Goal: Task Accomplishment & Management: Complete application form

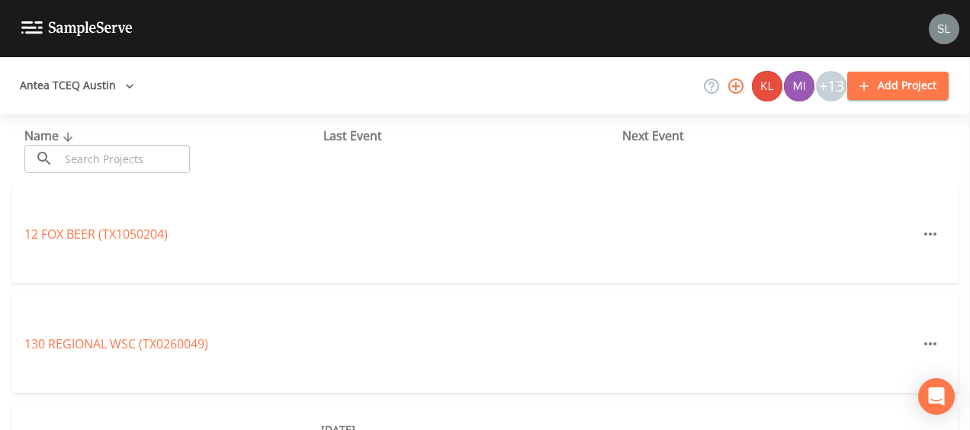
click at [125, 162] on input "text" at bounding box center [124, 159] width 130 height 28
click at [122, 84] on icon "button" at bounding box center [129, 86] width 15 height 15
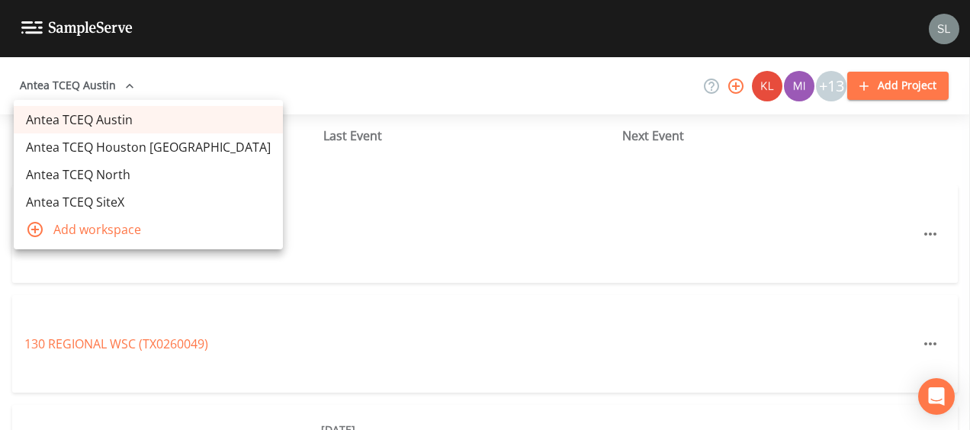
click at [137, 154] on link "Antea TCEQ Houston [GEOGRAPHIC_DATA]" at bounding box center [148, 146] width 269 height 27
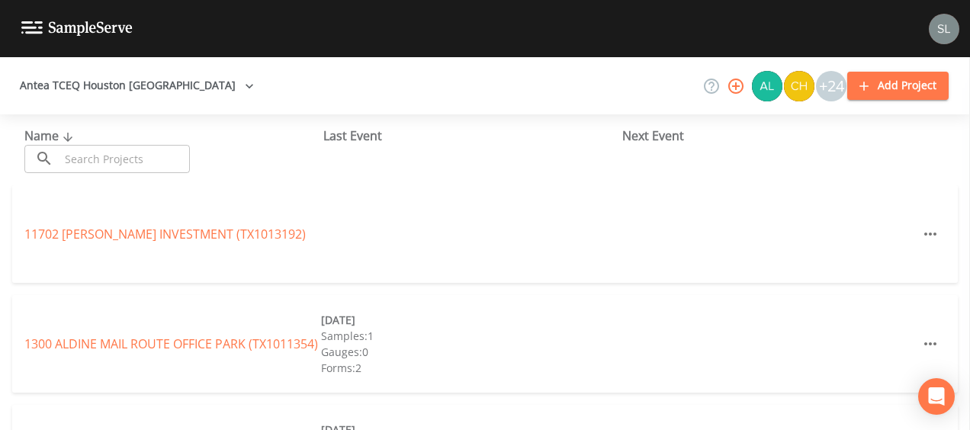
click at [108, 164] on input "text" at bounding box center [124, 159] width 130 height 28
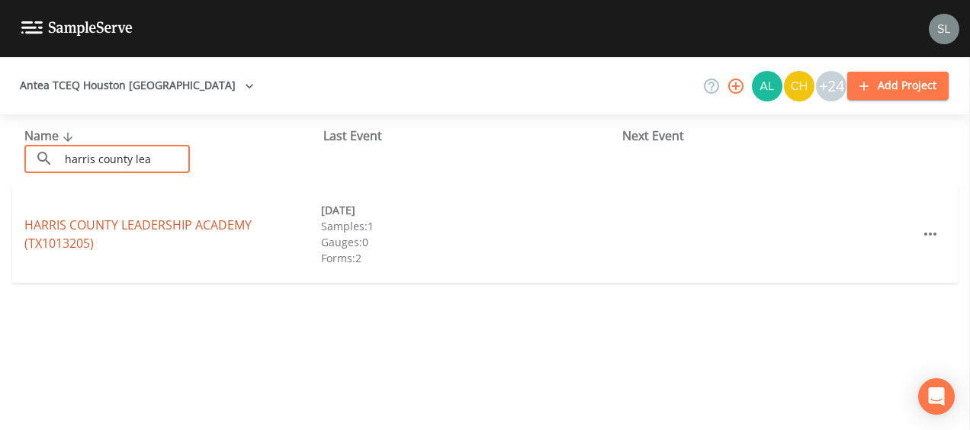
type input "harris county lea"
click at [137, 220] on link "[GEOGRAPHIC_DATA] (TX1013205)" at bounding box center [137, 234] width 227 height 35
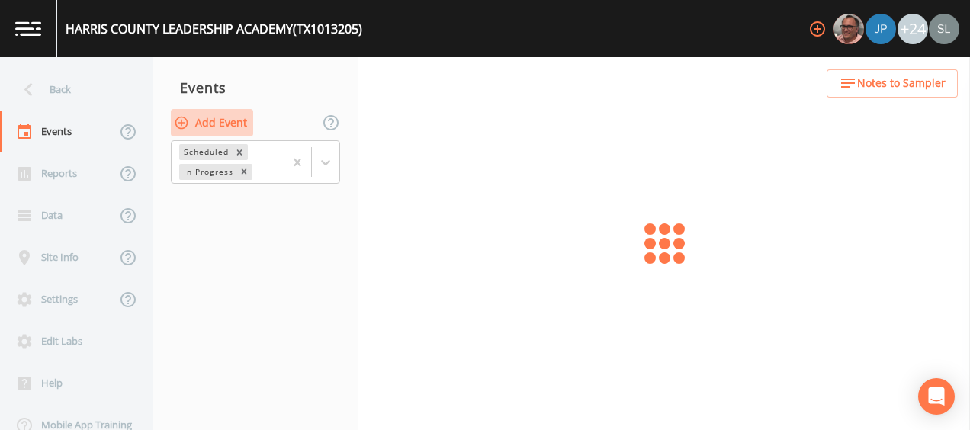
click at [214, 120] on button "Add Event" at bounding box center [212, 123] width 82 height 28
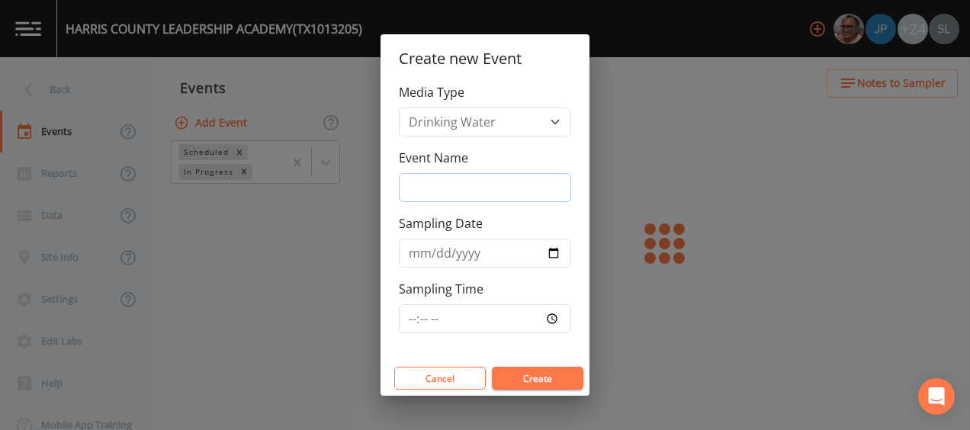
click at [517, 190] on input "Event Name" at bounding box center [485, 187] width 172 height 29
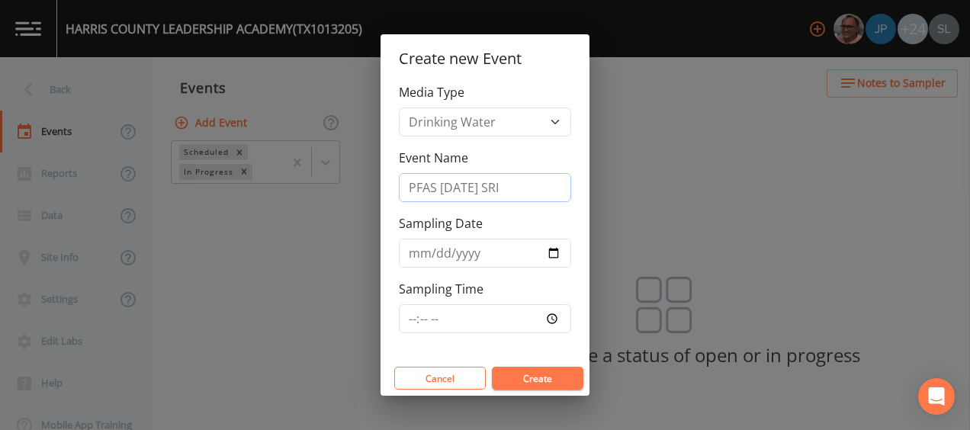
type input "PFAS [DATE] SRI"
drag, startPoint x: 493, startPoint y: 191, endPoint x: 500, endPoint y: 197, distance: 8.7
click at [493, 192] on div "Media Type Drinking Water Event Name PFAS [DATE] SRI Sampling Date Sampling Time" at bounding box center [485, 222] width 209 height 278
drag, startPoint x: 493, startPoint y: 182, endPoint x: 390, endPoint y: 178, distance: 103.0
click at [390, 178] on div "Media Type Drinking Water Event Name PFAS [DATE] SRI Sampling Date Sampling Time" at bounding box center [485, 222] width 209 height 278
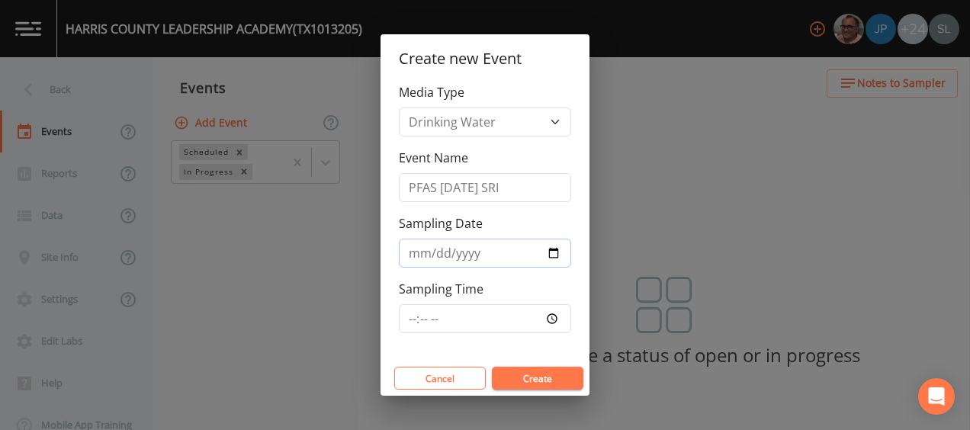
click at [554, 255] on input "Sampling Date" at bounding box center [485, 253] width 172 height 29
type input "[DATE]"
click at [532, 369] on button "Create" at bounding box center [538, 378] width 92 height 23
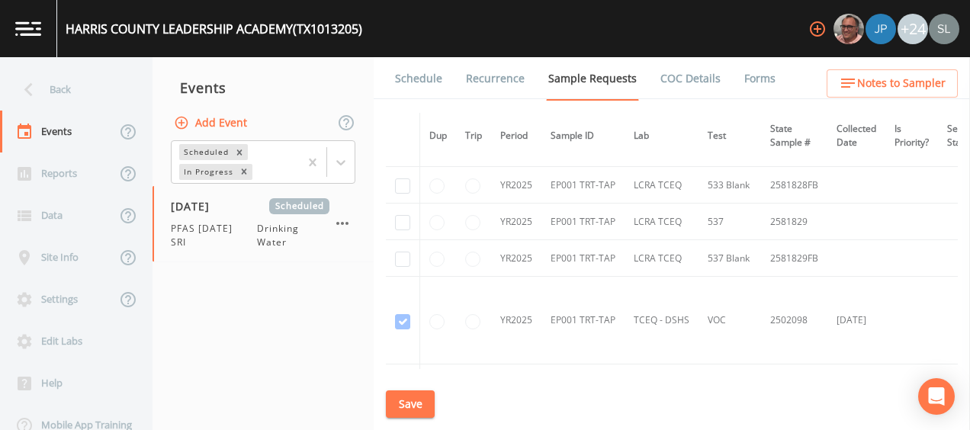
scroll to position [424, 0]
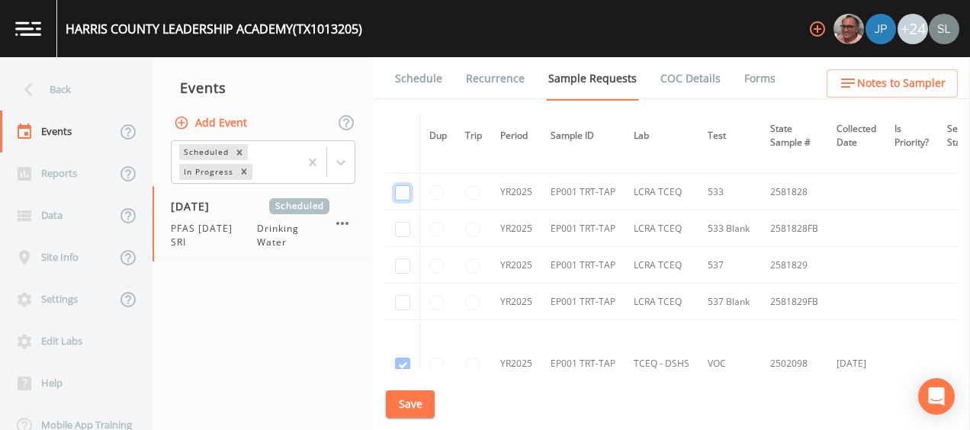
click at [400, 194] on input "checkbox" at bounding box center [402, 192] width 15 height 15
checkbox input "true"
click at [403, 223] on input "checkbox" at bounding box center [402, 229] width 15 height 15
checkbox input "true"
click at [400, 264] on input "checkbox" at bounding box center [402, 266] width 15 height 15
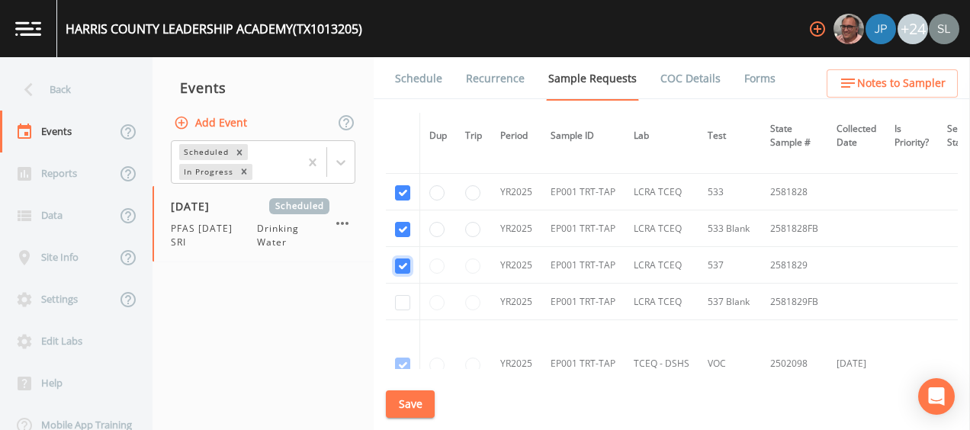
checkbox input "true"
click at [401, 303] on input "checkbox" at bounding box center [402, 302] width 15 height 15
checkbox input "true"
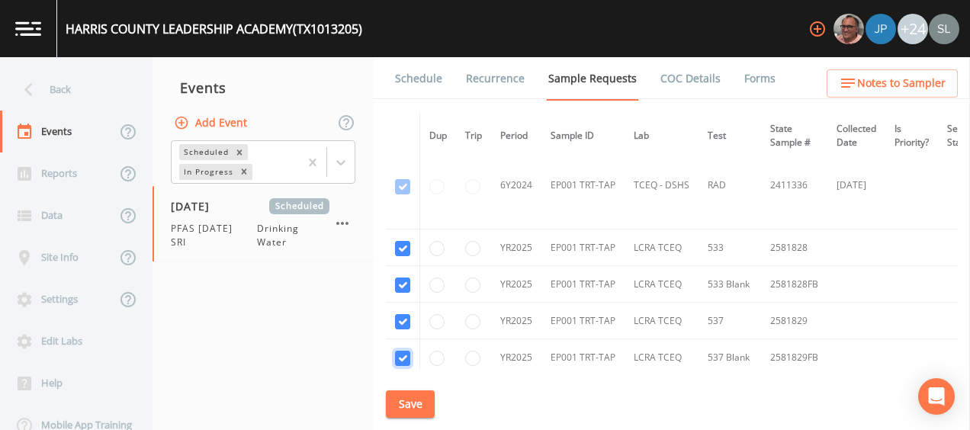
scroll to position [348, 0]
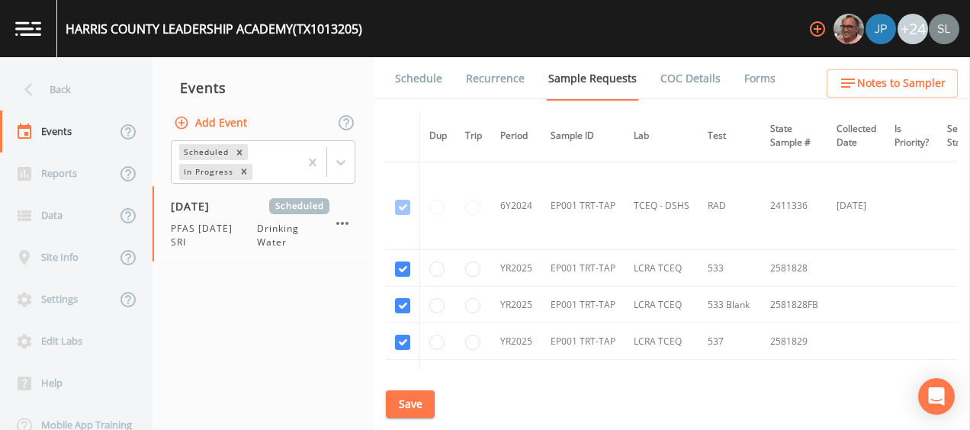
click at [417, 395] on button "Save" at bounding box center [410, 404] width 49 height 28
drag, startPoint x: 817, startPoint y: 266, endPoint x: 766, endPoint y: 265, distance: 51.1
click at [766, 265] on td "2581828" at bounding box center [794, 268] width 66 height 37
copy td "2581828"
drag, startPoint x: 813, startPoint y: 337, endPoint x: 758, endPoint y: 339, distance: 54.9
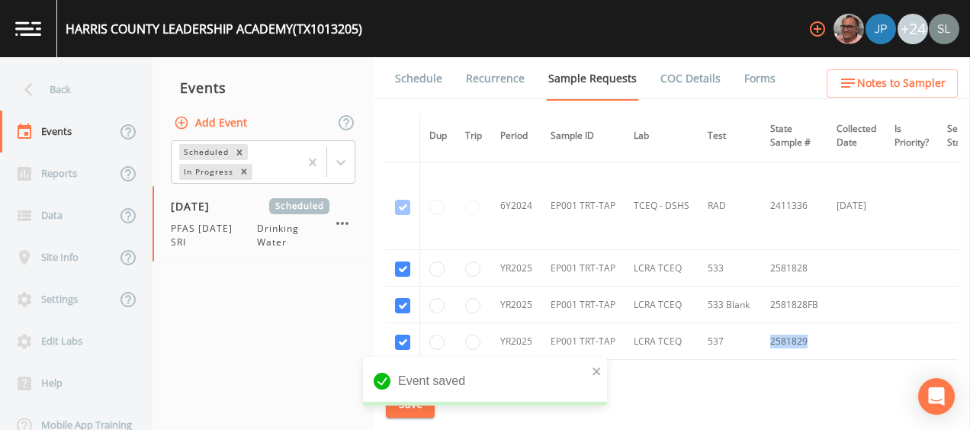
click at [761, 339] on td "2581829" at bounding box center [794, 341] width 66 height 37
copy td "2581829"
click at [409, 410] on button "Save" at bounding box center [410, 404] width 49 height 28
click at [118, 90] on div "Back" at bounding box center [68, 90] width 137 height 42
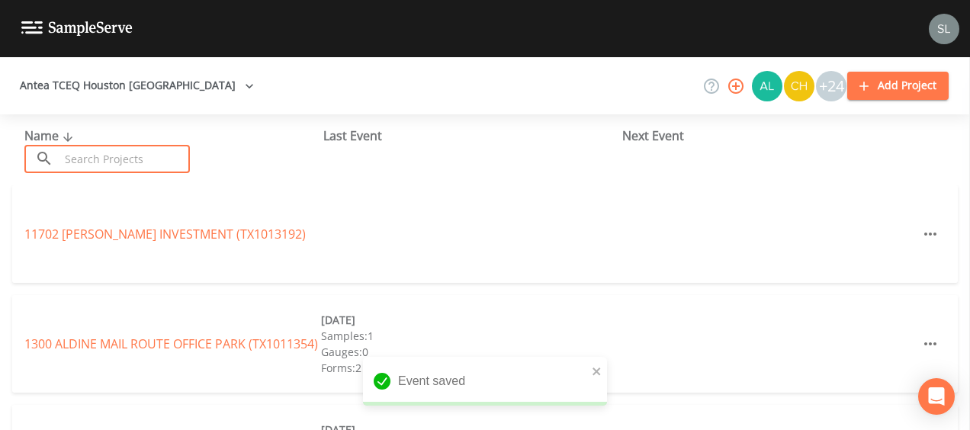
click at [160, 167] on input "text" at bounding box center [124, 159] width 130 height 28
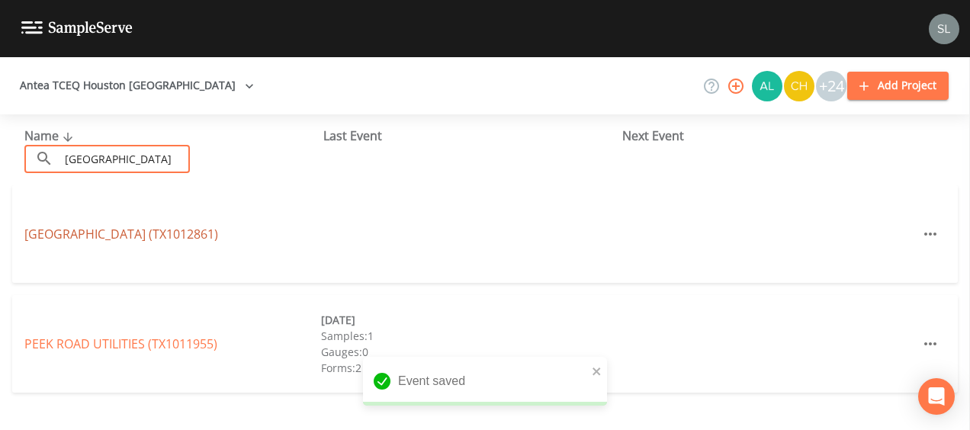
type input "[GEOGRAPHIC_DATA]"
click at [153, 236] on link "[GEOGRAPHIC_DATA] (TX1012861)" at bounding box center [121, 234] width 194 height 17
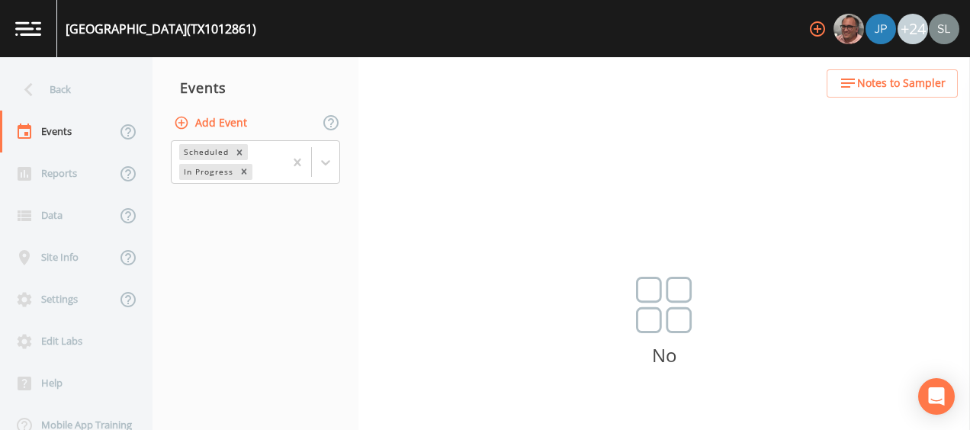
click at [189, 120] on button "Add Event" at bounding box center [212, 123] width 82 height 28
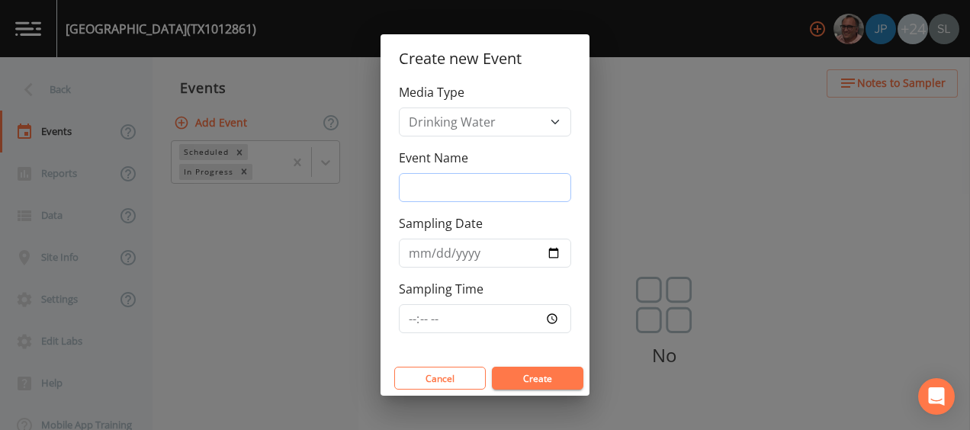
click at [451, 197] on input "Event Name" at bounding box center [485, 187] width 172 height 29
type input "PFAS [DATE] SRI"
click at [404, 243] on input "Sampling Date" at bounding box center [485, 253] width 172 height 29
click at [549, 251] on input "Sampling Date" at bounding box center [485, 253] width 172 height 29
type input "[DATE]"
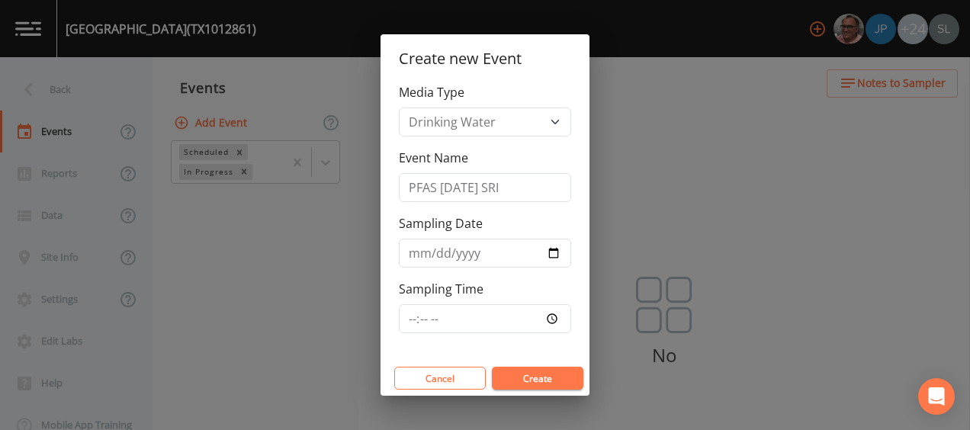
click at [544, 369] on button "Create" at bounding box center [538, 378] width 92 height 23
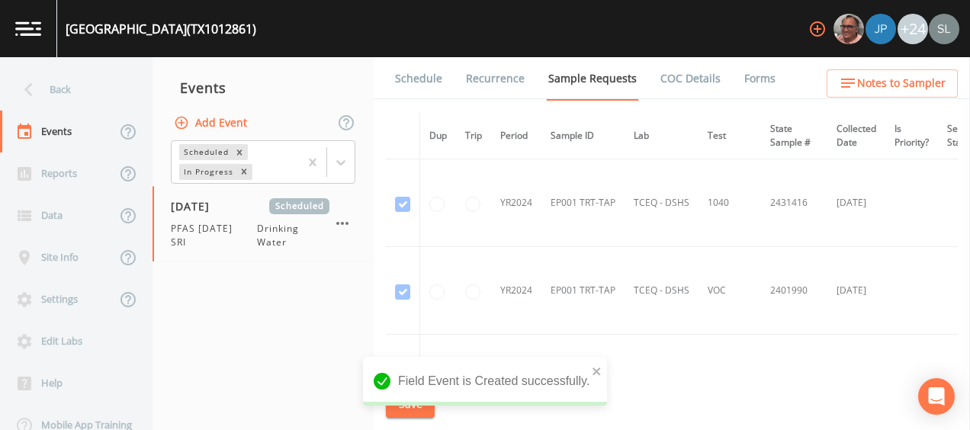
click at [742, 69] on link "Forms" at bounding box center [760, 78] width 36 height 43
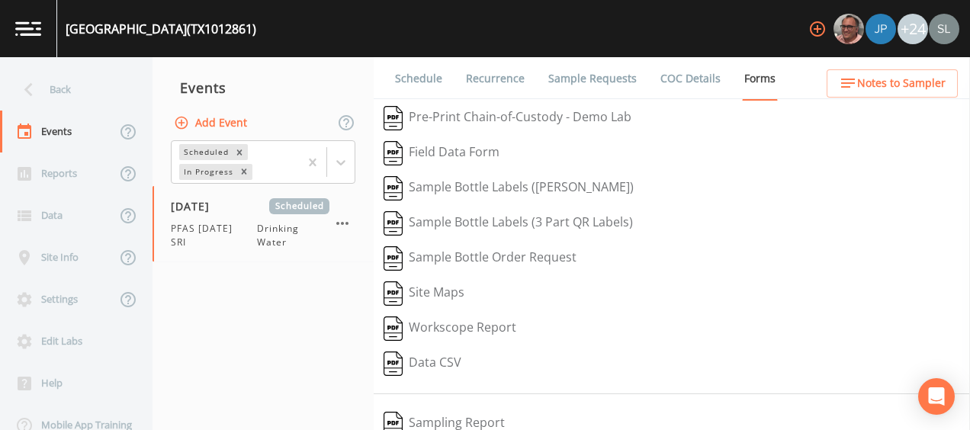
click at [435, 79] on link "Schedule" at bounding box center [419, 78] width 52 height 43
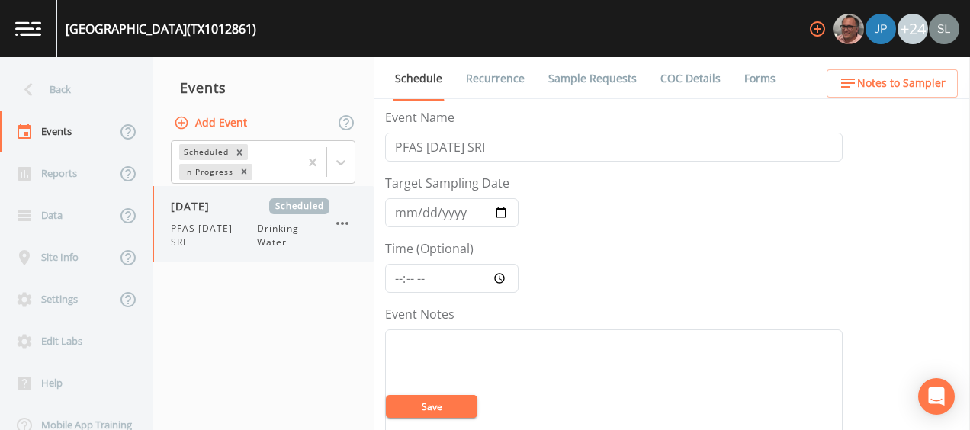
click at [249, 214] on div "[DATE] Scheduled" at bounding box center [250, 206] width 159 height 16
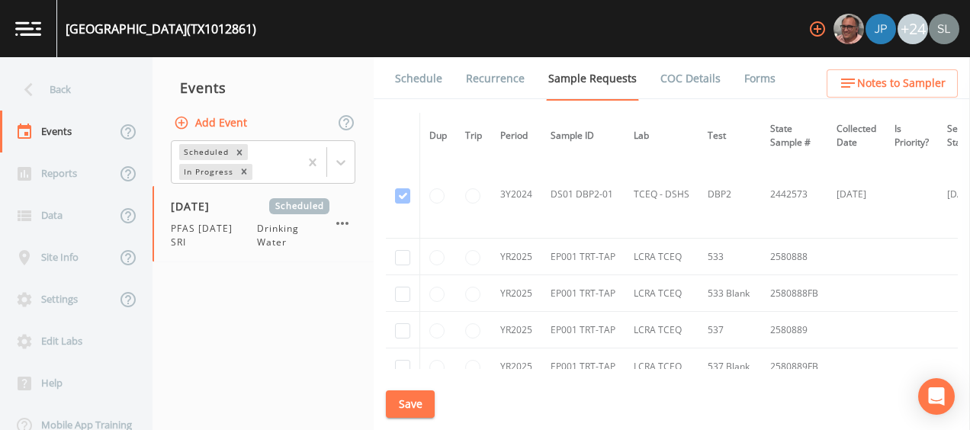
scroll to position [305, 0]
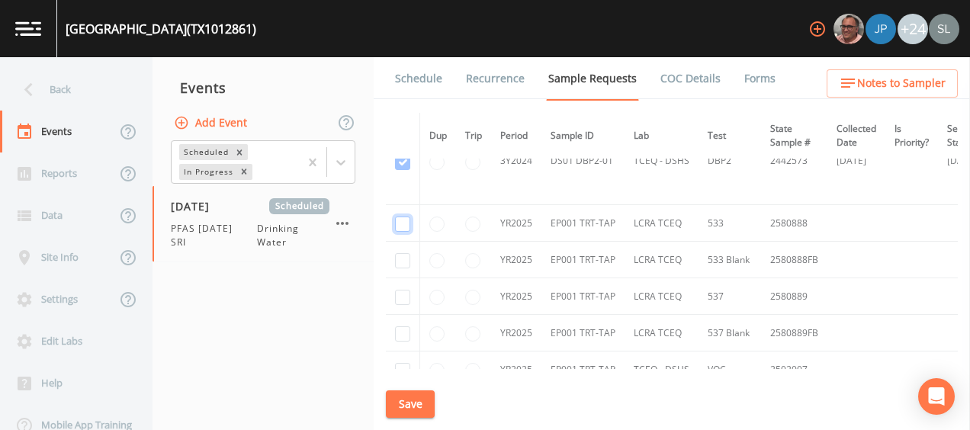
click at [400, 223] on input "checkbox" at bounding box center [402, 224] width 15 height 15
checkbox input "true"
click at [406, 255] on input "checkbox" at bounding box center [402, 260] width 15 height 15
checkbox input "true"
click at [399, 298] on input "checkbox" at bounding box center [402, 297] width 15 height 15
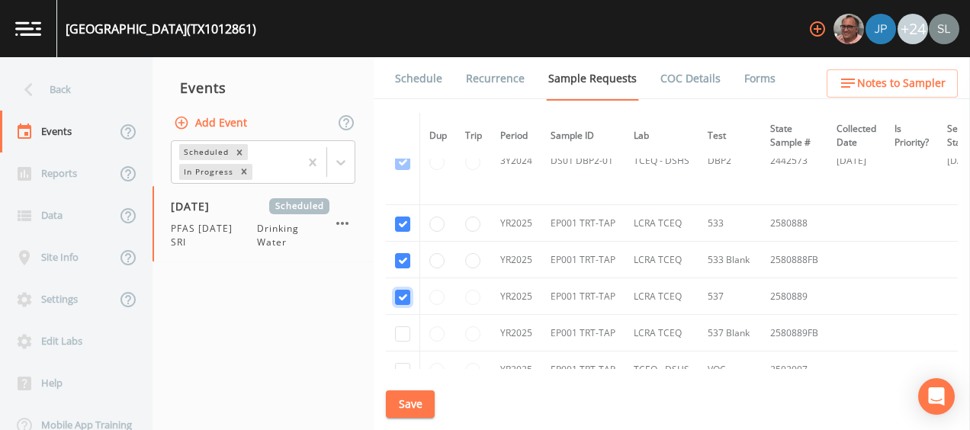
checkbox input "true"
click at [401, 333] on input "checkbox" at bounding box center [402, 333] width 15 height 15
checkbox input "true"
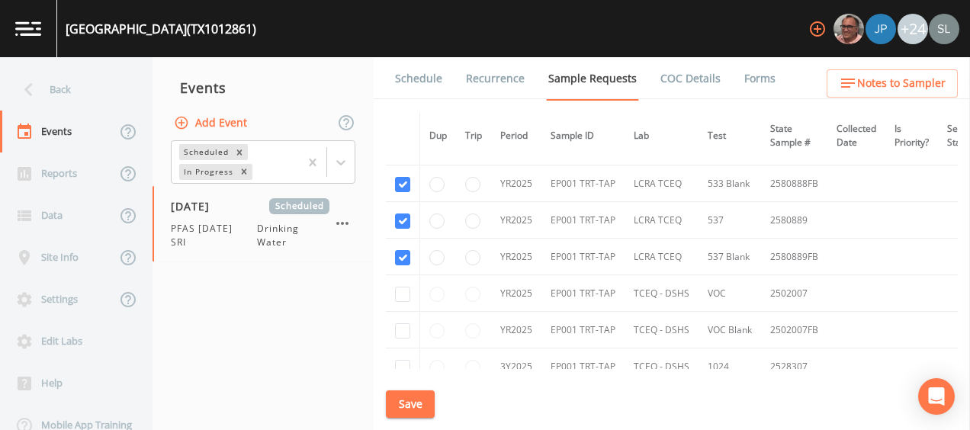
click at [420, 396] on button "Save" at bounding box center [410, 404] width 49 height 28
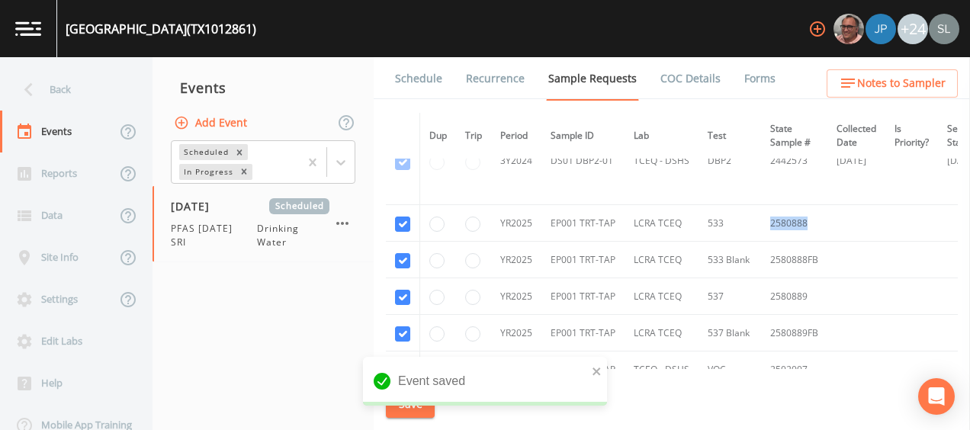
drag, startPoint x: 813, startPoint y: 223, endPoint x: 769, endPoint y: 226, distance: 44.3
click at [769, 226] on td "2580888" at bounding box center [794, 223] width 66 height 37
copy td "2580888"
drag, startPoint x: 795, startPoint y: 288, endPoint x: 758, endPoint y: 294, distance: 37.1
click at [761, 294] on td "2580889" at bounding box center [794, 296] width 66 height 37
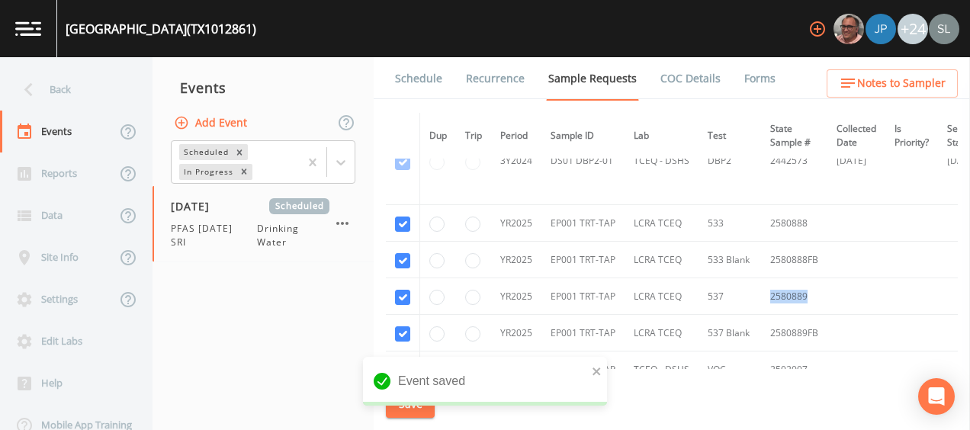
copy td "2580889"
click at [416, 399] on button "Save" at bounding box center [410, 404] width 49 height 28
click at [79, 96] on div "Back" at bounding box center [68, 90] width 137 height 42
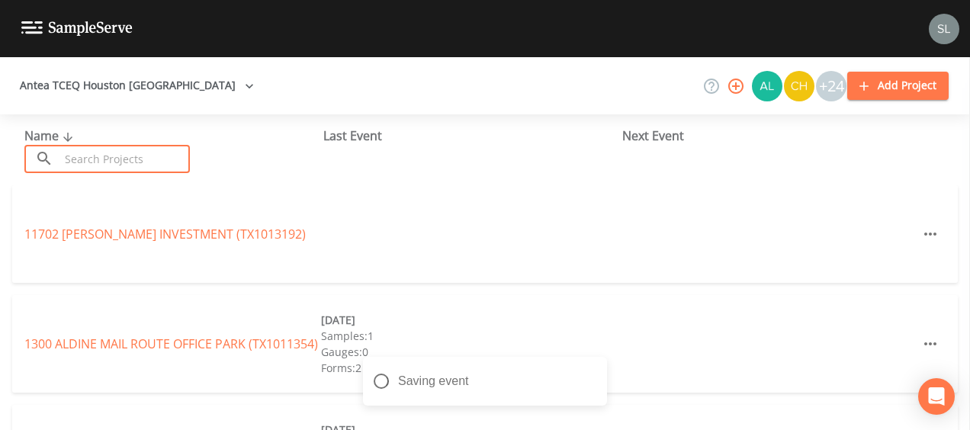
click at [136, 160] on input "text" at bounding box center [124, 159] width 130 height 28
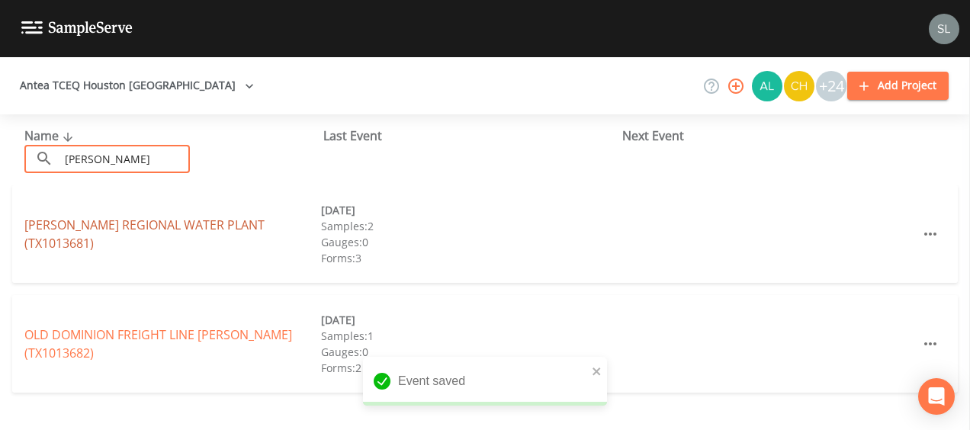
type input "[PERSON_NAME]"
click at [169, 224] on link "[PERSON_NAME][GEOGRAPHIC_DATA] (TX1013681)" at bounding box center [144, 234] width 240 height 35
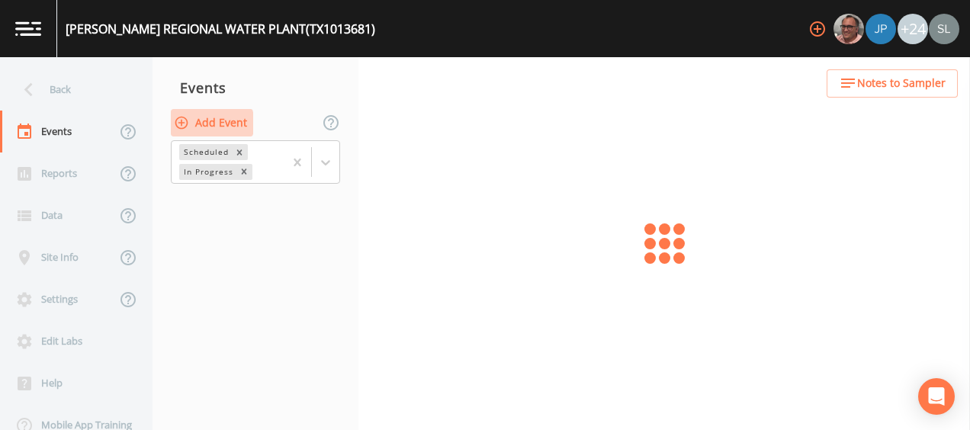
click at [188, 123] on icon "button" at bounding box center [181, 122] width 15 height 15
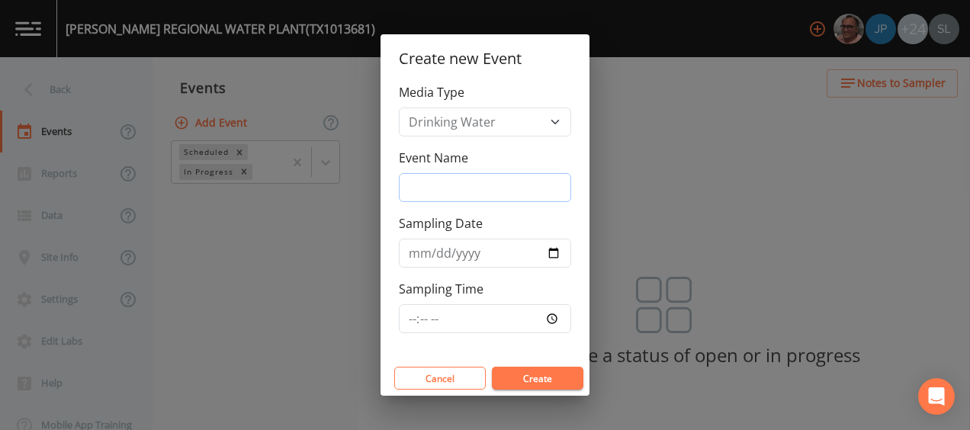
click at [539, 189] on input "Event Name" at bounding box center [485, 187] width 172 height 29
type input "PFAS [DATE] SRI"
click at [409, 243] on input "Sampling Date" at bounding box center [485, 253] width 172 height 29
click at [555, 252] on input "Sampling Date" at bounding box center [485, 253] width 172 height 29
type input "[DATE]"
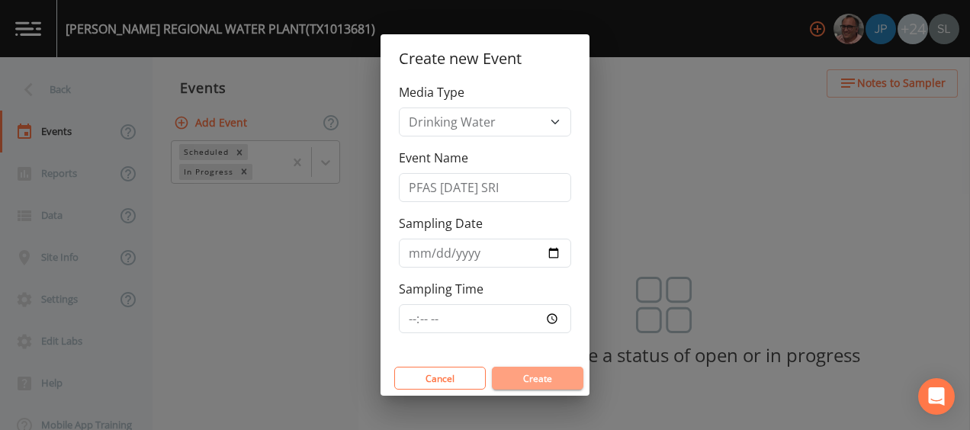
click at [538, 374] on button "Create" at bounding box center [538, 378] width 92 height 23
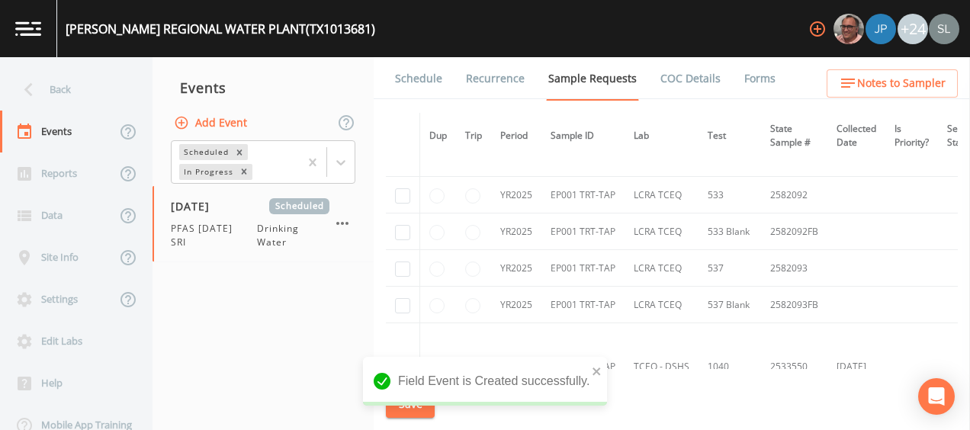
scroll to position [458, 0]
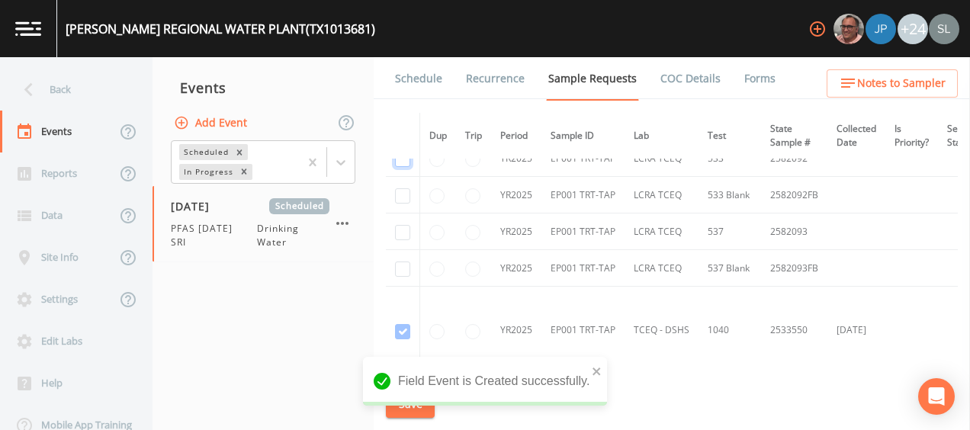
click at [403, 163] on input "checkbox" at bounding box center [402, 159] width 15 height 15
checkbox input "true"
click at [406, 194] on input "checkbox" at bounding box center [402, 195] width 15 height 15
checkbox input "true"
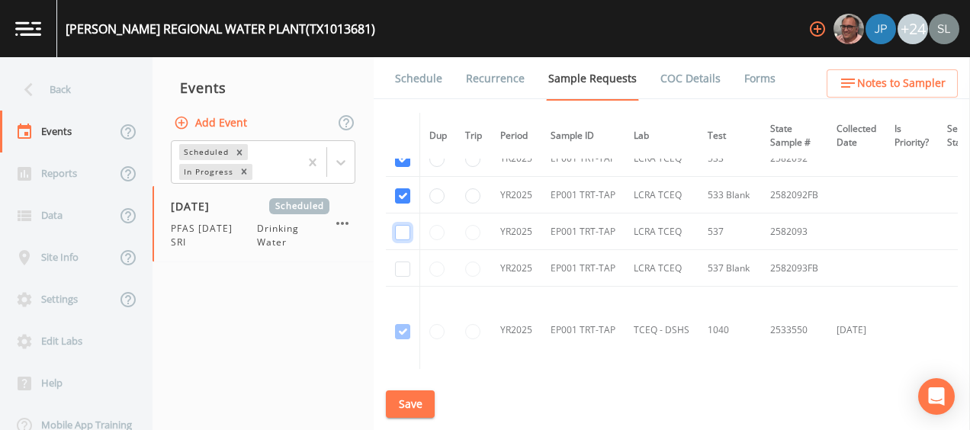
click at [402, 232] on input "checkbox" at bounding box center [402, 232] width 15 height 15
checkbox input "true"
drag, startPoint x: 404, startPoint y: 264, endPoint x: 410, endPoint y: 294, distance: 30.4
click at [404, 265] on input "checkbox" at bounding box center [402, 269] width 15 height 15
checkbox input "true"
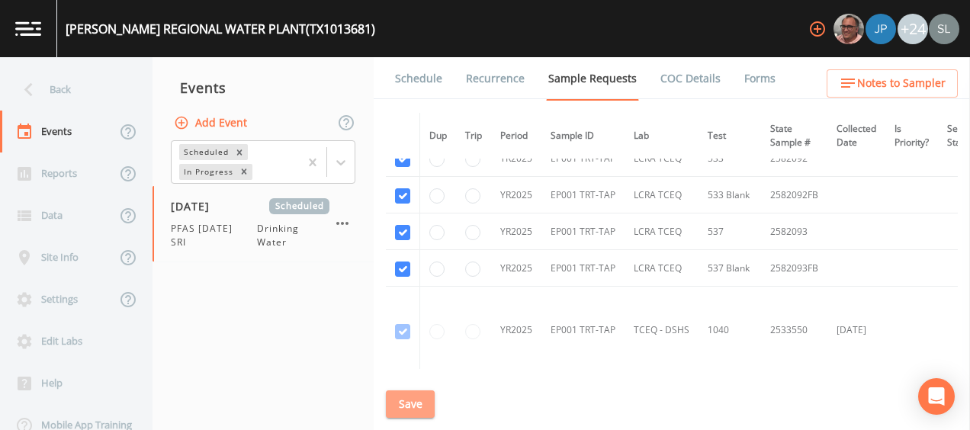
click at [421, 400] on button "Save" at bounding box center [410, 404] width 49 height 28
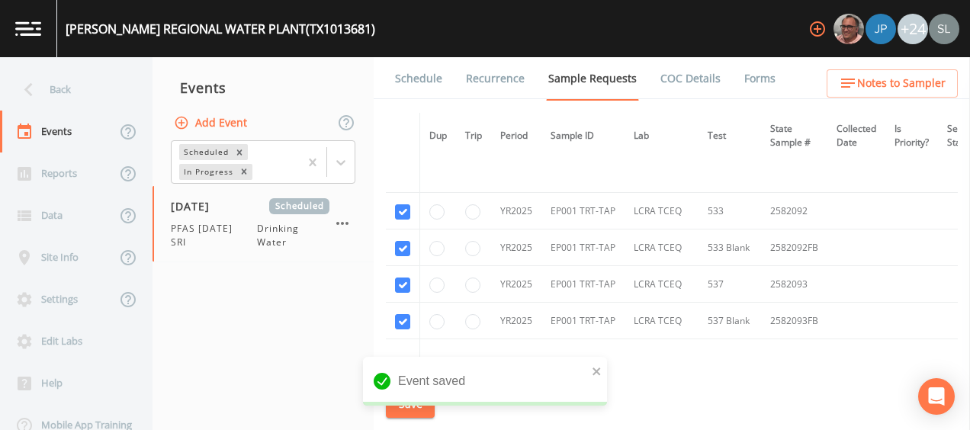
scroll to position [381, 0]
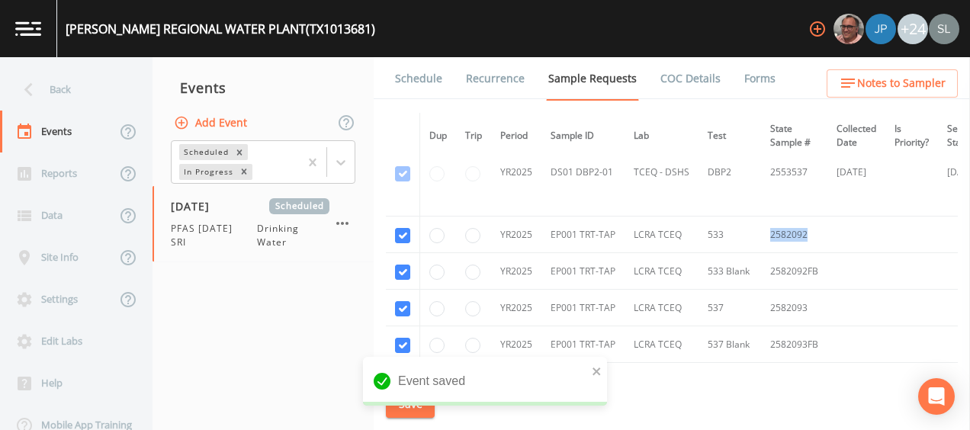
drag, startPoint x: 795, startPoint y: 230, endPoint x: 755, endPoint y: 227, distance: 39.8
click at [755, 227] on tr "YR2025 EP001 TRT-TAP LCRA TCEQ [PHONE_NUMBER]" at bounding box center [767, 235] width 763 height 37
copy tr "2582092"
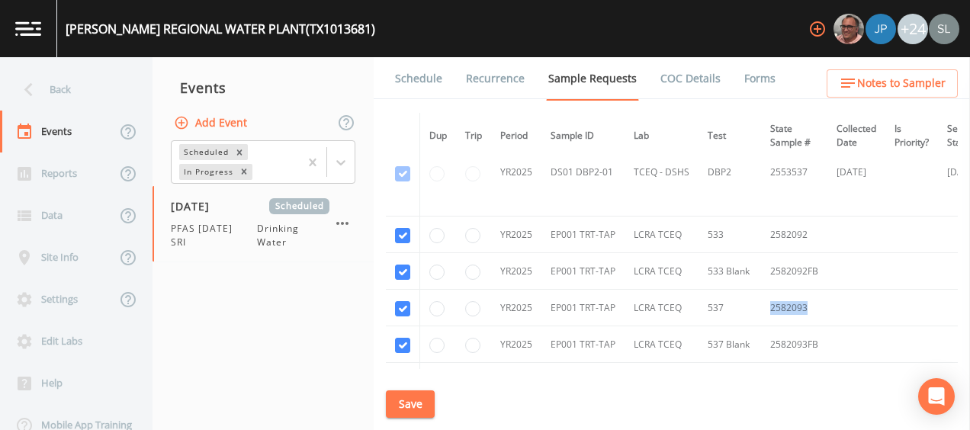
drag, startPoint x: 806, startPoint y: 305, endPoint x: 769, endPoint y: 306, distance: 37.4
click at [769, 306] on td "2582093" at bounding box center [794, 308] width 66 height 37
copy td "2582093"
click at [405, 407] on button "Save" at bounding box center [410, 404] width 49 height 28
click at [92, 93] on div "Back" at bounding box center [68, 90] width 137 height 42
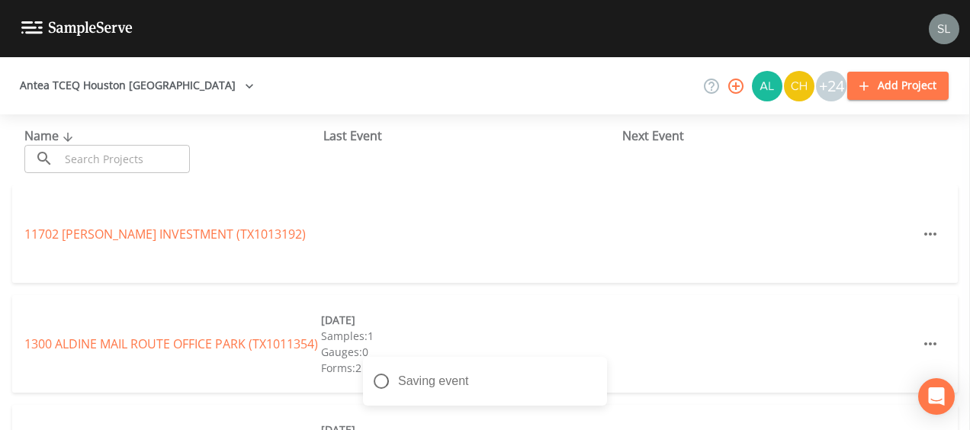
click at [126, 158] on input "text" at bounding box center [124, 159] width 130 height 28
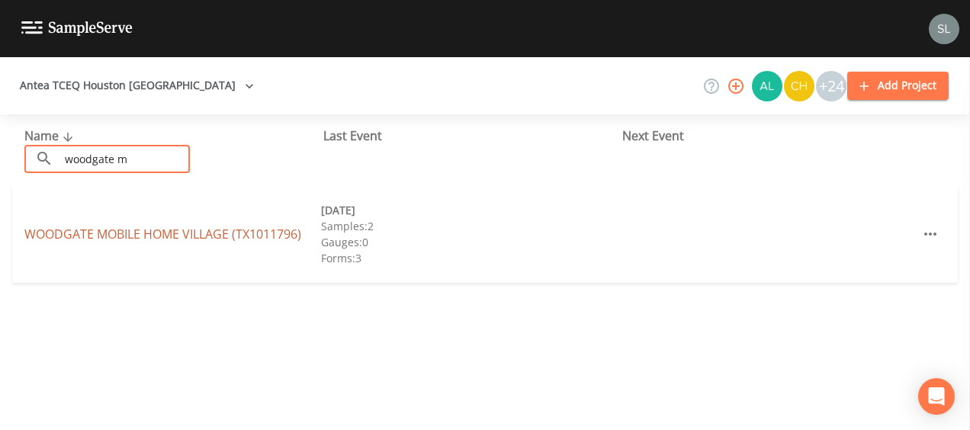
type input "woodgate m"
click at [124, 230] on link "[GEOGRAPHIC_DATA] (TX1011796)" at bounding box center [162, 234] width 277 height 17
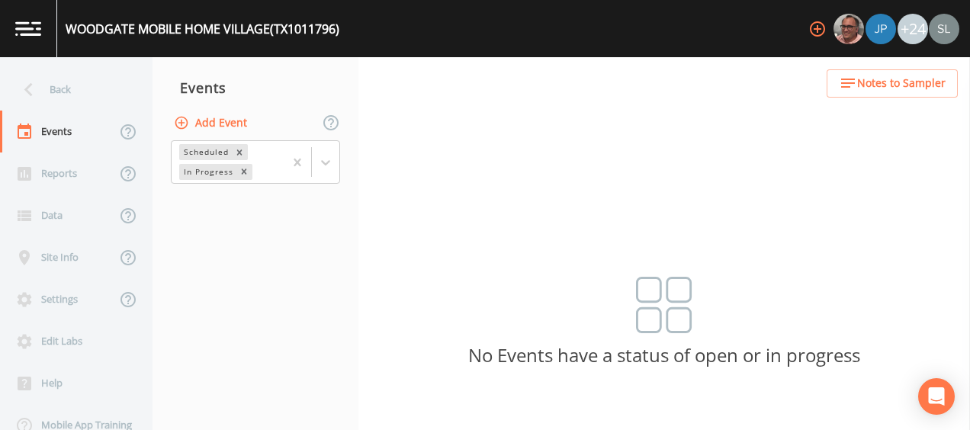
click at [227, 128] on button "Add Event" at bounding box center [212, 123] width 82 height 28
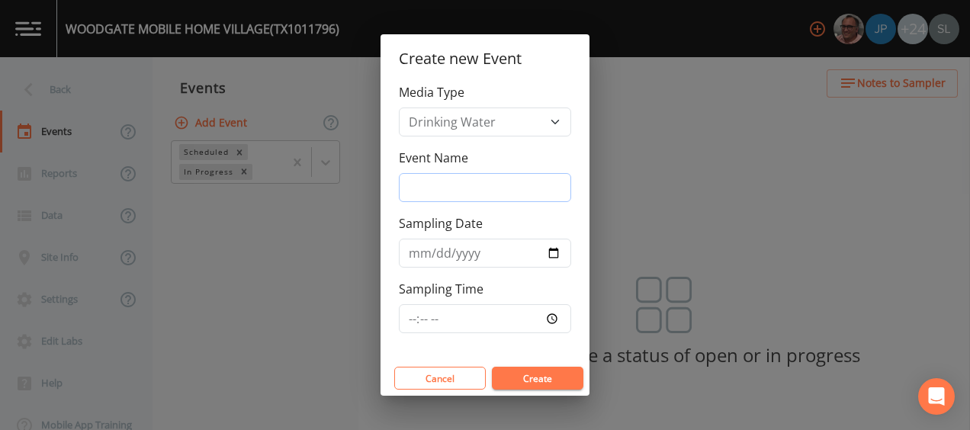
click at [445, 178] on input "Event Name" at bounding box center [485, 187] width 172 height 29
type input "PFAS [DATE] SRI"
drag, startPoint x: 390, startPoint y: 220, endPoint x: 423, endPoint y: 243, distance: 40.0
click at [390, 220] on div "Media Type Drinking Water Event Name PFAS [DATE] SRI Sampling Date Sampling Time" at bounding box center [485, 222] width 209 height 278
click at [554, 254] on input "Sampling Date" at bounding box center [485, 253] width 172 height 29
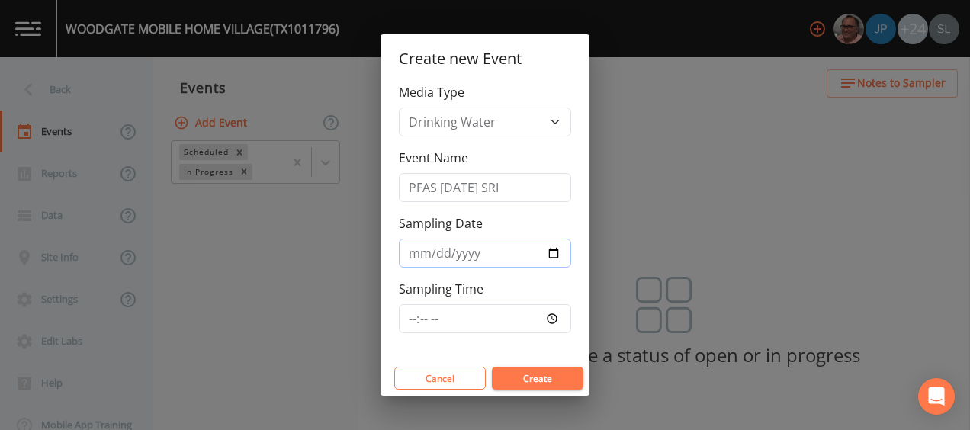
type input "[DATE]"
click at [526, 375] on button "Create" at bounding box center [538, 378] width 92 height 23
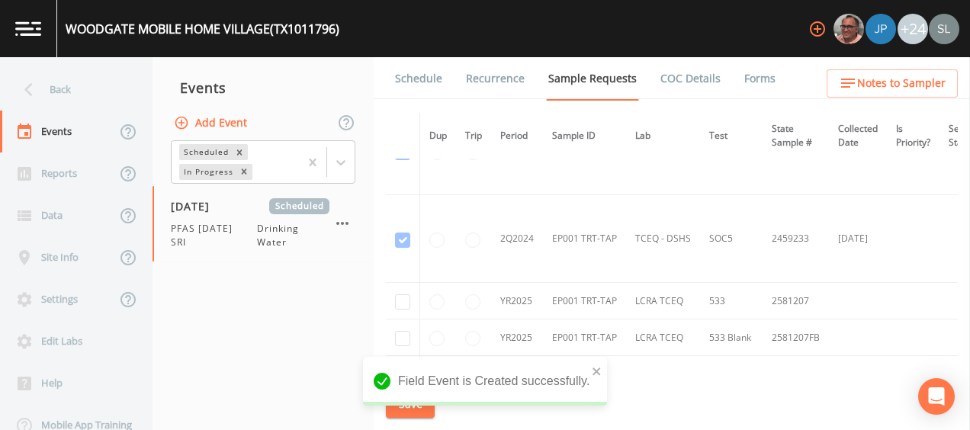
scroll to position [839, 0]
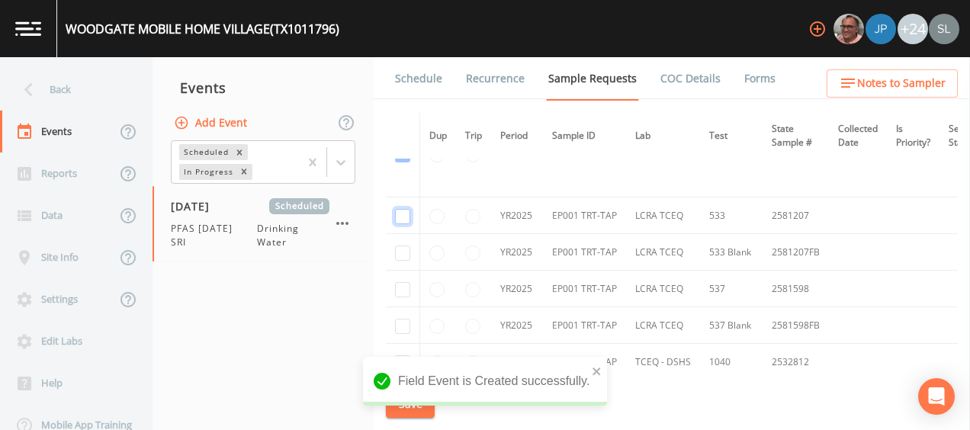
click at [403, 215] on input "checkbox" at bounding box center [402, 216] width 15 height 15
checkbox input "true"
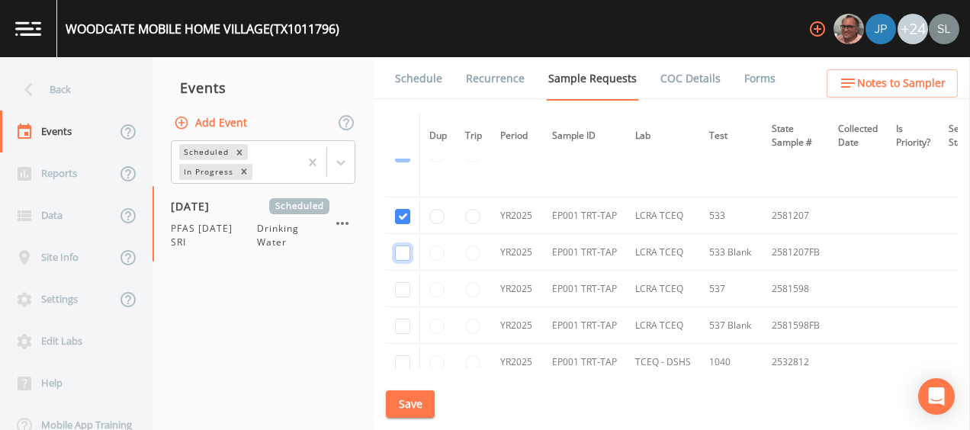
click at [404, 249] on input "checkbox" at bounding box center [402, 253] width 15 height 15
checkbox input "true"
click at [407, 282] on input "checkbox" at bounding box center [402, 289] width 15 height 15
checkbox input "true"
click at [403, 320] on input "checkbox" at bounding box center [402, 326] width 15 height 15
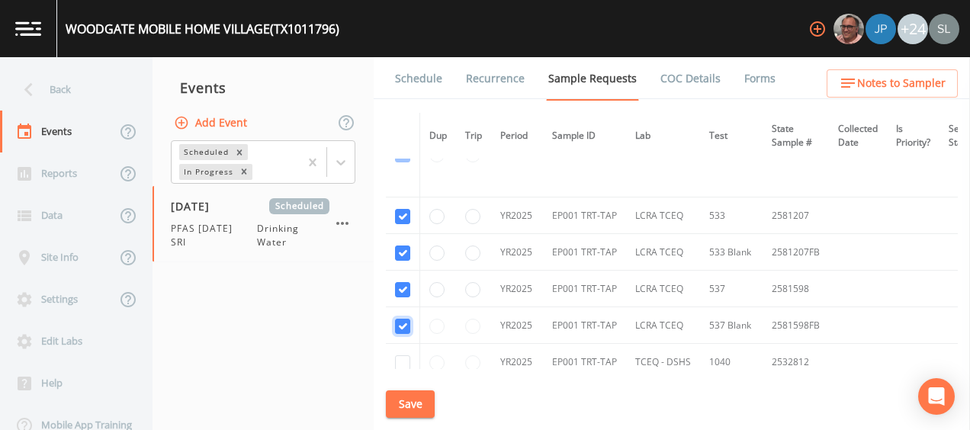
checkbox input "true"
click at [422, 400] on button "Save" at bounding box center [410, 404] width 49 height 28
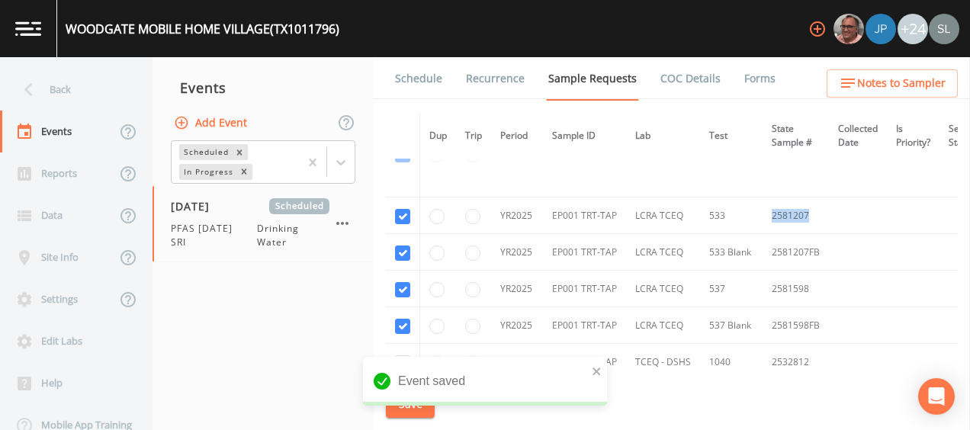
drag, startPoint x: 819, startPoint y: 215, endPoint x: 761, endPoint y: 215, distance: 58.0
click at [763, 215] on td "2581207" at bounding box center [796, 216] width 66 height 37
copy td "2581207"
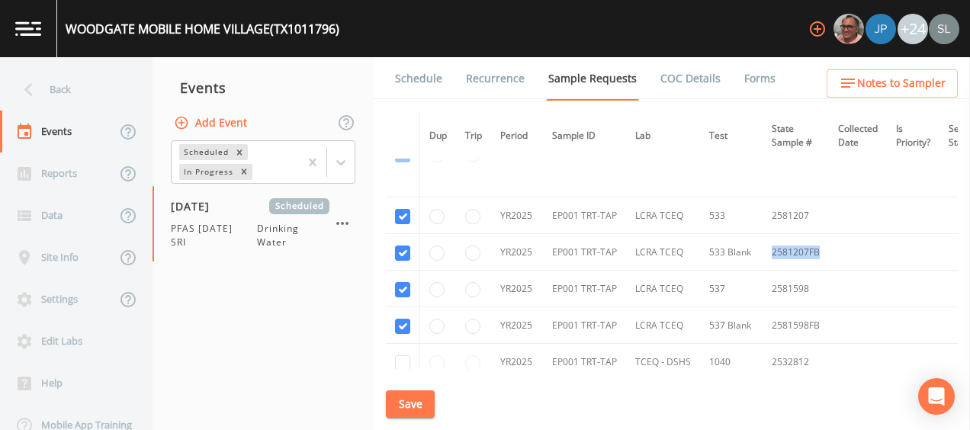
drag, startPoint x: 808, startPoint y: 249, endPoint x: 770, endPoint y: 252, distance: 37.5
click at [770, 252] on td "2581207FB" at bounding box center [796, 252] width 66 height 37
copy td "2581207FB"
drag, startPoint x: 811, startPoint y: 287, endPoint x: 760, endPoint y: 285, distance: 50.4
click at [763, 285] on td "2581598" at bounding box center [796, 289] width 66 height 37
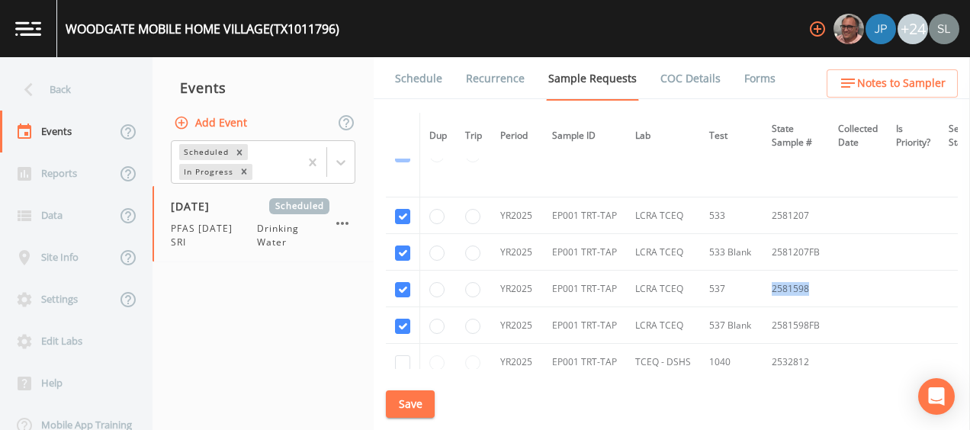
copy td "2581598"
click at [406, 409] on button "Save" at bounding box center [410, 404] width 49 height 28
click at [100, 94] on div "Back" at bounding box center [68, 90] width 137 height 42
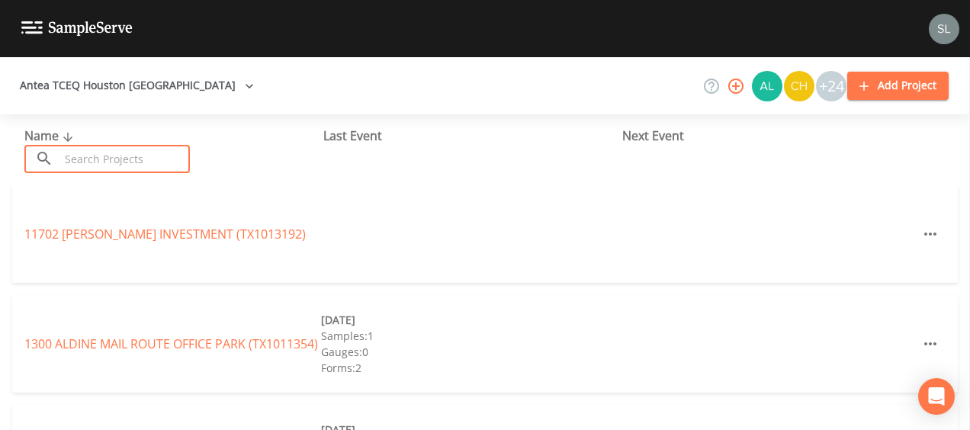
click at [133, 162] on input "text" at bounding box center [124, 159] width 130 height 28
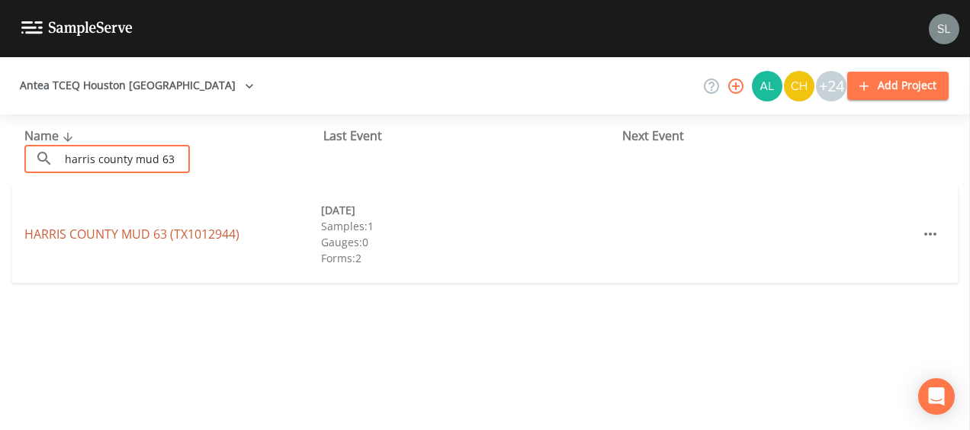
type input "harris county mud 63"
click at [143, 235] on link "[GEOGRAPHIC_DATA] 63 (TX1012944)" at bounding box center [131, 234] width 215 height 17
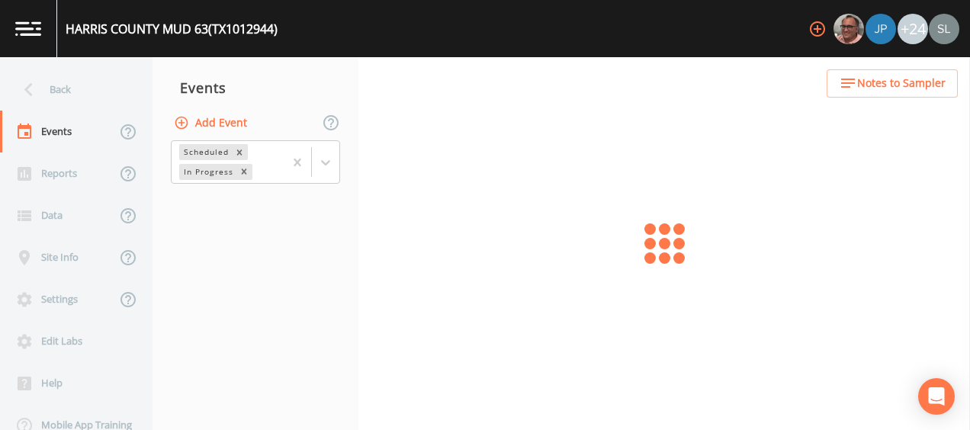
click at [198, 117] on button "Add Event" at bounding box center [212, 123] width 82 height 28
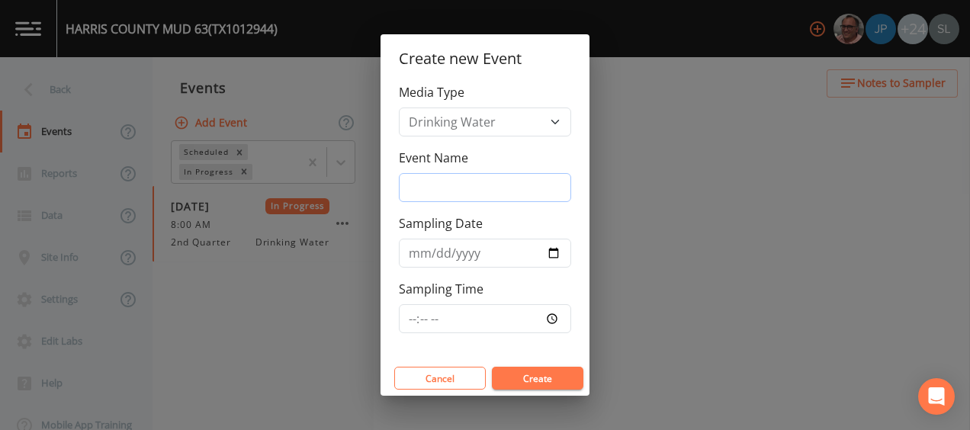
click at [443, 184] on input "Event Name" at bounding box center [485, 187] width 172 height 29
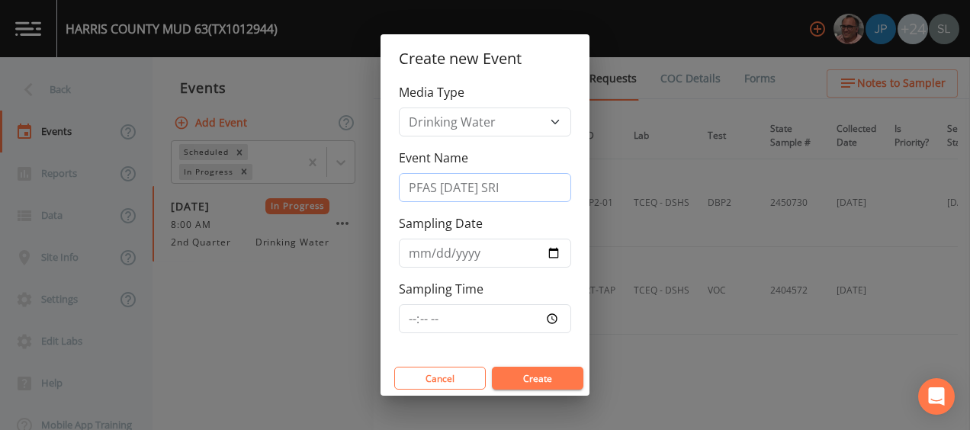
type input "PFAS [DATE] SRI"
drag, startPoint x: 511, startPoint y: 149, endPoint x: 531, endPoint y: 175, distance: 33.2
click at [511, 149] on div "Event Name PFAS [DATE] SRI" at bounding box center [485, 175] width 172 height 53
click at [551, 252] on input "Sampling Date" at bounding box center [485, 253] width 172 height 29
type input "[DATE]"
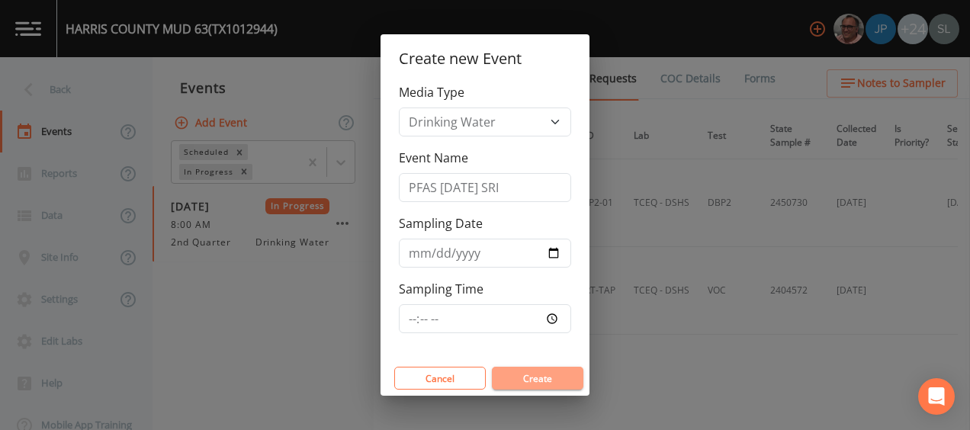
click at [525, 377] on button "Create" at bounding box center [538, 378] width 92 height 23
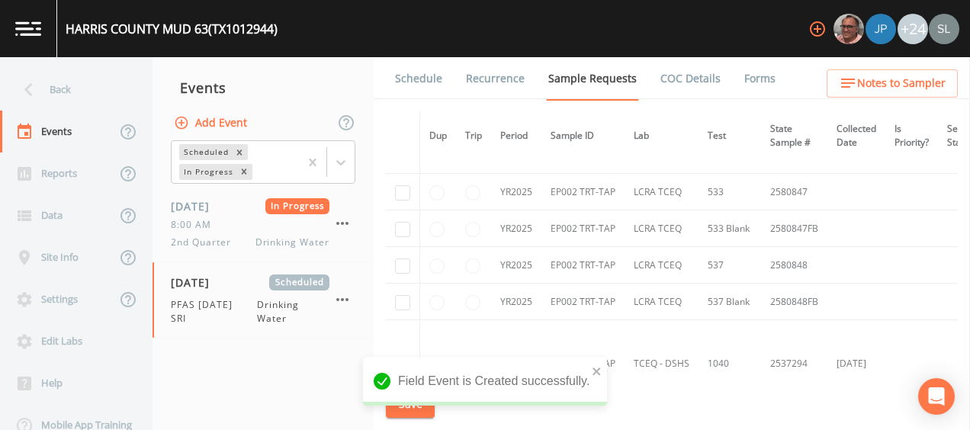
scroll to position [839, 0]
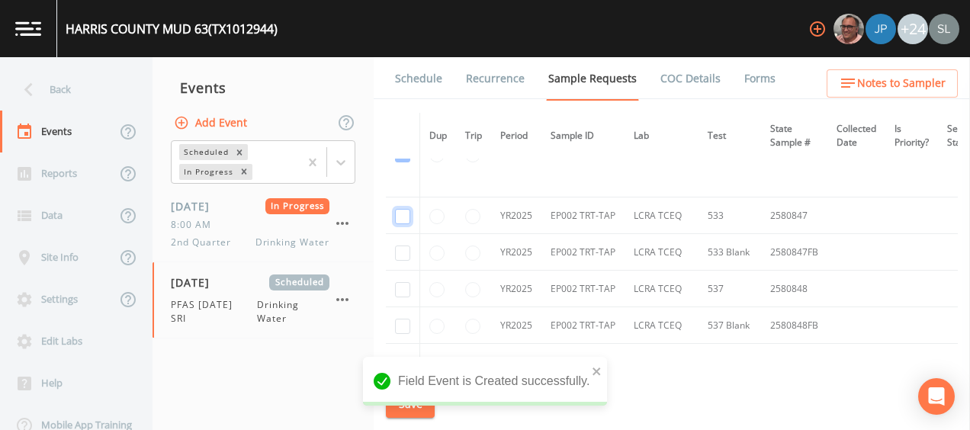
click at [402, 217] on input "checkbox" at bounding box center [402, 216] width 15 height 15
checkbox input "true"
click at [406, 247] on input "checkbox" at bounding box center [402, 253] width 15 height 15
checkbox input "true"
drag, startPoint x: 405, startPoint y: 282, endPoint x: 406, endPoint y: 302, distance: 19.8
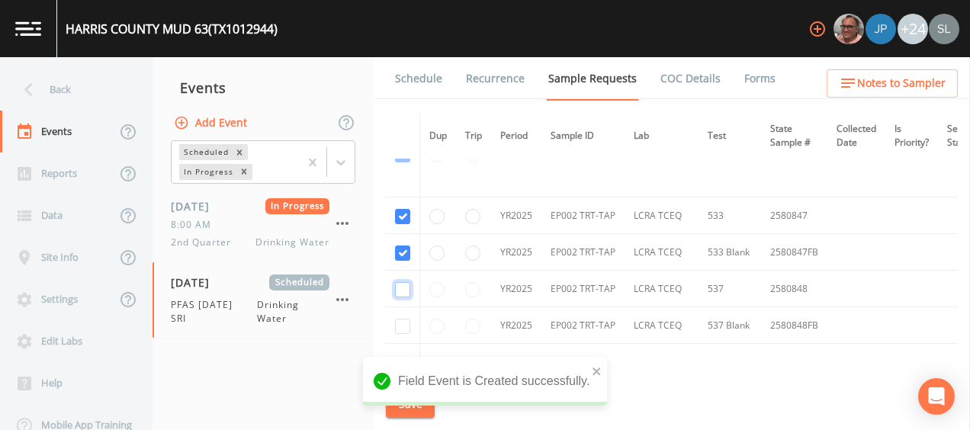
click at [405, 284] on input "checkbox" at bounding box center [402, 289] width 15 height 15
checkbox input "true"
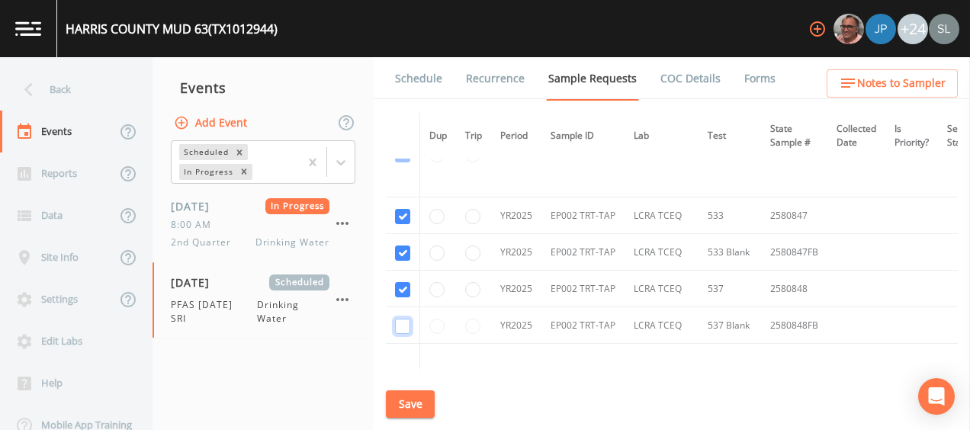
click at [403, 326] on input "checkbox" at bounding box center [402, 326] width 15 height 15
checkbox input "true"
click at [423, 404] on button "Save" at bounding box center [410, 404] width 49 height 28
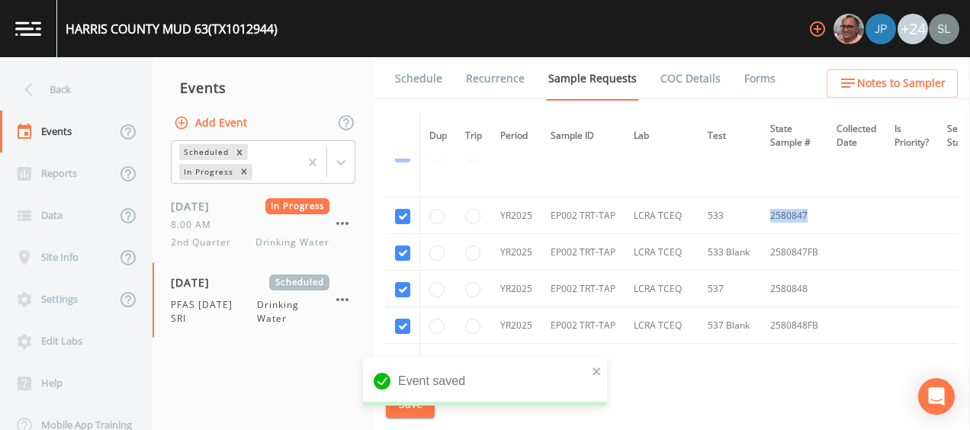
drag, startPoint x: 811, startPoint y: 211, endPoint x: 763, endPoint y: 210, distance: 48.8
click at [763, 210] on td "2580847" at bounding box center [794, 216] width 66 height 37
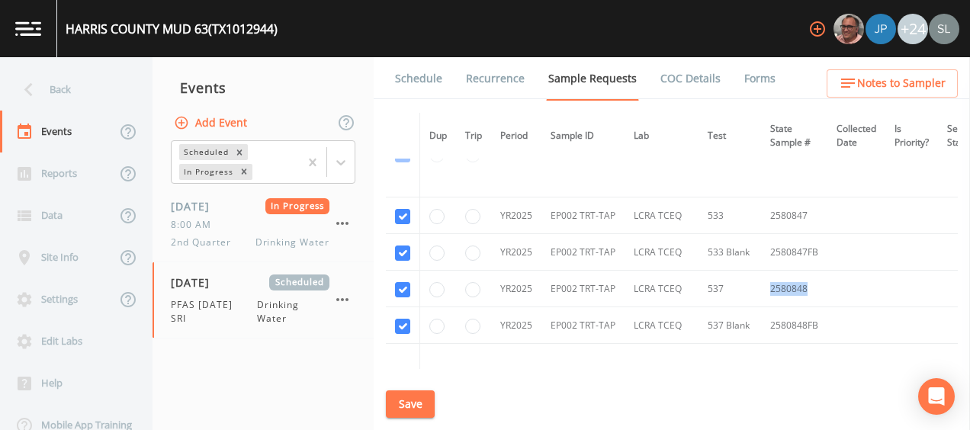
drag, startPoint x: 805, startPoint y: 284, endPoint x: 769, endPoint y: 288, distance: 36.9
click at [769, 288] on td "2580848" at bounding box center [794, 289] width 66 height 37
copy td "2580848"
click at [419, 404] on button "Save" at bounding box center [410, 404] width 49 height 28
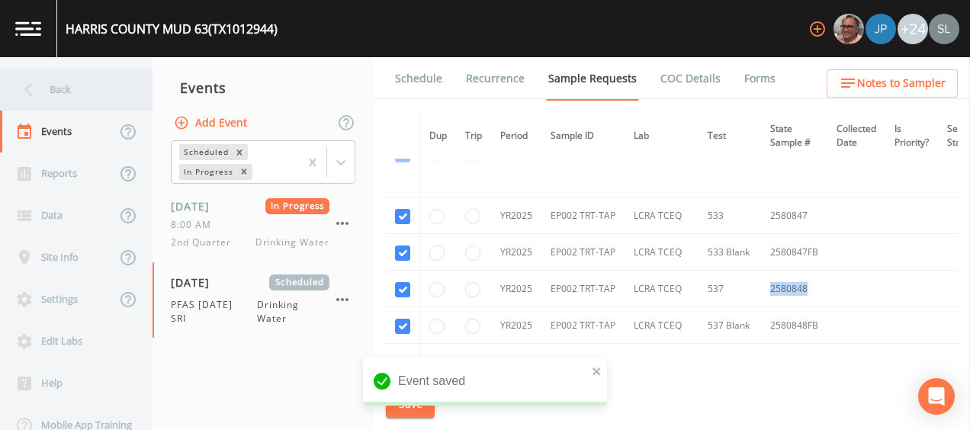
click at [108, 80] on div "Back" at bounding box center [68, 90] width 137 height 42
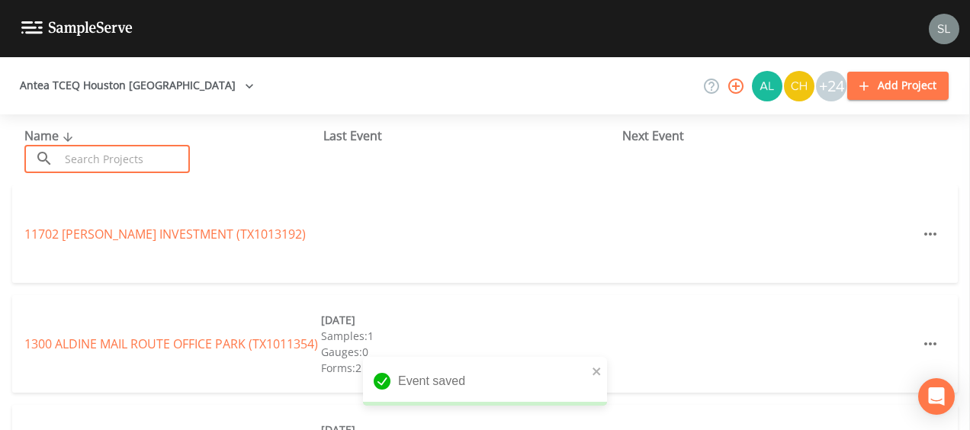
click at [171, 154] on input "text" at bounding box center [124, 159] width 130 height 28
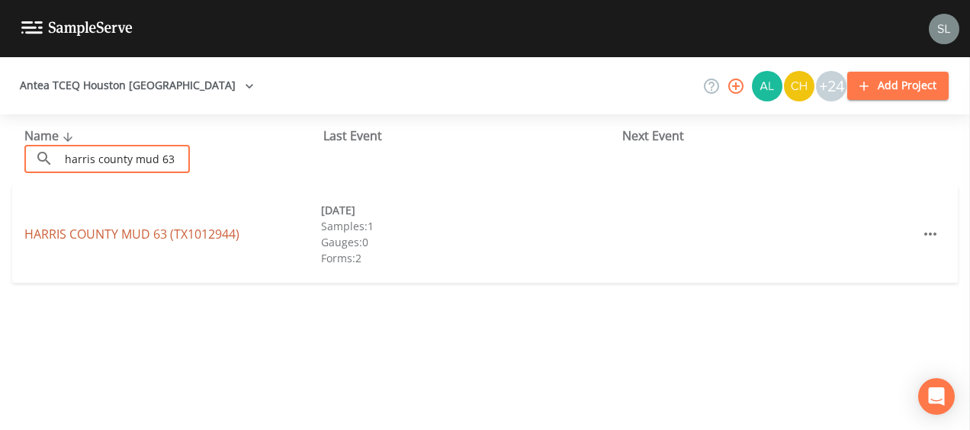
type input "harris county mud 63"
click at [46, 239] on link "[GEOGRAPHIC_DATA] 63 (TX1012944)" at bounding box center [131, 234] width 215 height 17
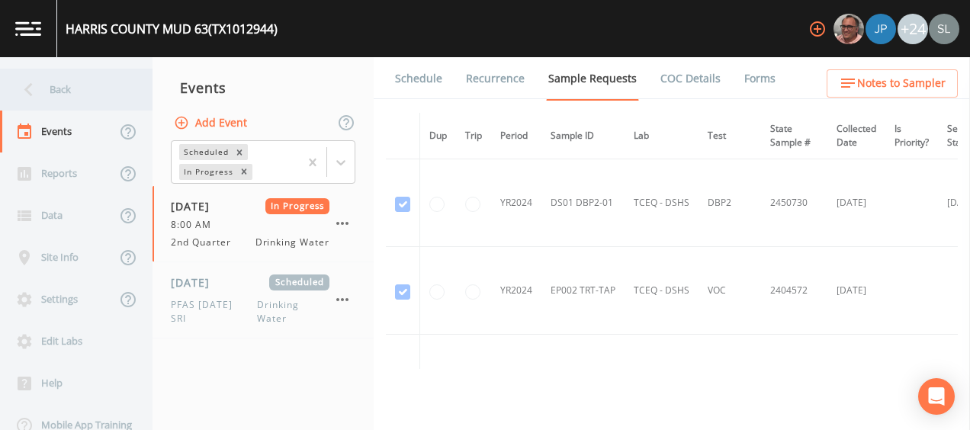
click at [82, 93] on div "Back" at bounding box center [68, 90] width 137 height 42
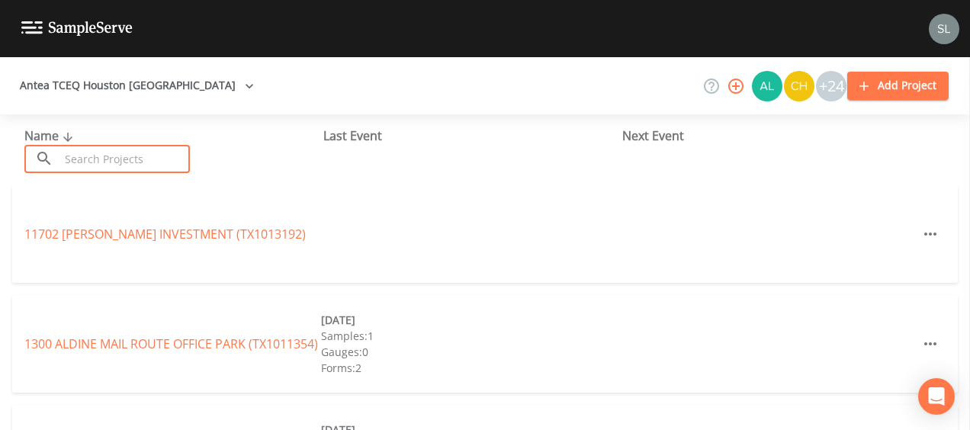
click at [142, 162] on input "text" at bounding box center [124, 159] width 130 height 28
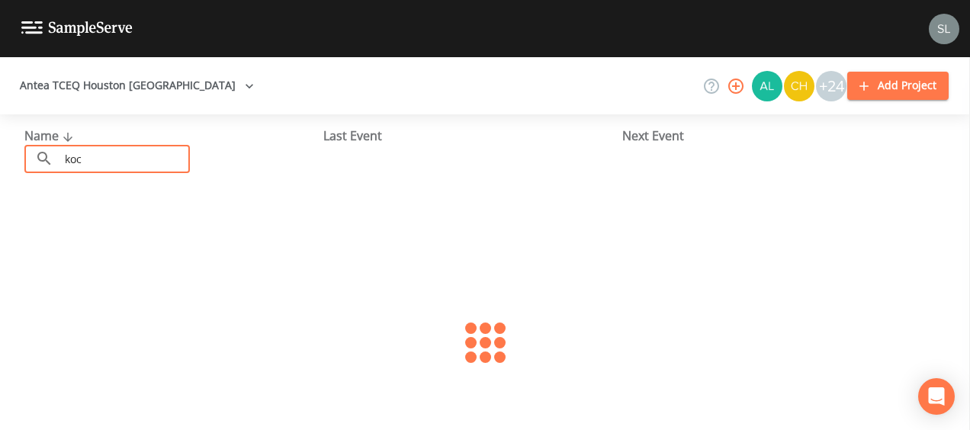
type input "[PERSON_NAME]"
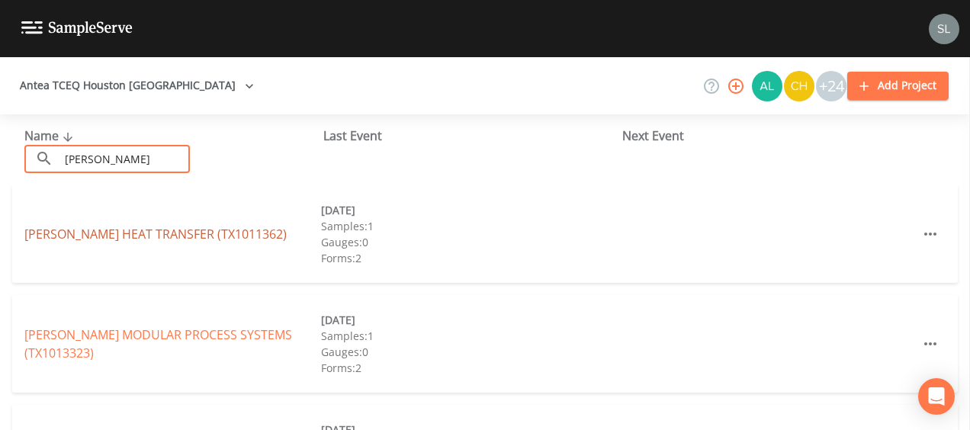
click at [128, 233] on link "[PERSON_NAME] HEAT TRANSFER (TX1011362)" at bounding box center [155, 234] width 262 height 17
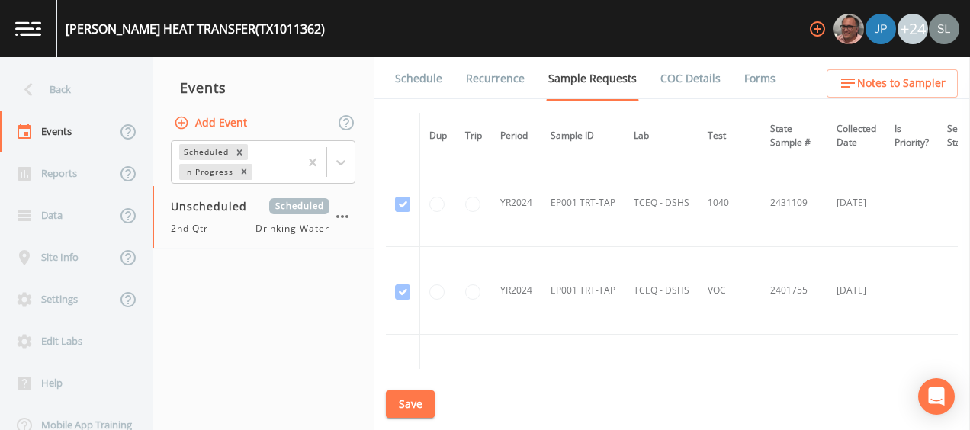
click at [230, 117] on button "Add Event" at bounding box center [212, 123] width 82 height 28
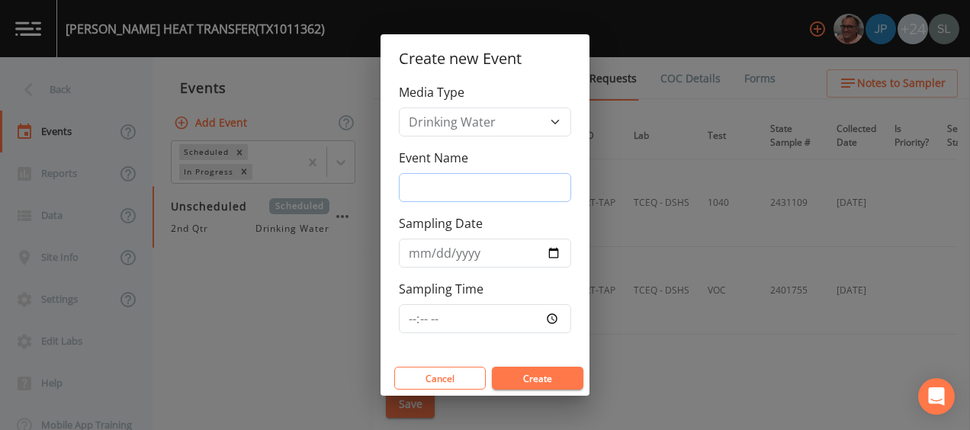
click at [441, 188] on input "Event Name" at bounding box center [485, 187] width 172 height 29
type input "PFAS [DATE] SRI"
click at [409, 252] on input "Sampling Date" at bounding box center [485, 253] width 172 height 29
click at [551, 249] on input "Sampling Date" at bounding box center [485, 253] width 172 height 29
type input "[DATE]"
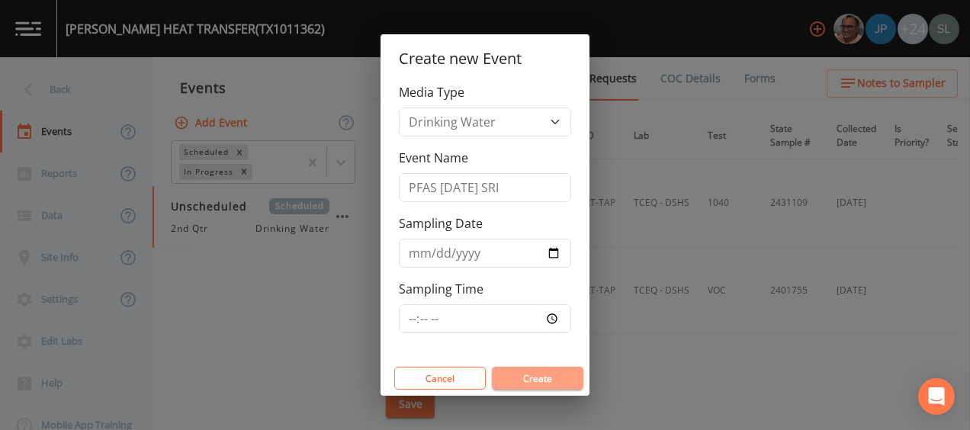
click at [513, 371] on button "Create" at bounding box center [538, 378] width 92 height 23
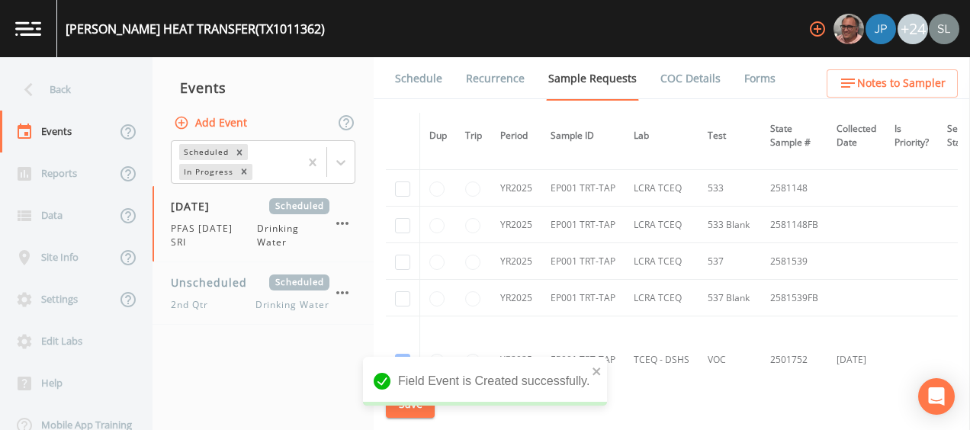
scroll to position [229, 0]
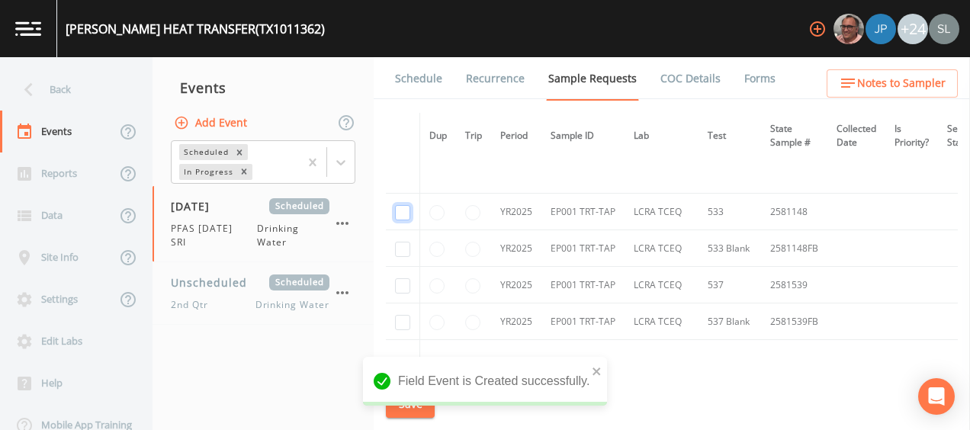
drag, startPoint x: 398, startPoint y: 210, endPoint x: 400, endPoint y: 243, distance: 32.1
click at [398, 210] on input "checkbox" at bounding box center [402, 212] width 15 height 15
checkbox input "true"
click at [400, 249] on input "checkbox" at bounding box center [402, 249] width 15 height 15
checkbox input "true"
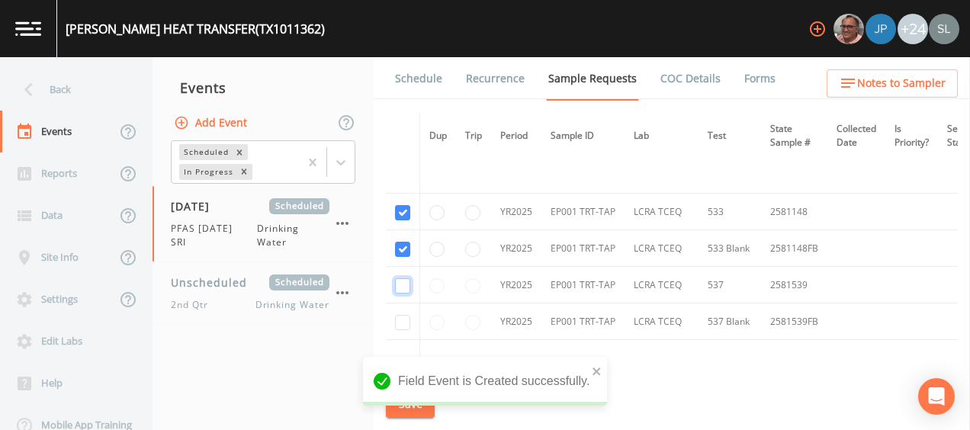
click at [404, 284] on input "checkbox" at bounding box center [402, 285] width 15 height 15
checkbox input "true"
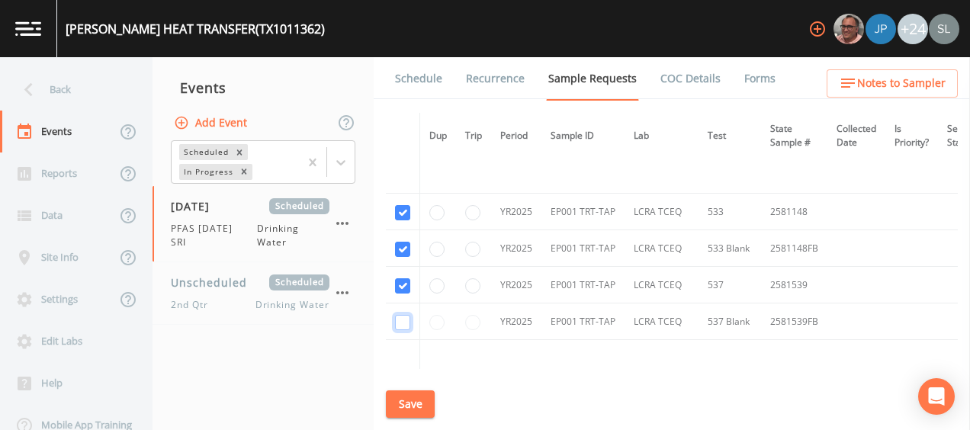
click at [400, 322] on input "checkbox" at bounding box center [402, 322] width 15 height 15
checkbox input "true"
click at [413, 409] on div "[PERSON_NAME] HEAT TRANSFER (TX1011362) +24 Back Events Reports Data Site Info …" at bounding box center [485, 215] width 970 height 430
click at [412, 400] on button "Save" at bounding box center [410, 404] width 49 height 28
drag, startPoint x: 808, startPoint y: 211, endPoint x: 767, endPoint y: 213, distance: 41.2
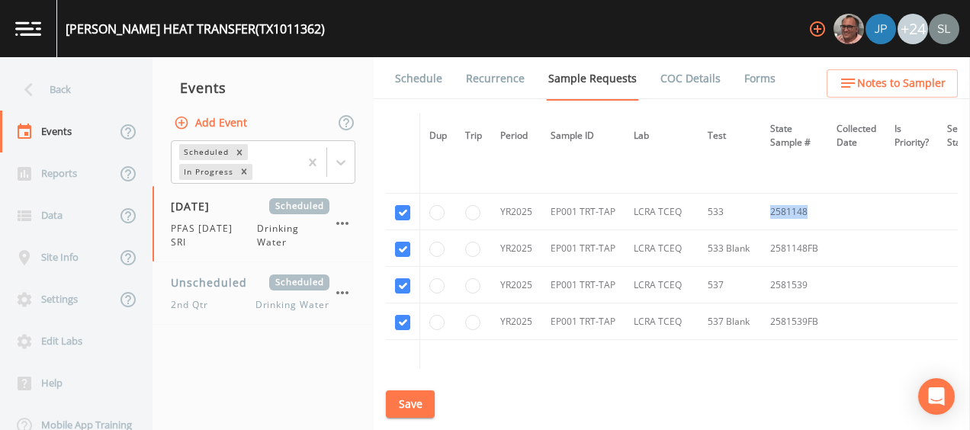
click at [767, 213] on td "2581148" at bounding box center [794, 212] width 66 height 37
drag, startPoint x: 799, startPoint y: 285, endPoint x: 765, endPoint y: 285, distance: 34.3
click at [765, 285] on td "2581539" at bounding box center [794, 285] width 66 height 37
click at [81, 85] on div "Back" at bounding box center [68, 90] width 137 height 42
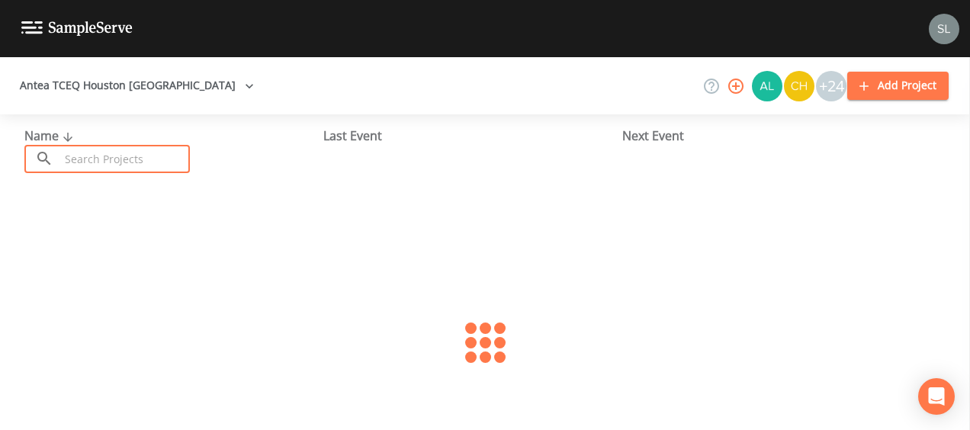
click at [119, 161] on input "text" at bounding box center [124, 159] width 130 height 28
type input "fairview"
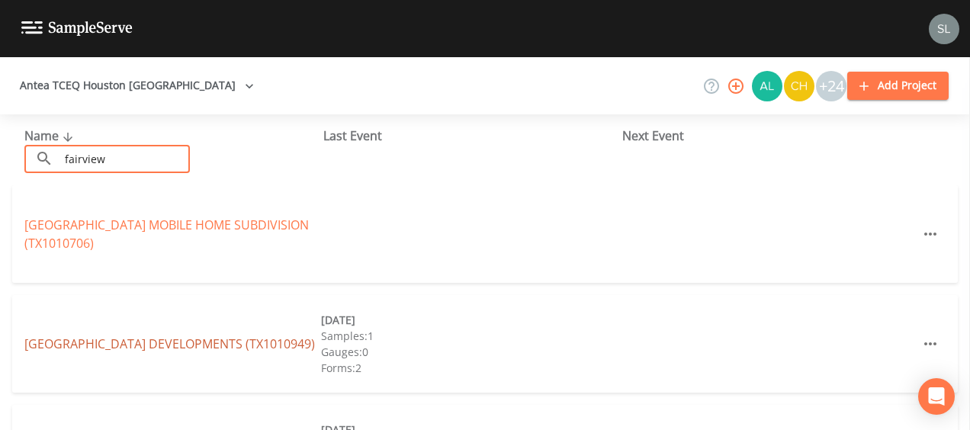
click at [192, 343] on link "[GEOGRAPHIC_DATA] (TX1010949)" at bounding box center [169, 344] width 291 height 17
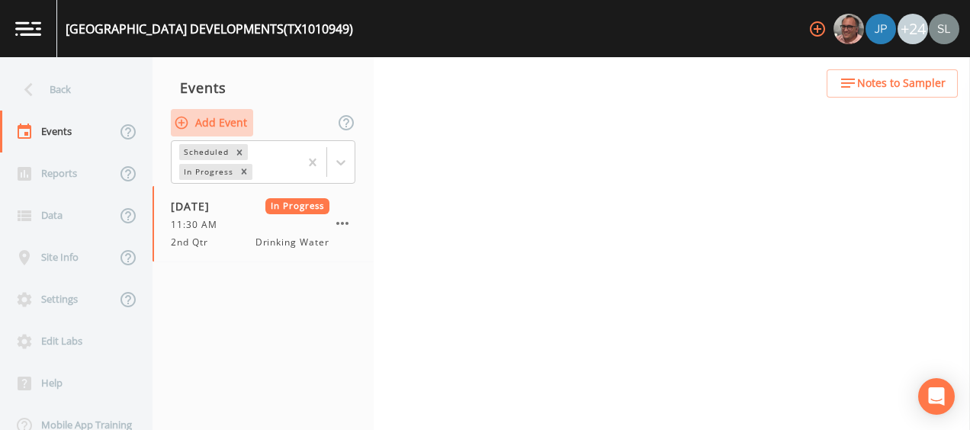
click at [236, 124] on button "Add Event" at bounding box center [212, 123] width 82 height 28
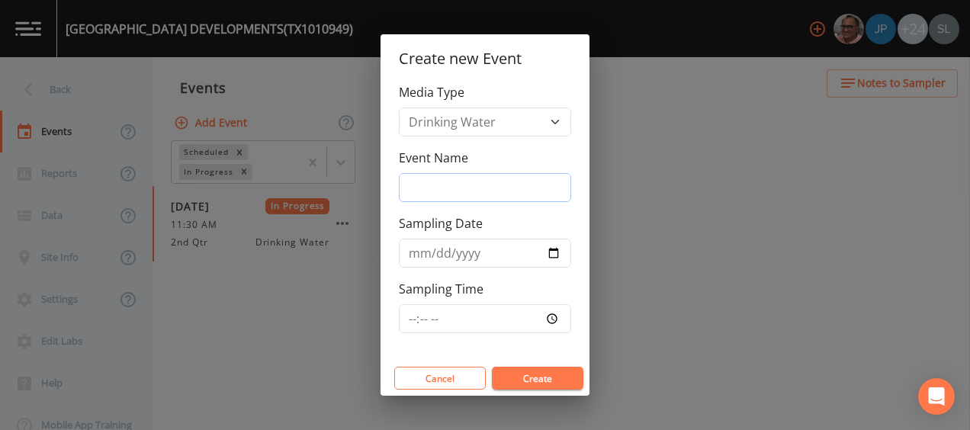
click at [496, 196] on input "Event Name" at bounding box center [485, 187] width 172 height 29
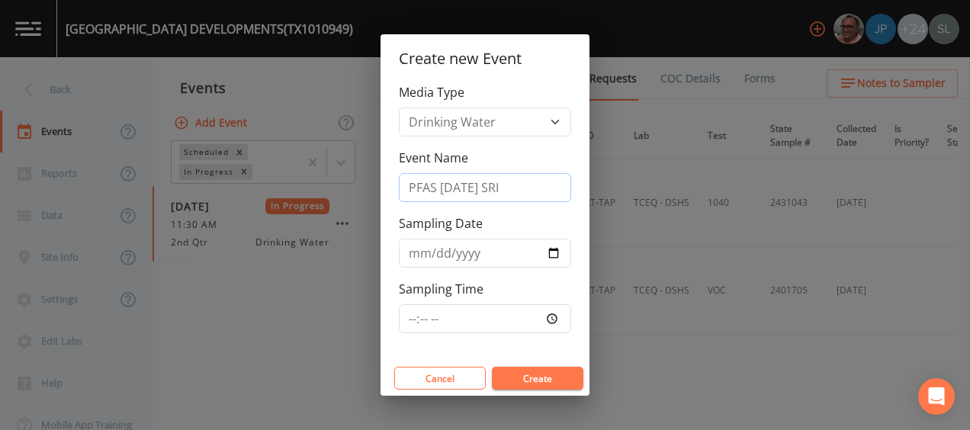
type input "PFAS [DATE] SRI"
click at [410, 258] on input "Sampling Date" at bounding box center [485, 253] width 172 height 29
click at [548, 252] on input "Sampling Date" at bounding box center [485, 253] width 172 height 29
type input "[DATE]"
click at [535, 372] on button "Create" at bounding box center [538, 378] width 92 height 23
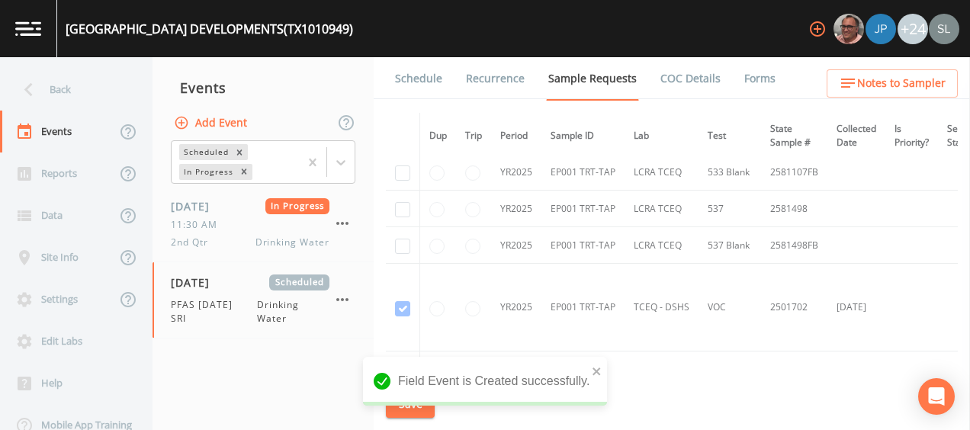
scroll to position [229, 0]
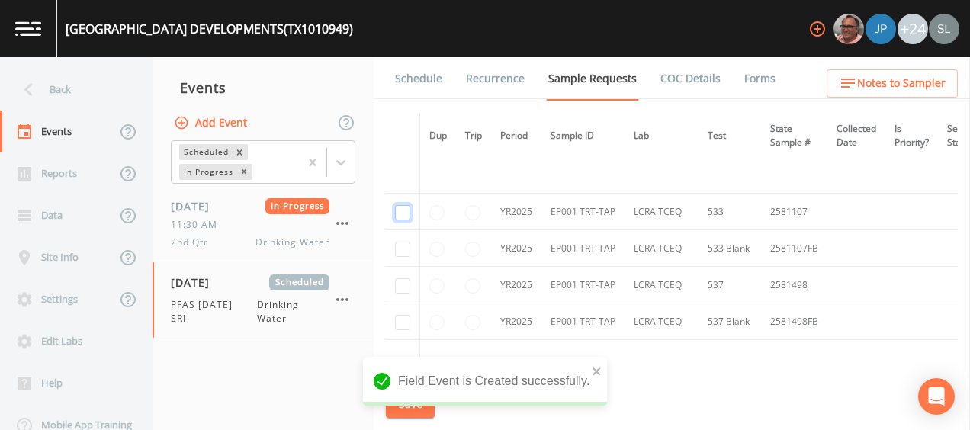
click at [401, 210] on input "checkbox" at bounding box center [402, 212] width 15 height 15
checkbox input "true"
click at [401, 248] on input "checkbox" at bounding box center [402, 249] width 15 height 15
checkbox input "true"
click at [404, 281] on input "checkbox" at bounding box center [402, 285] width 15 height 15
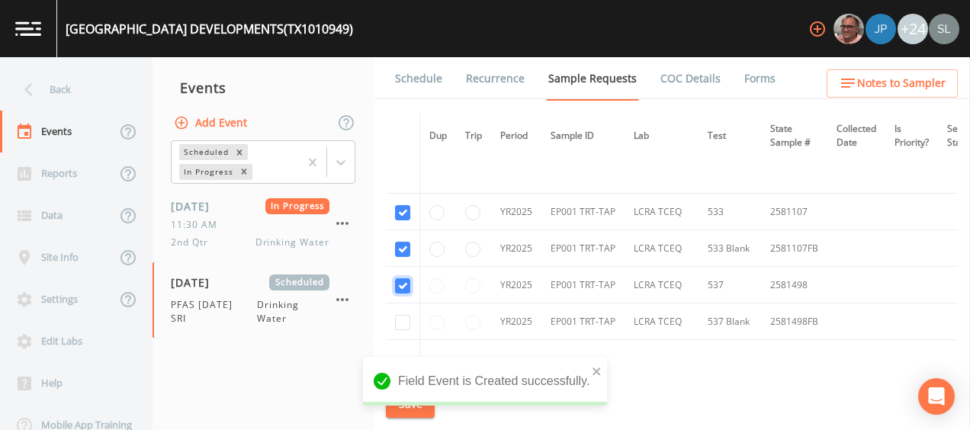
checkbox input "true"
click at [399, 320] on input "checkbox" at bounding box center [402, 322] width 15 height 15
checkbox input "true"
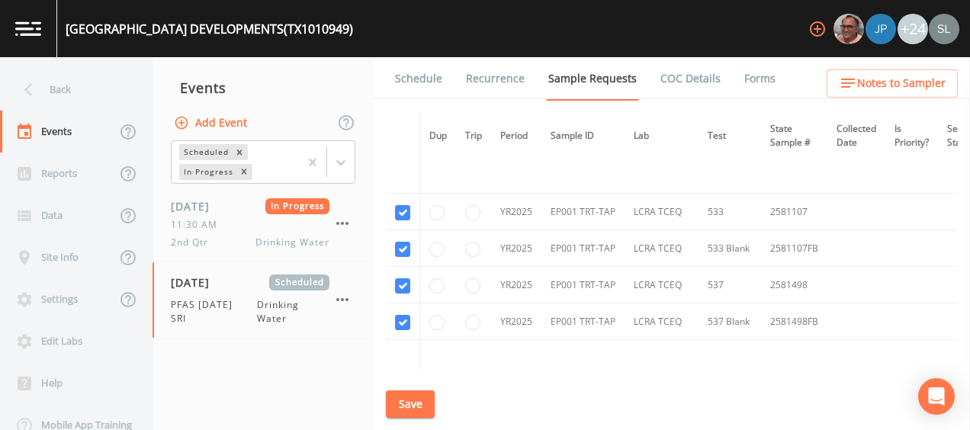
click at [404, 396] on button "Save" at bounding box center [410, 404] width 49 height 28
drag, startPoint x: 806, startPoint y: 209, endPoint x: 766, endPoint y: 209, distance: 39.7
click at [766, 209] on td "2581107" at bounding box center [794, 212] width 66 height 37
click at [805, 279] on td "2581498" at bounding box center [794, 285] width 66 height 37
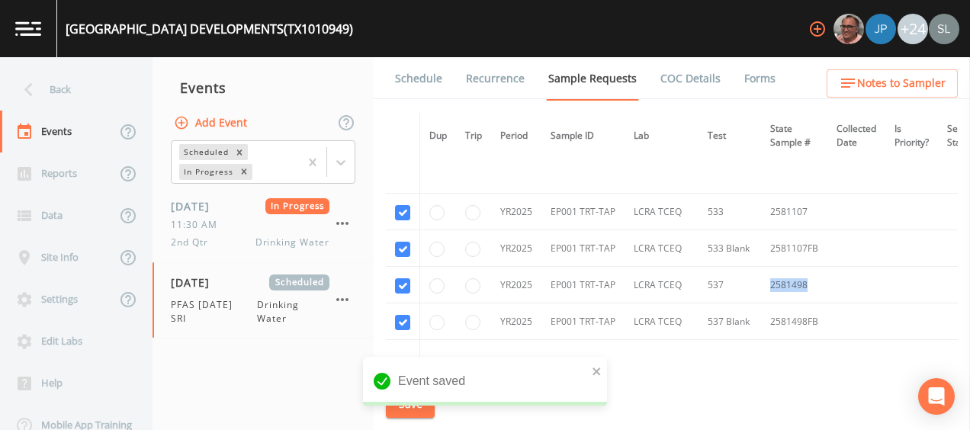
drag, startPoint x: 806, startPoint y: 284, endPoint x: 767, endPoint y: 288, distance: 39.2
click at [767, 288] on td "2581498" at bounding box center [794, 285] width 66 height 37
click at [810, 285] on td "2581498" at bounding box center [794, 285] width 66 height 37
click at [804, 284] on td "2581498" at bounding box center [794, 285] width 66 height 37
drag, startPoint x: 802, startPoint y: 282, endPoint x: 763, endPoint y: 284, distance: 39.7
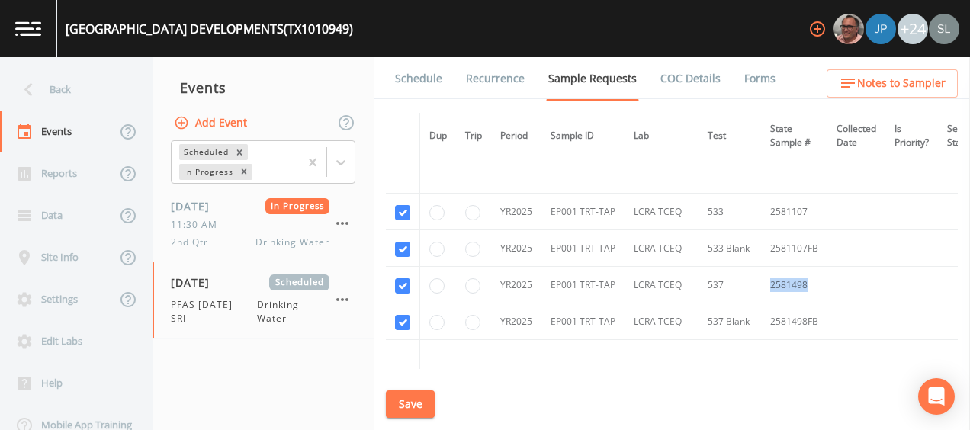
click at [763, 284] on td "2581498" at bounding box center [794, 285] width 66 height 37
drag, startPoint x: 412, startPoint y: 410, endPoint x: 349, endPoint y: 378, distance: 70.3
click at [412, 410] on button "Save" at bounding box center [410, 404] width 49 height 28
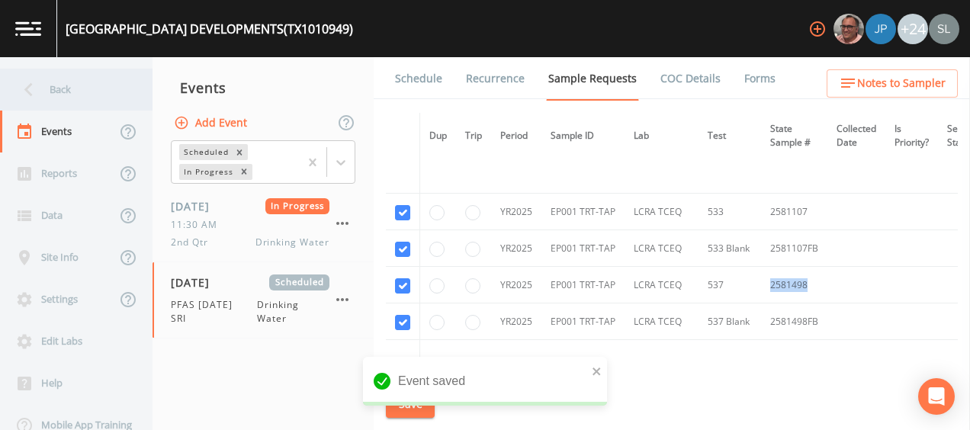
click at [84, 85] on div "Back" at bounding box center [68, 90] width 137 height 42
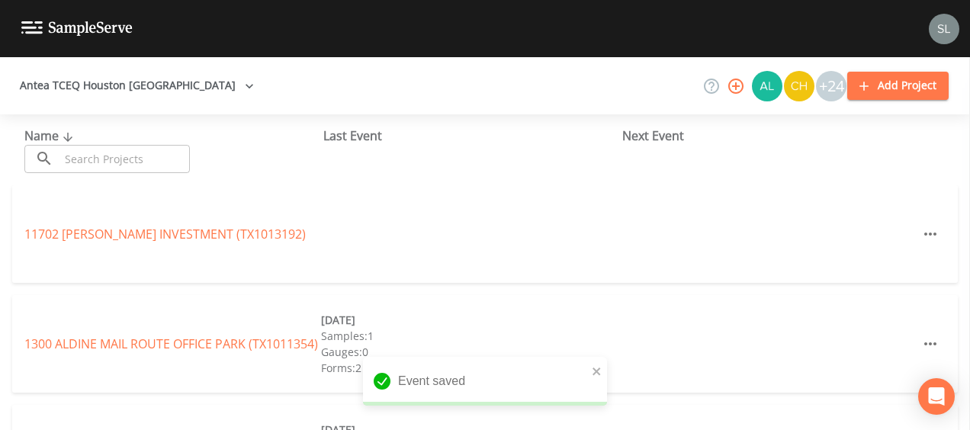
click at [126, 162] on input "text" at bounding box center [124, 159] width 130 height 28
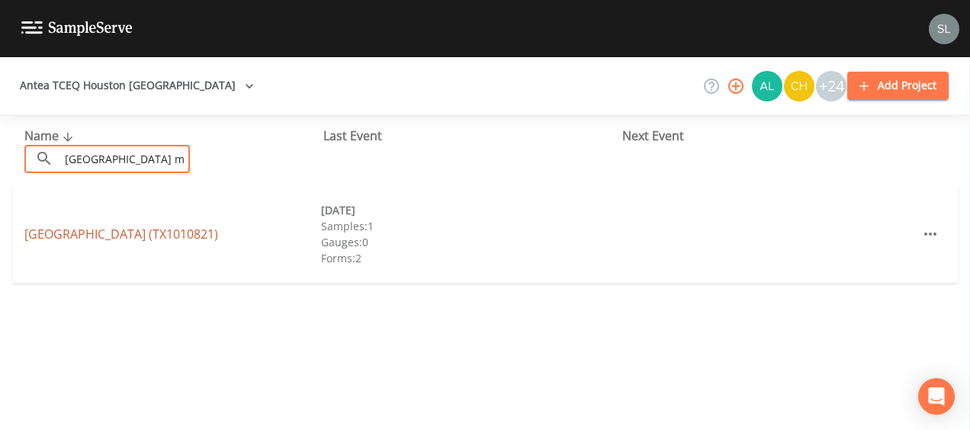
type input "[GEOGRAPHIC_DATA] mhp"
click at [125, 232] on link "[GEOGRAPHIC_DATA] (TX1010821)" at bounding box center [121, 234] width 194 height 17
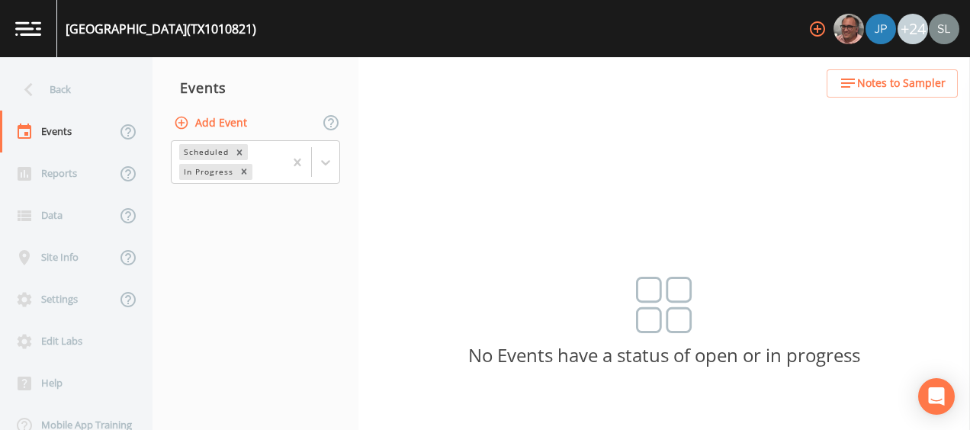
click at [218, 119] on button "Add Event" at bounding box center [212, 123] width 82 height 28
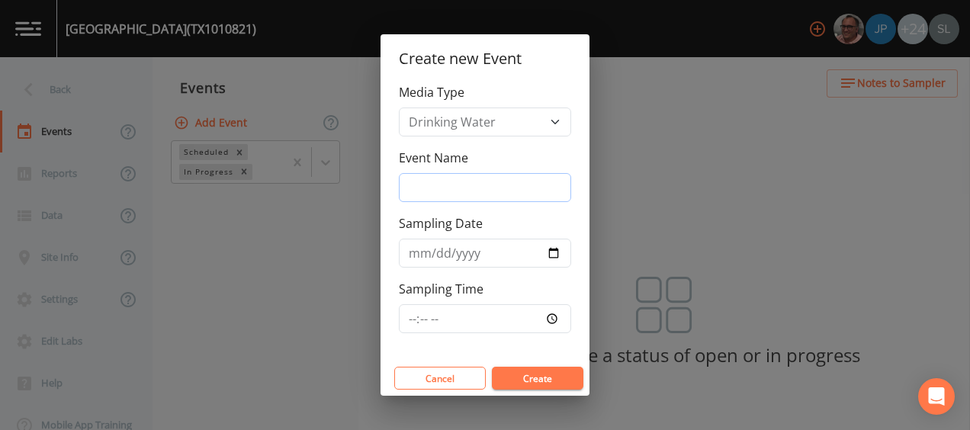
drag, startPoint x: 518, startPoint y: 182, endPoint x: 535, endPoint y: 190, distance: 18.4
click at [518, 183] on input "Event Name" at bounding box center [485, 187] width 172 height 29
type input "PFAS [DATE] SRI"
click at [403, 223] on label "Sampling Date" at bounding box center [441, 223] width 84 height 18
click at [403, 239] on input "Sampling Date" at bounding box center [485, 253] width 172 height 29
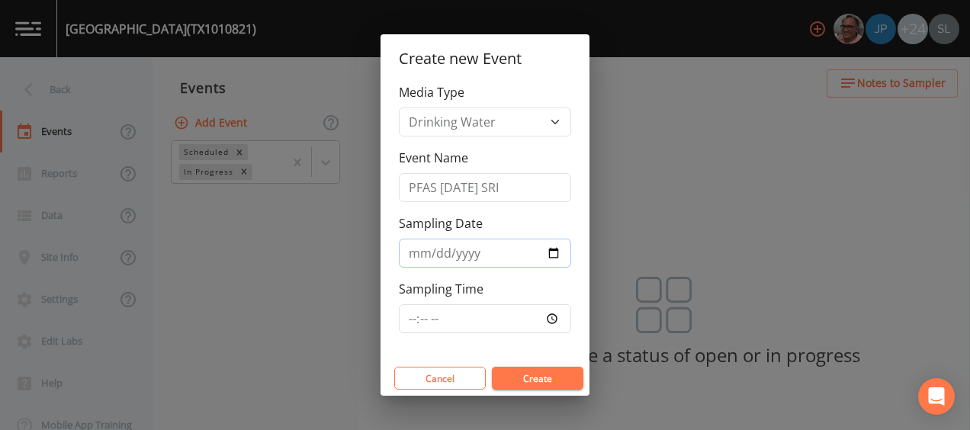
click at [549, 252] on input "Sampling Date" at bounding box center [485, 253] width 172 height 29
type input "[DATE]"
click at [543, 381] on button "Create" at bounding box center [538, 378] width 92 height 23
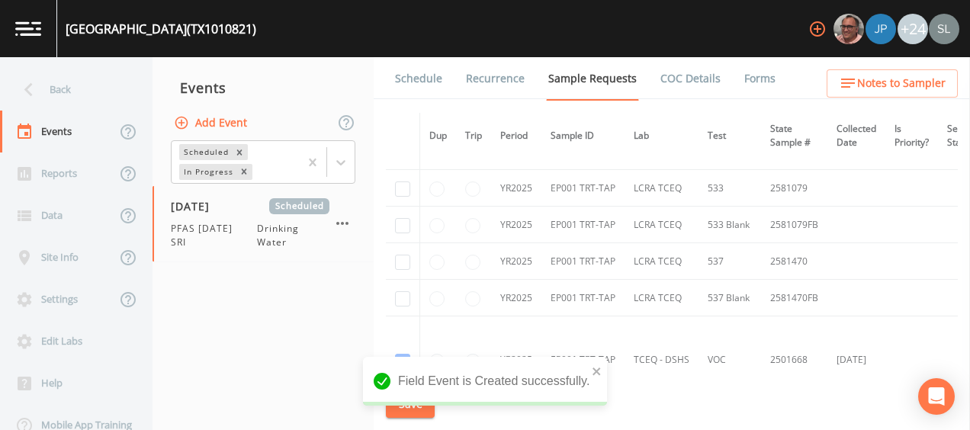
scroll to position [229, 0]
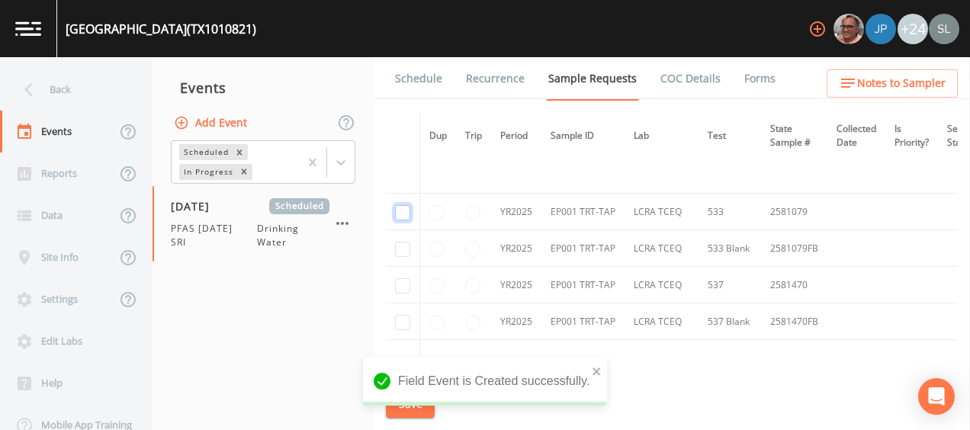
click at [399, 215] on input "checkbox" at bounding box center [402, 212] width 15 height 15
checkbox input "true"
click at [400, 252] on input "checkbox" at bounding box center [402, 249] width 15 height 15
checkbox input "true"
click at [404, 284] on input "checkbox" at bounding box center [402, 285] width 15 height 15
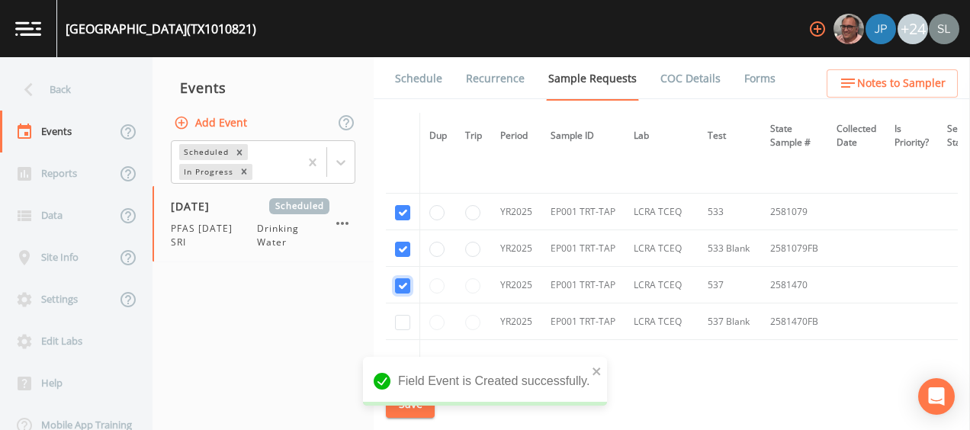
checkbox input "true"
click at [404, 323] on input "checkbox" at bounding box center [402, 322] width 15 height 15
checkbox input "true"
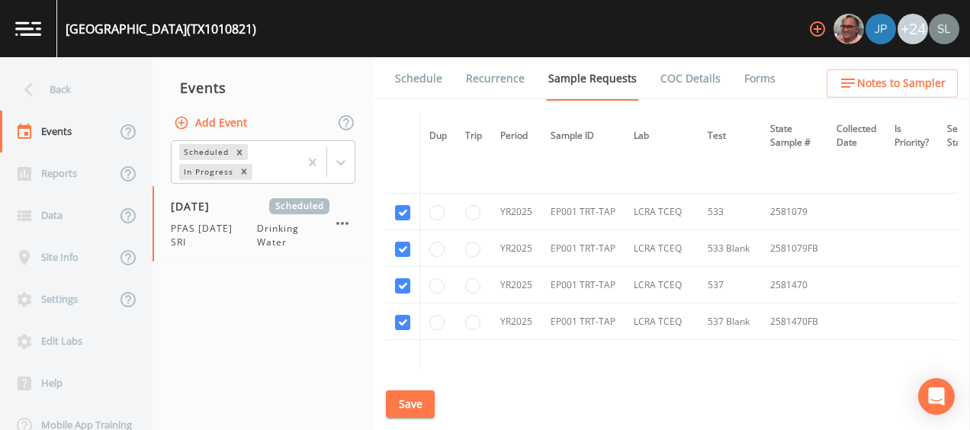
click at [416, 410] on div "Field Event is Created successfully." at bounding box center [485, 387] width 244 height 61
click at [403, 409] on div "Field Event is Created successfully." at bounding box center [485, 387] width 244 height 61
click at [411, 405] on button "Save" at bounding box center [410, 404] width 49 height 28
drag, startPoint x: 802, startPoint y: 210, endPoint x: 767, endPoint y: 211, distance: 35.1
click at [767, 211] on td "2581079" at bounding box center [794, 212] width 66 height 37
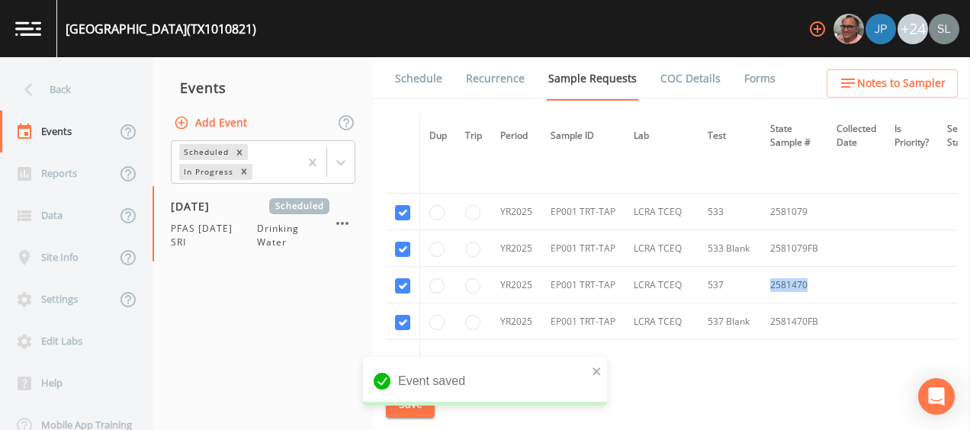
drag, startPoint x: 804, startPoint y: 282, endPoint x: 765, endPoint y: 287, distance: 39.2
click at [765, 287] on td "2581470" at bounding box center [794, 285] width 66 height 37
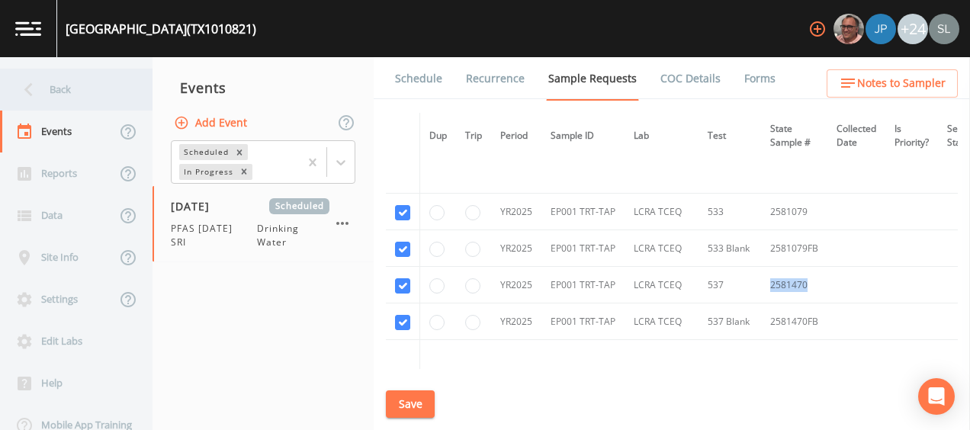
click at [82, 86] on div "Back" at bounding box center [68, 90] width 137 height 42
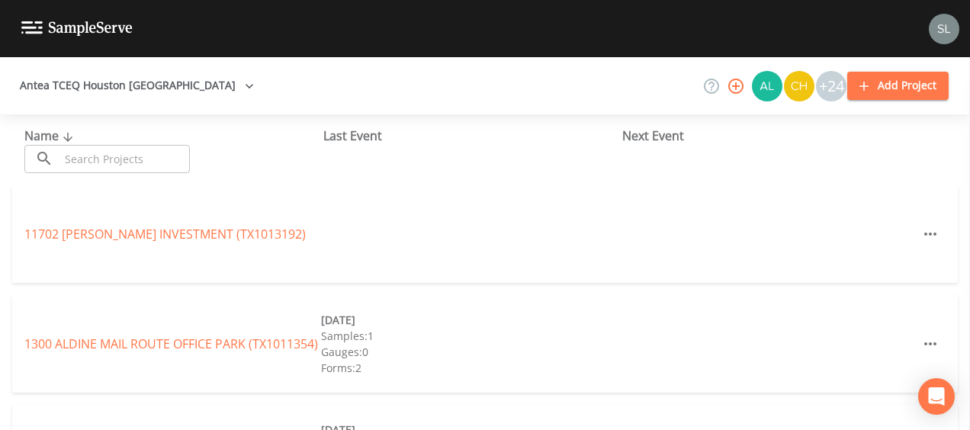
click at [120, 156] on input "text" at bounding box center [124, 159] width 130 height 28
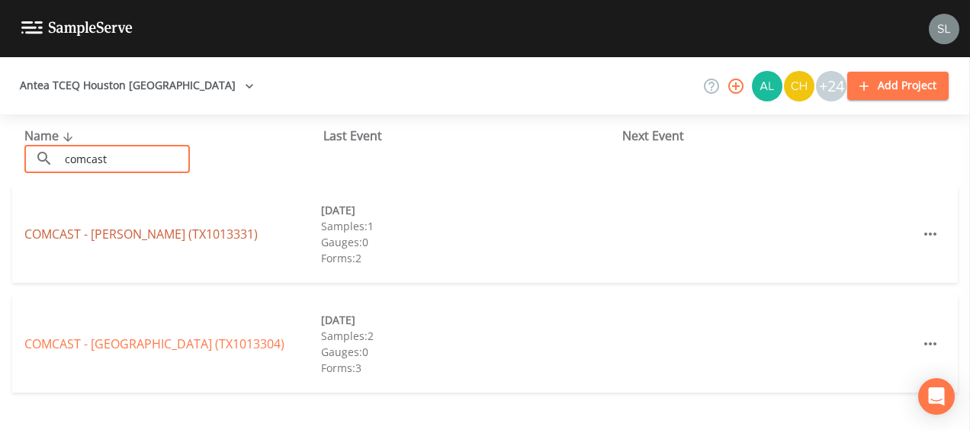
type input "comcast"
click at [140, 229] on link "COMCAST - [PERSON_NAME] (TX1013331)" at bounding box center [140, 234] width 233 height 17
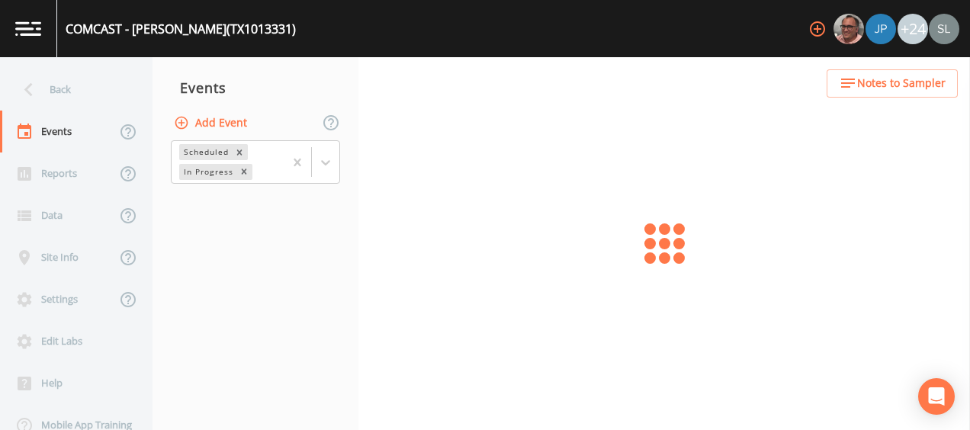
click at [192, 120] on button "Add Event" at bounding box center [212, 123] width 82 height 28
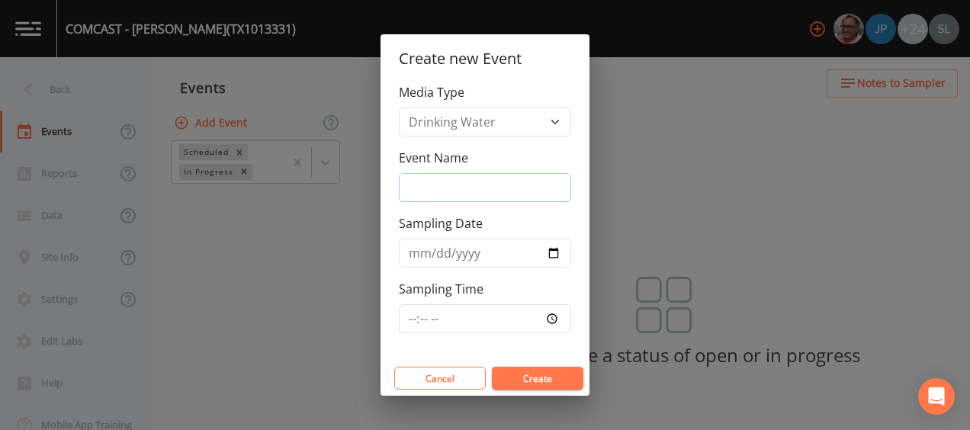
drag, startPoint x: 447, startPoint y: 185, endPoint x: 458, endPoint y: 181, distance: 11.8
click at [447, 185] on input "Event Name" at bounding box center [485, 187] width 172 height 29
type input "PFAS [DATE] SRI"
click at [548, 250] on input "Sampling Date" at bounding box center [485, 253] width 172 height 29
type input "[DATE]"
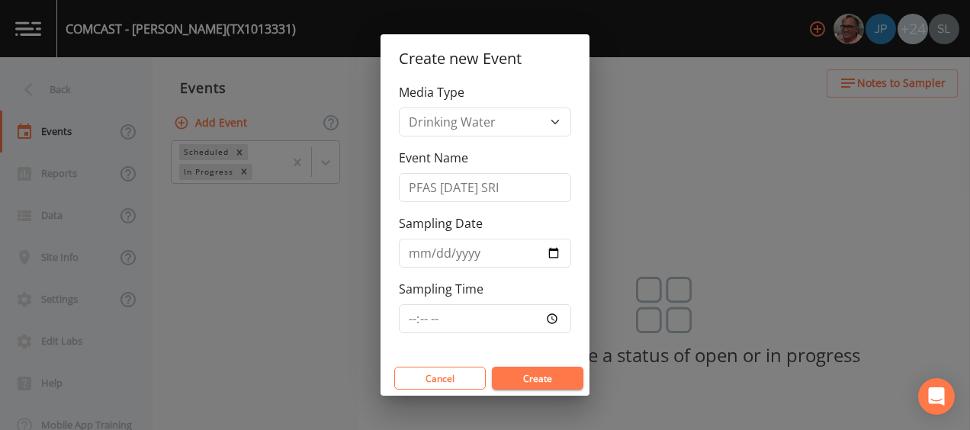
click at [541, 380] on button "Create" at bounding box center [538, 378] width 92 height 23
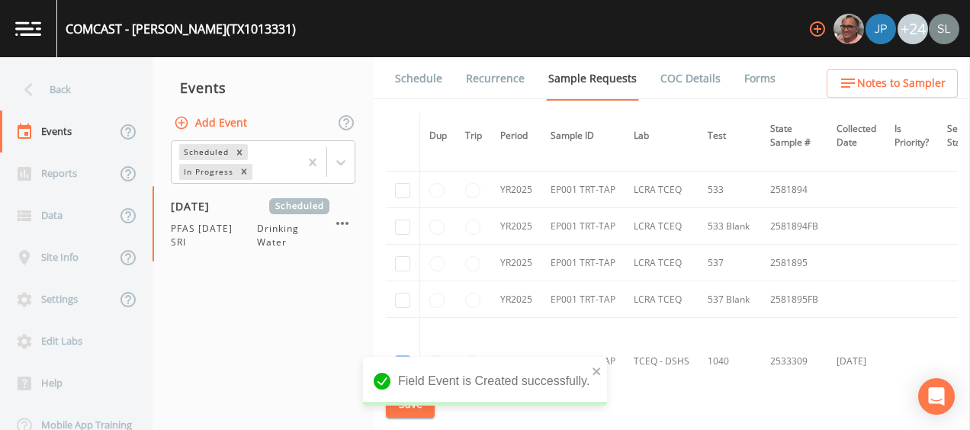
scroll to position [229, 0]
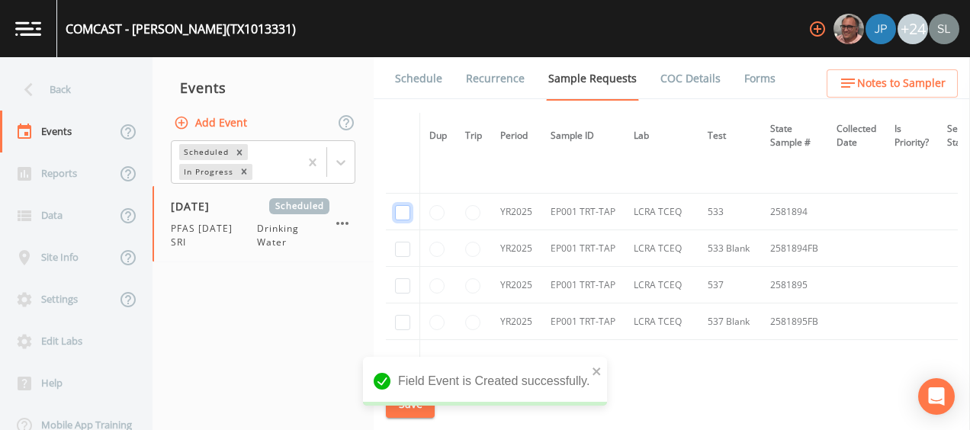
click at [403, 214] on input "checkbox" at bounding box center [402, 212] width 15 height 15
checkbox input "true"
drag, startPoint x: 397, startPoint y: 246, endPoint x: 403, endPoint y: 264, distance: 18.6
click at [397, 246] on input "checkbox" at bounding box center [402, 249] width 15 height 15
checkbox input "true"
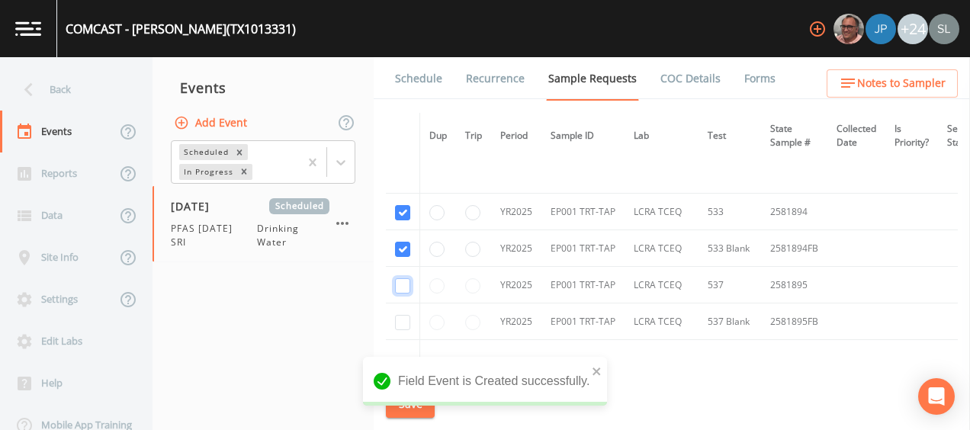
click at [403, 287] on input "checkbox" at bounding box center [402, 285] width 15 height 15
checkbox input "true"
click at [403, 325] on input "checkbox" at bounding box center [402, 322] width 15 height 15
checkbox input "true"
click at [410, 412] on div "Field Event is Created successfully." at bounding box center [485, 387] width 244 height 61
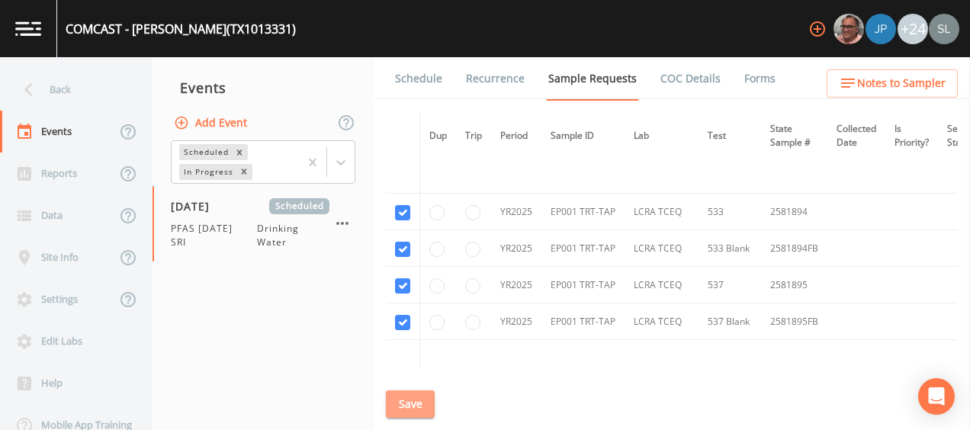
click at [405, 398] on button "Save" at bounding box center [410, 404] width 49 height 28
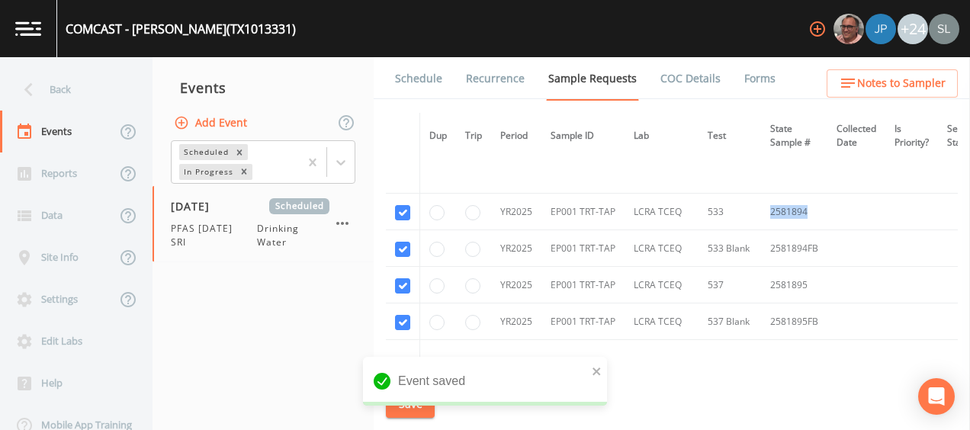
drag, startPoint x: 808, startPoint y: 210, endPoint x: 760, endPoint y: 208, distance: 48.1
click at [761, 208] on td "2581894" at bounding box center [794, 212] width 66 height 37
drag, startPoint x: 805, startPoint y: 285, endPoint x: 760, endPoint y: 281, distance: 45.2
click at [761, 281] on td "2581895" at bounding box center [794, 285] width 66 height 37
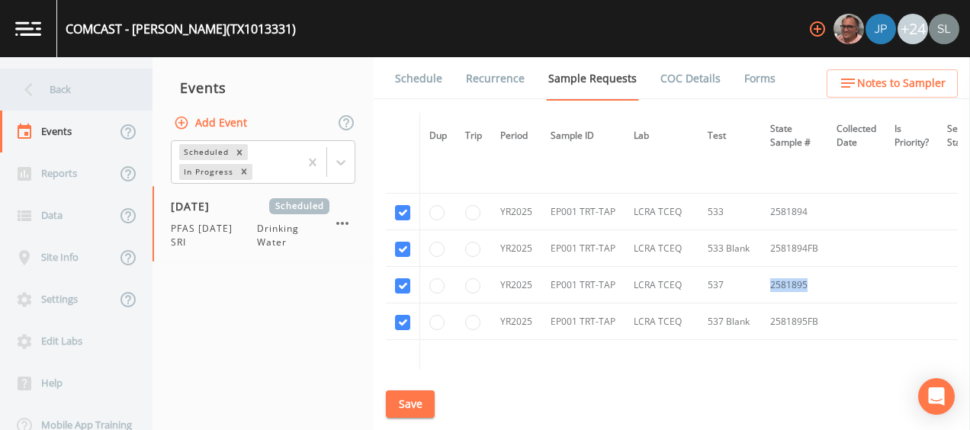
click at [92, 84] on div "Back" at bounding box center [68, 90] width 137 height 42
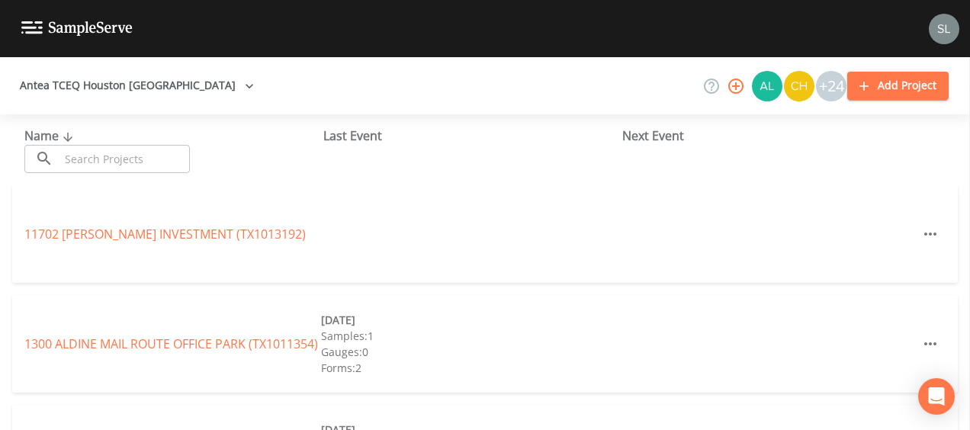
click at [139, 162] on input "text" at bounding box center [124, 159] width 130 height 28
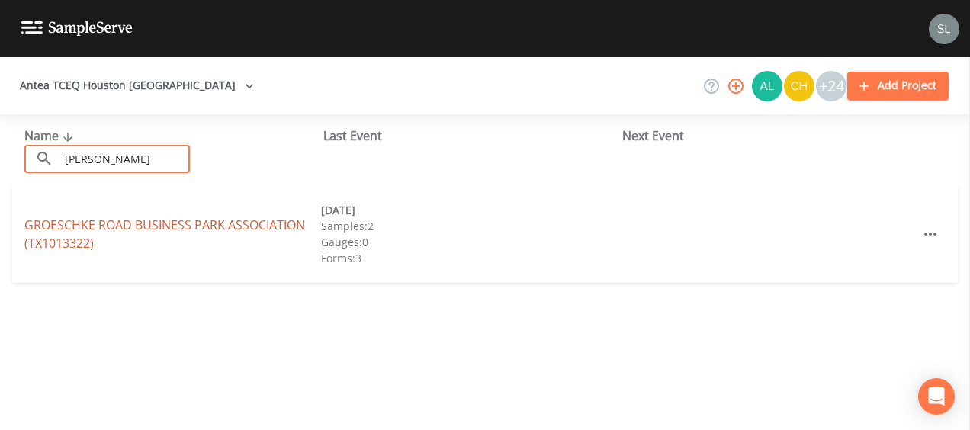
type input "[PERSON_NAME]"
click at [143, 222] on link "[GEOGRAPHIC_DATA] (TX1013322)" at bounding box center [164, 234] width 281 height 35
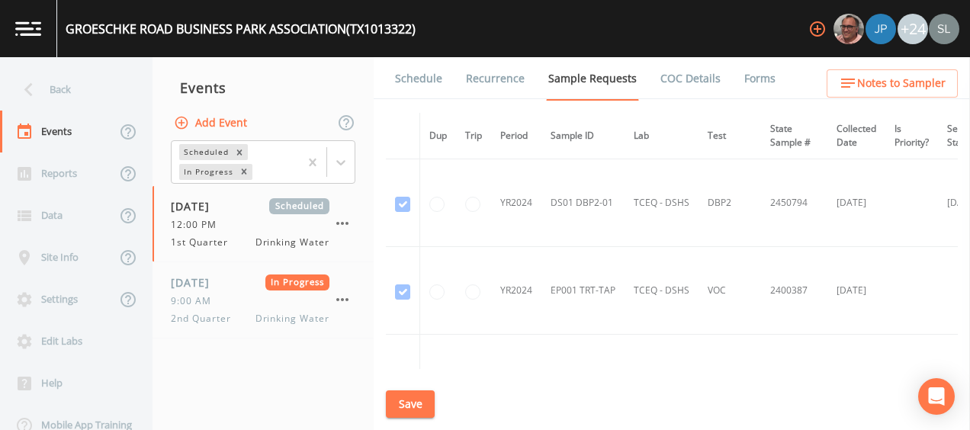
click at [235, 124] on button "Add Event" at bounding box center [212, 123] width 82 height 28
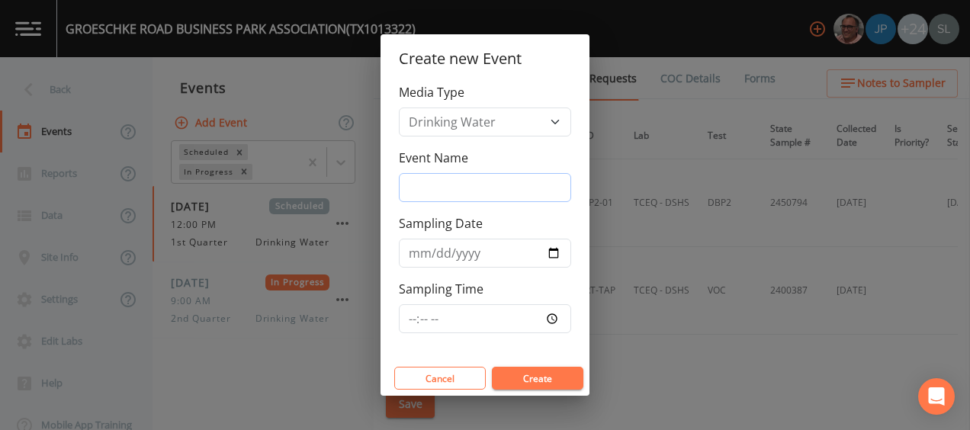
click at [520, 185] on input "Event Name" at bounding box center [485, 187] width 172 height 29
type input "PFAS [DATE] SRI"
drag, startPoint x: 406, startPoint y: 220, endPoint x: 427, endPoint y: 234, distance: 25.2
click at [408, 220] on label "Sampling Date" at bounding box center [441, 223] width 84 height 18
click at [408, 239] on input "Sampling Date" at bounding box center [485, 253] width 172 height 29
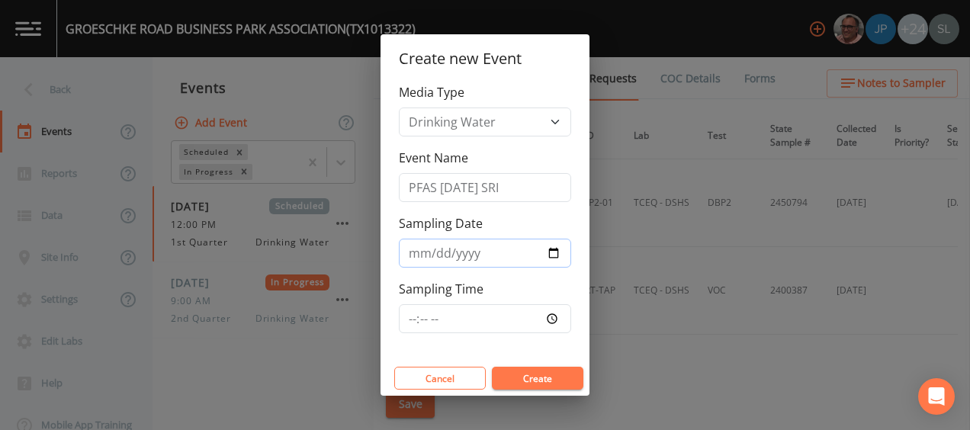
click at [551, 252] on input "Sampling Date" at bounding box center [485, 253] width 172 height 29
type input "[DATE]"
click at [557, 377] on button "Create" at bounding box center [538, 378] width 92 height 23
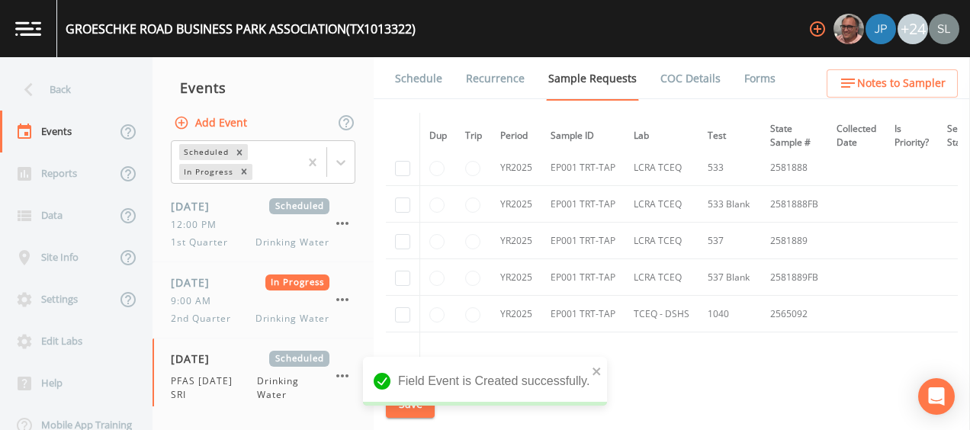
scroll to position [1068, 0]
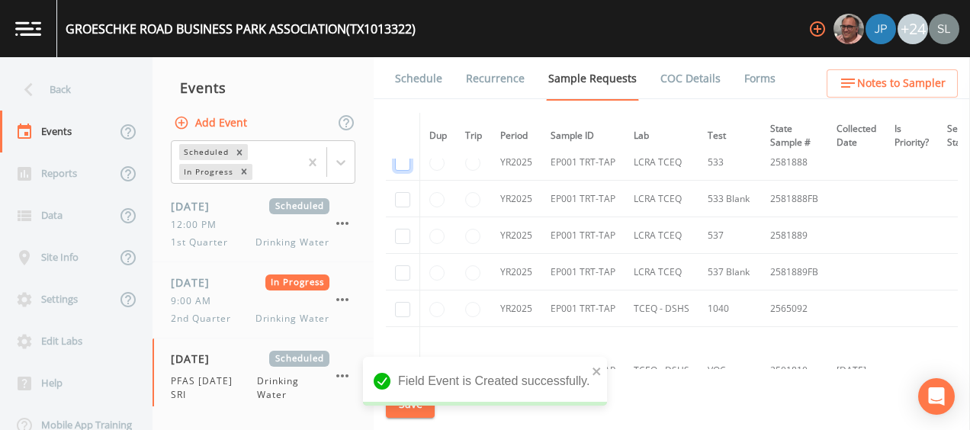
click at [406, 163] on input "checkbox" at bounding box center [402, 163] width 15 height 15
checkbox input "true"
click at [410, 195] on input "checkbox" at bounding box center [402, 199] width 15 height 15
checkbox input "true"
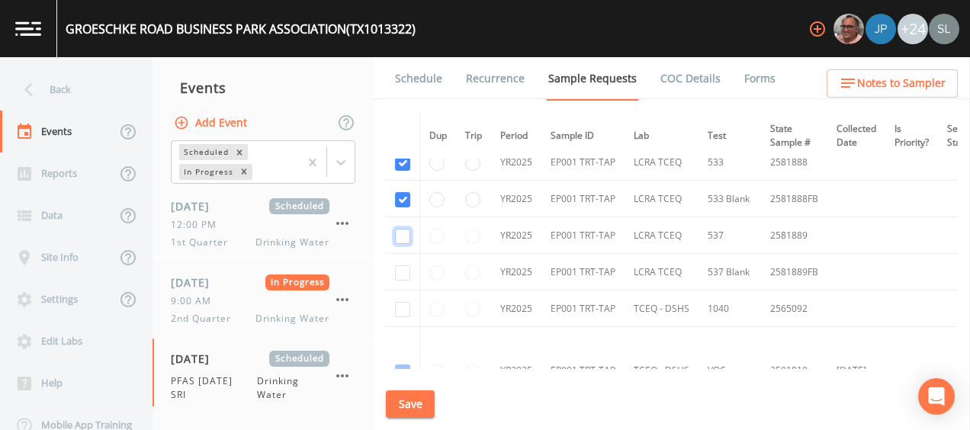
click at [409, 233] on input "checkbox" at bounding box center [402, 236] width 15 height 15
checkbox input "true"
click at [410, 268] on input "checkbox" at bounding box center [402, 272] width 15 height 15
checkbox input "true"
click at [418, 406] on button "Save" at bounding box center [410, 404] width 49 height 28
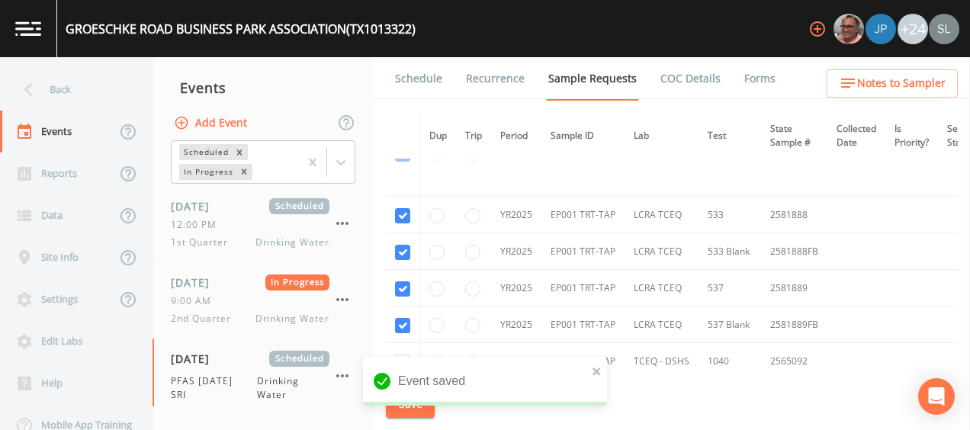
scroll to position [991, 0]
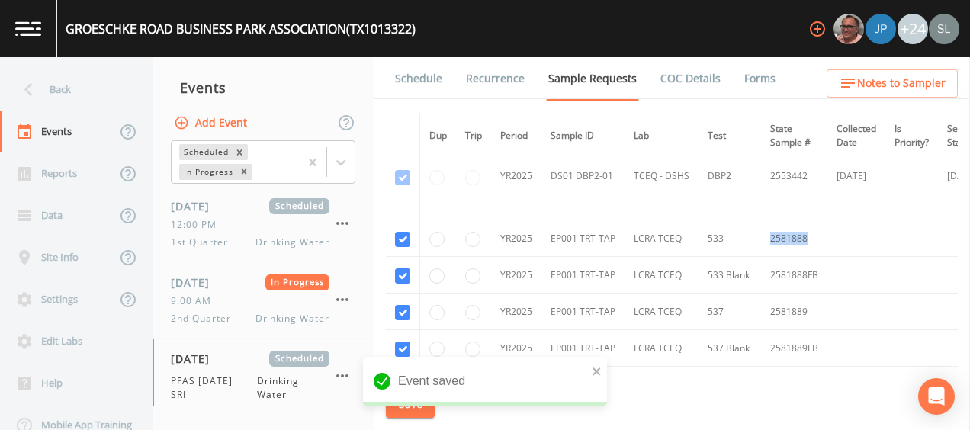
drag, startPoint x: 808, startPoint y: 240, endPoint x: 770, endPoint y: 237, distance: 38.3
click at [770, 237] on td "2581888" at bounding box center [794, 238] width 66 height 37
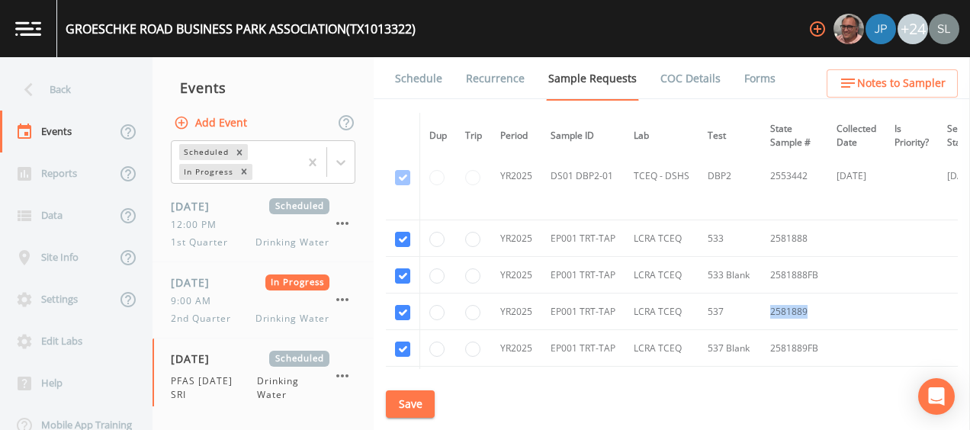
drag, startPoint x: 813, startPoint y: 308, endPoint x: 769, endPoint y: 305, distance: 44.3
click at [769, 305] on td "2581889" at bounding box center [794, 312] width 66 height 37
click at [413, 403] on button "Save" at bounding box center [410, 404] width 49 height 28
click at [59, 88] on div "Back" at bounding box center [68, 90] width 137 height 42
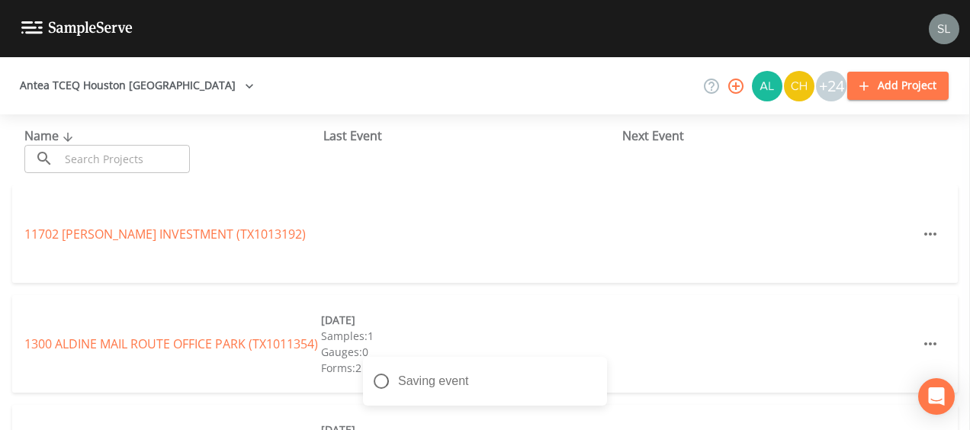
click at [130, 154] on input "text" at bounding box center [124, 159] width 130 height 28
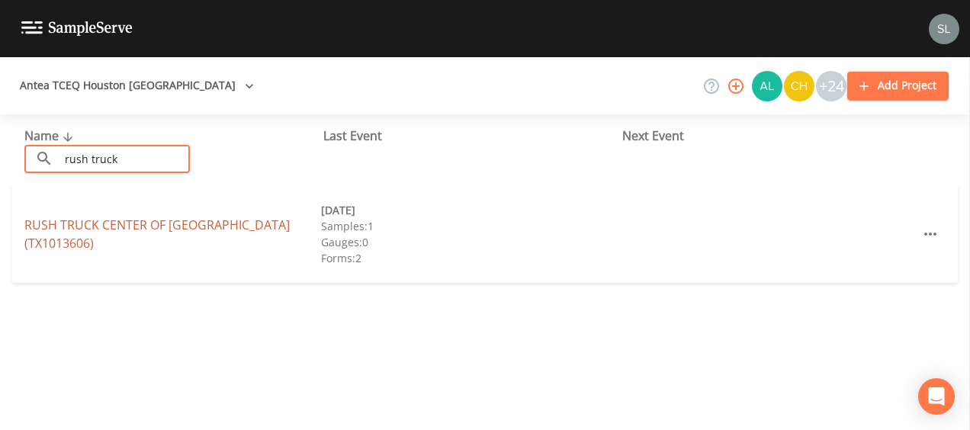
type input "rush truck"
click at [185, 218] on link "[GEOGRAPHIC_DATA])" at bounding box center [156, 234] width 265 height 35
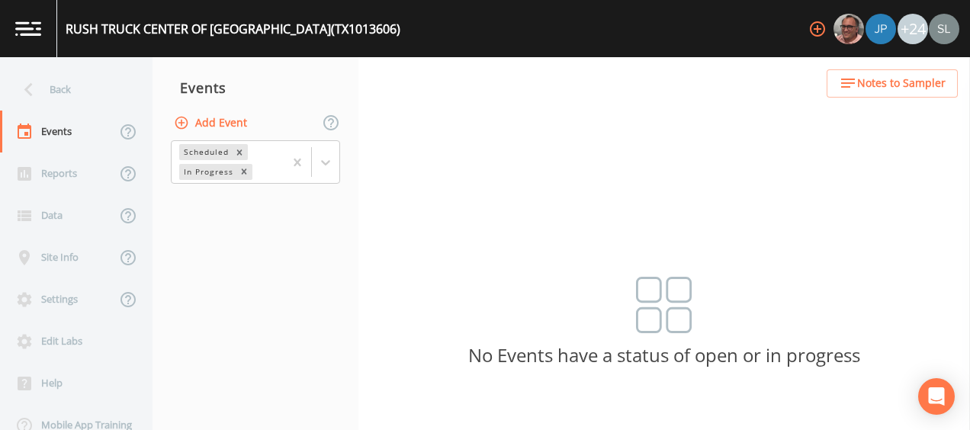
click at [226, 120] on button "Add Event" at bounding box center [212, 123] width 82 height 28
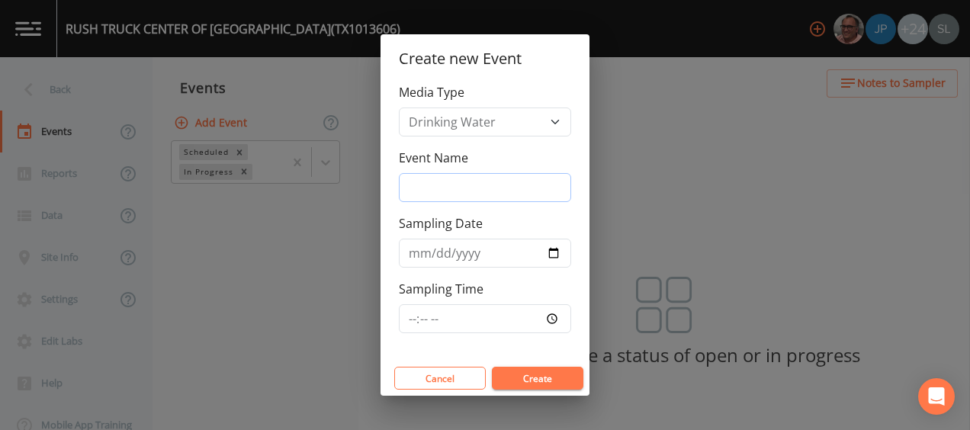
click at [456, 179] on input "Event Name" at bounding box center [485, 187] width 172 height 29
click at [459, 190] on input "PFAS 8/`19/25 SRI" at bounding box center [485, 187] width 172 height 29
type input "PFAS [DATE] SRI"
click at [550, 249] on input "Sampling Date" at bounding box center [485, 253] width 172 height 29
type input "[DATE]"
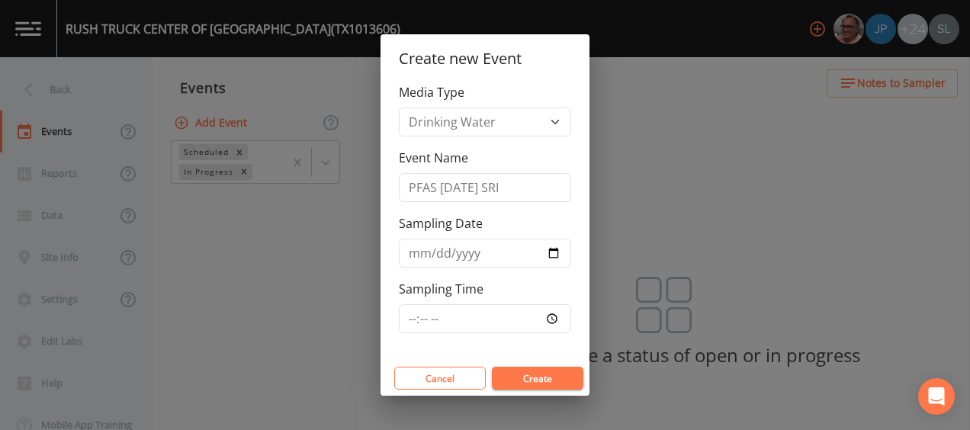
click at [537, 377] on button "Create" at bounding box center [538, 378] width 92 height 23
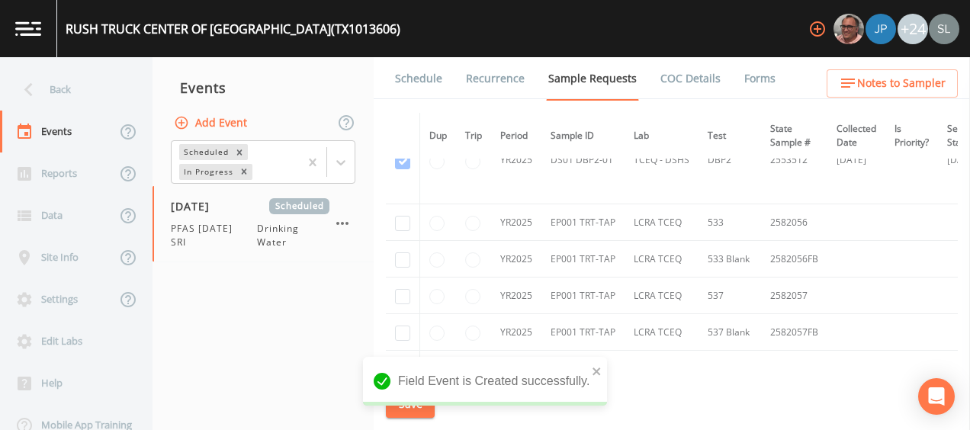
scroll to position [458, 0]
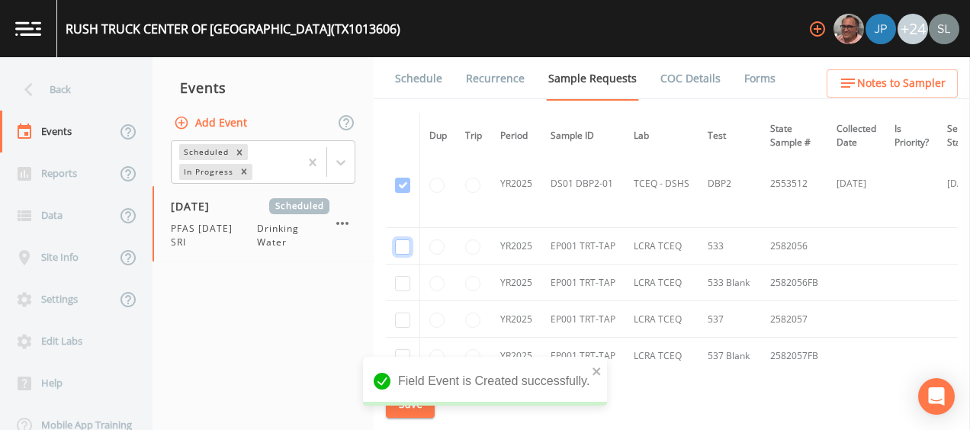
click at [401, 248] on input "checkbox" at bounding box center [402, 246] width 15 height 15
checkbox input "true"
drag, startPoint x: 403, startPoint y: 273, endPoint x: 407, endPoint y: 296, distance: 23.3
click at [403, 274] on td at bounding box center [403, 283] width 34 height 37
click at [403, 308] on td at bounding box center [403, 319] width 34 height 37
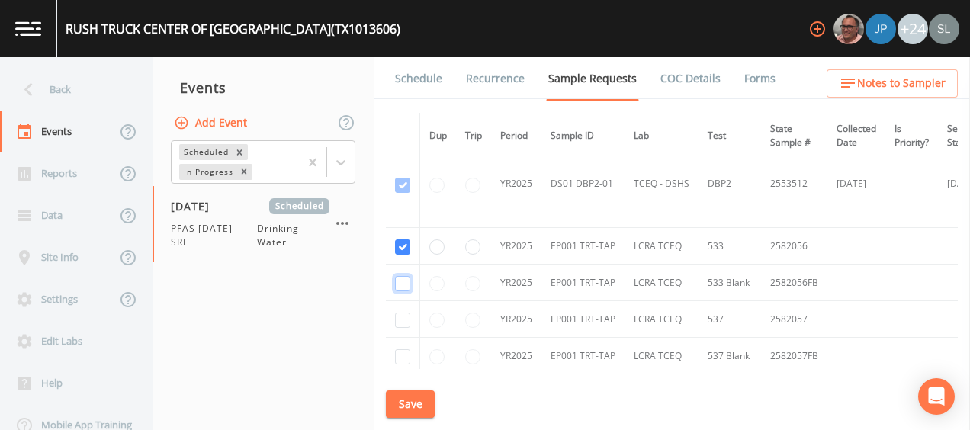
click at [404, 287] on input "checkbox" at bounding box center [402, 283] width 15 height 15
checkbox input "true"
click at [403, 318] on input "checkbox" at bounding box center [402, 320] width 15 height 15
checkbox input "true"
click at [401, 356] on input "checkbox" at bounding box center [402, 356] width 15 height 15
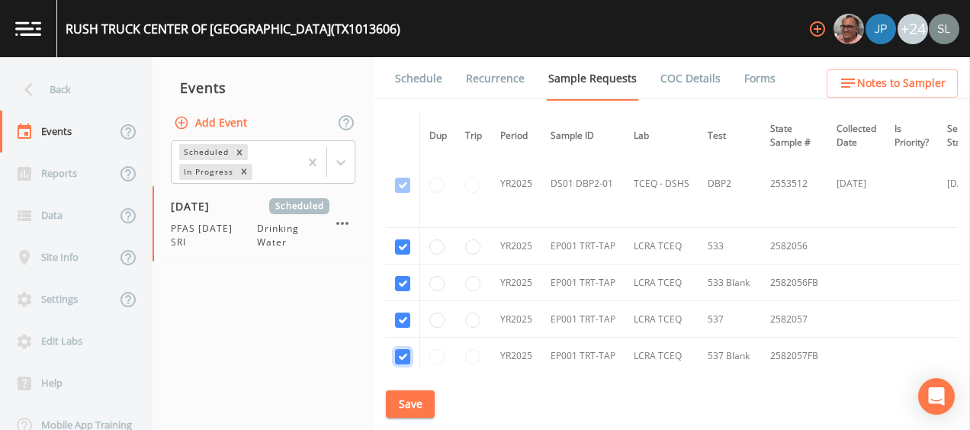
checkbox input "true"
click at [414, 401] on button "Save" at bounding box center [410, 404] width 49 height 28
drag, startPoint x: 798, startPoint y: 249, endPoint x: 762, endPoint y: 243, distance: 36.4
click at [762, 243] on td "2582056" at bounding box center [794, 246] width 66 height 37
click at [412, 396] on button "Save" at bounding box center [410, 404] width 49 height 28
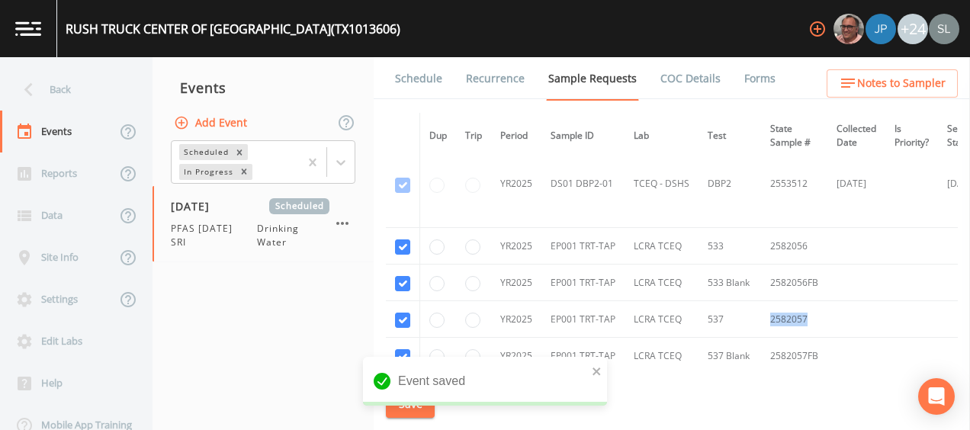
drag, startPoint x: 802, startPoint y: 316, endPoint x: 766, endPoint y: 318, distance: 36.6
click at [766, 318] on td "2582057" at bounding box center [794, 319] width 66 height 37
drag, startPoint x: 37, startPoint y: 87, endPoint x: 50, endPoint y: 102, distance: 20.0
click at [38, 87] on icon at bounding box center [28, 89] width 27 height 27
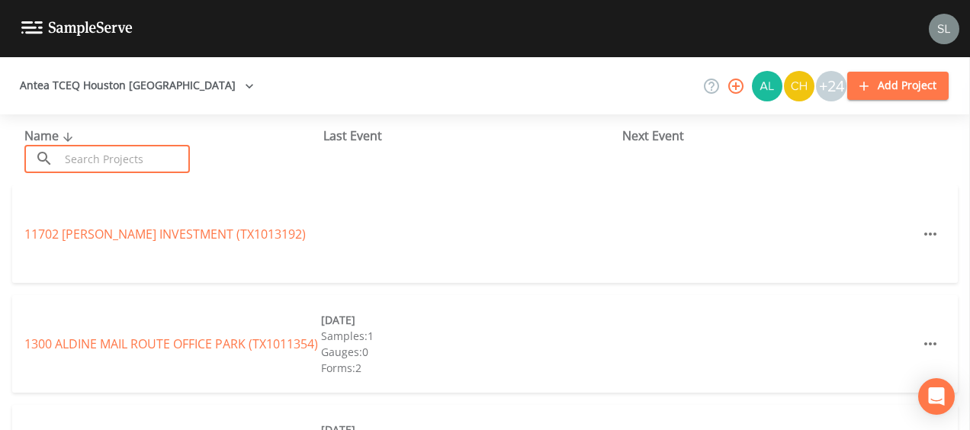
click at [114, 171] on input "text" at bounding box center [124, 159] width 130 height 28
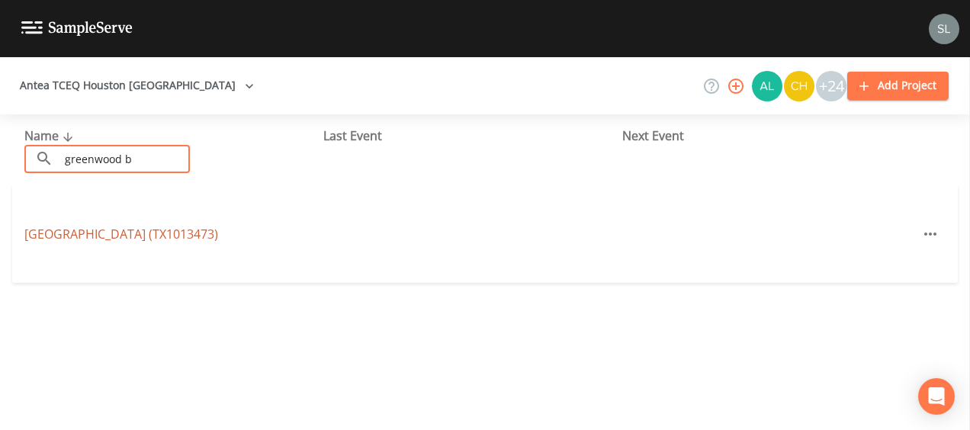
type input "greenwood b"
click at [190, 226] on link "[GEOGRAPHIC_DATA] (TX1013473)" at bounding box center [121, 234] width 194 height 17
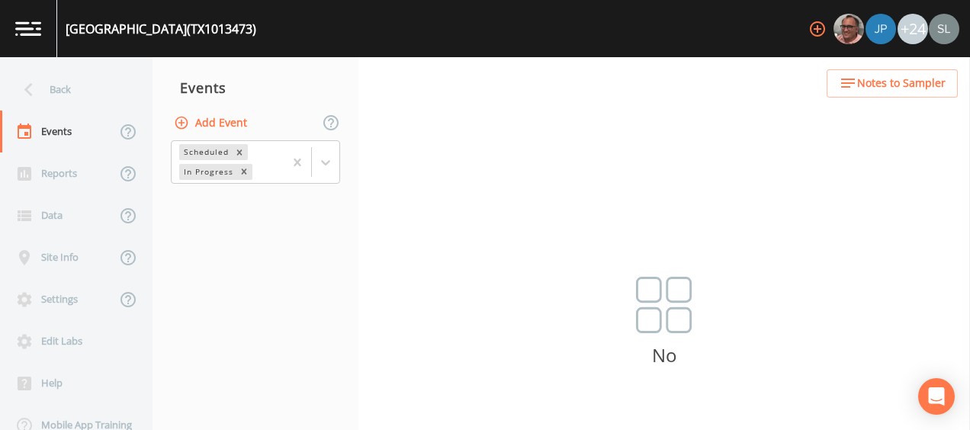
click at [200, 119] on button "Add Event" at bounding box center [212, 123] width 82 height 28
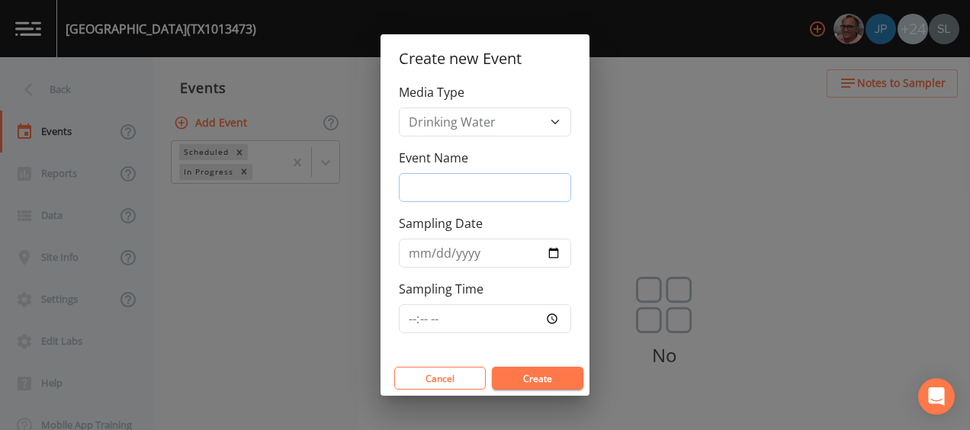
click at [511, 198] on input "Event Name" at bounding box center [485, 187] width 172 height 29
type input "PFAS [DATE] SRI"
drag, startPoint x: 398, startPoint y: 255, endPoint x: 426, endPoint y: 258, distance: 27.6
click at [399, 255] on input "Sampling Date" at bounding box center [485, 253] width 172 height 29
click at [554, 252] on input "Sampling Date" at bounding box center [485, 253] width 172 height 29
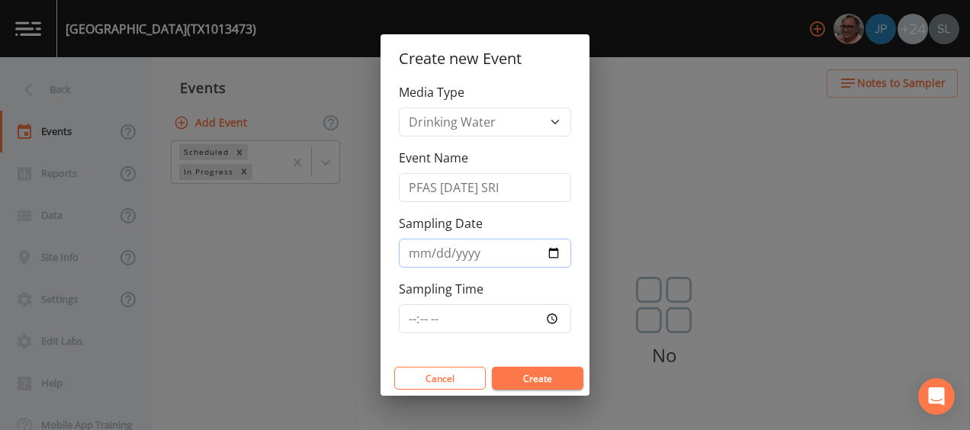
type input "[DATE]"
click at [549, 373] on button "Create" at bounding box center [538, 378] width 92 height 23
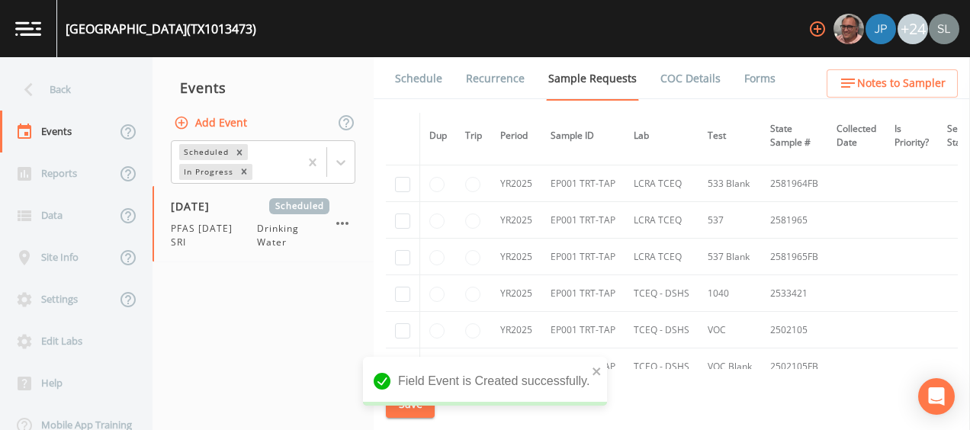
scroll to position [305, 0]
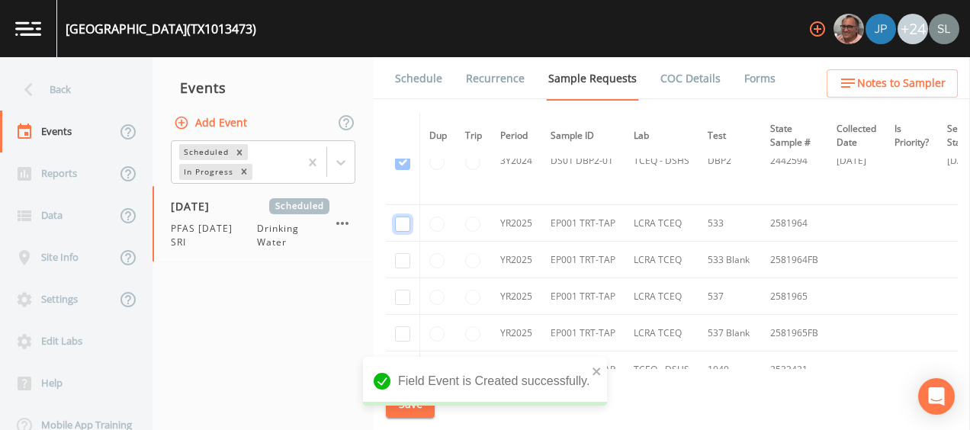
click at [406, 219] on input "checkbox" at bounding box center [402, 224] width 15 height 15
checkbox input "true"
click at [403, 259] on input "checkbox" at bounding box center [402, 260] width 15 height 15
checkbox input "true"
click at [401, 294] on input "checkbox" at bounding box center [402, 297] width 15 height 15
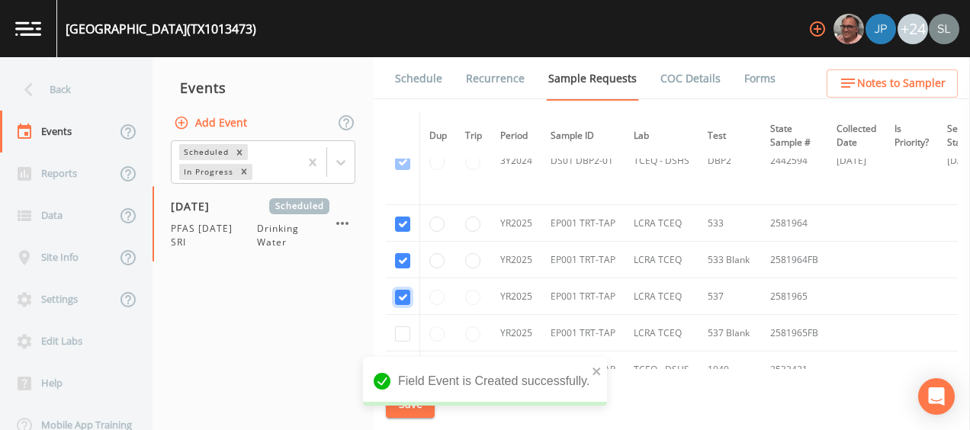
checkbox input "true"
click at [400, 333] on input "checkbox" at bounding box center [402, 333] width 15 height 15
checkbox input "true"
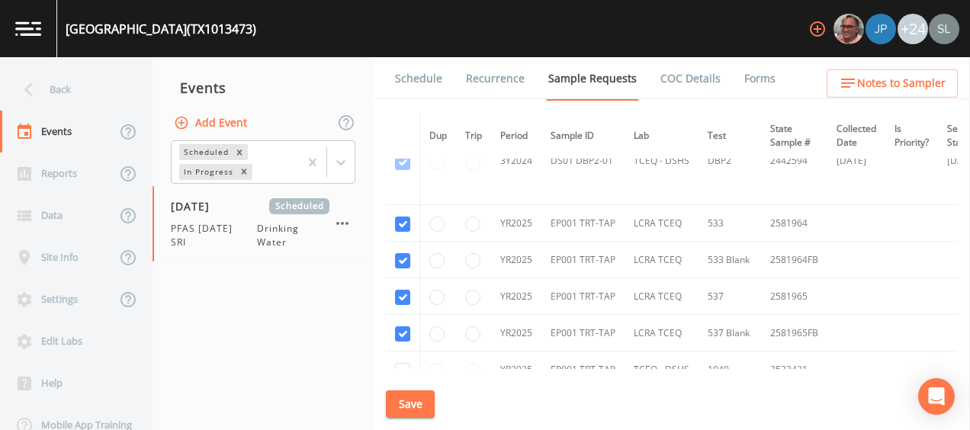
click at [416, 408] on button "Save" at bounding box center [410, 404] width 49 height 28
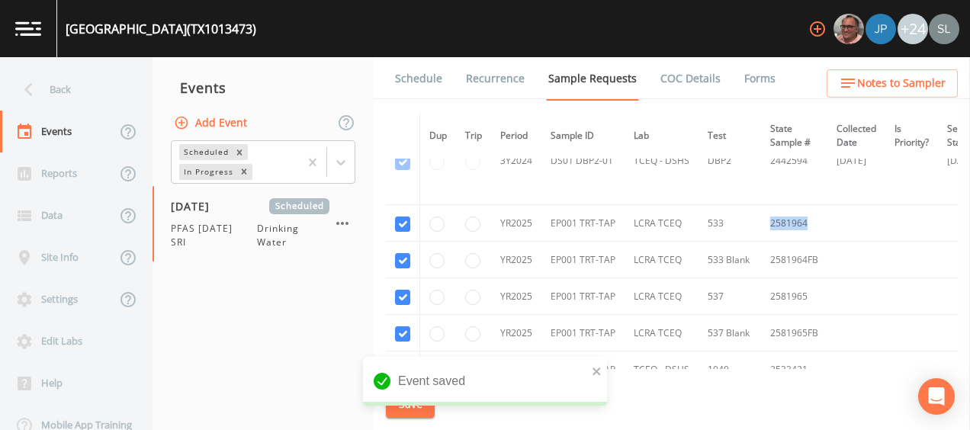
drag, startPoint x: 807, startPoint y: 224, endPoint x: 766, endPoint y: 222, distance: 41.2
click at [766, 222] on td "2581964" at bounding box center [794, 223] width 66 height 37
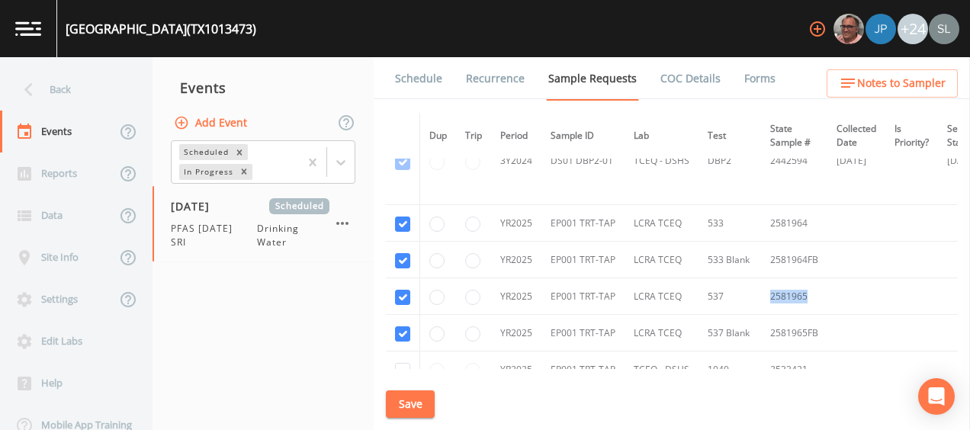
drag, startPoint x: 802, startPoint y: 294, endPoint x: 764, endPoint y: 293, distance: 38.1
click at [764, 293] on td "2581965" at bounding box center [794, 296] width 66 height 37
click at [823, 293] on td "2581965" at bounding box center [794, 296] width 66 height 37
drag, startPoint x: 784, startPoint y: 291, endPoint x: 765, endPoint y: 293, distance: 19.1
click at [765, 293] on td "2581965" at bounding box center [794, 296] width 66 height 37
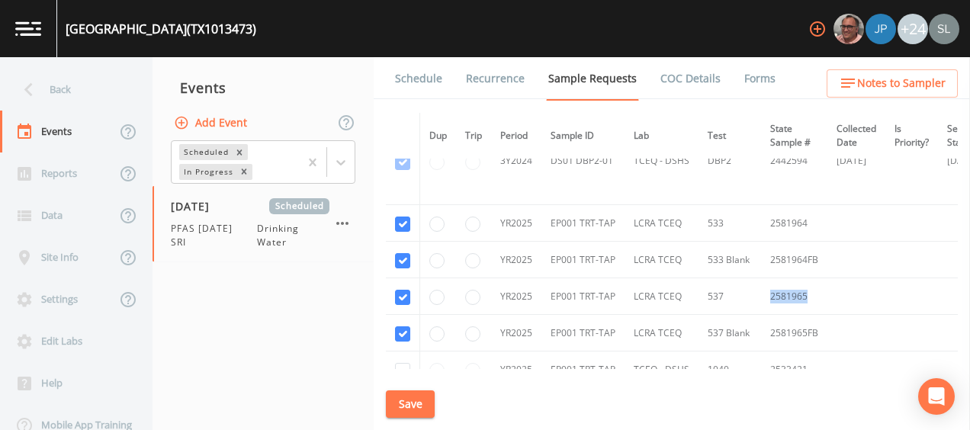
click at [425, 392] on button "Save" at bounding box center [410, 404] width 49 height 28
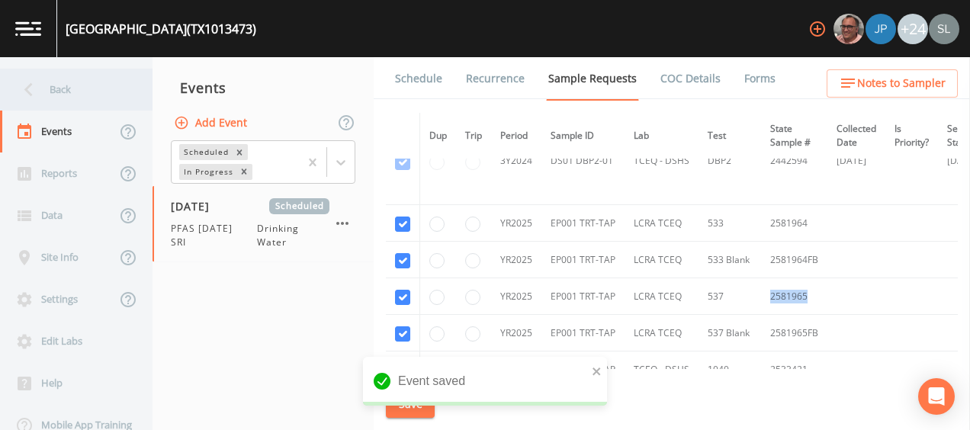
click at [73, 91] on div "Back" at bounding box center [68, 90] width 137 height 42
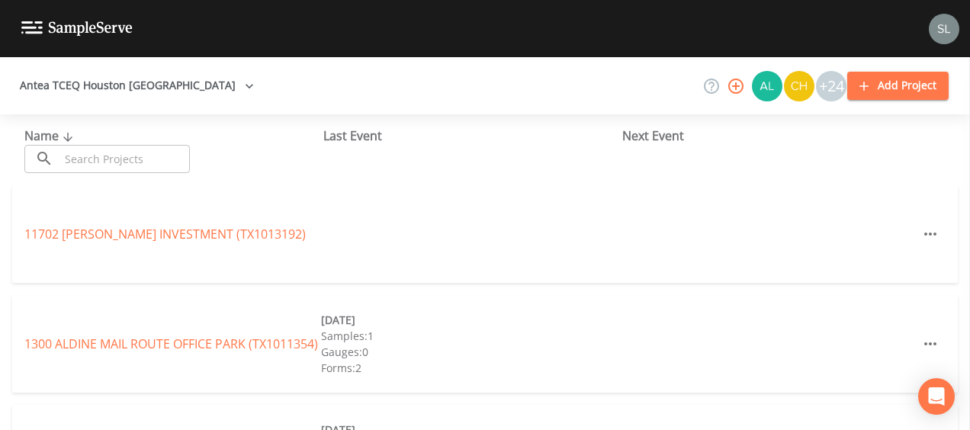
click at [178, 154] on input "text" at bounding box center [124, 159] width 130 height 28
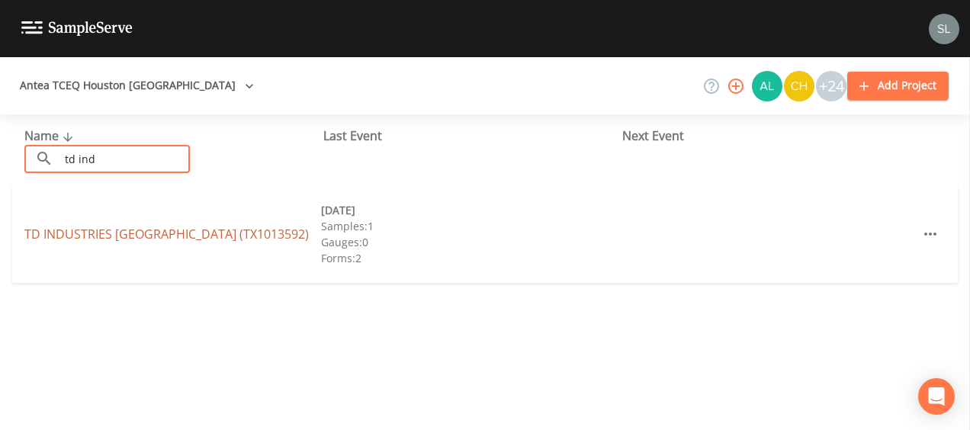
type input "td ind"
click at [158, 232] on link "TD INDUSTRIES [GEOGRAPHIC_DATA] (TX1013592)" at bounding box center [166, 234] width 284 height 17
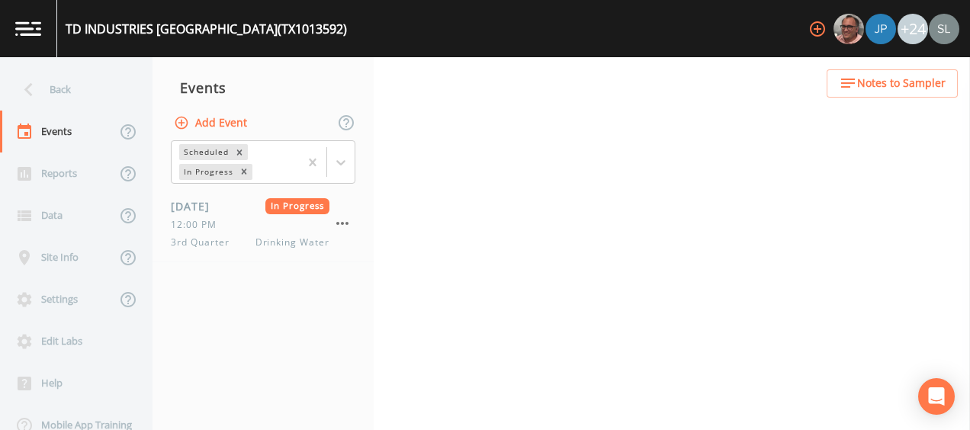
click at [205, 124] on button "Add Event" at bounding box center [212, 123] width 82 height 28
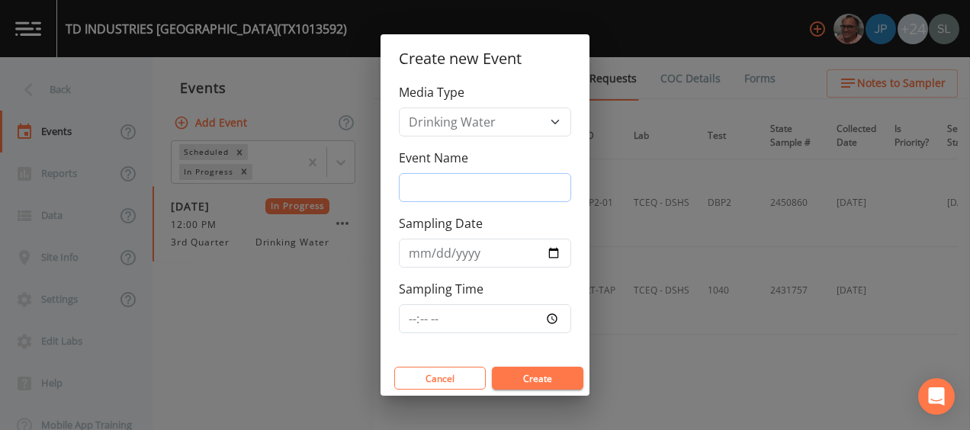
click at [534, 191] on input "Event Name" at bounding box center [485, 187] width 172 height 29
type input "PFAS [DATE] SRI"
drag, startPoint x: 529, startPoint y: 156, endPoint x: 548, endPoint y: 192, distance: 40.9
click at [529, 156] on div "Event Name PFAS [DATE] SRI" at bounding box center [485, 175] width 172 height 53
click at [549, 253] on input "Sampling Date" at bounding box center [485, 253] width 172 height 29
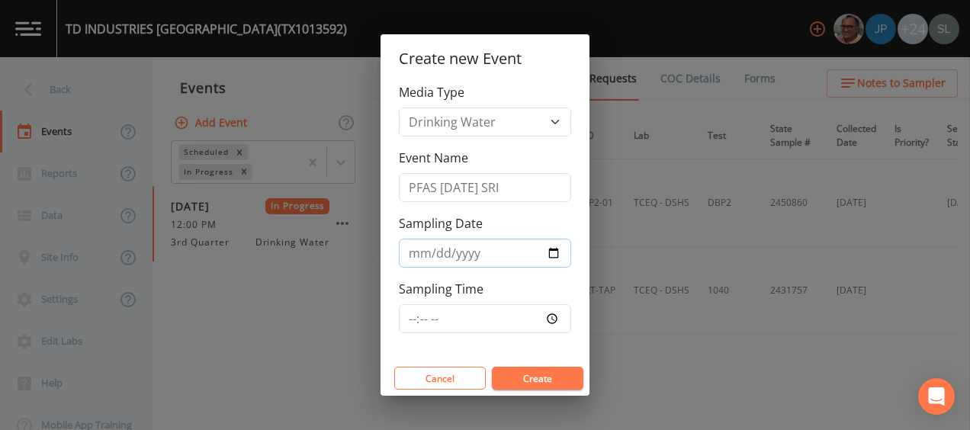
type input "[DATE]"
click at [557, 374] on button "Create" at bounding box center [538, 378] width 92 height 23
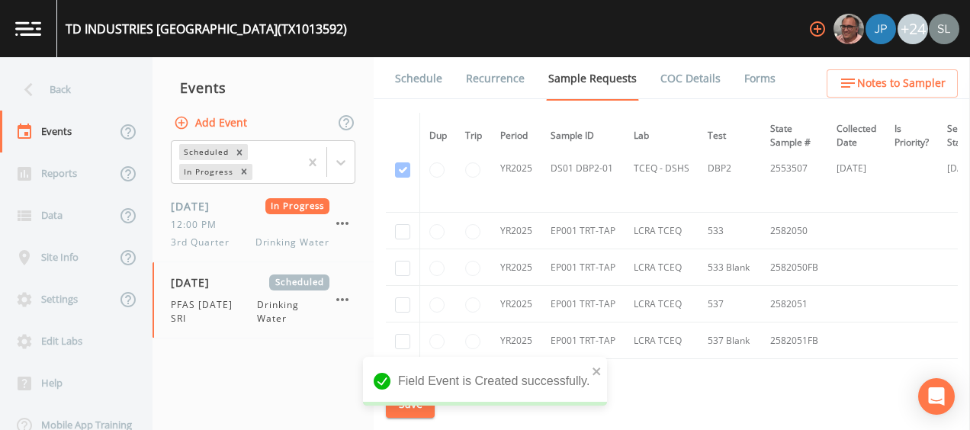
scroll to position [915, 0]
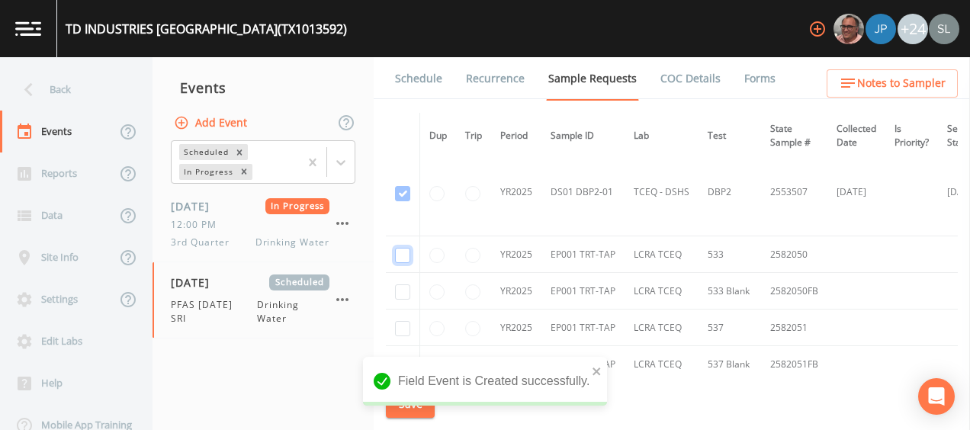
click at [404, 250] on input "checkbox" at bounding box center [402, 255] width 15 height 15
checkbox input "true"
click at [400, 287] on input "checkbox" at bounding box center [402, 291] width 15 height 15
checkbox input "true"
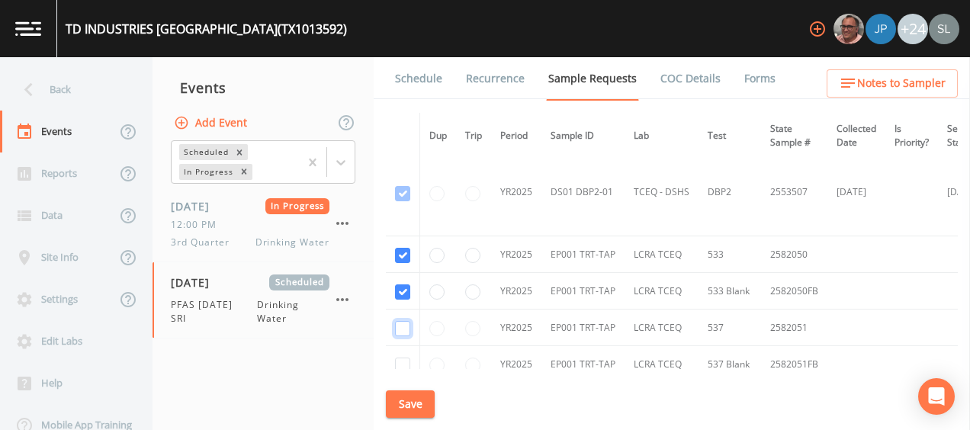
click at [403, 332] on input "checkbox" at bounding box center [402, 328] width 15 height 15
checkbox input "true"
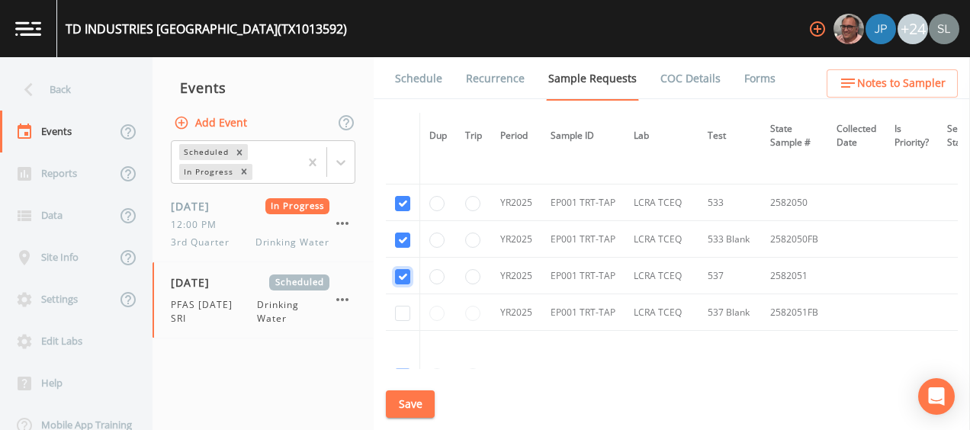
scroll to position [991, 0]
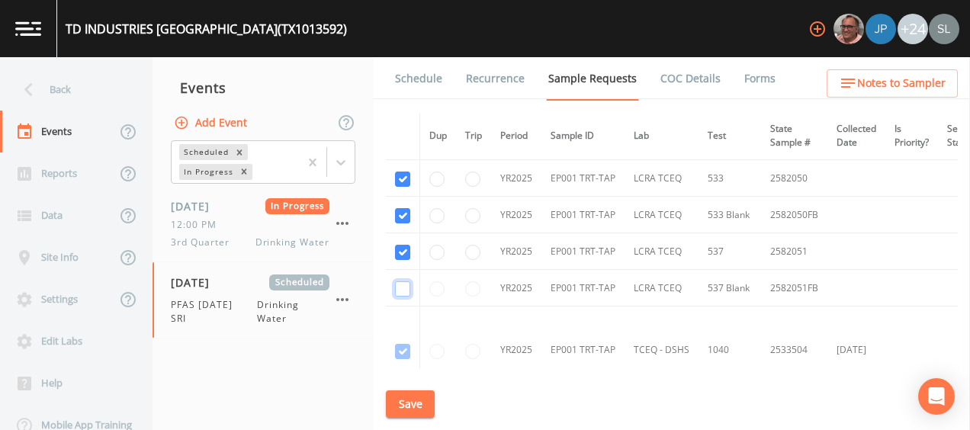
click at [405, 287] on input "checkbox" at bounding box center [402, 288] width 15 height 15
checkbox input "true"
click at [416, 409] on button "Save" at bounding box center [410, 404] width 49 height 28
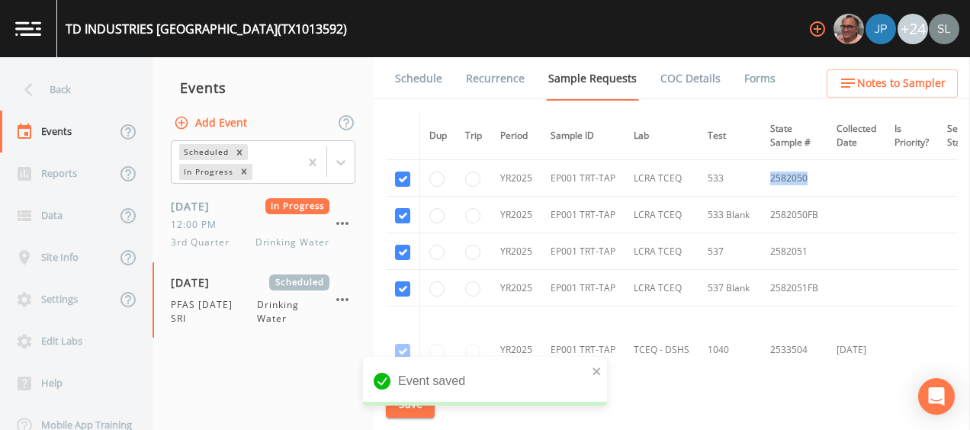
drag, startPoint x: 808, startPoint y: 176, endPoint x: 763, endPoint y: 177, distance: 45.8
click at [763, 177] on td "2582050" at bounding box center [794, 178] width 66 height 37
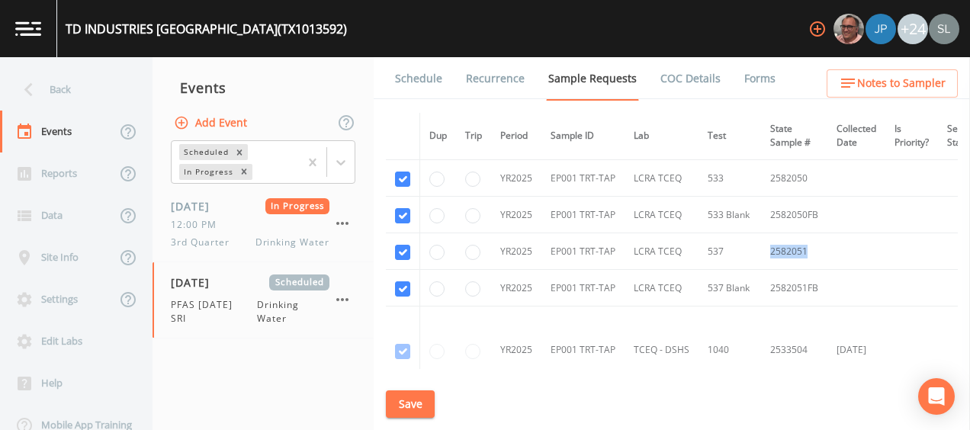
drag, startPoint x: 805, startPoint y: 247, endPoint x: 760, endPoint y: 250, distance: 45.9
click at [761, 250] on td "2582051" at bounding box center [794, 251] width 66 height 37
drag, startPoint x: 401, startPoint y: 397, endPoint x: 323, endPoint y: 337, distance: 98.4
click at [401, 397] on button "Save" at bounding box center [410, 404] width 49 height 28
click at [56, 85] on div "Back" at bounding box center [68, 90] width 137 height 42
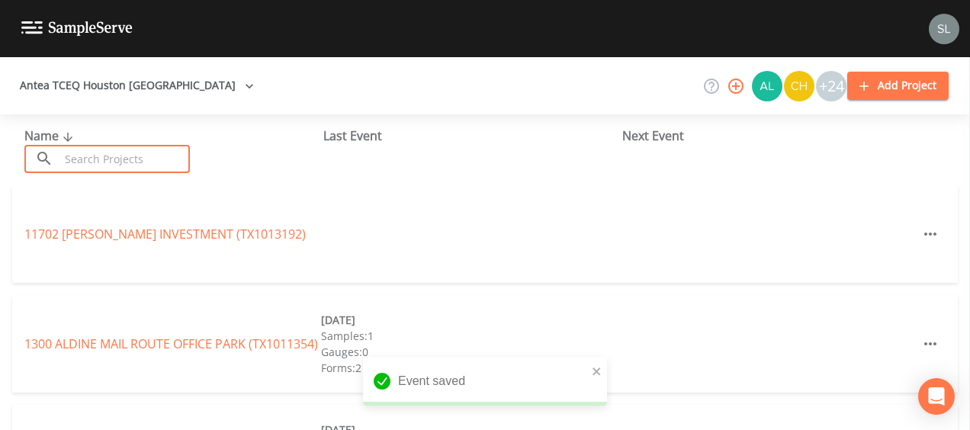
drag, startPoint x: 165, startPoint y: 160, endPoint x: 174, endPoint y: 159, distance: 9.3
click at [165, 160] on input "text" at bounding box center [124, 159] width 130 height 28
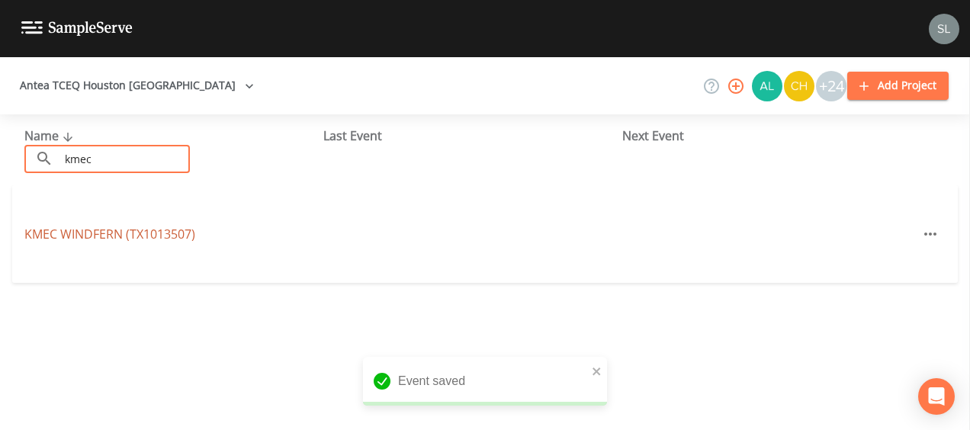
type input "kmec"
click at [152, 226] on link "KMEC [GEOGRAPHIC_DATA] (TX1013507)" at bounding box center [109, 234] width 171 height 17
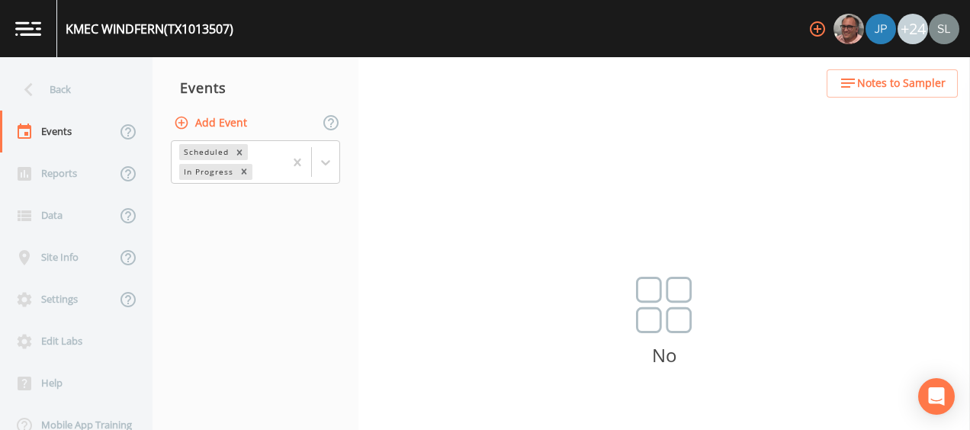
click at [210, 118] on button "Add Event" at bounding box center [212, 123] width 82 height 28
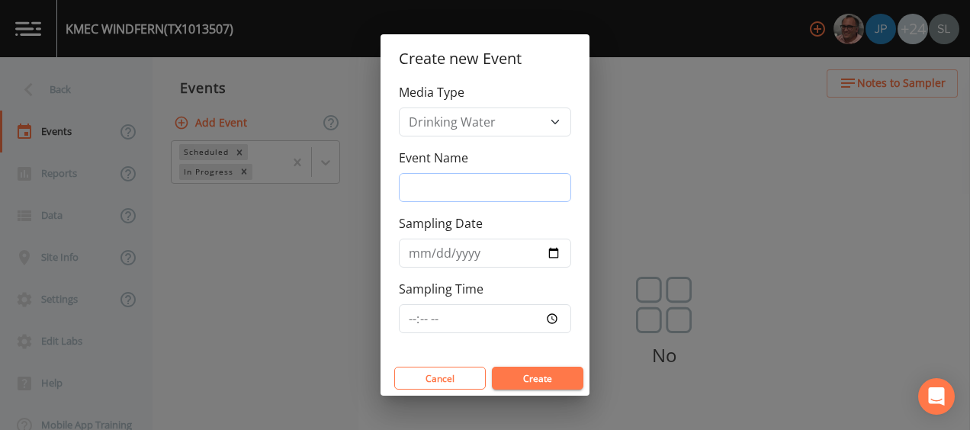
click at [505, 188] on input "Event Name" at bounding box center [485, 187] width 172 height 29
type input "PFAS [DATE] SRI"
click at [398, 239] on div "Media Type Drinking Water Event Name PFAS [DATE] SRI Sampling Date Sampling Time" at bounding box center [485, 222] width 209 height 278
click at [553, 249] on input "Sampling Date" at bounding box center [485, 253] width 172 height 29
type input "[DATE]"
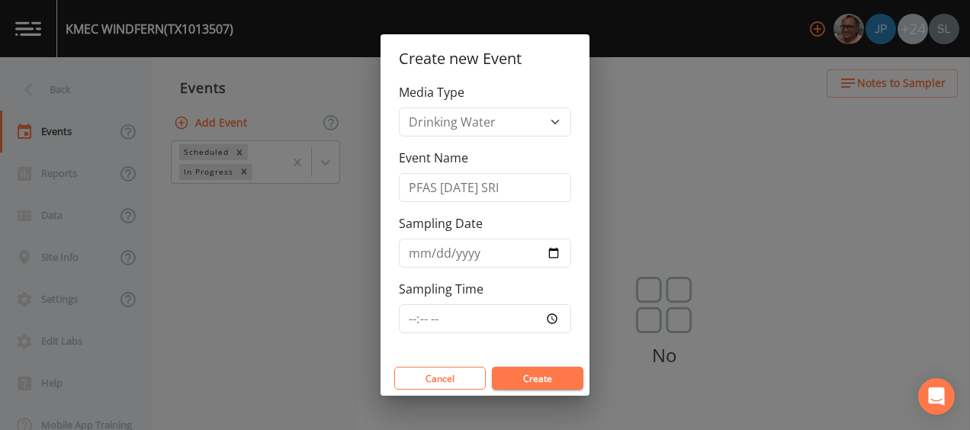
click at [547, 383] on button "Create" at bounding box center [538, 378] width 92 height 23
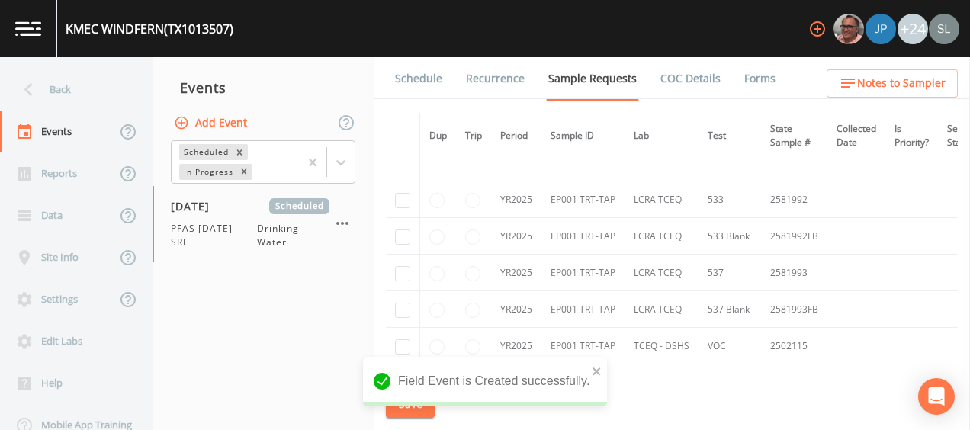
scroll to position [305, 0]
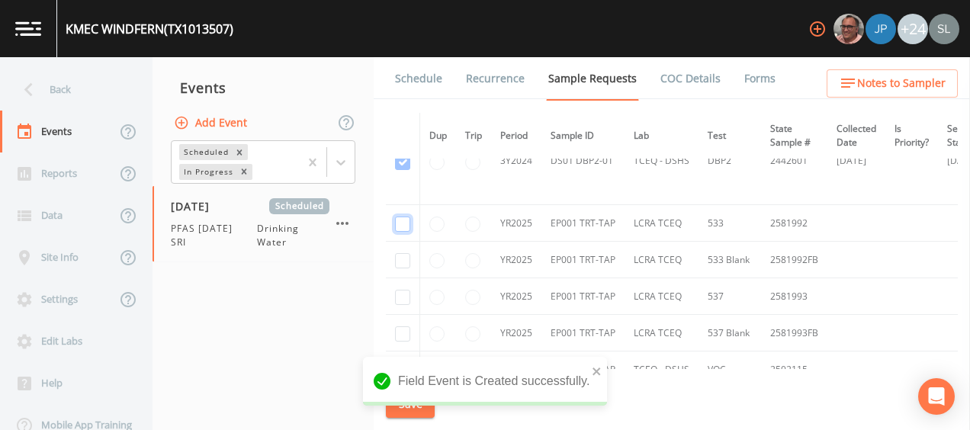
drag, startPoint x: 398, startPoint y: 218, endPoint x: 404, endPoint y: 248, distance: 30.4
click at [398, 219] on input "checkbox" at bounding box center [402, 224] width 15 height 15
checkbox input "true"
click at [404, 258] on input "checkbox" at bounding box center [402, 260] width 15 height 15
checkbox input "true"
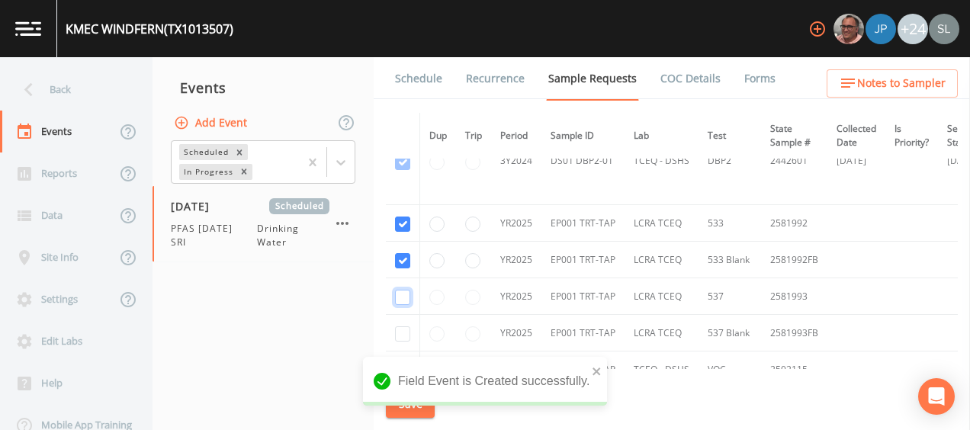
click at [406, 294] on input "checkbox" at bounding box center [402, 297] width 15 height 15
checkbox input "true"
click at [403, 332] on input "checkbox" at bounding box center [402, 333] width 15 height 15
checkbox input "true"
click at [406, 408] on div "Field Event is Created successfully." at bounding box center [485, 387] width 244 height 61
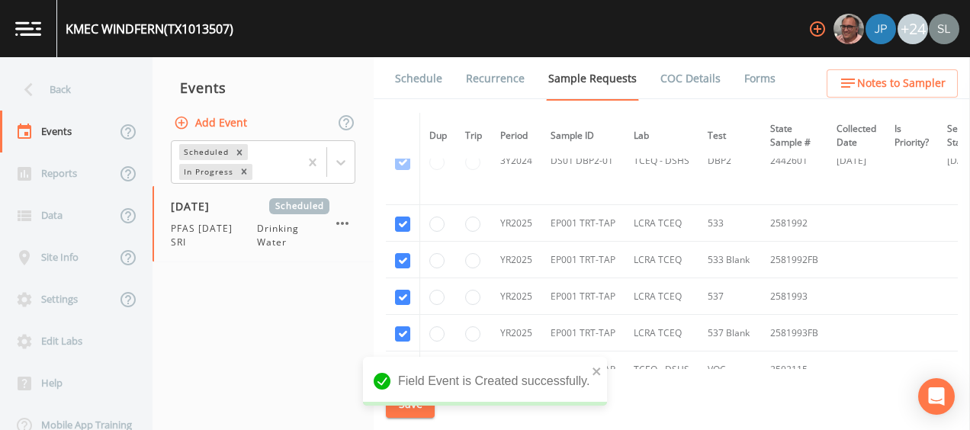
click at [400, 410] on div "Field Event is Created successfully." at bounding box center [485, 387] width 244 height 61
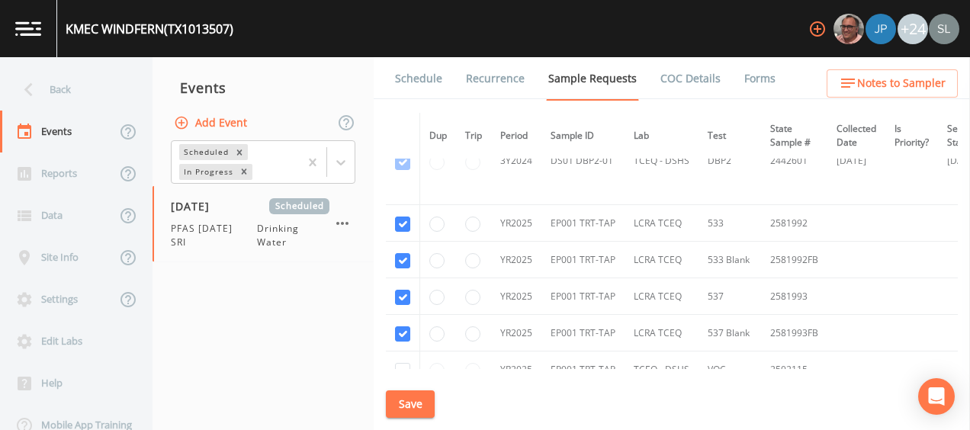
click at [413, 418] on div "Field Event is Created successfully." at bounding box center [485, 418] width 244 height 0
click at [397, 401] on button "Save" at bounding box center [410, 404] width 49 height 28
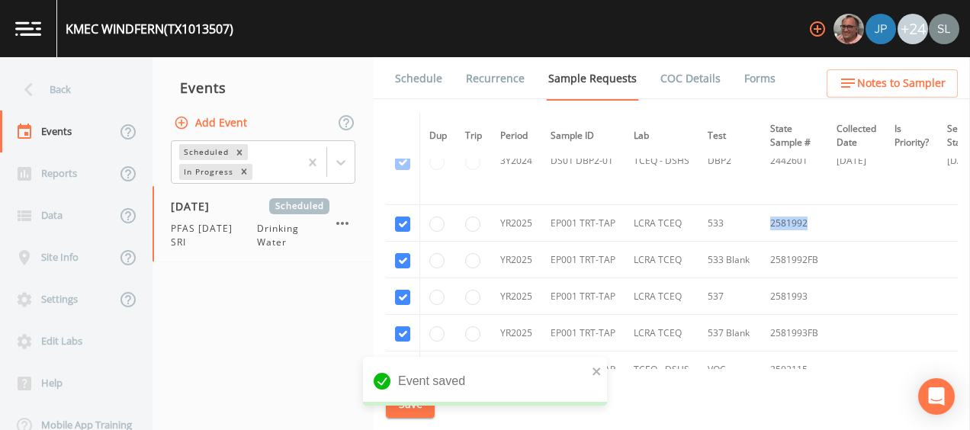
drag, startPoint x: 761, startPoint y: 221, endPoint x: 740, endPoint y: 221, distance: 20.6
click at [740, 221] on tr "YR2025 EP001 TRT-TAP LCRA TCEQ [PHONE_NUMBER]" at bounding box center [767, 223] width 763 height 37
drag, startPoint x: 792, startPoint y: 291, endPoint x: 750, endPoint y: 283, distance: 42.6
click at [750, 283] on tr "YR2025 EP001 TRT-TAP LCRA TCEQ [PHONE_NUMBER]" at bounding box center [767, 296] width 763 height 37
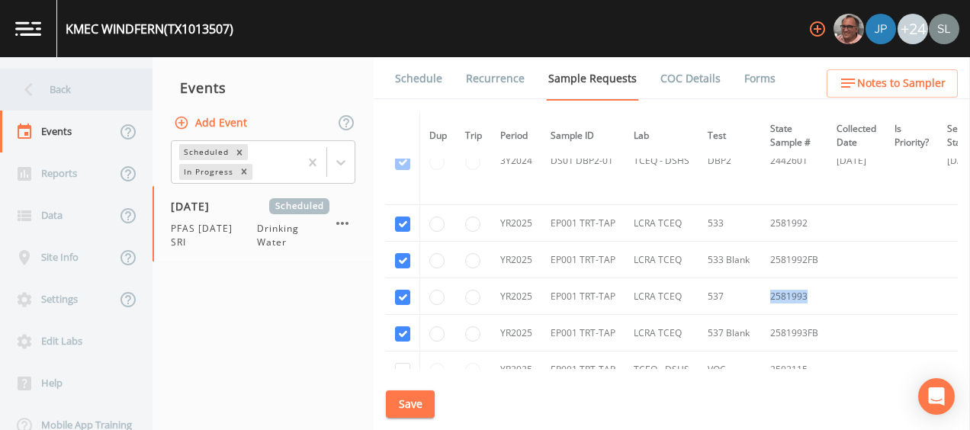
click at [112, 92] on div "Back" at bounding box center [68, 90] width 137 height 42
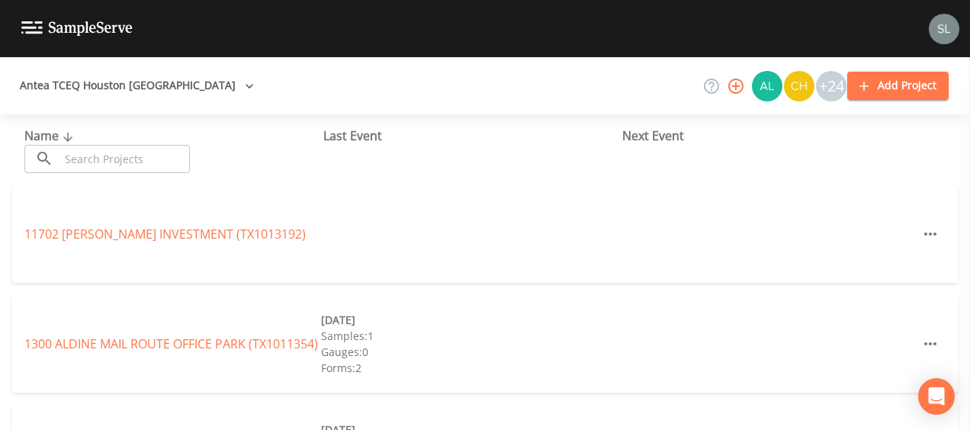
click at [155, 149] on input "text" at bounding box center [124, 159] width 130 height 28
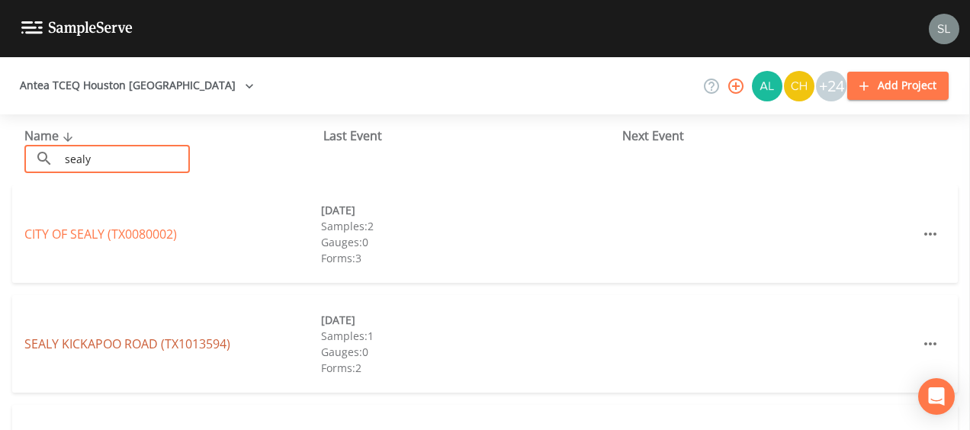
type input "sealy"
click at [215, 341] on link "SEALY KICKAPOO ROAD (TX1013594)" at bounding box center [127, 344] width 206 height 17
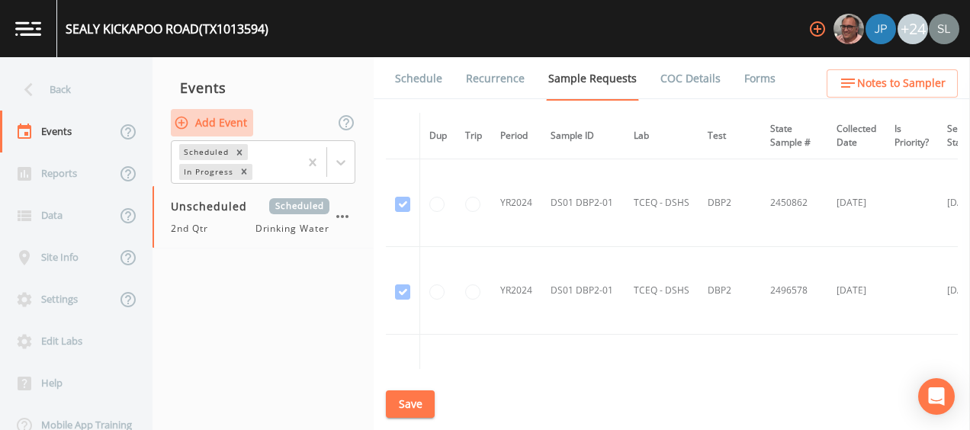
click at [226, 117] on button "Add Event" at bounding box center [212, 123] width 82 height 28
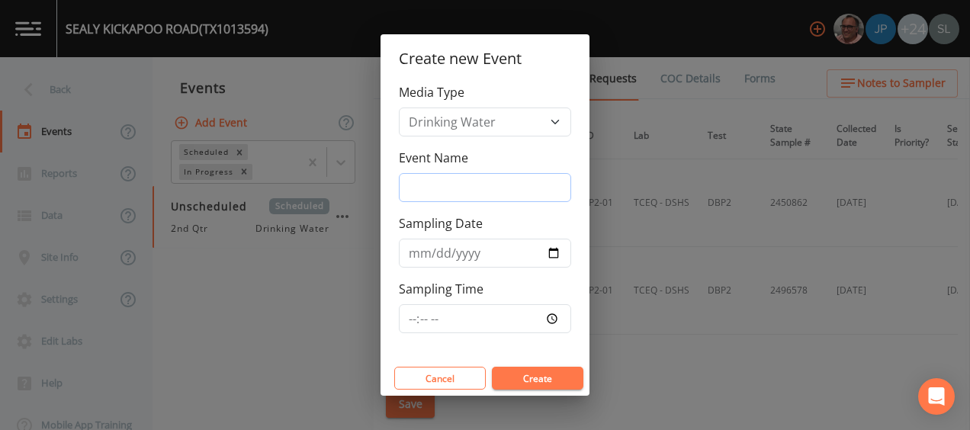
click at [426, 178] on input "Event Name" at bounding box center [485, 187] width 172 height 29
type input "PFAS [DATE] SRI"
click at [549, 255] on input "Sampling Date" at bounding box center [485, 253] width 172 height 29
type input "[DATE]"
click at [547, 375] on button "Create" at bounding box center [538, 378] width 92 height 23
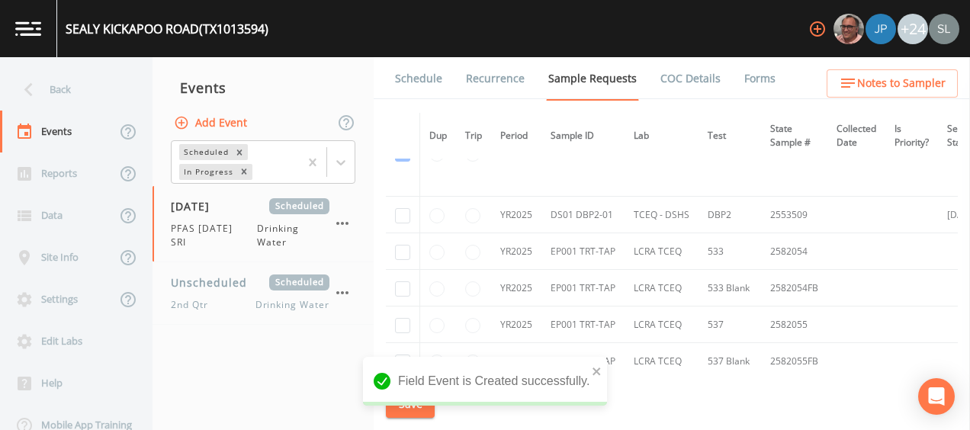
scroll to position [991, 0]
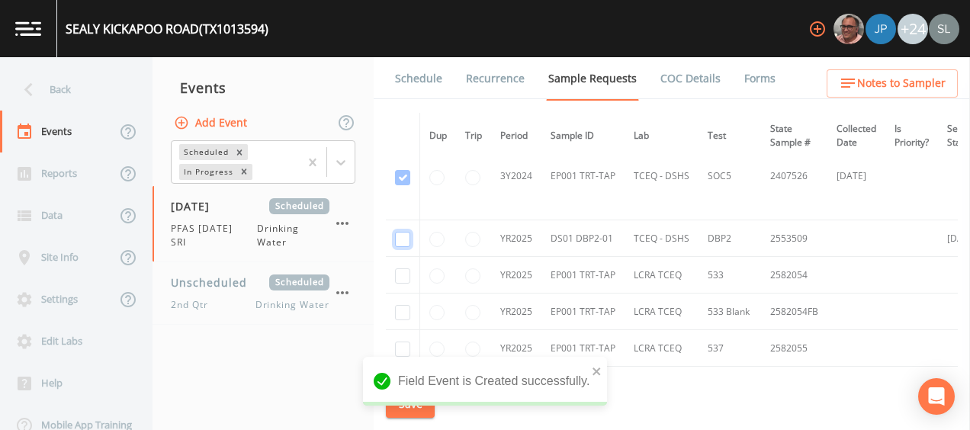
drag, startPoint x: 402, startPoint y: 238, endPoint x: 406, endPoint y: 266, distance: 28.5
checkbox input "true"
click at [406, 269] on input "checkbox" at bounding box center [402, 275] width 15 height 15
checkbox input "true"
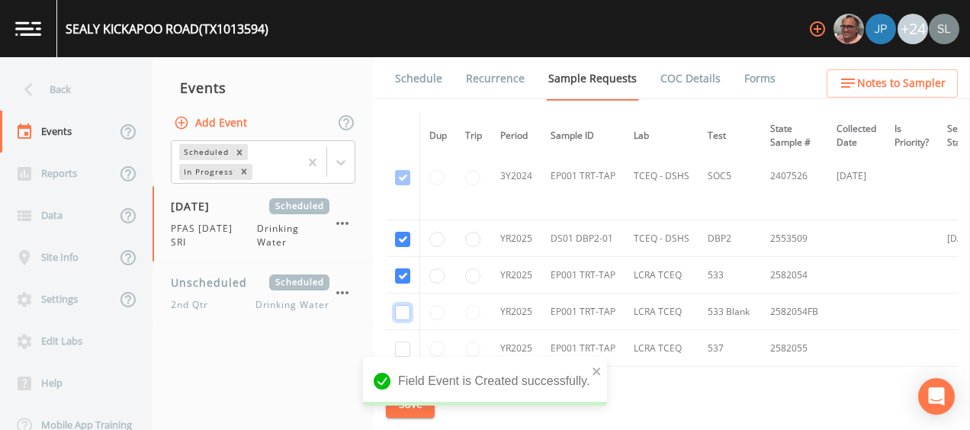
click at [401, 305] on input "checkbox" at bounding box center [402, 312] width 15 height 15
checkbox input "true"
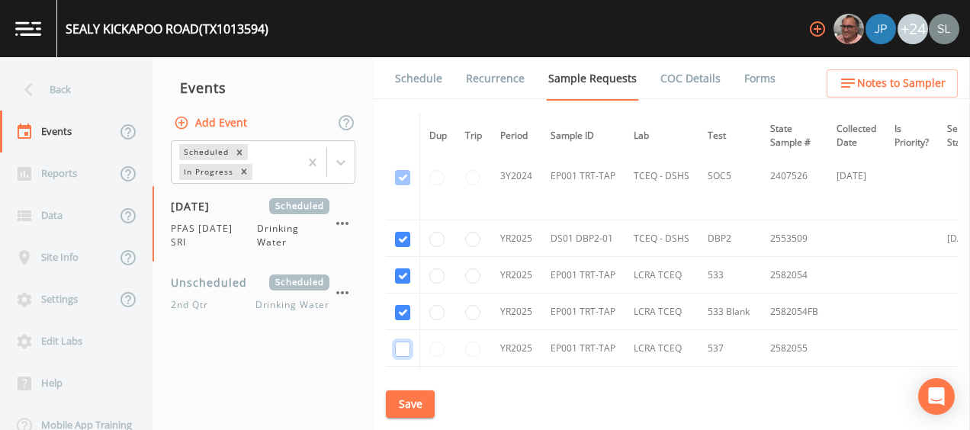
click at [403, 345] on input "checkbox" at bounding box center [402, 349] width 15 height 15
checkbox input "true"
click at [419, 409] on div "SEALY KICKAPOO ROAD (TX1013594) +24 Back Events Reports Data Site Info Settings…" at bounding box center [485, 215] width 970 height 430
click at [398, 406] on button "Save" at bounding box center [410, 404] width 49 height 28
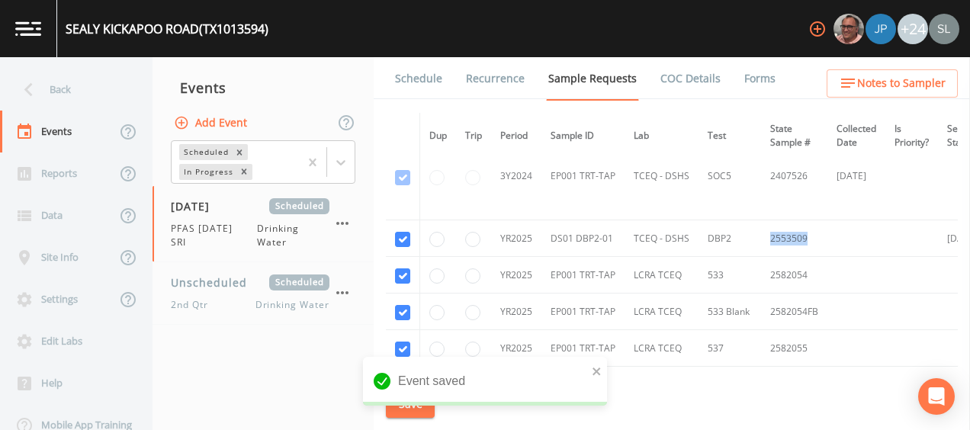
drag, startPoint x: 804, startPoint y: 233, endPoint x: 755, endPoint y: 241, distance: 49.5
click at [755, 241] on tr "YR2025 DS01 DBP2-01 TCEQ - DSHS DBP2 2553509 [DATE] [DATE]" at bounding box center [767, 238] width 763 height 37
drag, startPoint x: 807, startPoint y: 271, endPoint x: 761, endPoint y: 262, distance: 46.7
click at [761, 262] on td "2582054" at bounding box center [794, 275] width 66 height 37
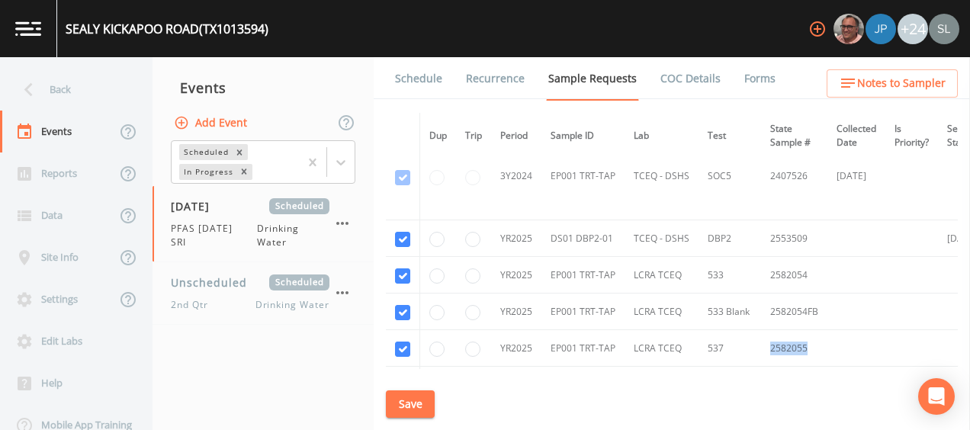
drag, startPoint x: 761, startPoint y: 262, endPoint x: 761, endPoint y: 346, distance: 83.9
click at [761, 346] on td "2582055" at bounding box center [794, 348] width 66 height 37
drag, startPoint x: 808, startPoint y: 269, endPoint x: 760, endPoint y: 260, distance: 48.2
click at [761, 260] on td "2582054" at bounding box center [794, 275] width 66 height 37
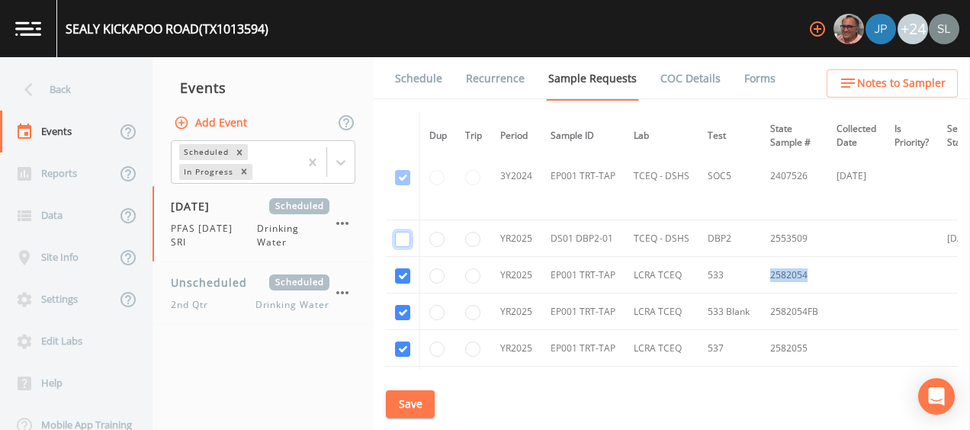
checkbox input "false"
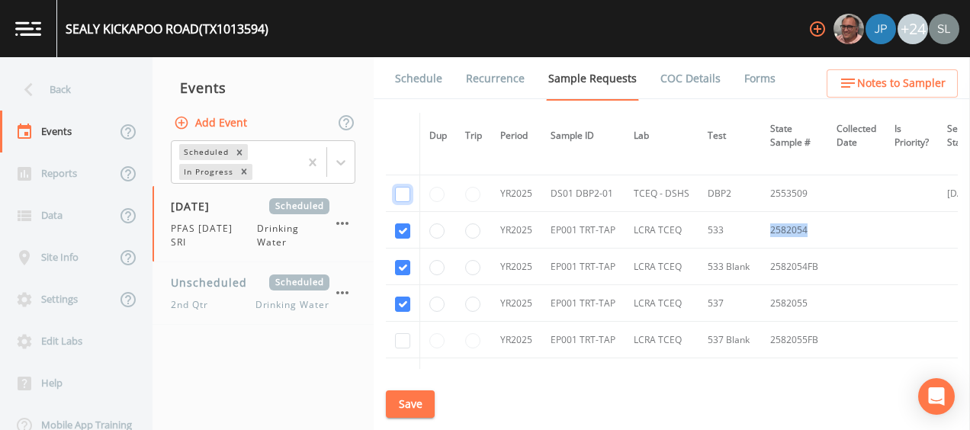
scroll to position [1068, 0]
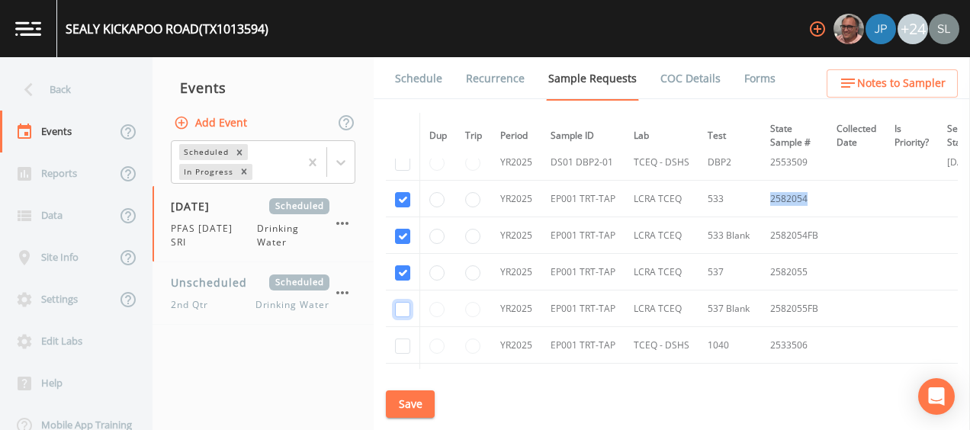
click at [403, 307] on input "checkbox" at bounding box center [402, 309] width 15 height 15
checkbox input "true"
click at [421, 406] on button "Save" at bounding box center [410, 404] width 49 height 28
click at [252, 249] on span "PFAS [DATE] SRI" at bounding box center [214, 235] width 86 height 27
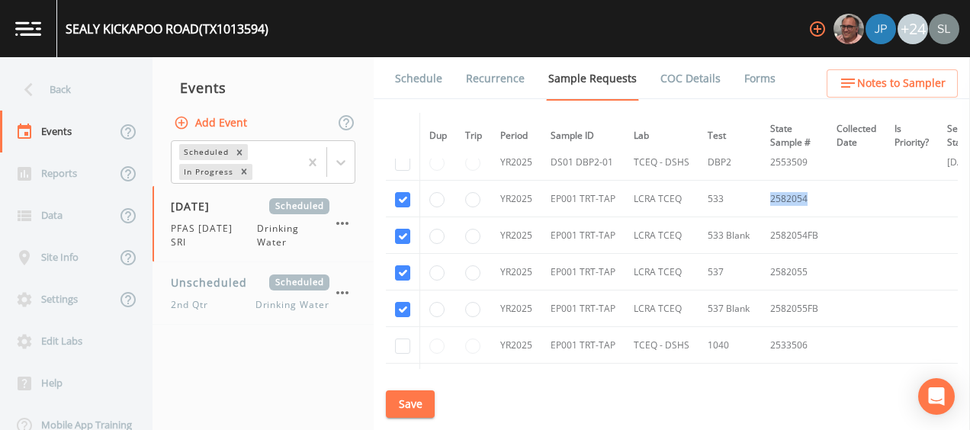
drag, startPoint x: 787, startPoint y: 192, endPoint x: 763, endPoint y: 194, distance: 24.5
click at [763, 194] on td "2582054" at bounding box center [794, 199] width 66 height 37
drag, startPoint x: 810, startPoint y: 271, endPoint x: 766, endPoint y: 272, distance: 44.2
click at [766, 272] on td "2582055" at bounding box center [794, 272] width 66 height 37
click at [409, 409] on button "Save" at bounding box center [410, 404] width 49 height 28
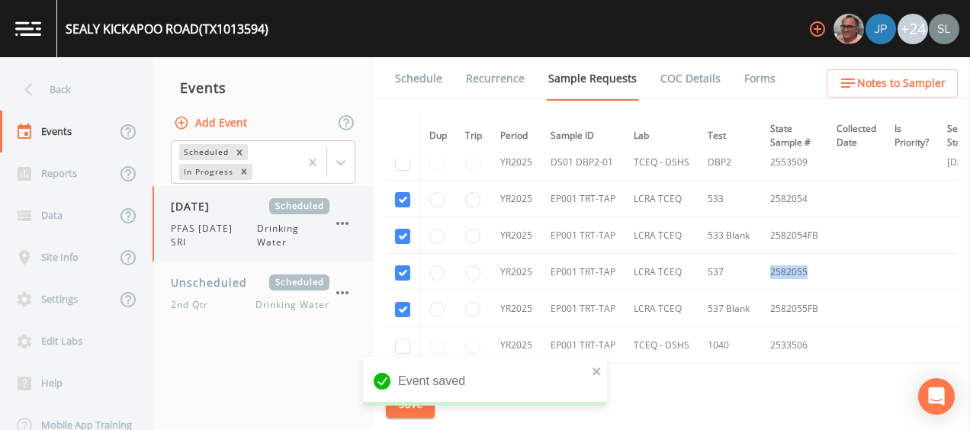
click at [210, 234] on span "PFAS [DATE] SRI" at bounding box center [214, 235] width 86 height 27
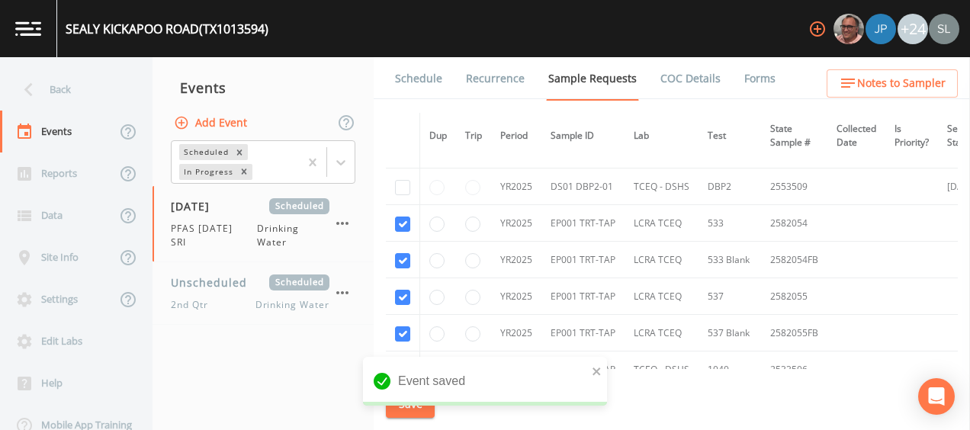
scroll to position [1068, 0]
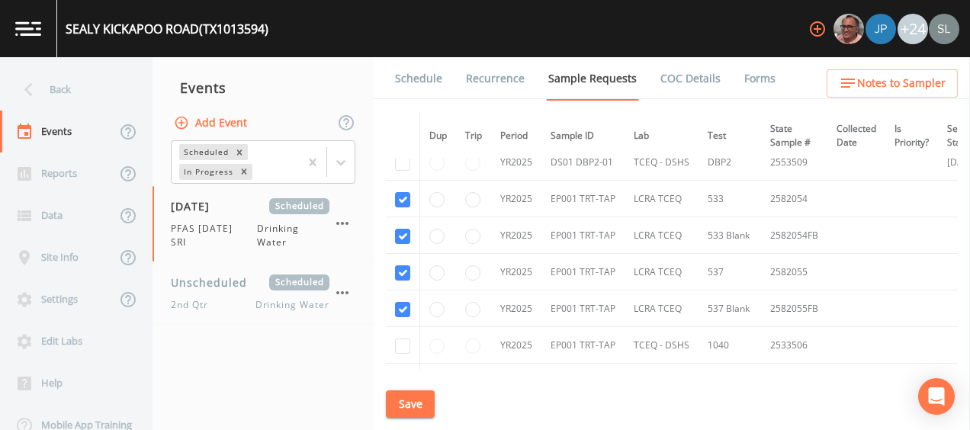
click at [426, 418] on div "Schedule Recurrence Sample Requests COC Details Forms Dup Trip Period Sample ID…" at bounding box center [672, 243] width 596 height 373
click at [422, 412] on button "Save" at bounding box center [410, 404] width 49 height 28
click at [98, 88] on div "Back" at bounding box center [68, 90] width 137 height 42
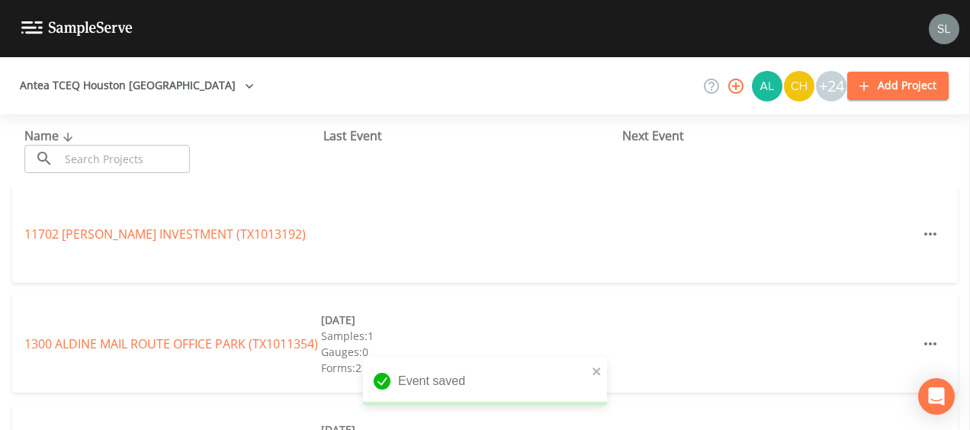
click at [133, 153] on input "text" at bounding box center [124, 159] width 130 height 28
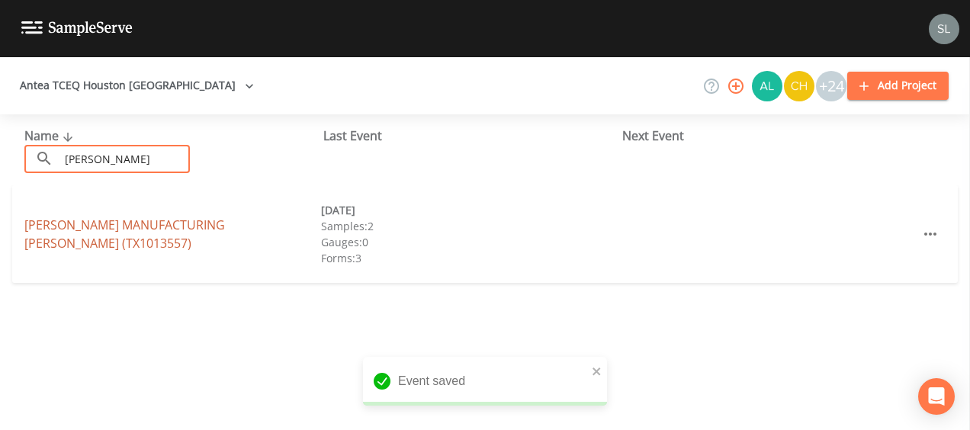
type input "[PERSON_NAME]"
click at [130, 235] on link "[PERSON_NAME] MANUFACTURING [PERSON_NAME] (TX1013557)" at bounding box center [124, 234] width 201 height 35
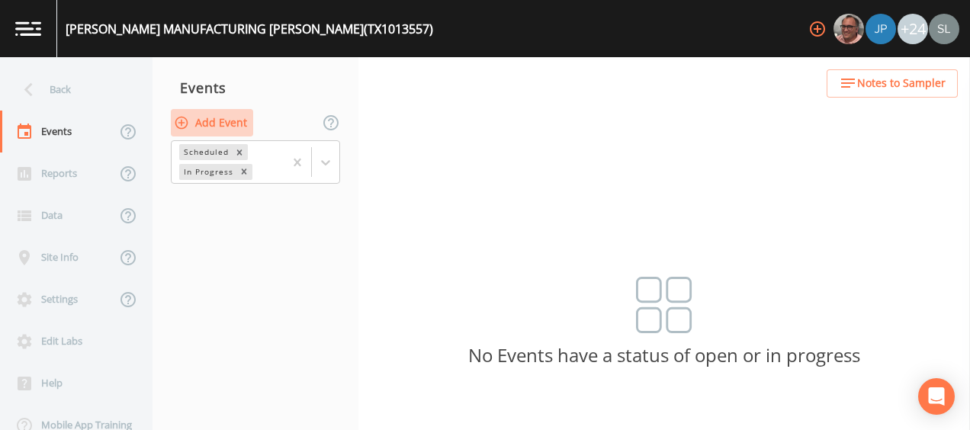
click at [194, 126] on button "Add Event" at bounding box center [212, 123] width 82 height 28
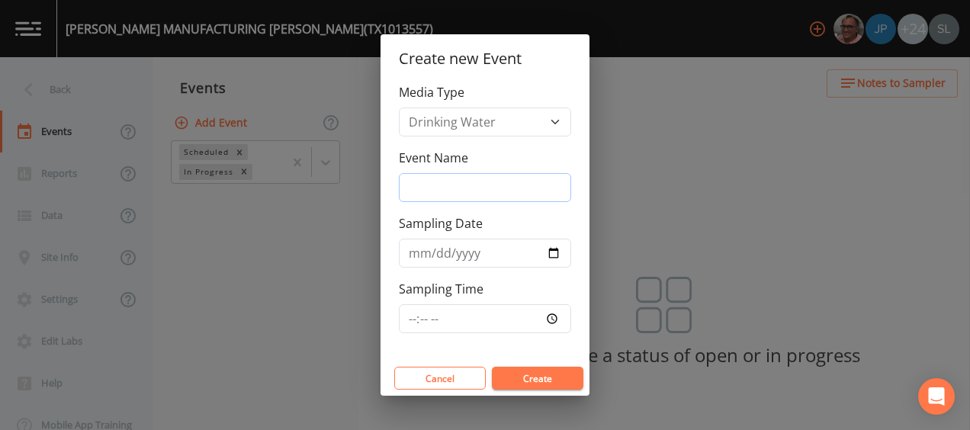
click at [505, 185] on input "Event Name" at bounding box center [485, 187] width 172 height 29
type input "PFAS [DATE] SRI"
click at [527, 151] on div "Event Name PFAS [DATE] SRI" at bounding box center [485, 175] width 172 height 53
click at [557, 256] on input "Sampling Date" at bounding box center [485, 253] width 172 height 29
type input "[DATE]"
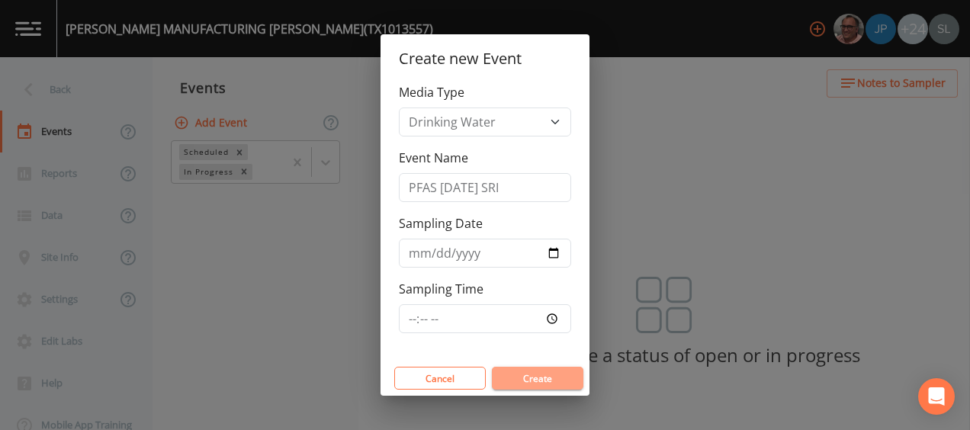
click at [519, 374] on button "Create" at bounding box center [538, 378] width 92 height 23
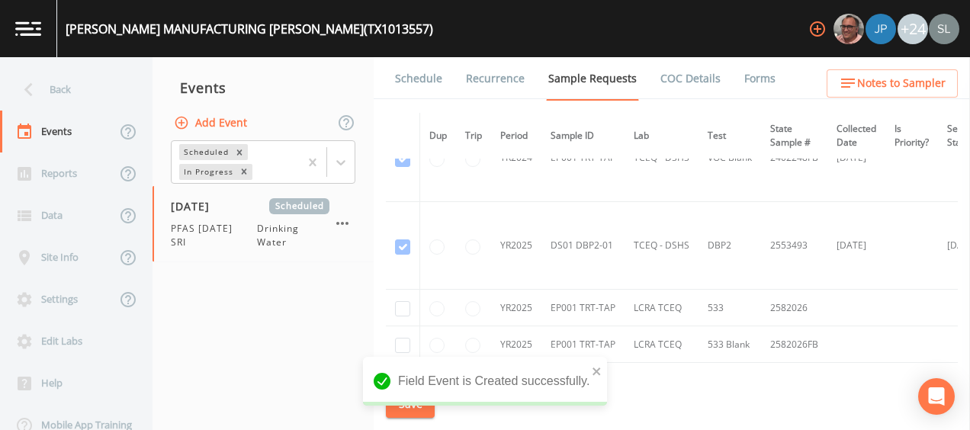
scroll to position [534, 0]
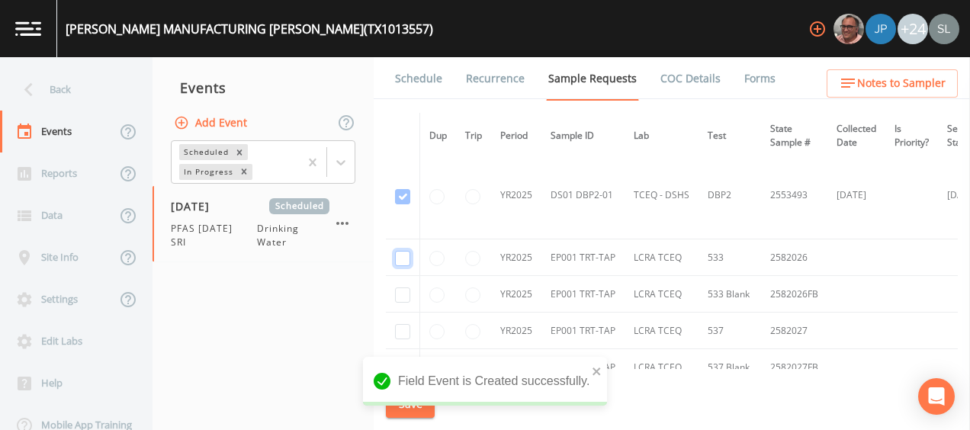
click at [403, 258] on input "checkbox" at bounding box center [402, 258] width 15 height 15
checkbox input "true"
click at [403, 296] on input "checkbox" at bounding box center [402, 294] width 15 height 15
checkbox input "true"
click at [403, 324] on input "checkbox" at bounding box center [402, 331] width 15 height 15
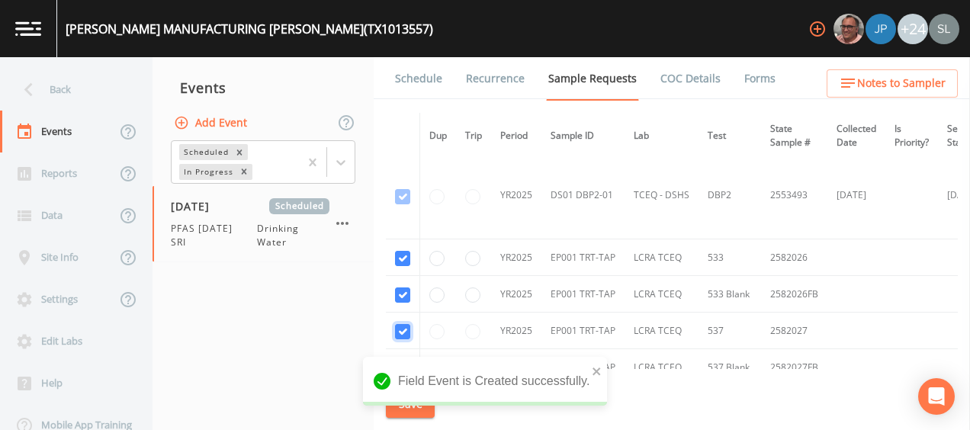
checkbox input "true"
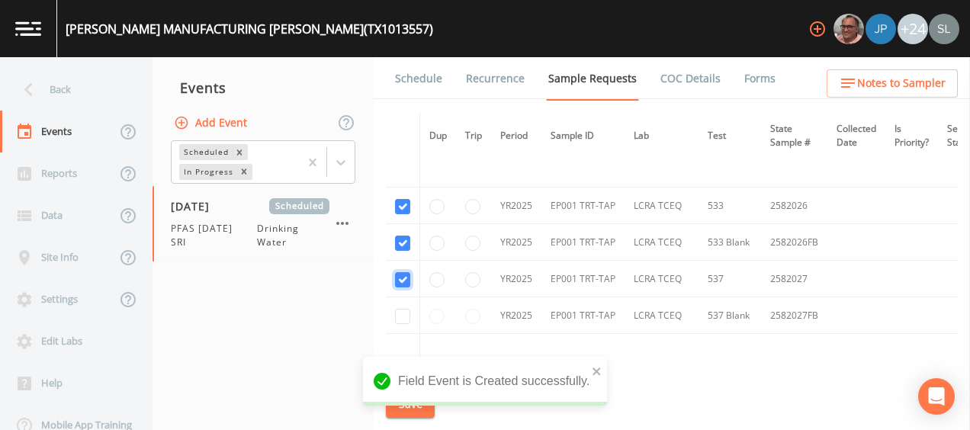
scroll to position [610, 0]
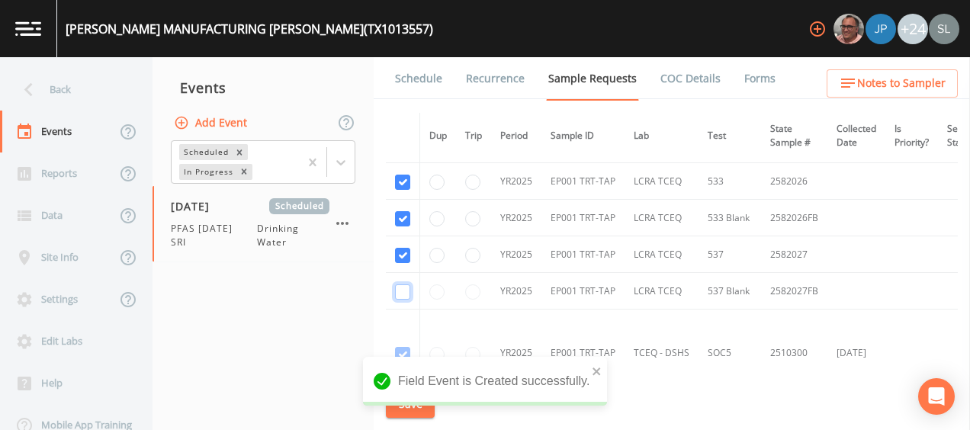
drag, startPoint x: 404, startPoint y: 290, endPoint x: 406, endPoint y: 340, distance: 50.4
click at [405, 291] on input "checkbox" at bounding box center [402, 291] width 15 height 15
checkbox input "true"
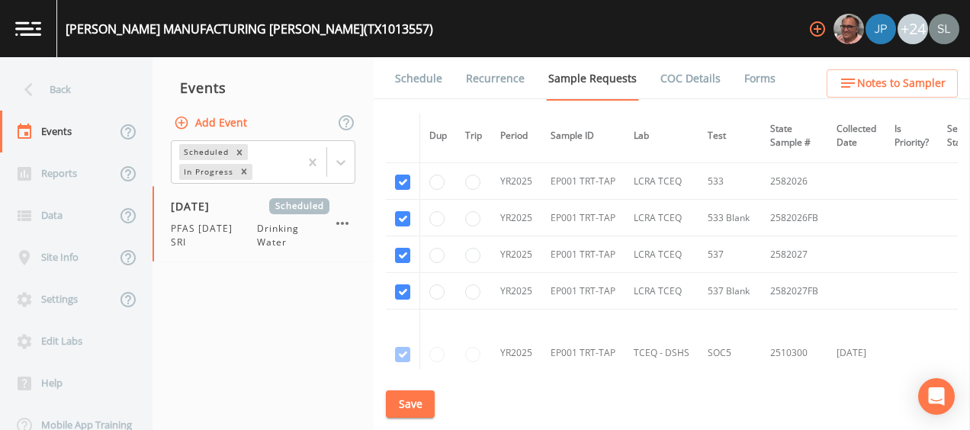
click at [414, 407] on div "Field Event is Created successfully." at bounding box center [485, 387] width 244 height 61
click at [401, 400] on button "Save" at bounding box center [410, 404] width 49 height 28
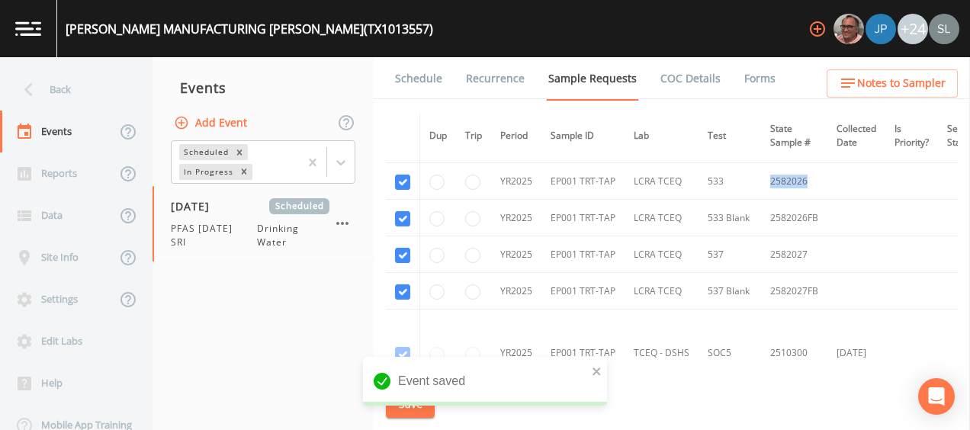
drag, startPoint x: 799, startPoint y: 178, endPoint x: 766, endPoint y: 183, distance: 33.9
click at [766, 183] on td "2582026" at bounding box center [794, 181] width 66 height 37
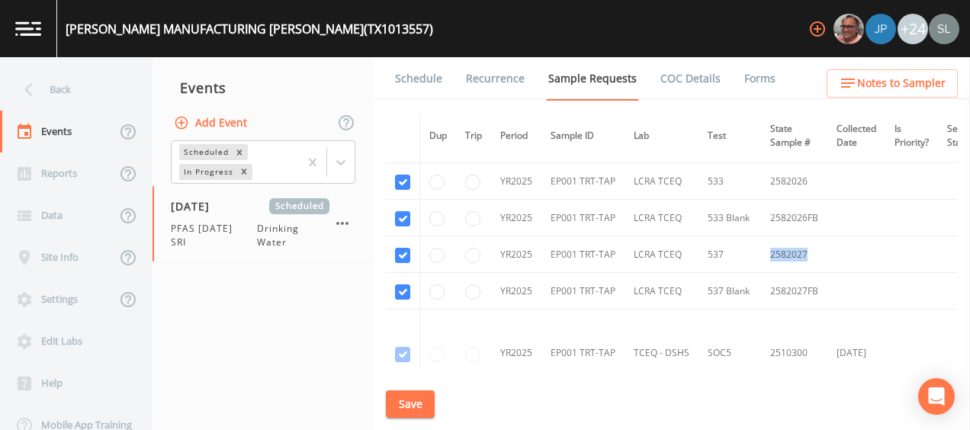
drag, startPoint x: 810, startPoint y: 252, endPoint x: 755, endPoint y: 249, distance: 55.0
click at [755, 249] on tr "YR2025 EP001 TRT-TAP LCRA TCEQ [PHONE_NUMBER]" at bounding box center [767, 254] width 763 height 37
click at [412, 397] on button "Save" at bounding box center [410, 404] width 49 height 28
click at [81, 88] on div "Back" at bounding box center [68, 90] width 137 height 42
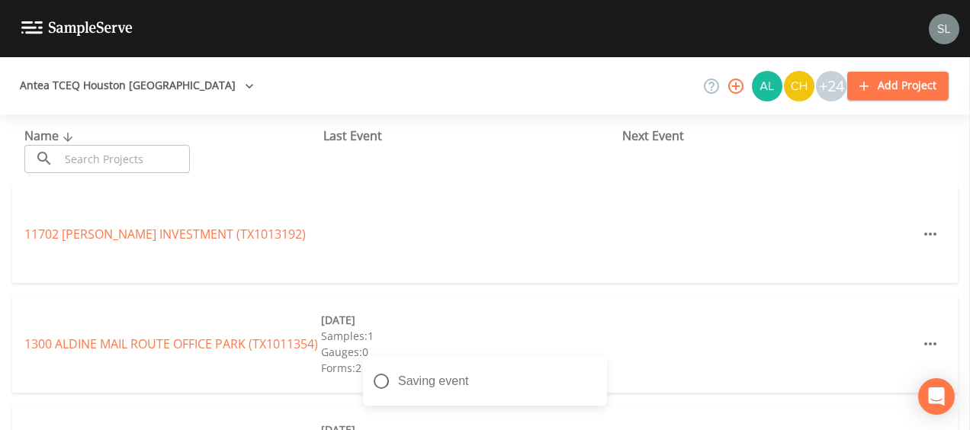
click at [158, 158] on input "text" at bounding box center [124, 159] width 130 height 28
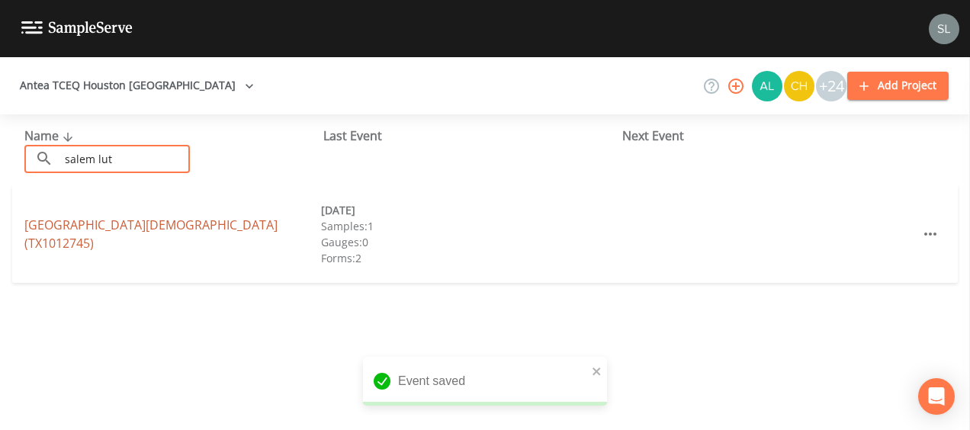
type input "salem lut"
click at [169, 236] on link "[GEOGRAPHIC_DATA] (TX1012745)" at bounding box center [150, 234] width 253 height 35
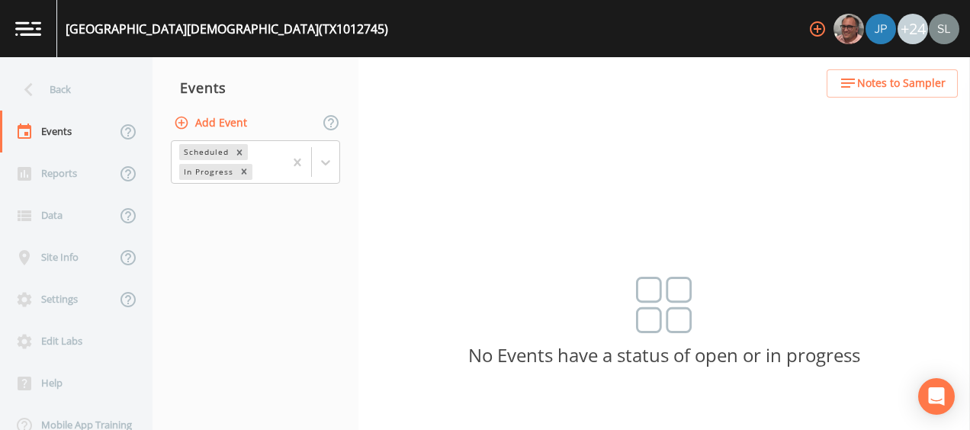
click at [227, 114] on button "Add Event" at bounding box center [212, 123] width 82 height 28
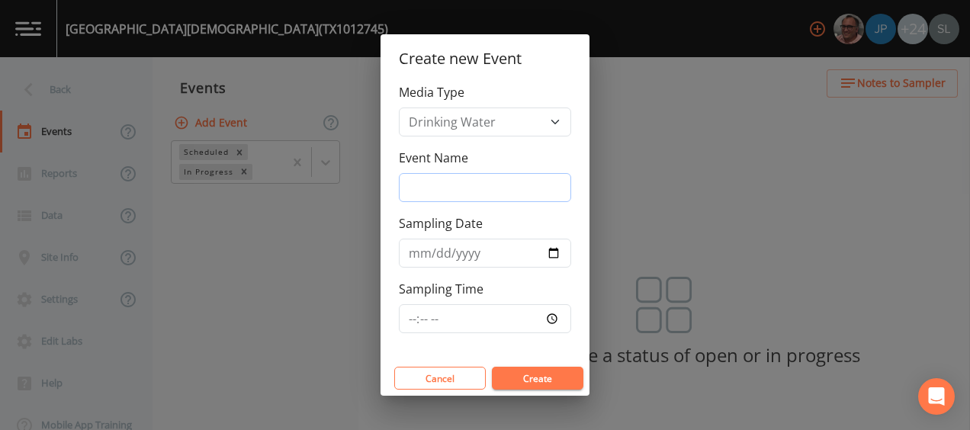
click at [537, 195] on input "Event Name" at bounding box center [485, 187] width 172 height 29
type input "PFAS [DATE] SRI"
drag, startPoint x: 556, startPoint y: 143, endPoint x: 572, endPoint y: 195, distance: 55.0
click at [556, 143] on div "Media Type Drinking Water Event Name PFAS [DATE] SRI Sampling Date Sampling Time" at bounding box center [485, 222] width 209 height 278
click at [549, 253] on input "Sampling Date" at bounding box center [485, 253] width 172 height 29
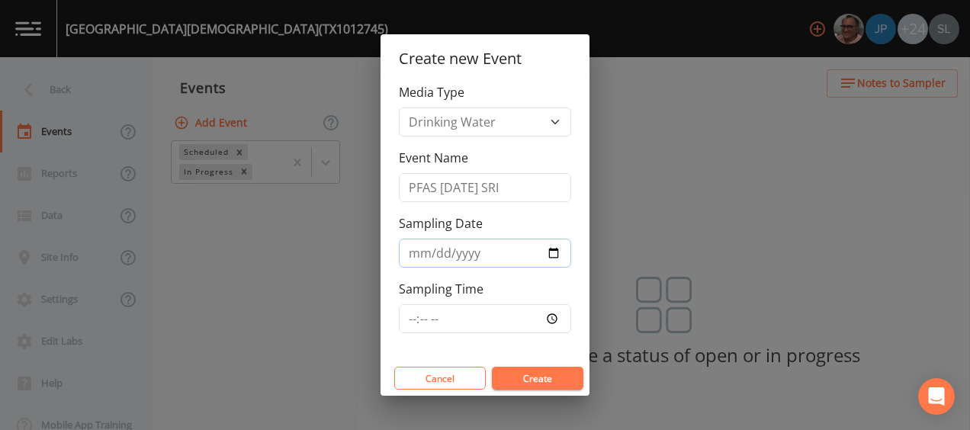
type input "[DATE]"
click at [540, 383] on button "Create" at bounding box center [538, 378] width 92 height 23
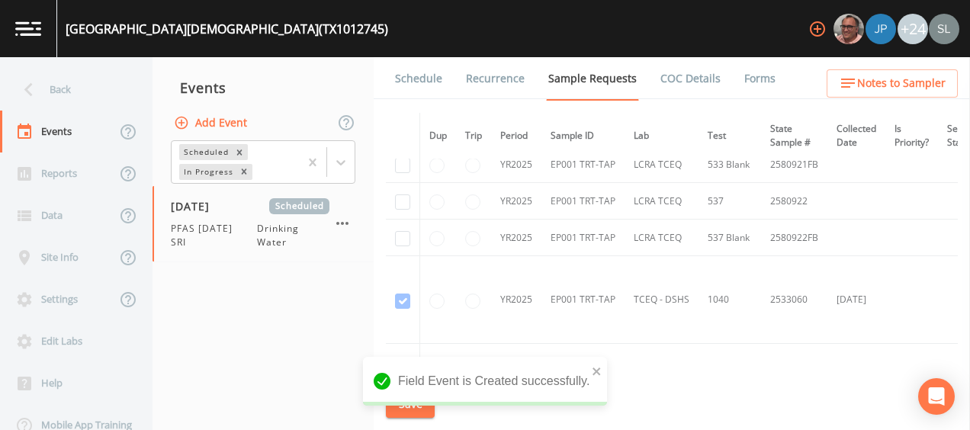
scroll to position [763, 0]
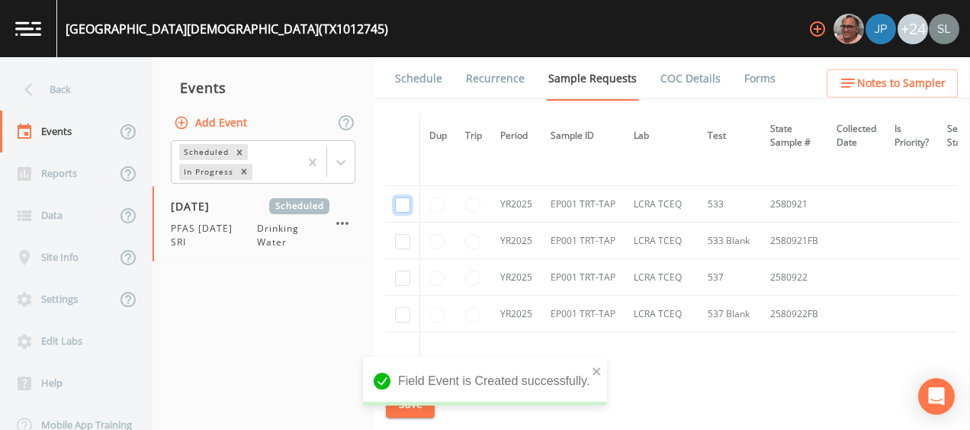
click at [403, 206] on input "checkbox" at bounding box center [402, 205] width 15 height 15
checkbox input "true"
click at [406, 240] on input "checkbox" at bounding box center [402, 241] width 15 height 15
checkbox input "true"
click at [404, 275] on input "checkbox" at bounding box center [402, 278] width 15 height 15
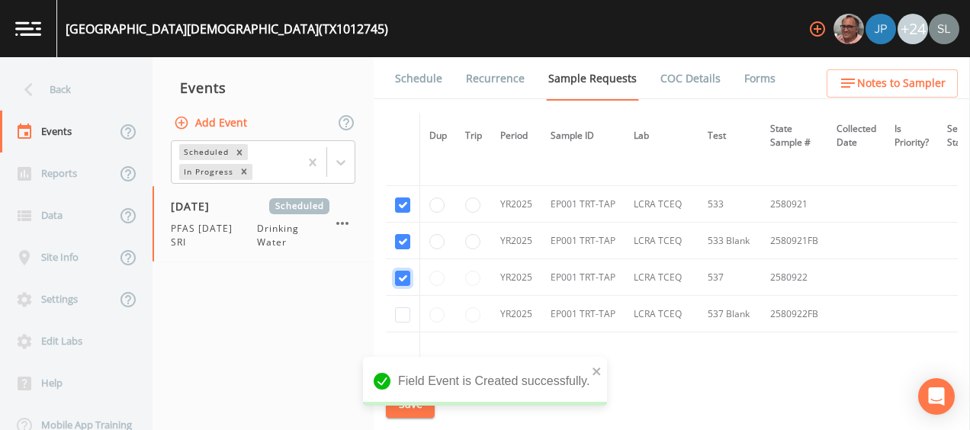
checkbox input "true"
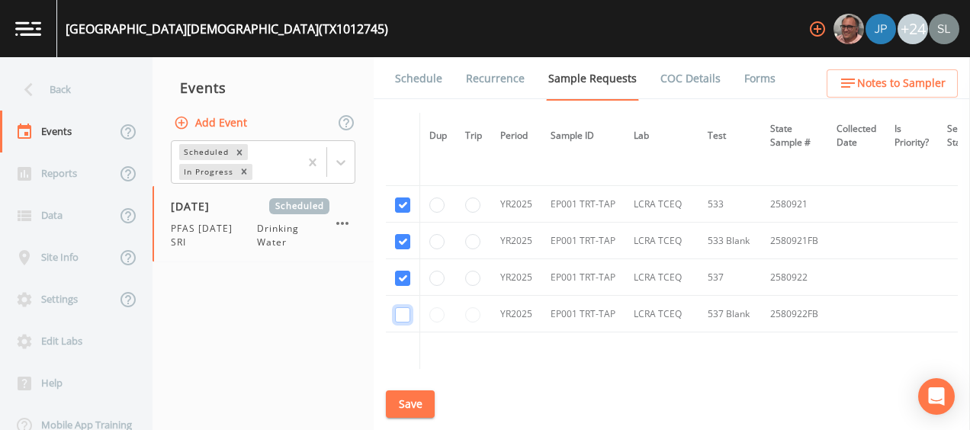
click at [403, 312] on input "checkbox" at bounding box center [402, 314] width 15 height 15
checkbox input "true"
click at [415, 402] on button "Save" at bounding box center [410, 404] width 49 height 28
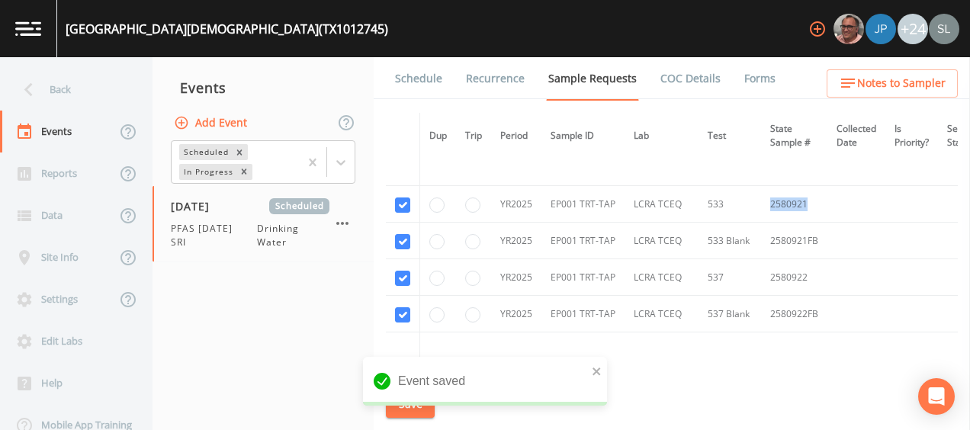
drag, startPoint x: 791, startPoint y: 195, endPoint x: 766, endPoint y: 198, distance: 25.3
click at [766, 198] on td "2580921" at bounding box center [794, 204] width 66 height 37
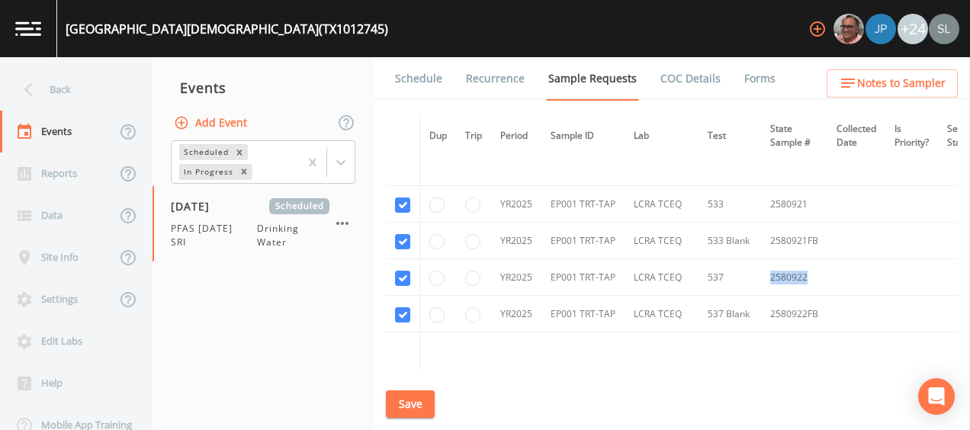
drag, startPoint x: 807, startPoint y: 274, endPoint x: 764, endPoint y: 272, distance: 42.7
click at [764, 272] on td "2580922" at bounding box center [794, 277] width 66 height 37
click at [410, 406] on button "Save" at bounding box center [410, 404] width 49 height 28
click at [112, 86] on div "Back" at bounding box center [68, 90] width 137 height 42
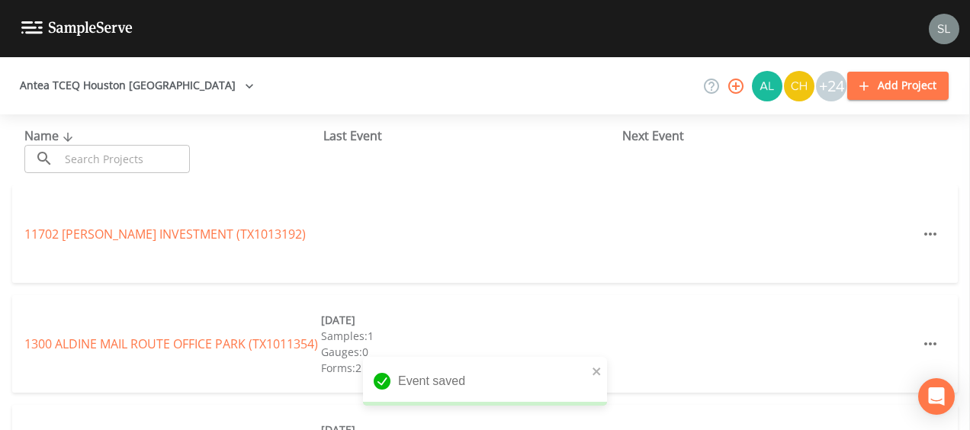
click at [140, 156] on input "text" at bounding box center [124, 159] width 130 height 28
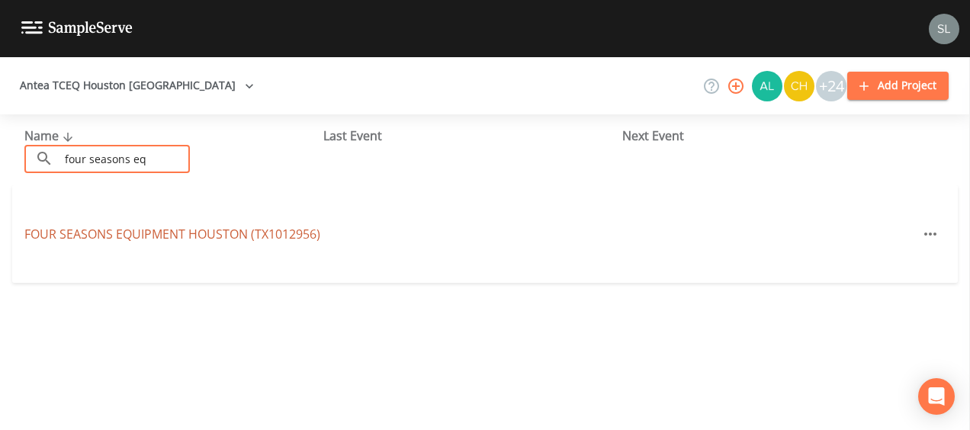
type input "four seasons eq"
click at [130, 226] on link "FOUR SEASONS EQUIPMENT [GEOGRAPHIC_DATA] (TX1012956)" at bounding box center [172, 234] width 296 height 17
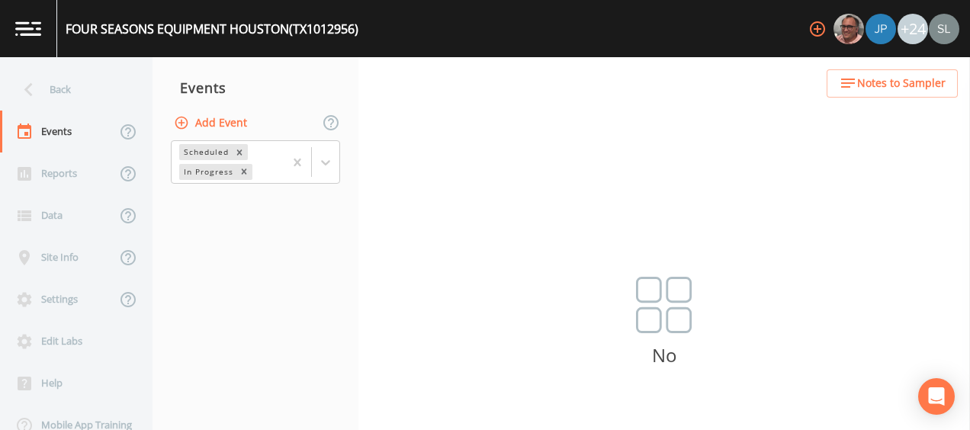
click at [240, 124] on button "Add Event" at bounding box center [212, 123] width 82 height 28
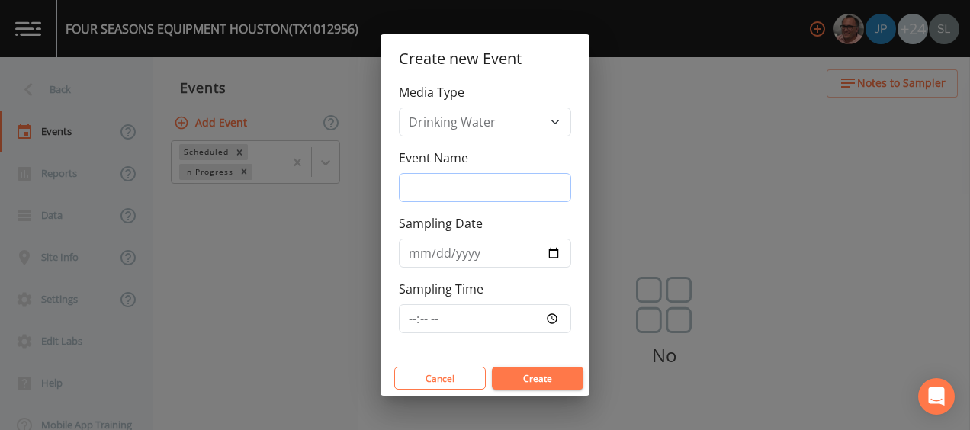
click at [480, 194] on input "Event Name" at bounding box center [485, 187] width 172 height 29
type input "PFAS [DATE] SRI"
click at [532, 163] on div "Event Name PFAS [DATE] SRI" at bounding box center [485, 175] width 172 height 53
click at [551, 252] on input "Sampling Date" at bounding box center [485, 253] width 172 height 29
type input "[DATE]"
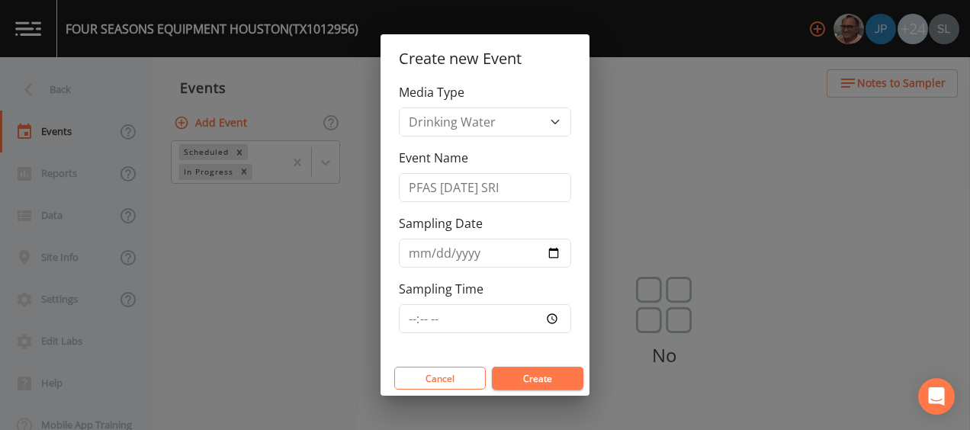
click at [552, 377] on button "Create" at bounding box center [538, 378] width 92 height 23
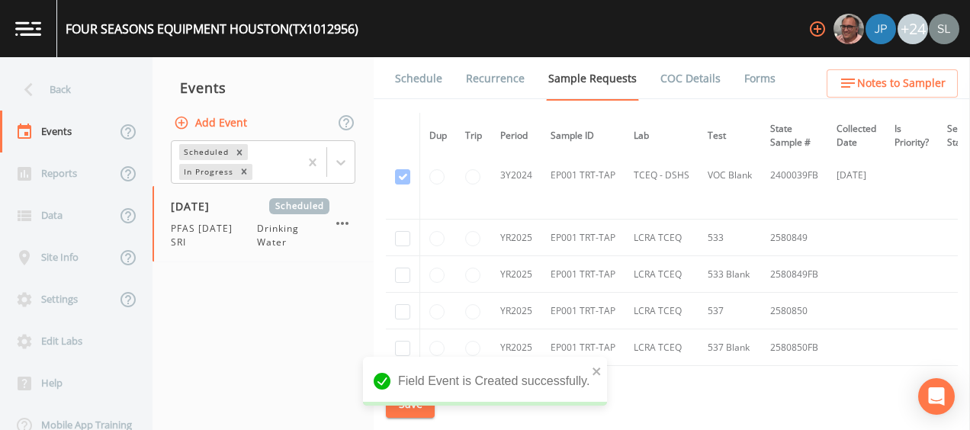
scroll to position [839, 0]
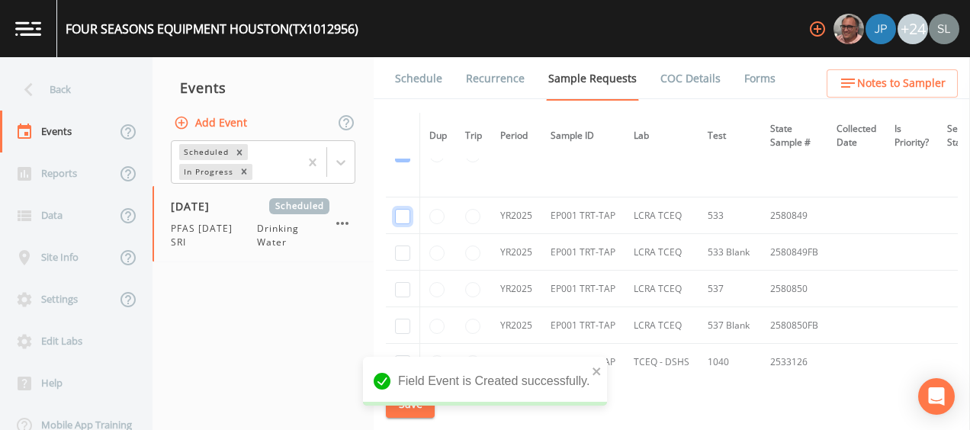
click at [403, 215] on input "checkbox" at bounding box center [402, 216] width 15 height 15
checkbox input "true"
click at [407, 247] on input "checkbox" at bounding box center [402, 253] width 15 height 15
checkbox input "true"
click at [403, 284] on input "checkbox" at bounding box center [402, 289] width 15 height 15
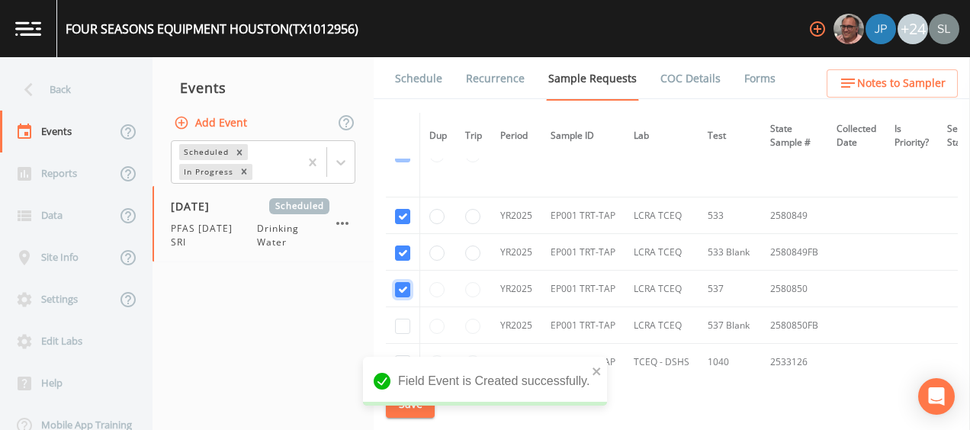
checkbox input "true"
drag, startPoint x: 406, startPoint y: 319, endPoint x: 406, endPoint y: 329, distance: 9.9
click at [405, 319] on input "checkbox" at bounding box center [402, 326] width 15 height 15
checkbox input "true"
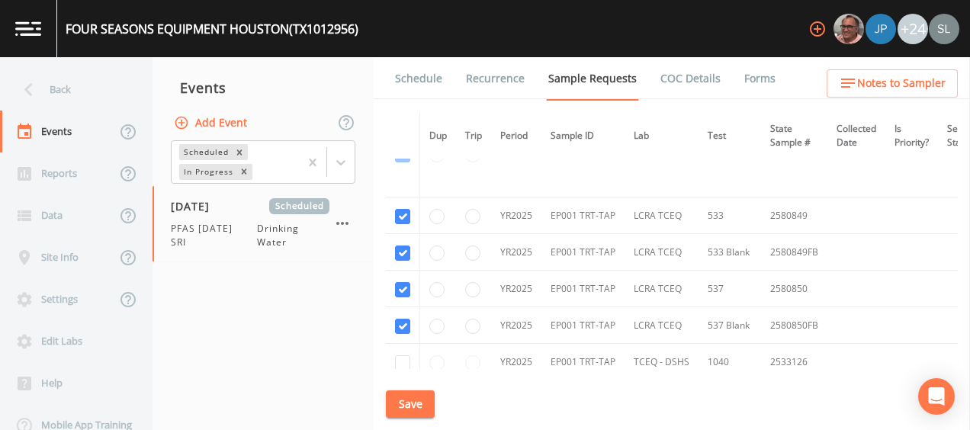
click at [412, 402] on button "Save" at bounding box center [410, 404] width 49 height 28
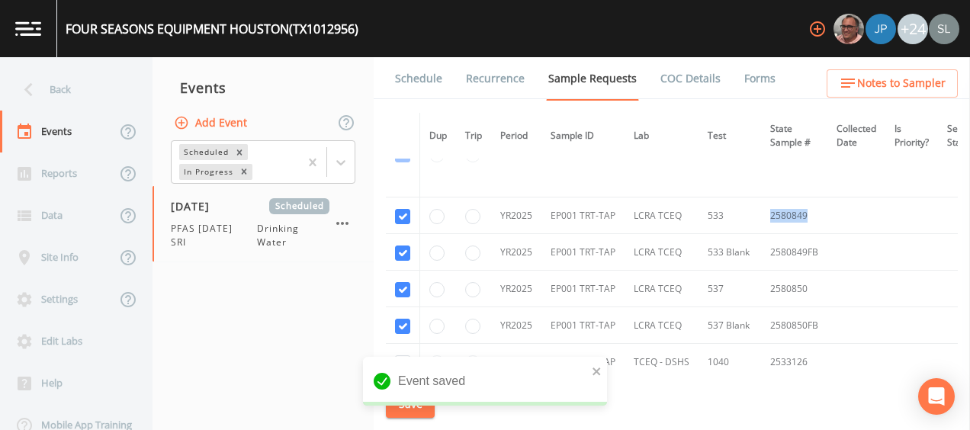
drag, startPoint x: 805, startPoint y: 208, endPoint x: 762, endPoint y: 207, distance: 43.5
click at [762, 207] on td "2580849" at bounding box center [794, 216] width 66 height 37
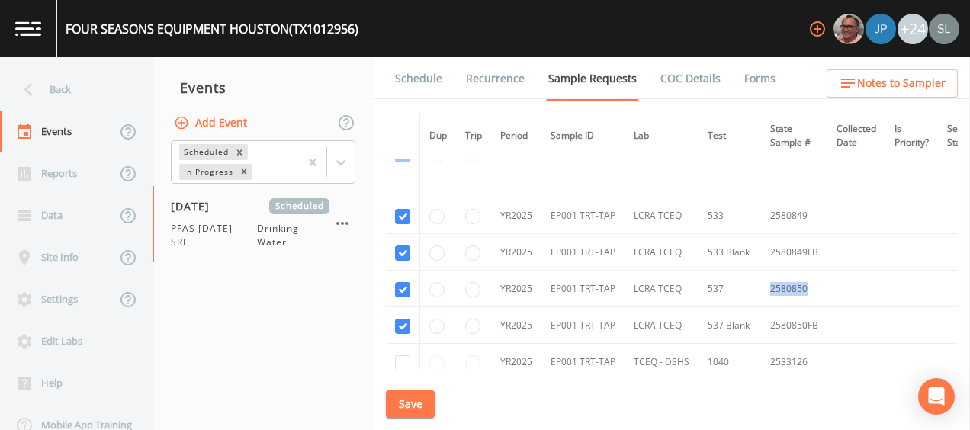
drag, startPoint x: 796, startPoint y: 287, endPoint x: 756, endPoint y: 284, distance: 39.7
click at [756, 284] on tr "YR2025 EP001 TRT-TAP LCRA TCEQ [PHONE_NUMBER]" at bounding box center [767, 289] width 763 height 37
click at [112, 88] on div "Back" at bounding box center [68, 90] width 137 height 42
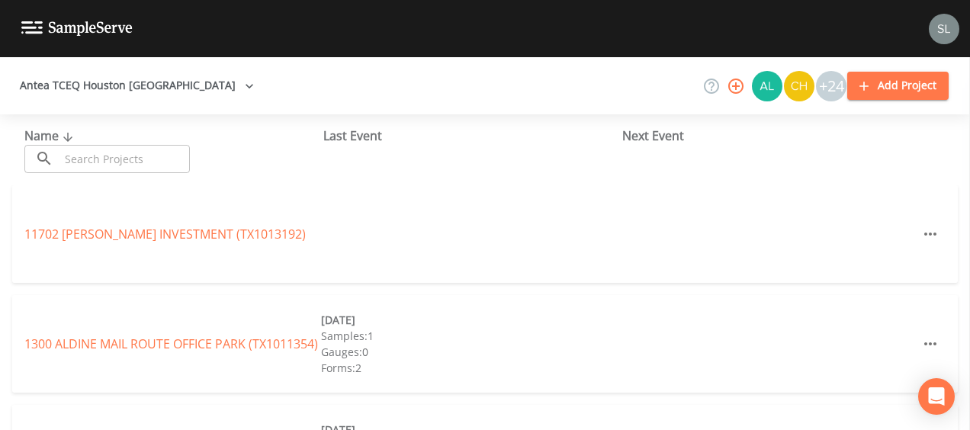
click at [127, 147] on input "text" at bounding box center [124, 159] width 130 height 28
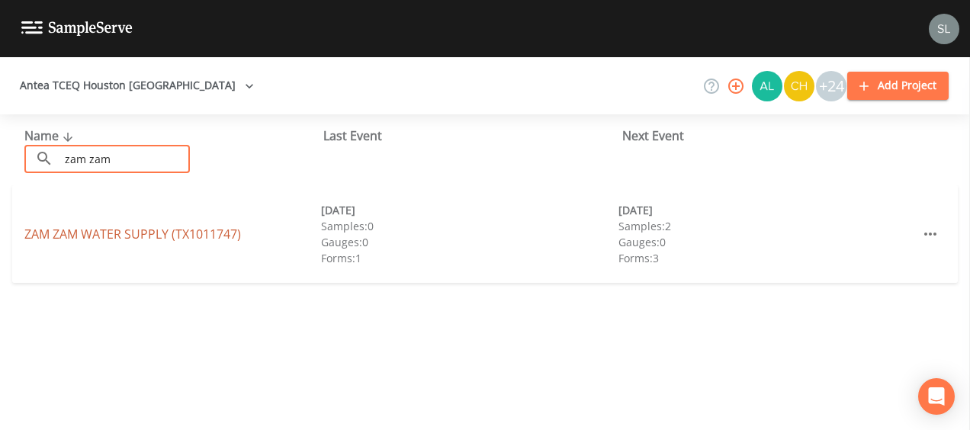
type input "zam zam"
click at [200, 230] on link "ZAM ZAM WATER SUPPLY (TX1011747)" at bounding box center [132, 234] width 217 height 17
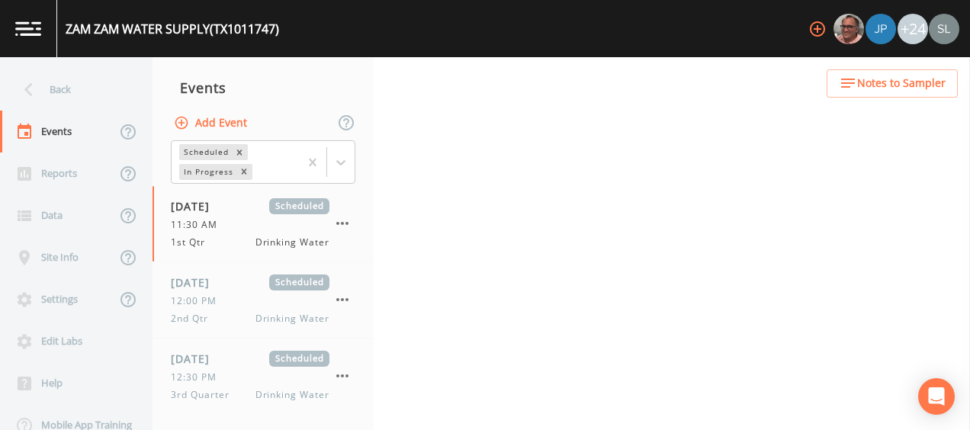
click at [209, 122] on button "Add Event" at bounding box center [212, 123] width 82 height 28
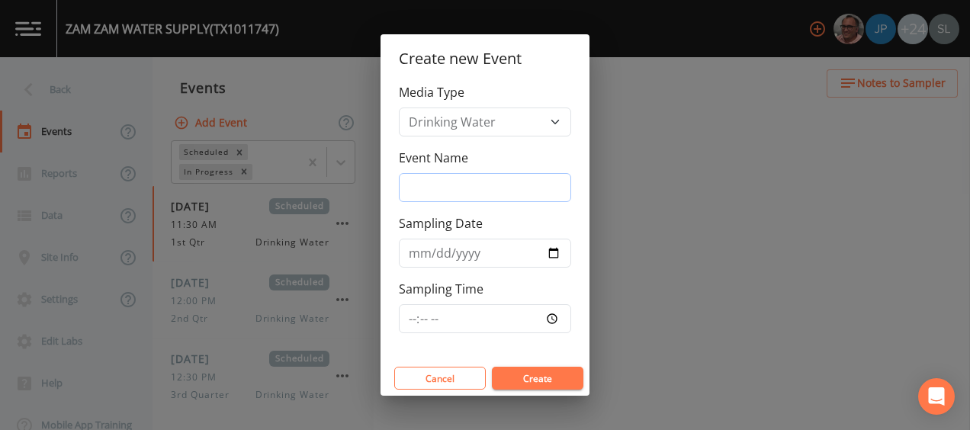
click at [496, 191] on input "Event Name" at bounding box center [485, 187] width 172 height 29
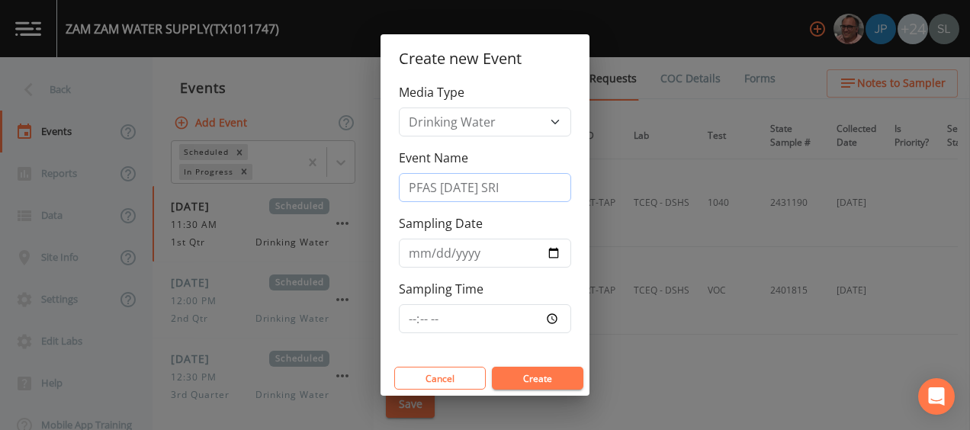
type input "PFAS [DATE] SRI"
drag, startPoint x: 509, startPoint y: 158, endPoint x: 524, endPoint y: 191, distance: 35.9
click at [509, 158] on div "Event Name PFAS [DATE] SRI" at bounding box center [485, 175] width 172 height 53
click at [554, 251] on input "Sampling Date" at bounding box center [485, 253] width 172 height 29
type input "[DATE]"
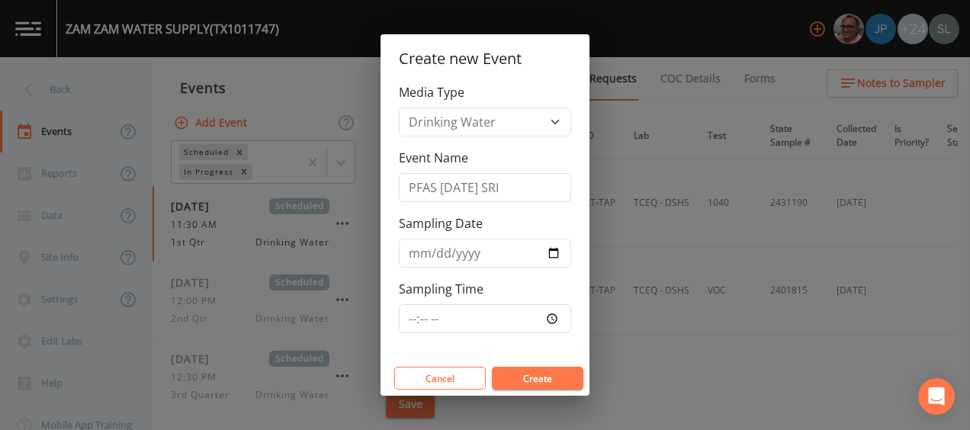
click at [547, 372] on button "Create" at bounding box center [538, 378] width 92 height 23
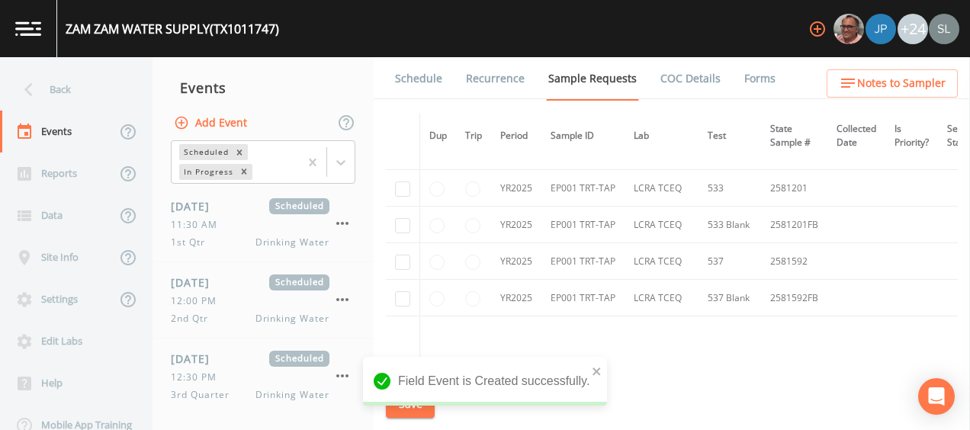
scroll to position [229, 0]
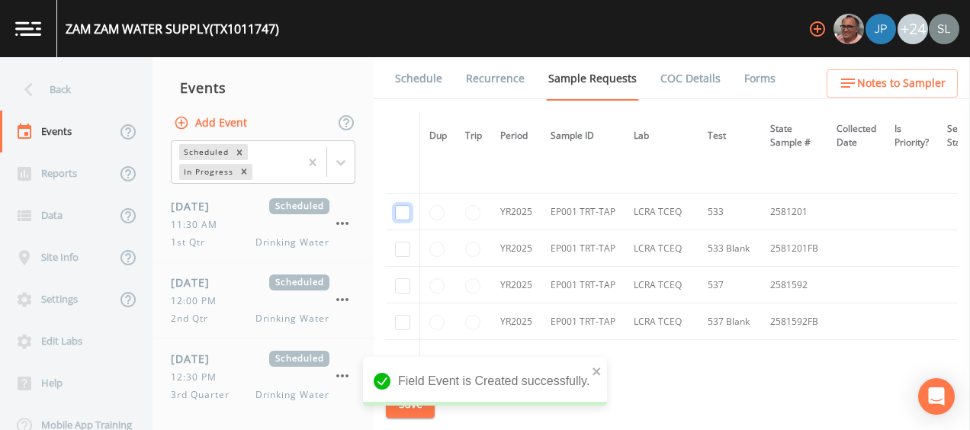
click at [410, 215] on input "checkbox" at bounding box center [402, 212] width 15 height 15
checkbox input "true"
click at [410, 246] on input "checkbox" at bounding box center [402, 249] width 15 height 15
checkbox input "true"
click at [410, 282] on input "checkbox" at bounding box center [402, 285] width 15 height 15
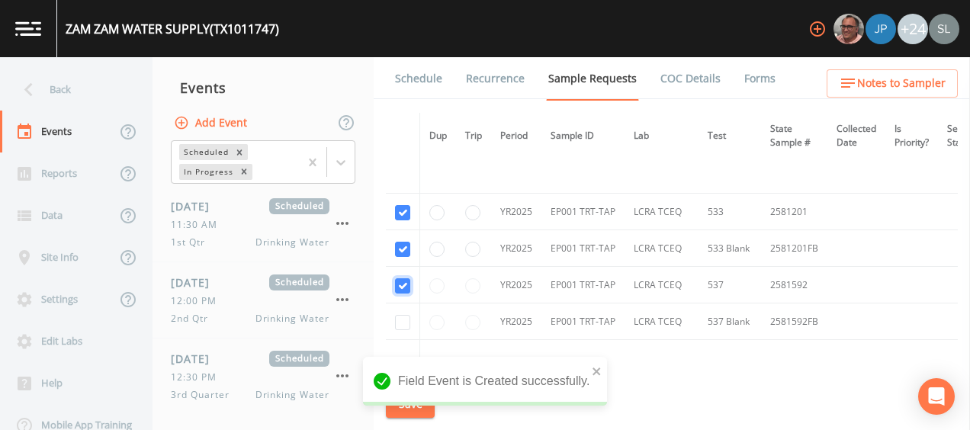
checkbox input "true"
click at [409, 318] on input "checkbox" at bounding box center [402, 322] width 15 height 15
checkbox input "true"
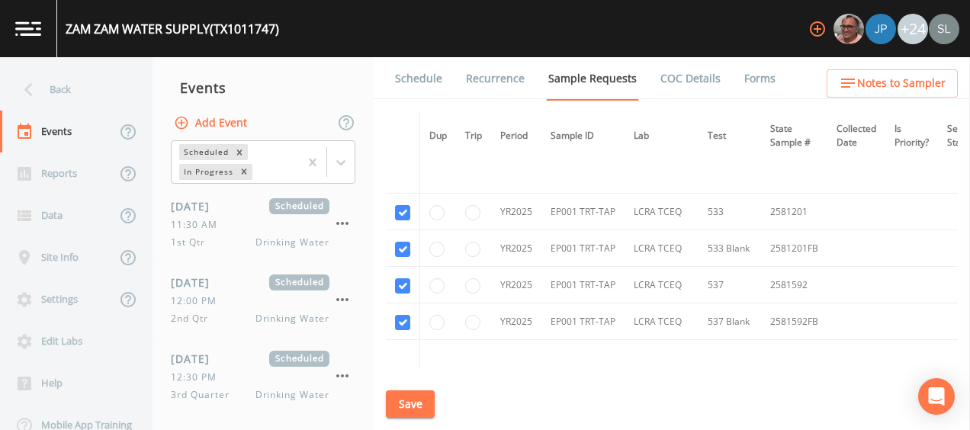
click at [422, 415] on div "Field Event is Created successfully." at bounding box center [485, 387] width 244 height 61
click at [407, 418] on div "Field Event is Created successfully." at bounding box center [485, 418] width 244 height 0
click at [428, 409] on button "Save" at bounding box center [410, 404] width 49 height 28
drag, startPoint x: 810, startPoint y: 212, endPoint x: 767, endPoint y: 215, distance: 42.8
click at [767, 215] on td "2581201" at bounding box center [794, 212] width 66 height 37
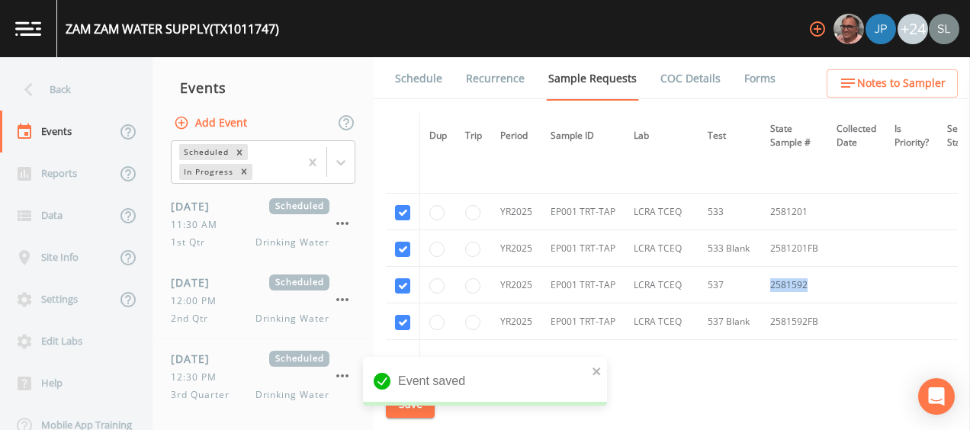
drag, startPoint x: 818, startPoint y: 281, endPoint x: 766, endPoint y: 278, distance: 51.9
click at [766, 278] on td "2581592" at bounding box center [794, 285] width 66 height 37
click at [73, 84] on div "Back" at bounding box center [68, 90] width 137 height 42
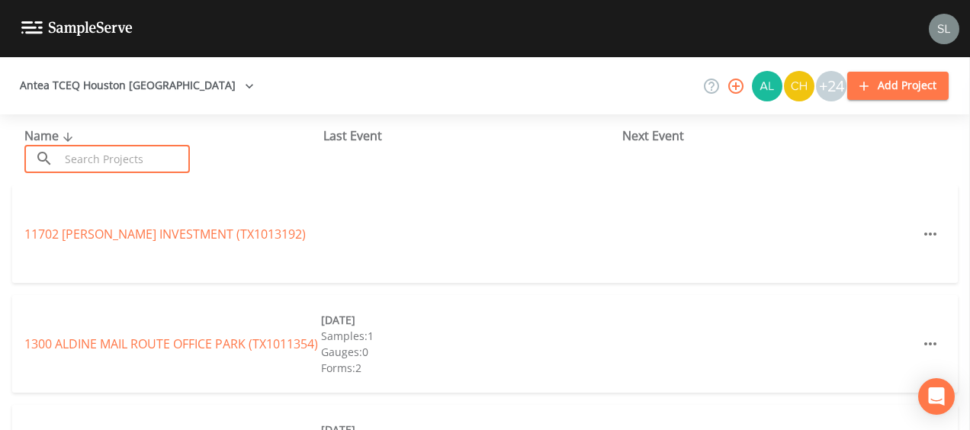
click at [153, 161] on input "text" at bounding box center [124, 159] width 130 height 28
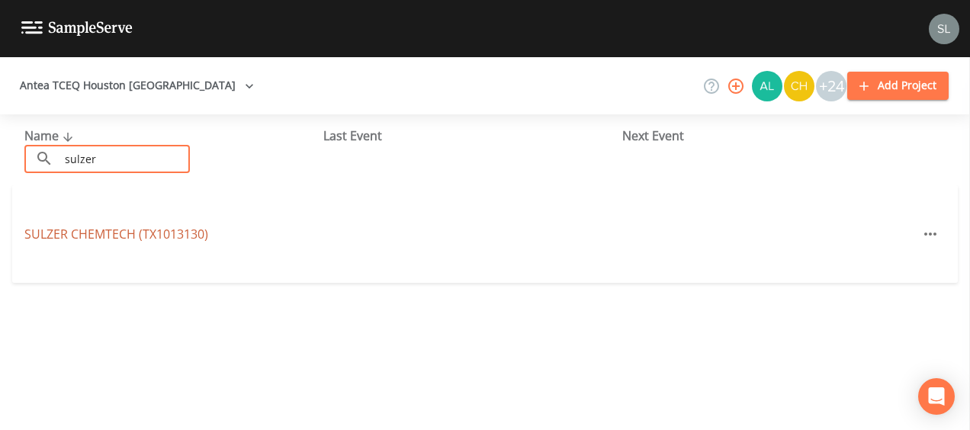
type input "sulzer"
click at [124, 233] on link "SULZER CHEMTECH (TX1013130)" at bounding box center [116, 234] width 184 height 17
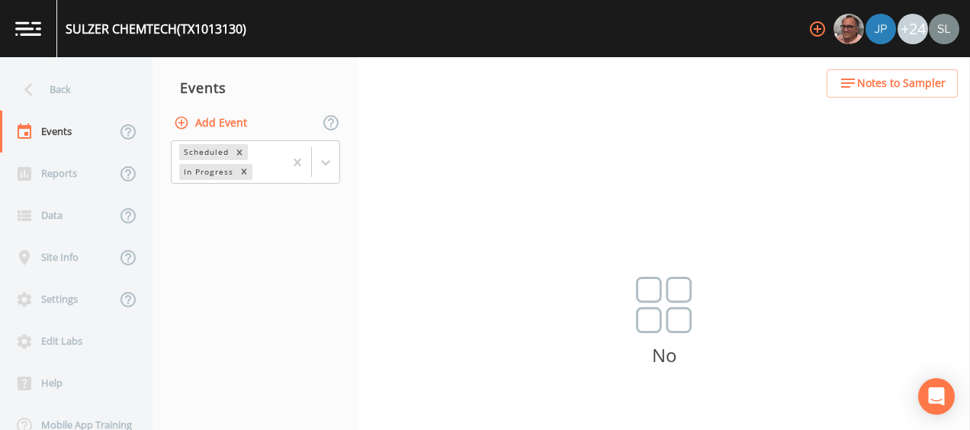
click at [215, 118] on button "Add Event" at bounding box center [212, 123] width 82 height 28
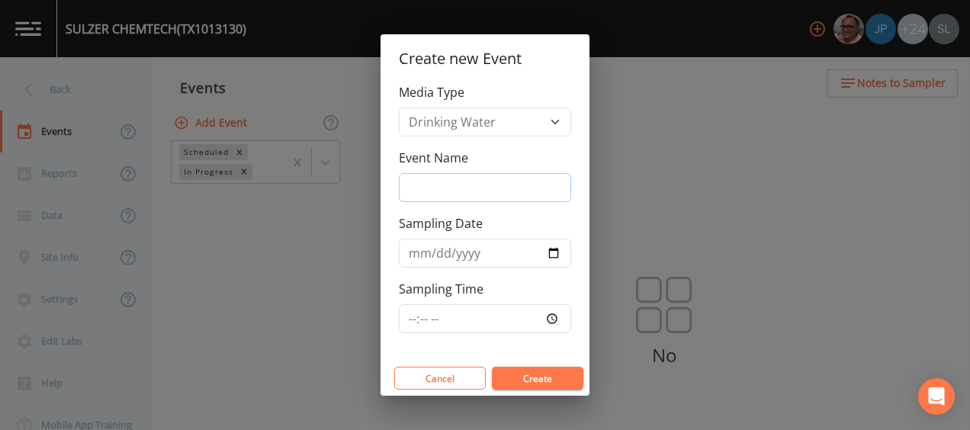
click at [464, 190] on input "Event Name" at bounding box center [485, 187] width 172 height 29
type input "PFAS [DATE] SRI"
click at [553, 254] on input "Sampling Date" at bounding box center [485, 253] width 172 height 29
type input "[DATE]"
click at [558, 387] on button "Create" at bounding box center [538, 378] width 92 height 23
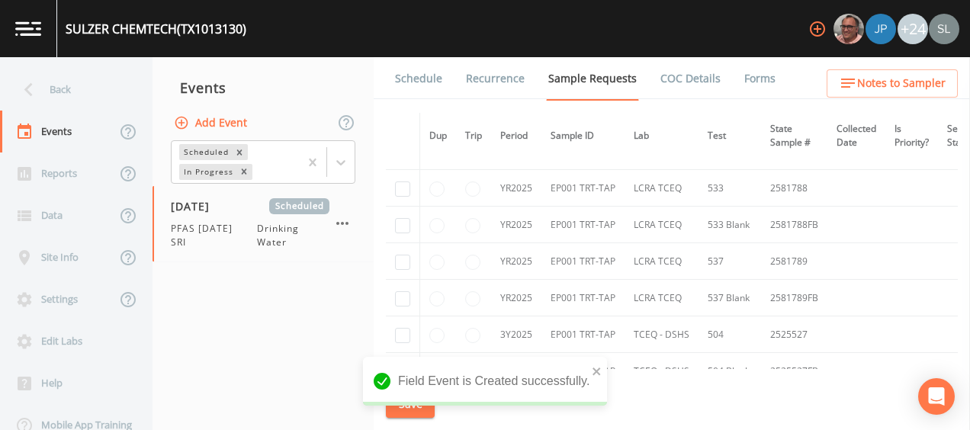
scroll to position [305, 0]
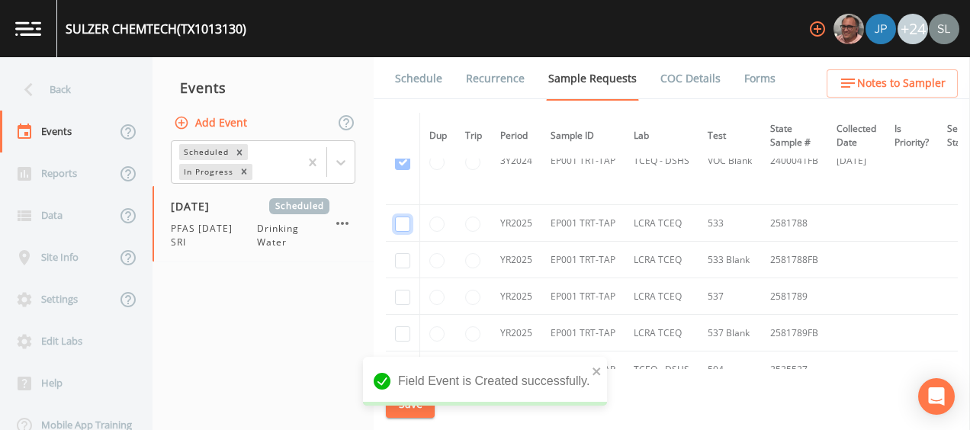
click at [400, 223] on input "checkbox" at bounding box center [402, 224] width 15 height 15
checkbox input "true"
click at [399, 264] on input "checkbox" at bounding box center [402, 260] width 15 height 15
checkbox input "true"
click at [403, 304] on td at bounding box center [403, 296] width 34 height 37
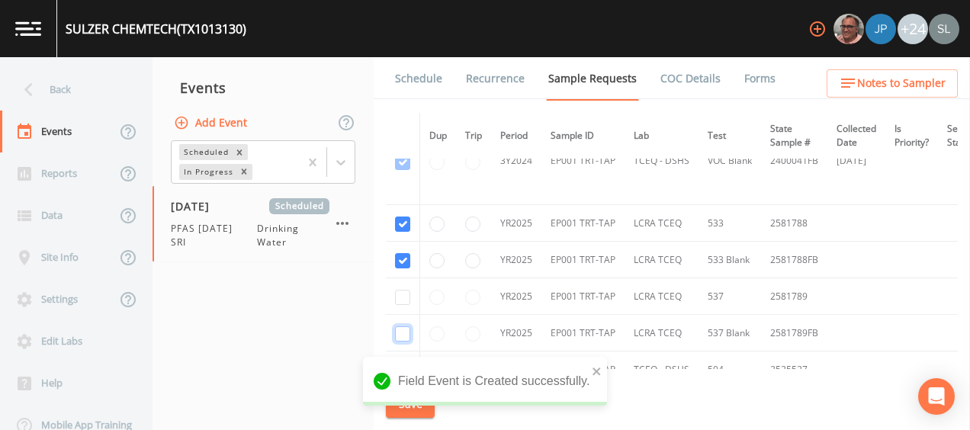
click at [403, 326] on input "checkbox" at bounding box center [402, 333] width 15 height 15
checkbox input "true"
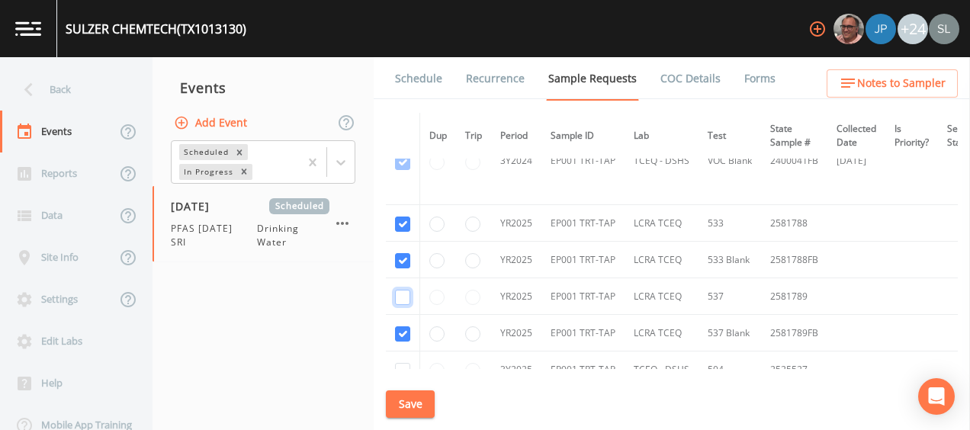
click at [401, 296] on input "checkbox" at bounding box center [402, 297] width 15 height 15
checkbox input "true"
click at [415, 400] on button "Save" at bounding box center [410, 404] width 49 height 28
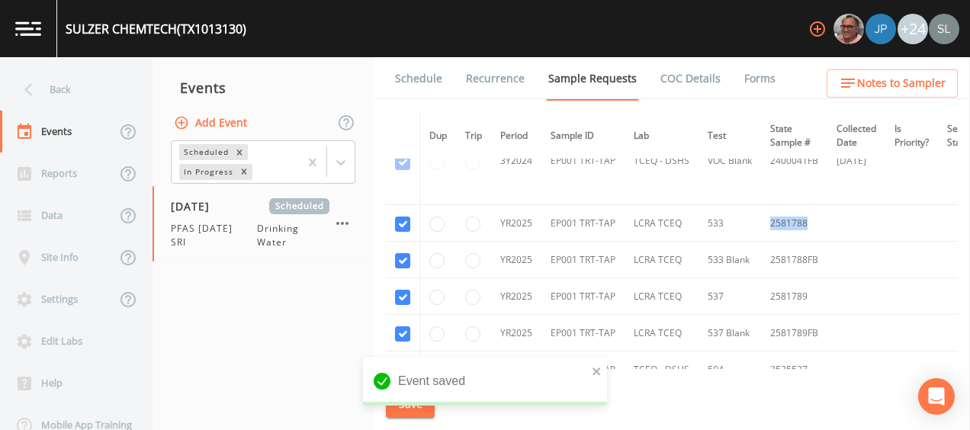
drag, startPoint x: 808, startPoint y: 218, endPoint x: 761, endPoint y: 216, distance: 47.3
click at [761, 216] on td "2581788" at bounding box center [794, 223] width 66 height 37
drag, startPoint x: 813, startPoint y: 294, endPoint x: 766, endPoint y: 297, distance: 47.4
click at [766, 297] on td "2581789" at bounding box center [794, 296] width 66 height 37
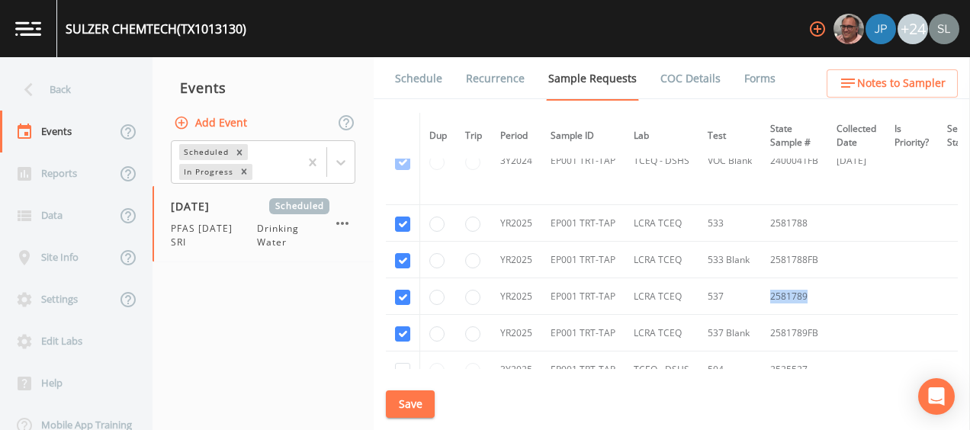
drag, startPoint x: 79, startPoint y: 92, endPoint x: 90, endPoint y: 104, distance: 16.2
click at [79, 92] on div "Back" at bounding box center [68, 90] width 137 height 42
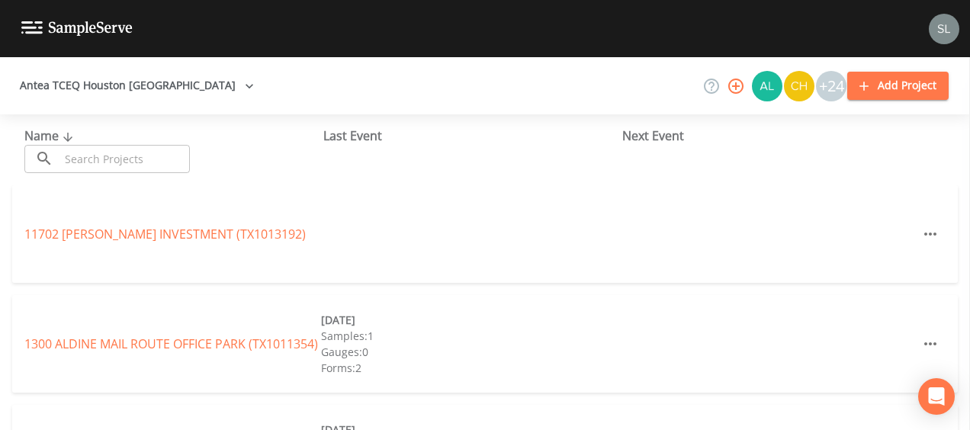
click at [143, 159] on input "text" at bounding box center [124, 159] width 130 height 28
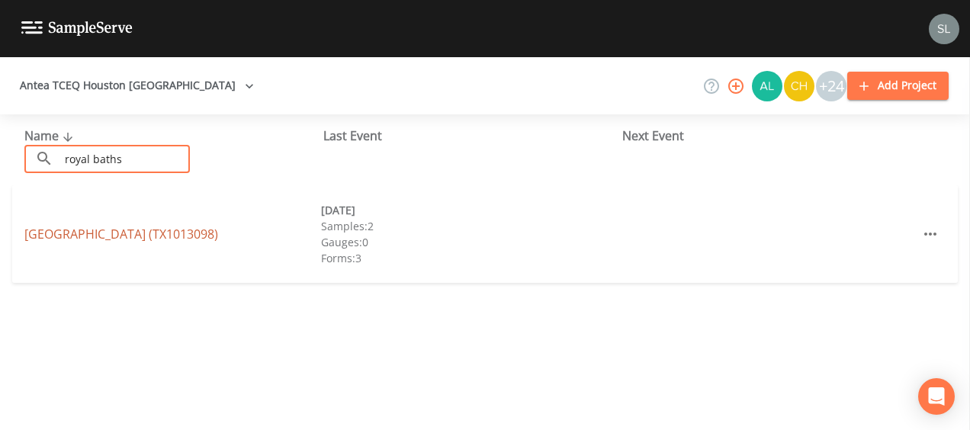
type input "royal baths"
click at [167, 226] on link "[GEOGRAPHIC_DATA] (TX1013098)" at bounding box center [121, 234] width 194 height 17
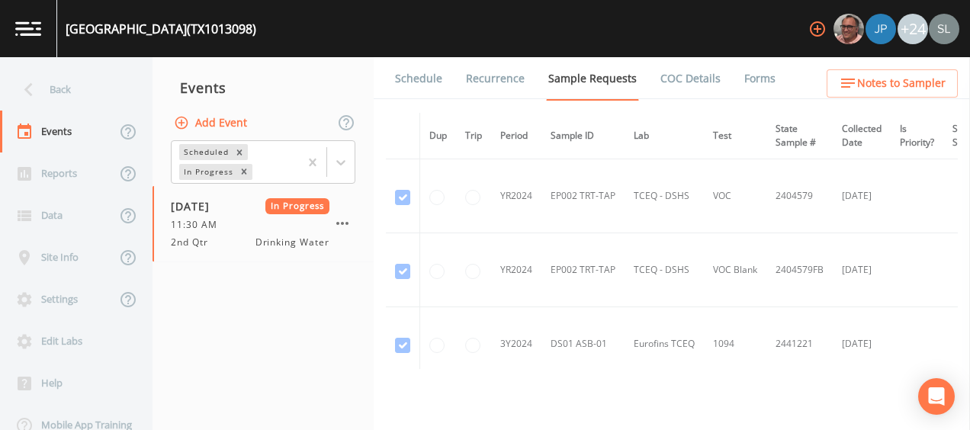
click at [233, 120] on button "Add Event" at bounding box center [212, 123] width 82 height 28
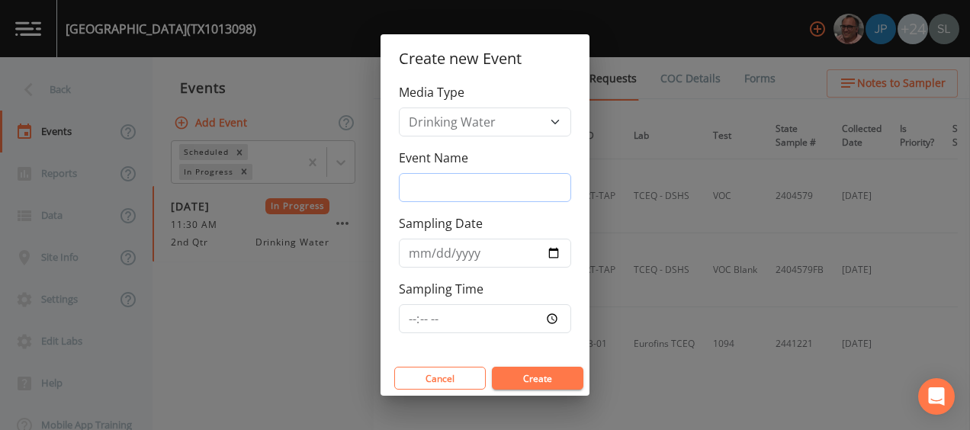
click at [506, 185] on input "Event Name" at bounding box center [485, 187] width 172 height 29
click at [542, 188] on input "Event Name" at bounding box center [485, 187] width 172 height 29
type input "PFAS [DATE] SRI"
drag, startPoint x: 580, startPoint y: 159, endPoint x: 577, endPoint y: 192, distance: 33.7
click at [579, 159] on div "Media Type Drinking Water Event Name PFAS [DATE] SRI Sampling Date Sampling Time" at bounding box center [485, 222] width 209 height 278
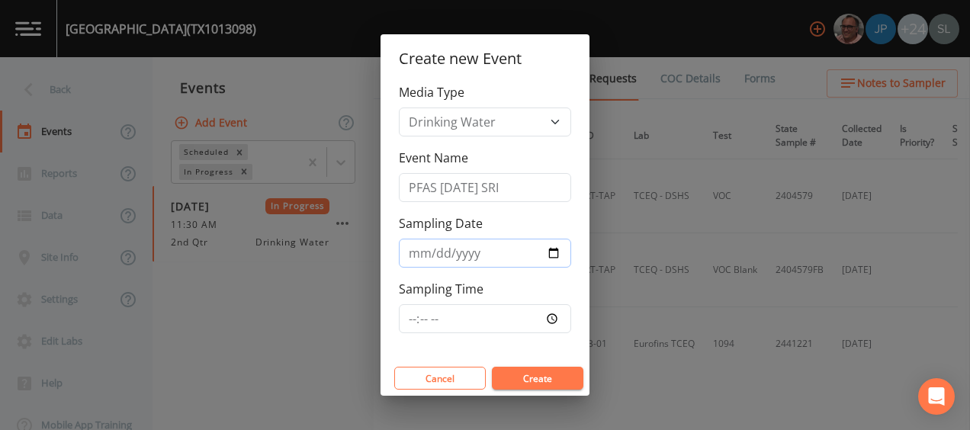
click at [555, 252] on input "Sampling Date" at bounding box center [485, 253] width 172 height 29
type input "[DATE]"
click at [535, 374] on button "Create" at bounding box center [538, 378] width 92 height 23
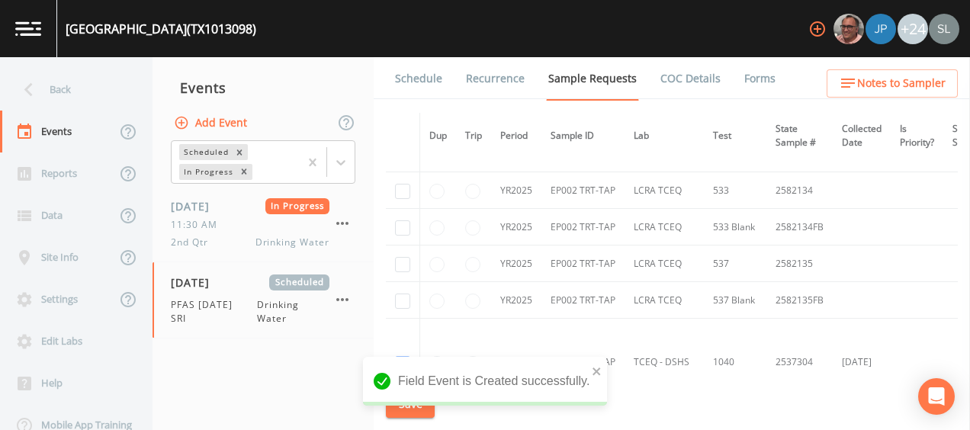
scroll to position [305, 0]
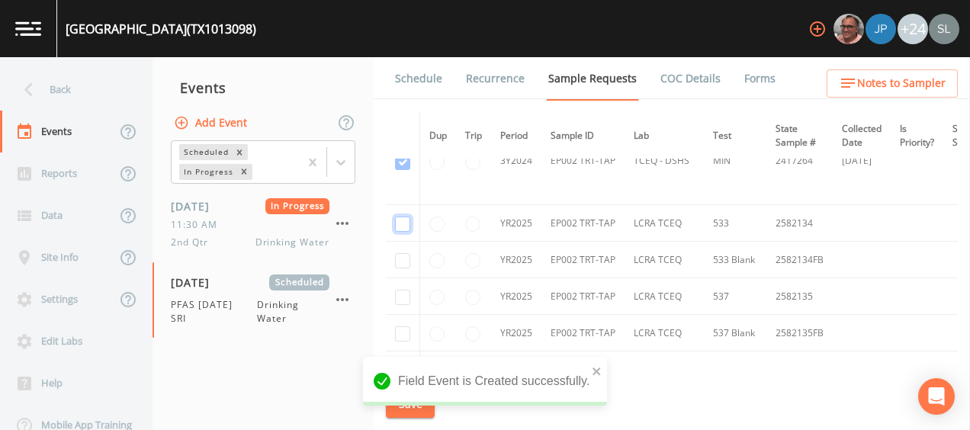
drag, startPoint x: 404, startPoint y: 226, endPoint x: 403, endPoint y: 237, distance: 11.5
click at [403, 226] on input "checkbox" at bounding box center [402, 224] width 15 height 15
checkbox input "true"
click at [403, 253] on input "checkbox" at bounding box center [402, 260] width 15 height 15
checkbox input "true"
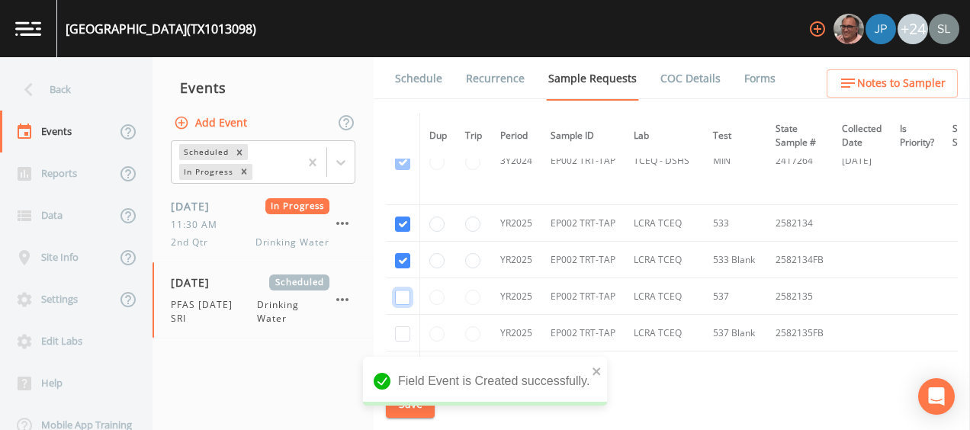
click at [402, 292] on input "checkbox" at bounding box center [402, 297] width 15 height 15
checkbox input "true"
click at [403, 330] on input "checkbox" at bounding box center [402, 333] width 15 height 15
checkbox input "true"
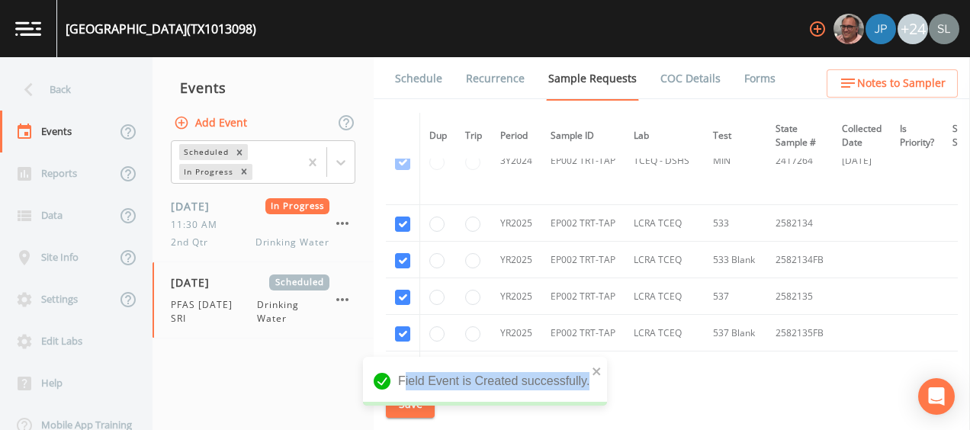
click at [405, 401] on div "Field Event is Created successfully." at bounding box center [485, 381] width 244 height 49
drag, startPoint x: 405, startPoint y: 401, endPoint x: 413, endPoint y: 409, distance: 11.3
click at [416, 410] on div "Field Event is Created successfully." at bounding box center [485, 387] width 244 height 61
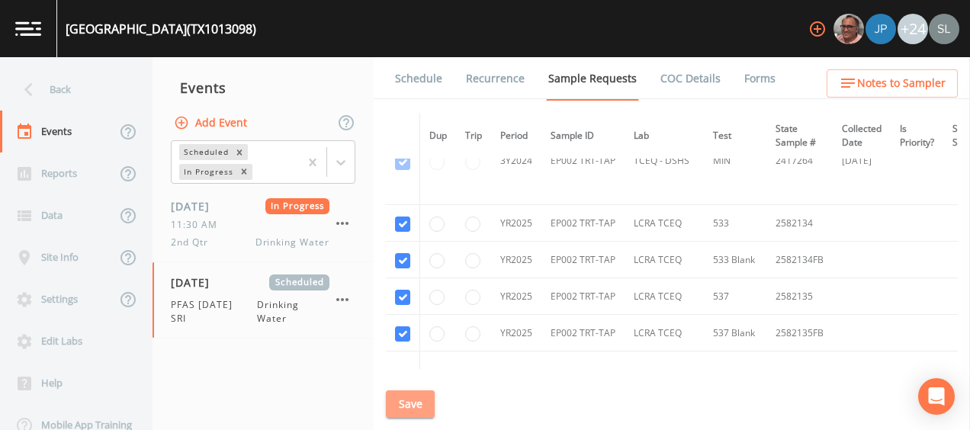
click at [406, 398] on button "Save" at bounding box center [410, 404] width 49 height 28
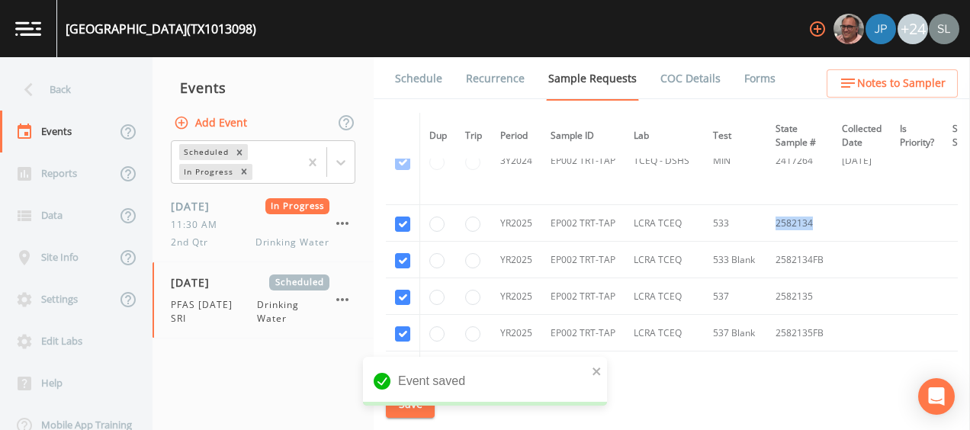
drag, startPoint x: 789, startPoint y: 219, endPoint x: 761, endPoint y: 221, distance: 27.5
click at [761, 221] on tr "YR2025 EP002 TRT-TAP LCRA TCEQ [PHONE_NUMBER]" at bounding box center [770, 223] width 769 height 37
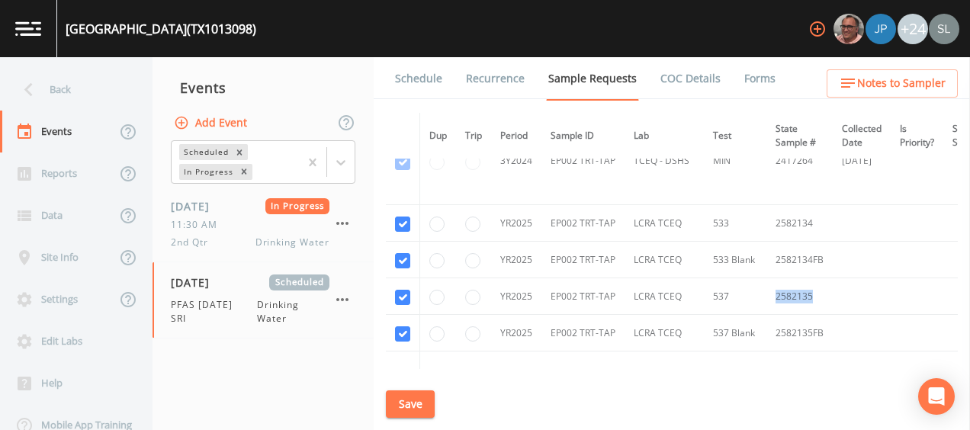
drag, startPoint x: 812, startPoint y: 293, endPoint x: 766, endPoint y: 293, distance: 45.8
click at [766, 293] on td "2582135" at bounding box center [799, 296] width 66 height 37
click at [398, 402] on button "Save" at bounding box center [410, 404] width 49 height 28
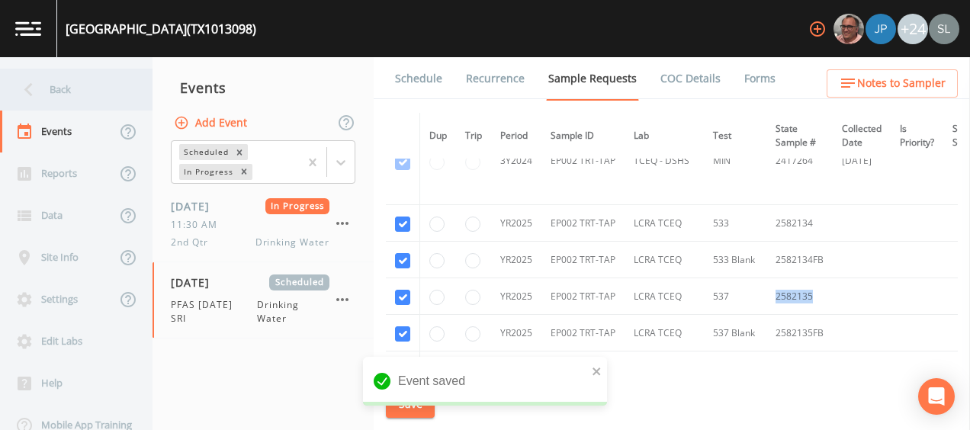
click at [84, 94] on div "Back" at bounding box center [68, 90] width 137 height 42
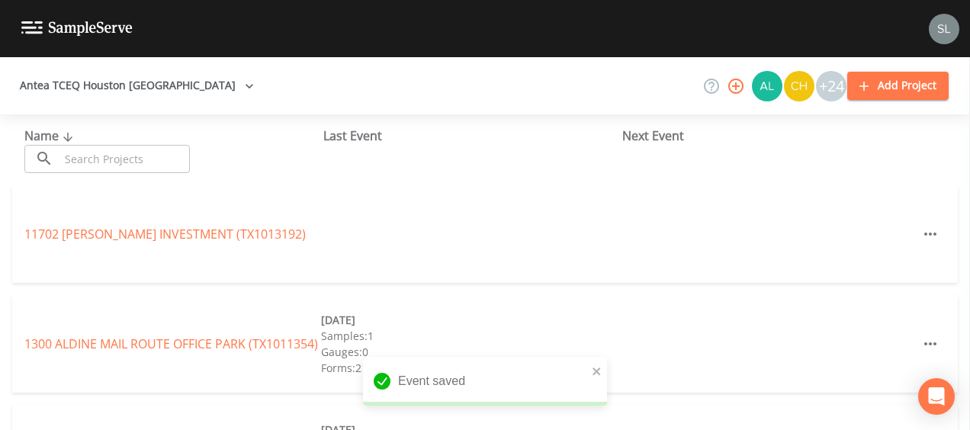
click at [172, 156] on input "text" at bounding box center [124, 159] width 130 height 28
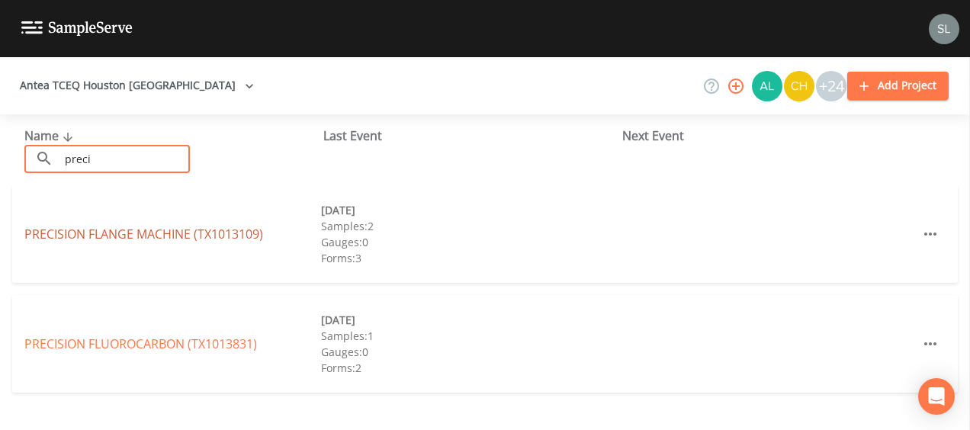
type input "preci"
click at [245, 233] on link "PRECISION FLANGE MACHINE (TX1013109)" at bounding box center [143, 234] width 239 height 17
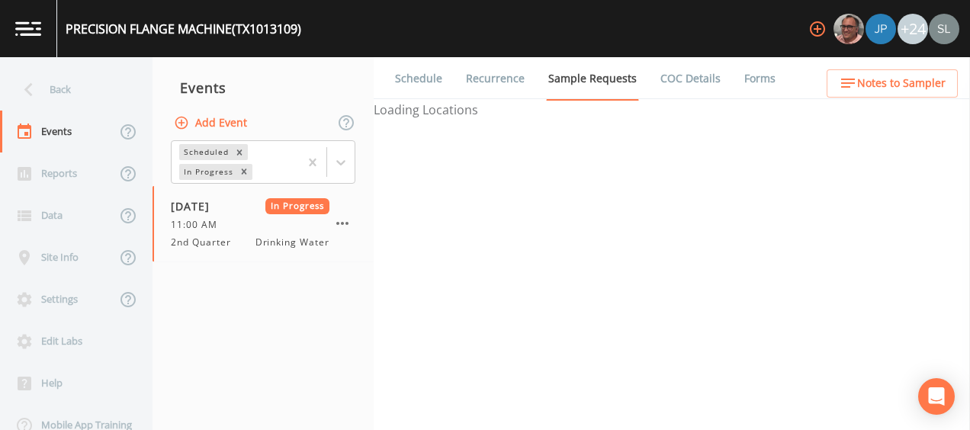
click at [205, 130] on button "Add Event" at bounding box center [212, 123] width 82 height 28
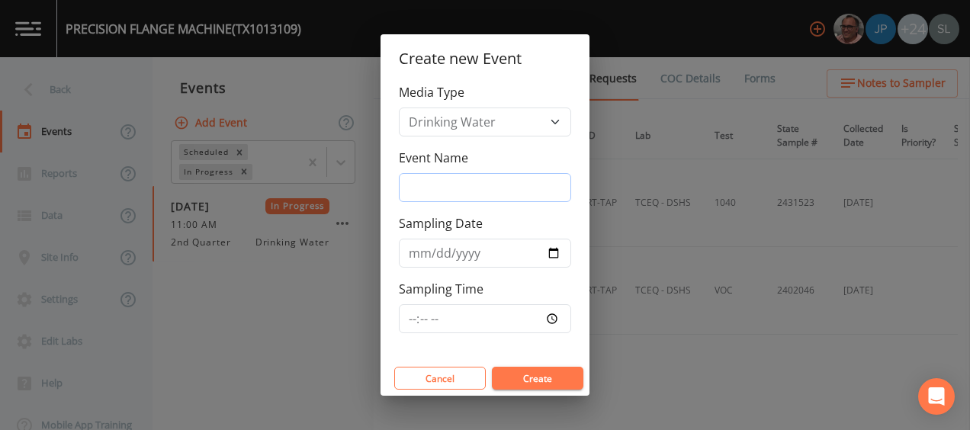
click at [458, 188] on input "Event Name" at bounding box center [485, 187] width 172 height 29
type input "PFAS [DATE] SRI"
click at [550, 157] on div "Event Name PFAS [DATE] SRI" at bounding box center [485, 175] width 172 height 53
click at [554, 251] on input "Sampling Date" at bounding box center [485, 253] width 172 height 29
type input "[DATE]"
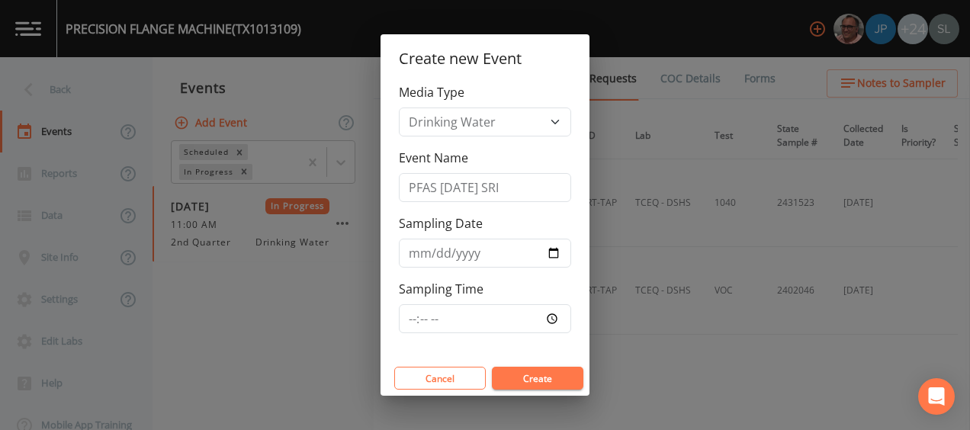
click at [553, 379] on button "Create" at bounding box center [538, 378] width 92 height 23
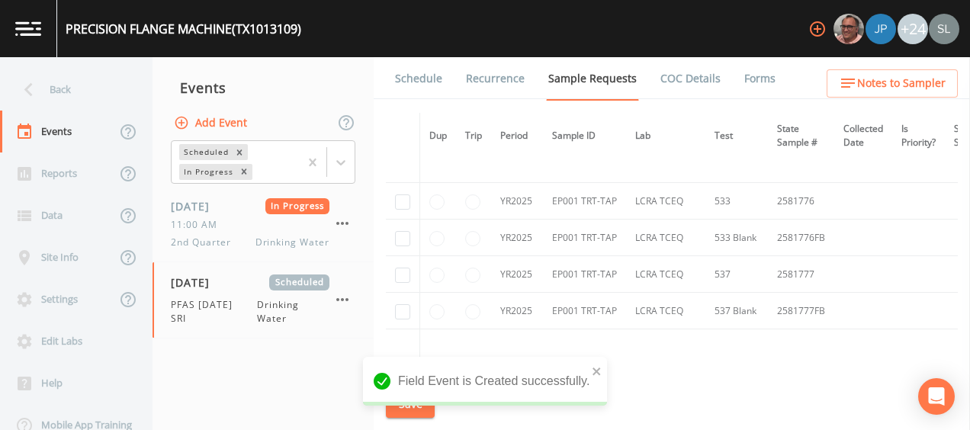
scroll to position [534, 0]
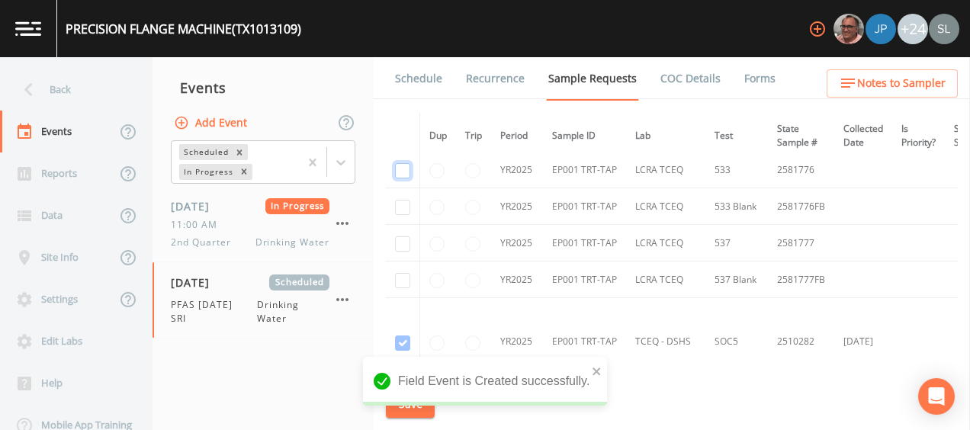
drag, startPoint x: 398, startPoint y: 167, endPoint x: 404, endPoint y: 190, distance: 23.7
click at [398, 167] on input "checkbox" at bounding box center [402, 170] width 15 height 15
checkbox input "true"
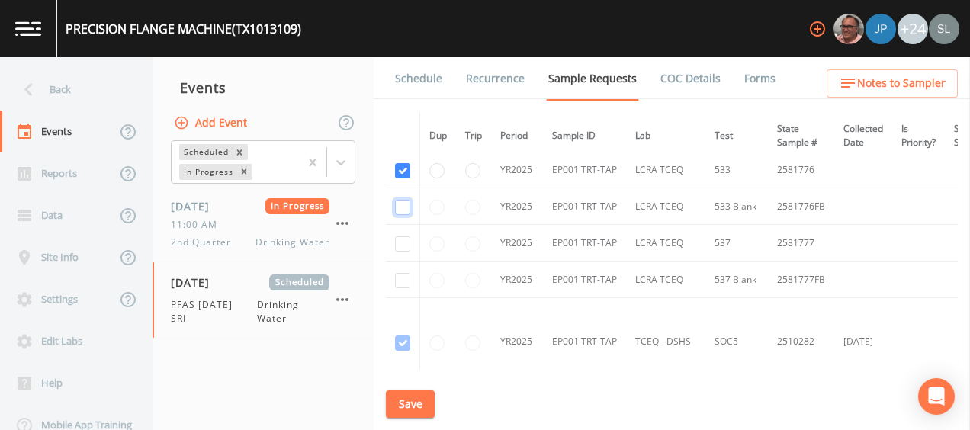
click at [405, 200] on input "checkbox" at bounding box center [402, 207] width 15 height 15
checkbox input "true"
click at [406, 245] on input "checkbox" at bounding box center [402, 243] width 15 height 15
checkbox input "true"
click at [403, 273] on input "checkbox" at bounding box center [402, 280] width 15 height 15
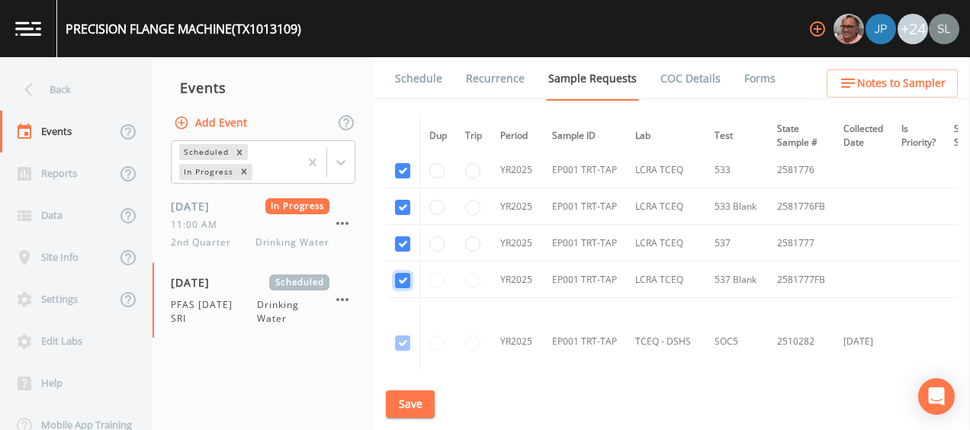
checkbox input "true"
click at [410, 409] on button "Save" at bounding box center [410, 404] width 49 height 28
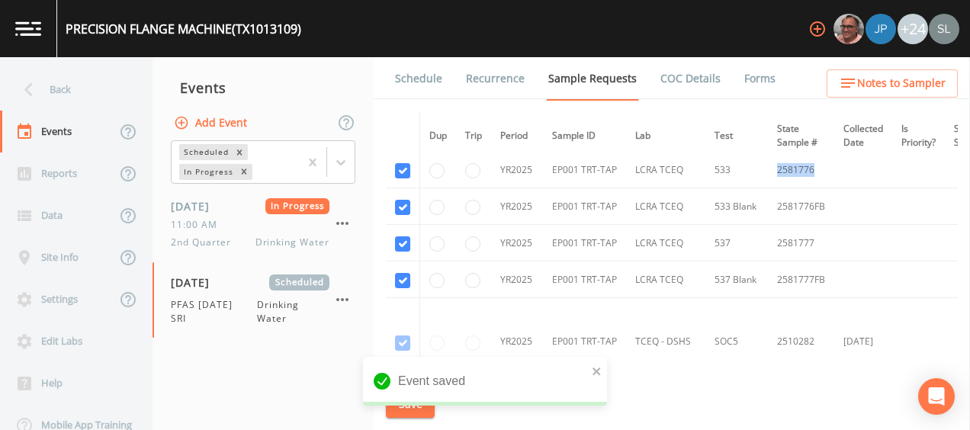
drag, startPoint x: 814, startPoint y: 168, endPoint x: 769, endPoint y: 171, distance: 45.1
click at [769, 171] on td "2581776" at bounding box center [801, 170] width 66 height 37
drag, startPoint x: 798, startPoint y: 230, endPoint x: 764, endPoint y: 229, distance: 33.6
click at [764, 229] on tr "YR2025 EP001 TRT-TAP LCRA TCEQ [PHONE_NUMBER]" at bounding box center [771, 243] width 770 height 37
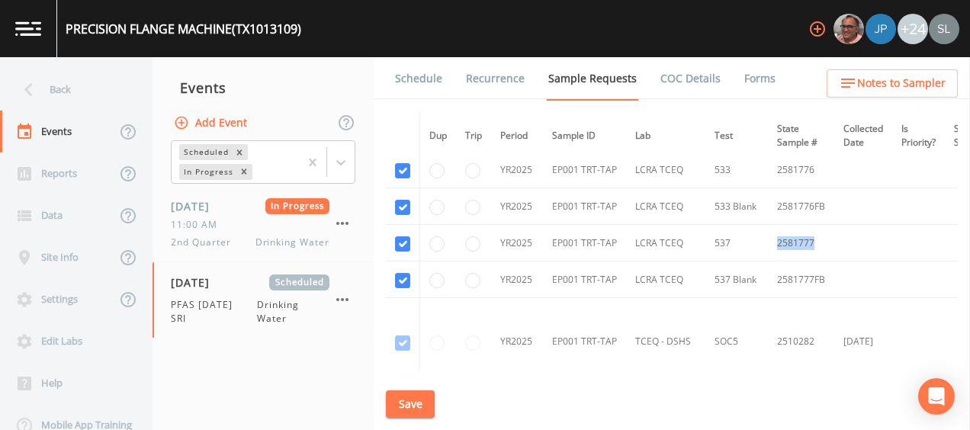
click at [392, 407] on button "Save" at bounding box center [410, 404] width 49 height 28
click at [408, 406] on div "Saving event" at bounding box center [485, 387] width 244 height 61
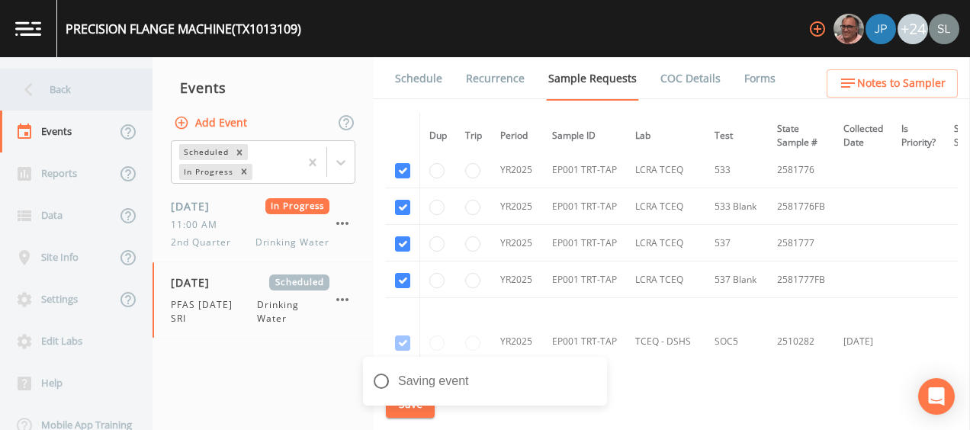
click at [88, 78] on div "Back" at bounding box center [68, 90] width 137 height 42
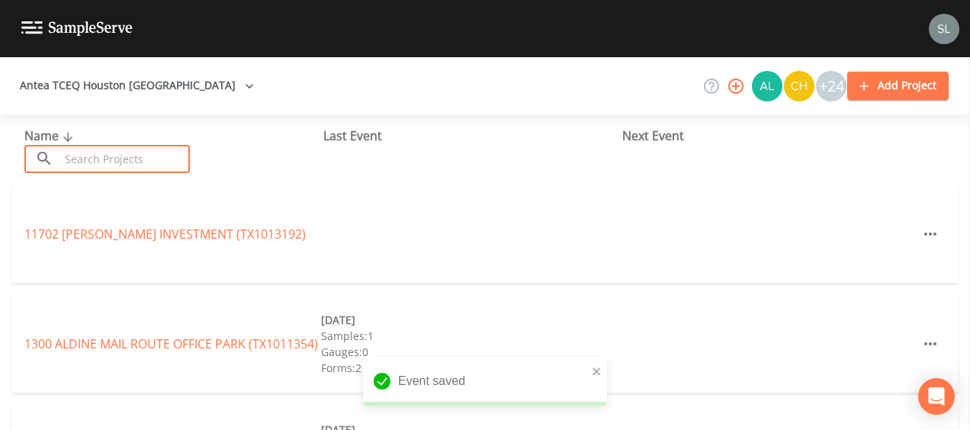
click at [123, 157] on input "text" at bounding box center [124, 159] width 130 height 28
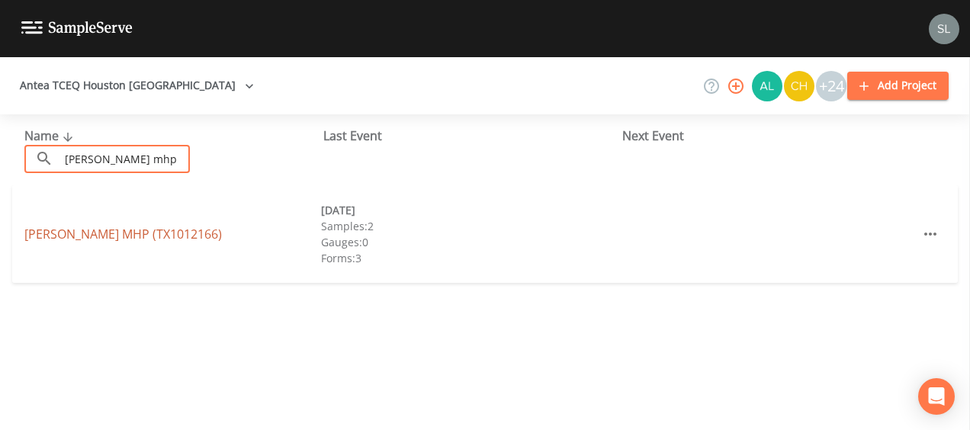
type input "[PERSON_NAME] mhp"
click at [148, 235] on link "[PERSON_NAME] MHP (TX1012166)" at bounding box center [123, 234] width 198 height 17
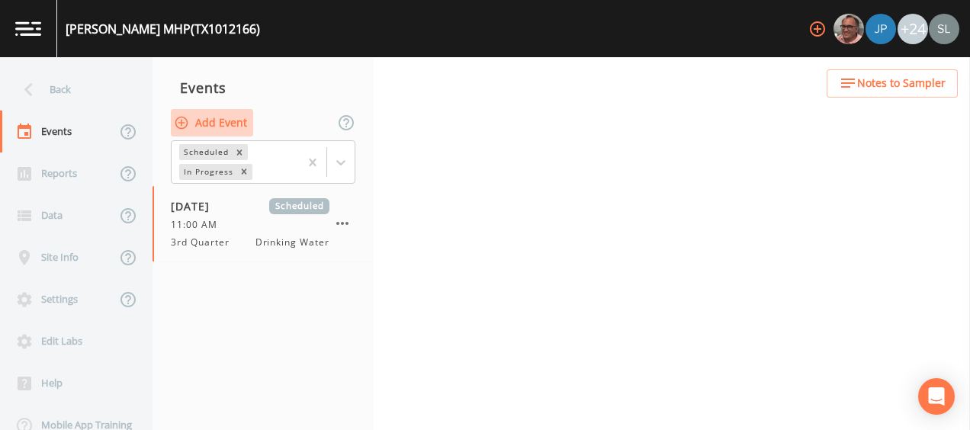
click at [210, 114] on button "Add Event" at bounding box center [212, 123] width 82 height 28
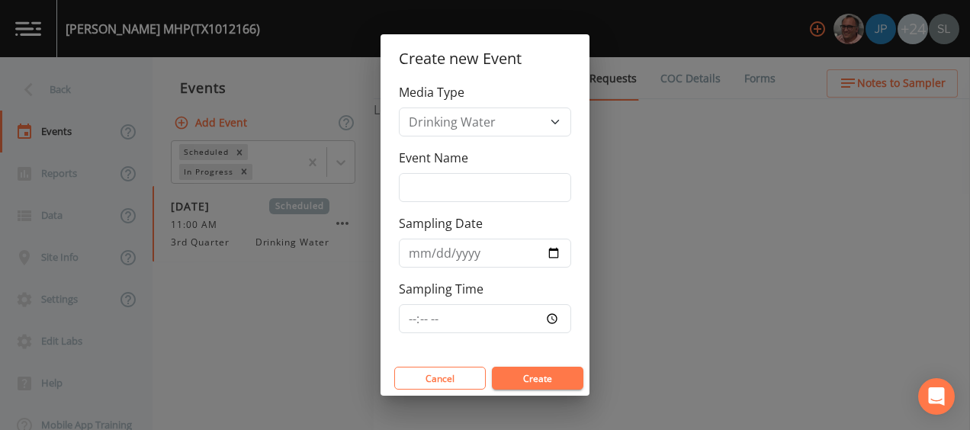
click at [471, 206] on div "Media Type Drinking Water Event Name Sampling Date Sampling Time" at bounding box center [485, 222] width 209 height 278
click at [483, 194] on input "Event Name" at bounding box center [485, 187] width 172 height 29
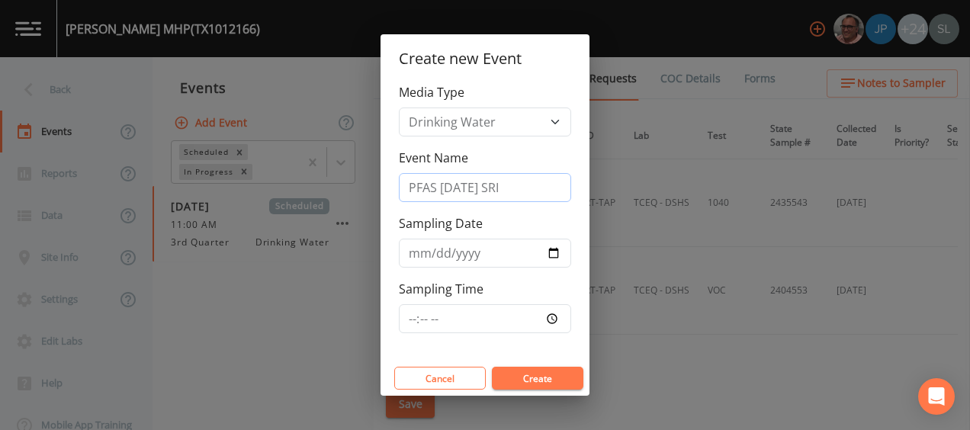
type input "PFAS [DATE] SRI"
drag, startPoint x: 525, startPoint y: 156, endPoint x: 545, endPoint y: 178, distance: 30.3
click at [525, 156] on div "Event Name PFAS [DATE] SRI" at bounding box center [485, 175] width 172 height 53
click at [551, 247] on input "Sampling Date" at bounding box center [485, 253] width 172 height 29
type input "[DATE]"
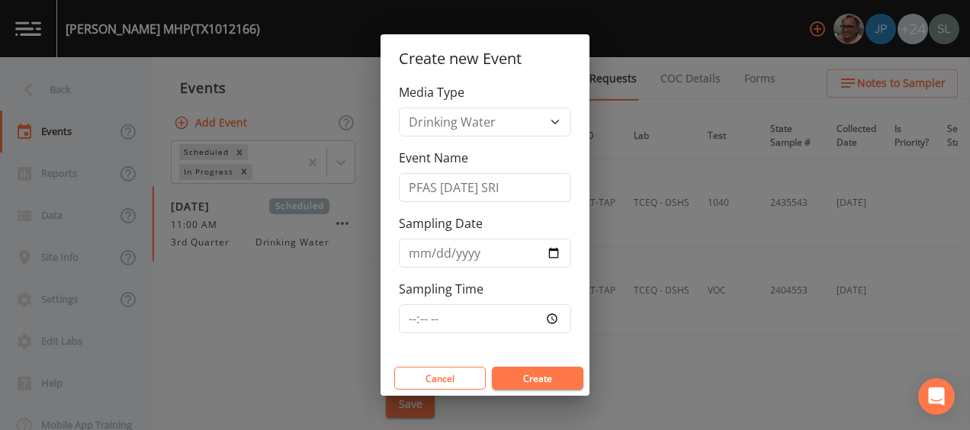
click at [551, 382] on button "Create" at bounding box center [538, 378] width 92 height 23
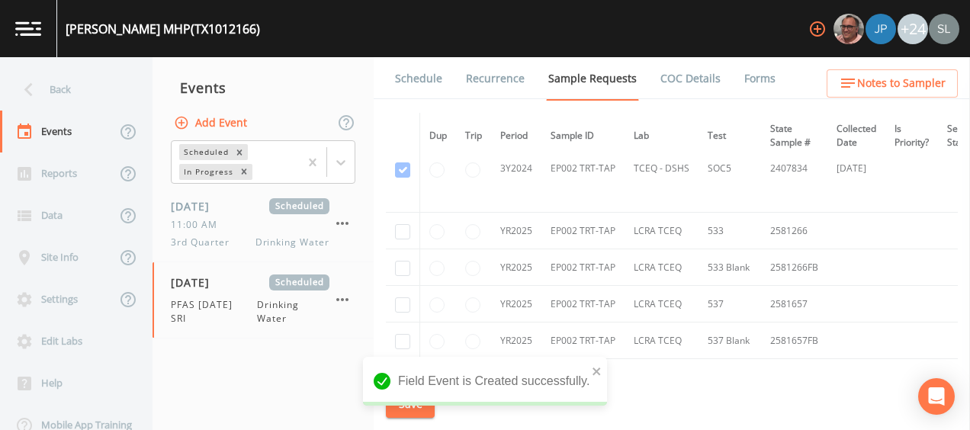
scroll to position [381, 0]
click at [402, 229] on input "checkbox" at bounding box center [402, 235] width 15 height 15
checkbox input "true"
click at [398, 271] on input "checkbox" at bounding box center [402, 272] width 15 height 15
checkbox input "true"
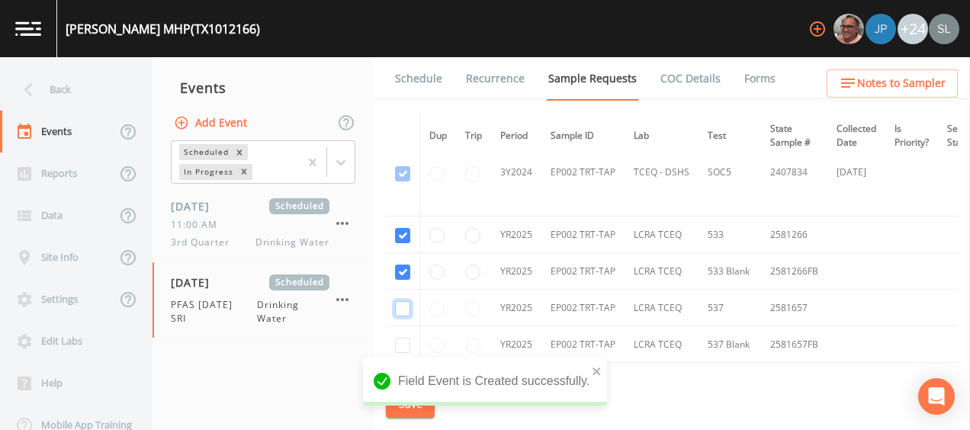
click at [402, 308] on input "checkbox" at bounding box center [402, 308] width 15 height 15
checkbox input "true"
drag, startPoint x: 402, startPoint y: 340, endPoint x: 413, endPoint y: 371, distance: 32.6
click at [402, 341] on input "checkbox" at bounding box center [402, 345] width 15 height 15
checkbox input "true"
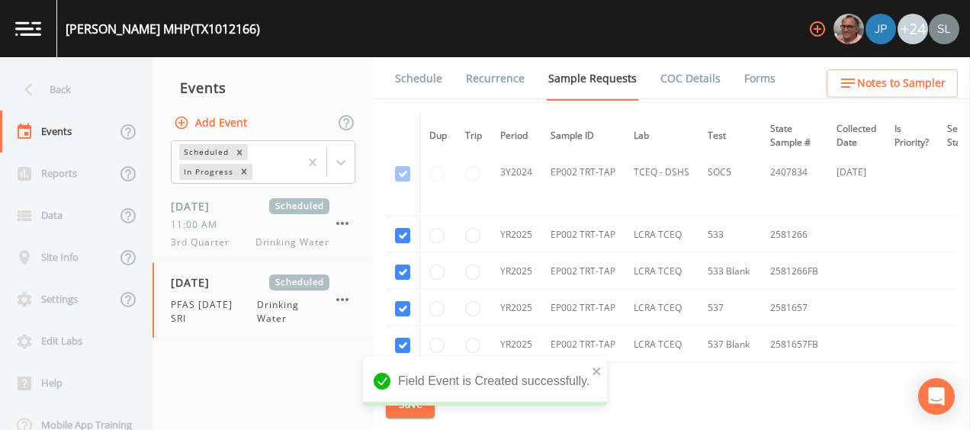
click at [419, 408] on div "Field Event is Created successfully." at bounding box center [485, 387] width 244 height 61
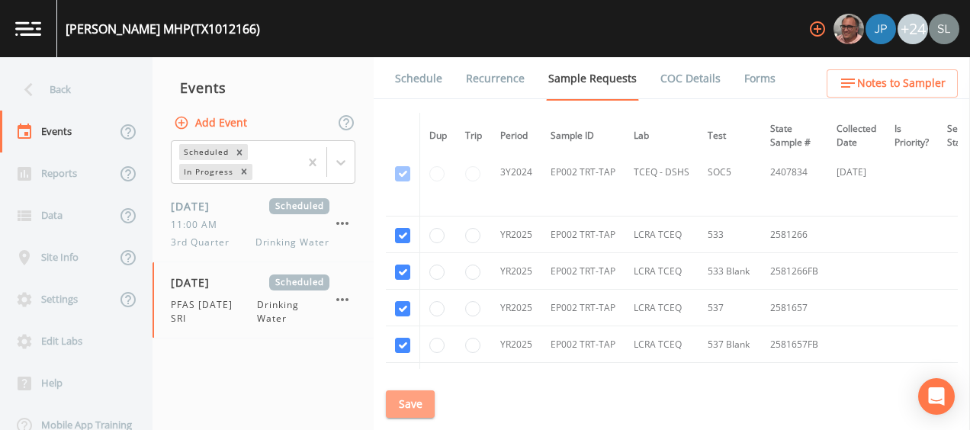
click at [418, 403] on button "Save" at bounding box center [410, 404] width 49 height 28
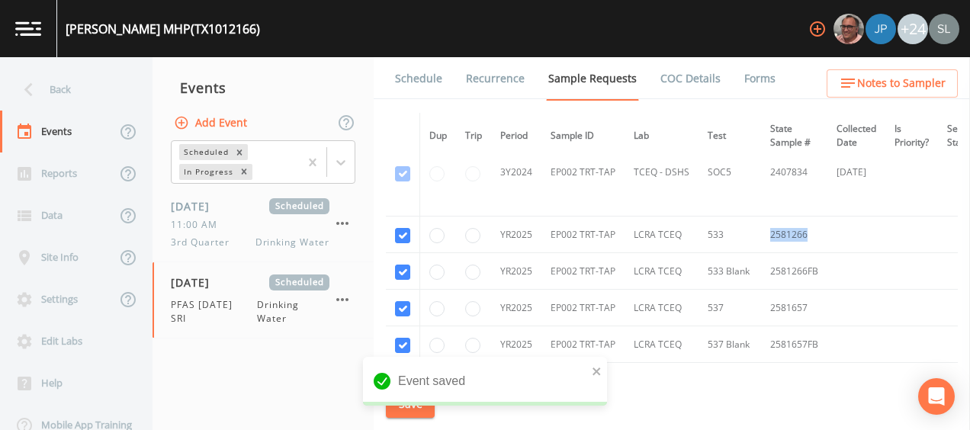
drag, startPoint x: 810, startPoint y: 233, endPoint x: 764, endPoint y: 233, distance: 45.8
click at [764, 233] on td "2581266" at bounding box center [794, 235] width 66 height 37
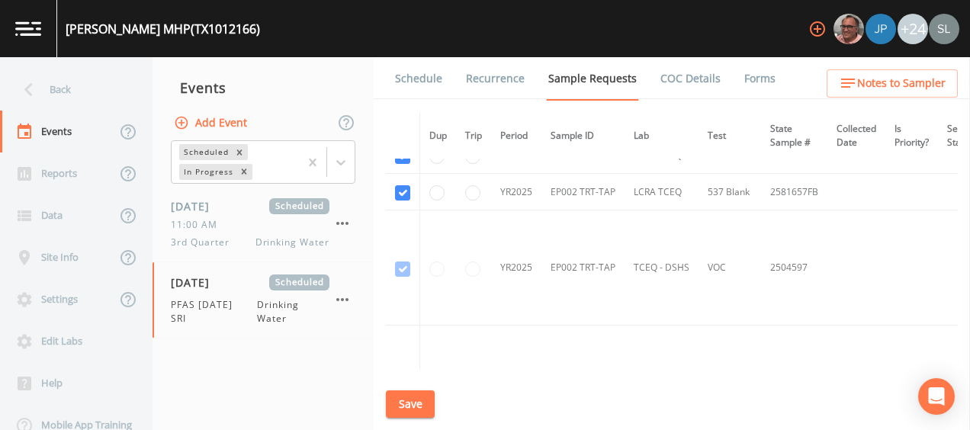
scroll to position [458, 0]
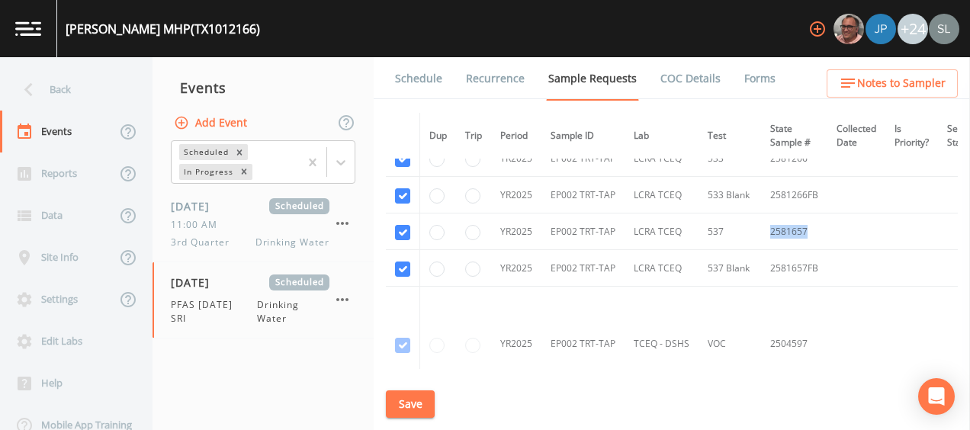
drag, startPoint x: 779, startPoint y: 224, endPoint x: 753, endPoint y: 223, distance: 26.7
click at [753, 223] on tr "YR2025 EP002 TRT-TAP LCRA TCEQ [PHONE_NUMBER]" at bounding box center [767, 232] width 763 height 37
click at [101, 93] on div "Back" at bounding box center [68, 90] width 137 height 42
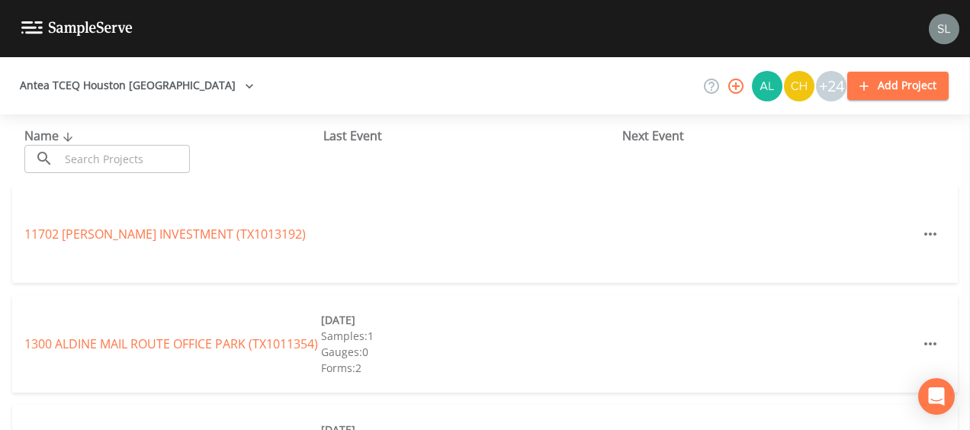
click at [137, 168] on input "text" at bounding box center [124, 159] width 130 height 28
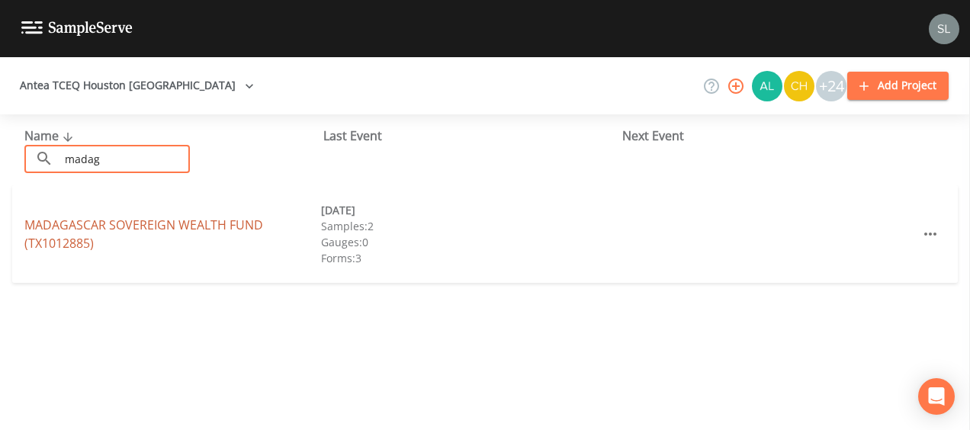
type input "madag"
click at [187, 230] on link "MADAGASCAR SOVEREIGN WEALTH FUND (TX1012885)" at bounding box center [143, 234] width 239 height 35
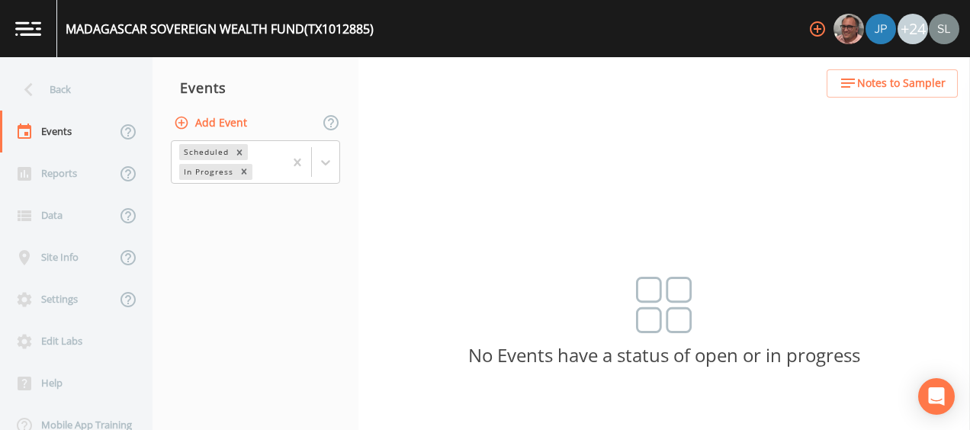
click at [211, 117] on button "Add Event" at bounding box center [212, 123] width 82 height 28
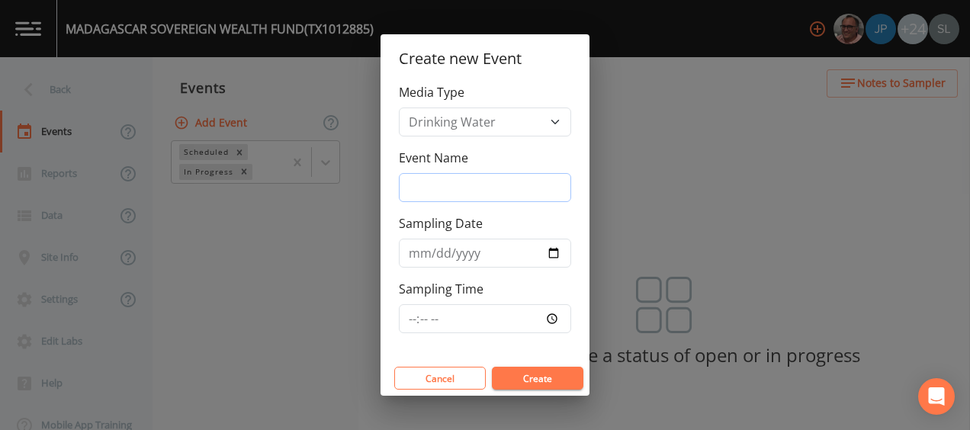
click at [441, 195] on input "Event Name" at bounding box center [485, 187] width 172 height 29
type input "PFAS [DATE] SRI"
click at [473, 168] on div "Event Name PFAS [DATE] SRI" at bounding box center [485, 175] width 172 height 53
click at [549, 252] on input "Sampling Date" at bounding box center [485, 253] width 172 height 29
type input "[DATE]"
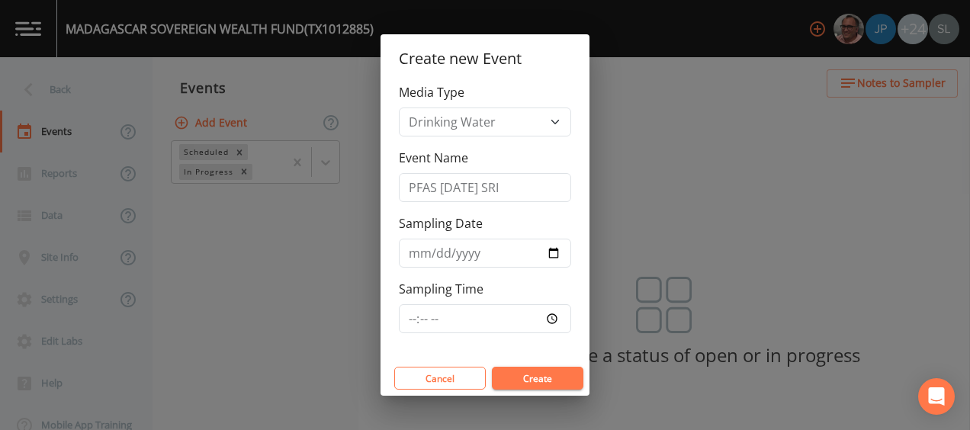
click at [556, 371] on button "Create" at bounding box center [538, 378] width 92 height 23
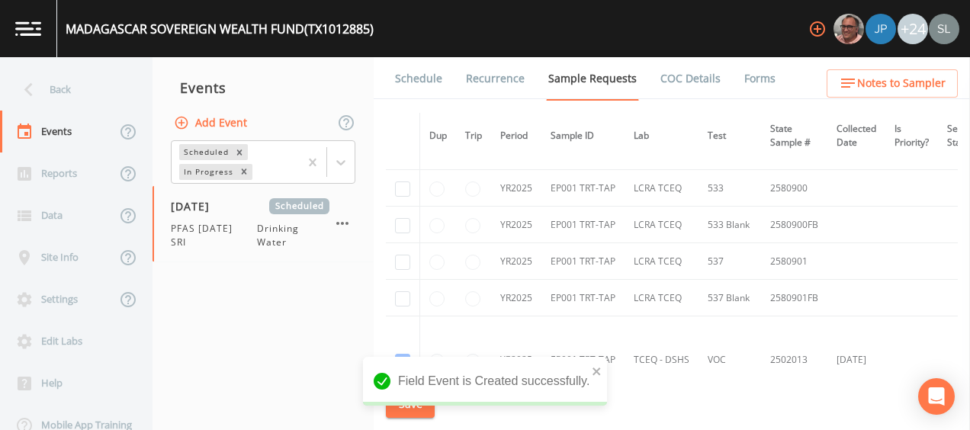
scroll to position [229, 0]
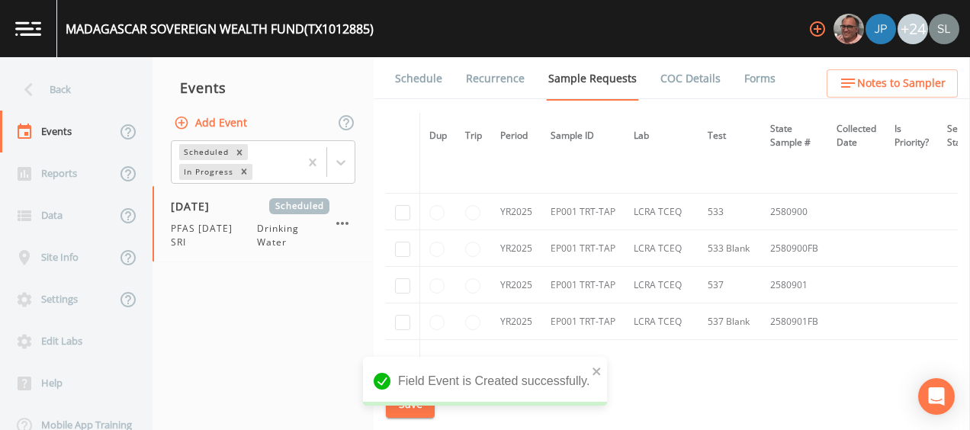
click at [404, 220] on td at bounding box center [403, 212] width 34 height 37
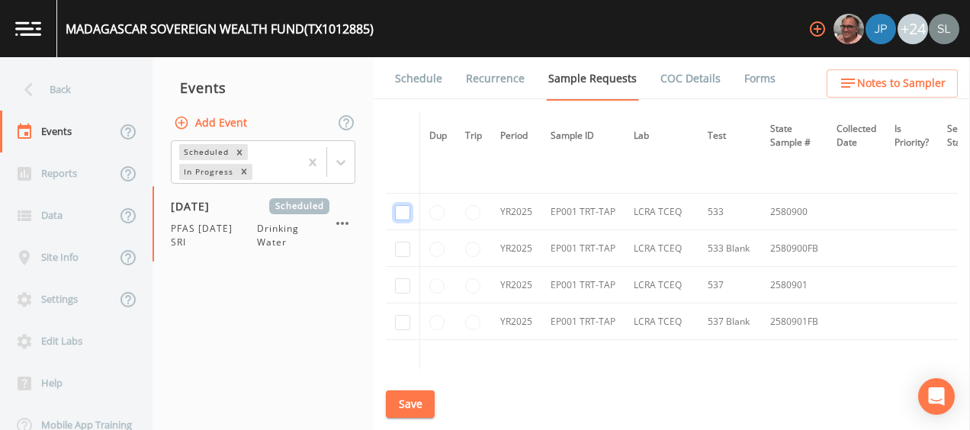
click at [406, 208] on input "checkbox" at bounding box center [402, 212] width 15 height 15
checkbox input "true"
drag, startPoint x: 404, startPoint y: 243, endPoint x: 410, endPoint y: 269, distance: 27.2
click at [404, 243] on input "checkbox" at bounding box center [402, 249] width 15 height 15
checkbox input "true"
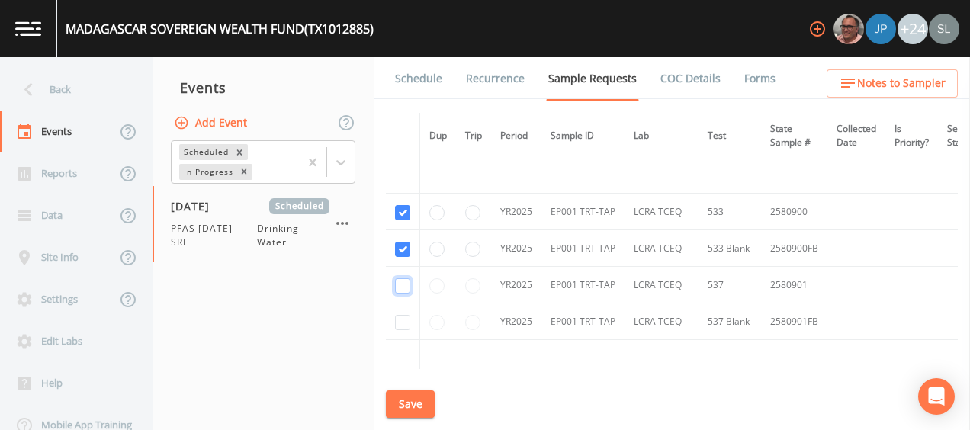
drag, startPoint x: 403, startPoint y: 284, endPoint x: 407, endPoint y: 318, distance: 33.8
click at [403, 285] on input "checkbox" at bounding box center [402, 285] width 15 height 15
checkbox input "true"
click at [401, 320] on input "checkbox" at bounding box center [402, 322] width 15 height 15
checkbox input "true"
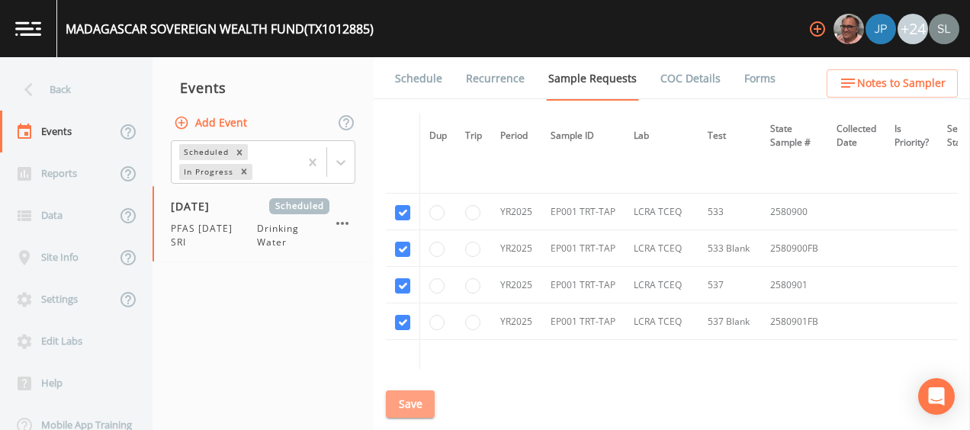
click at [413, 404] on button "Save" at bounding box center [410, 404] width 49 height 28
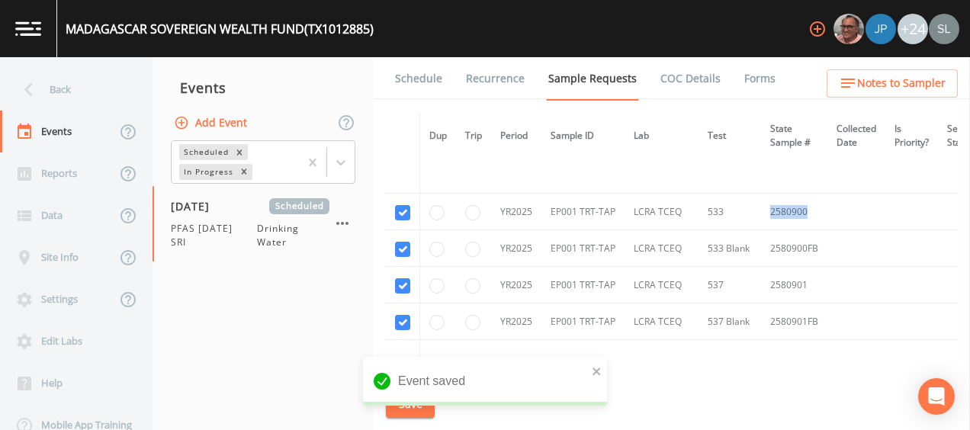
drag, startPoint x: 808, startPoint y: 210, endPoint x: 761, endPoint y: 209, distance: 46.5
click at [761, 209] on td "2580900" at bounding box center [794, 212] width 66 height 37
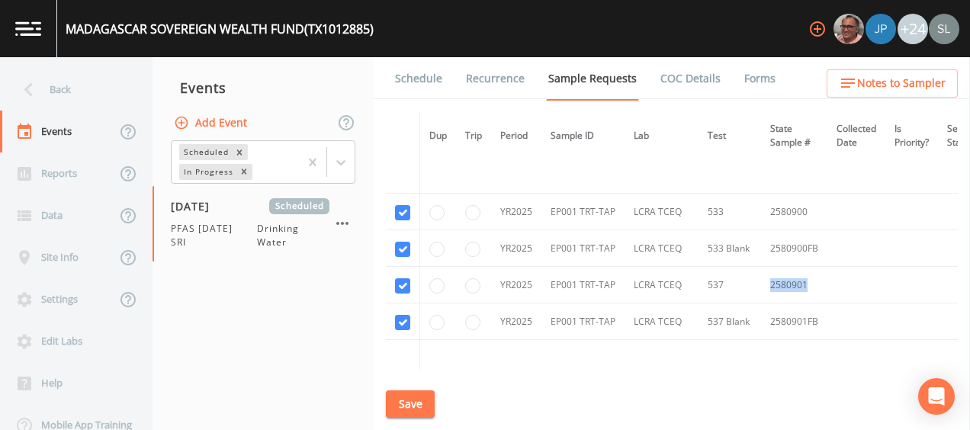
drag, startPoint x: 781, startPoint y: 284, endPoint x: 761, endPoint y: 284, distance: 19.8
click at [761, 284] on td "2580901" at bounding box center [794, 285] width 66 height 37
click at [399, 401] on button "Save" at bounding box center [410, 404] width 49 height 28
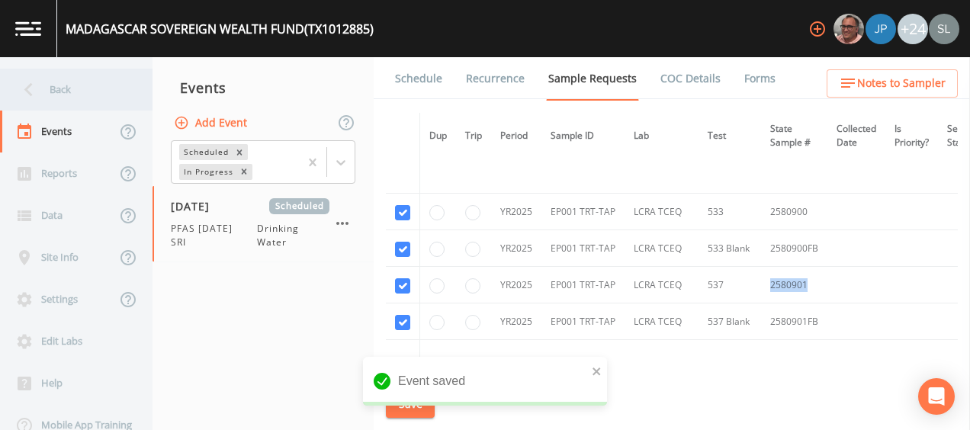
click at [98, 79] on div "Back" at bounding box center [68, 90] width 137 height 42
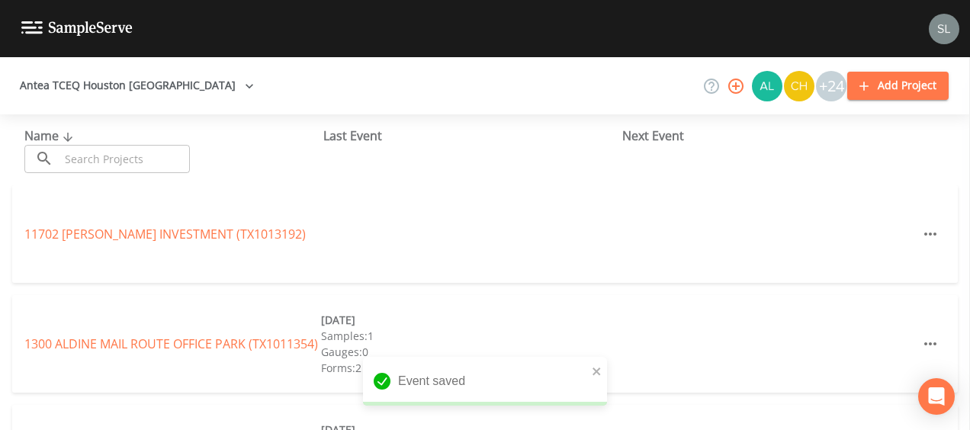
click at [165, 163] on input "text" at bounding box center [124, 159] width 130 height 28
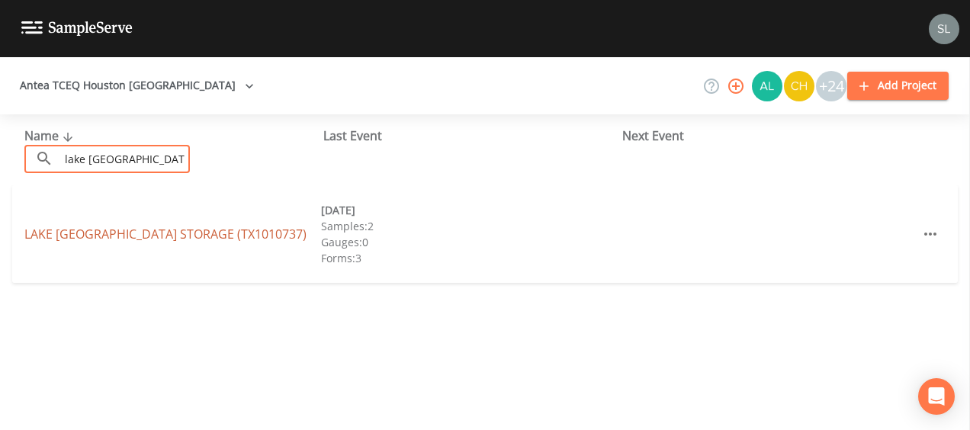
type input "lake [GEOGRAPHIC_DATA] s"
click at [148, 230] on link "[GEOGRAPHIC_DATA] STORAGE (TX1010737)" at bounding box center [165, 234] width 282 height 17
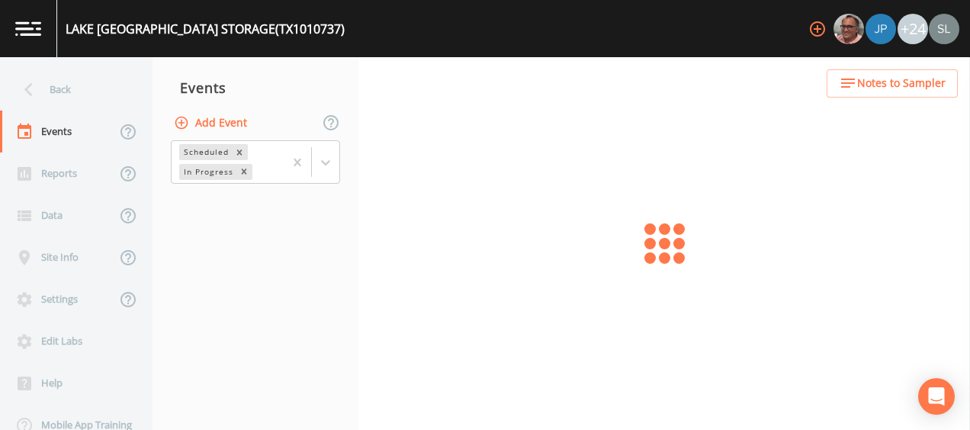
click at [217, 115] on button "Add Event" at bounding box center [212, 123] width 82 height 28
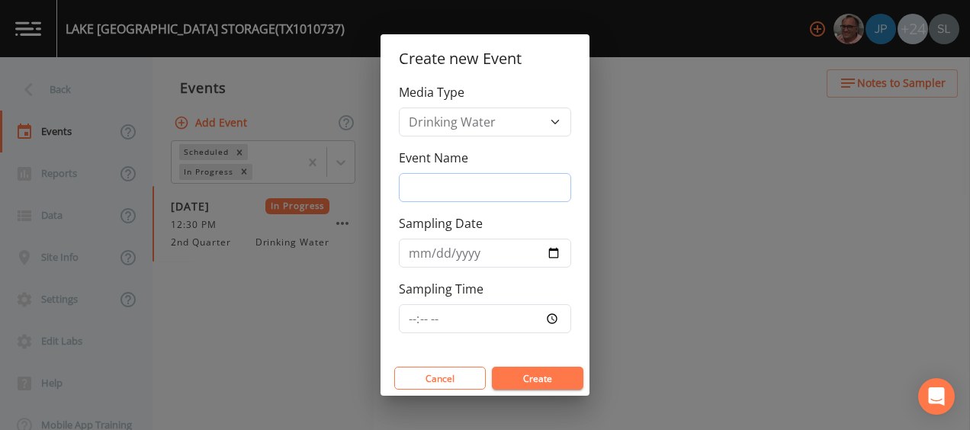
click at [450, 191] on input "Event Name" at bounding box center [485, 187] width 172 height 29
click at [489, 191] on input "PFAS [DATE] RI" at bounding box center [485, 187] width 172 height 29
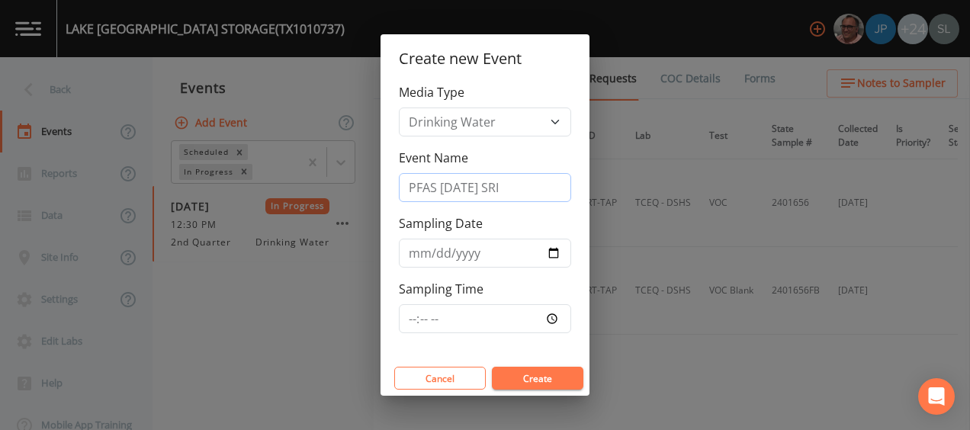
type input "PFAS [DATE] SRI"
click at [551, 249] on input "Sampling Date" at bounding box center [485, 253] width 172 height 29
type input "[DATE]"
click at [548, 377] on button "Create" at bounding box center [538, 378] width 92 height 23
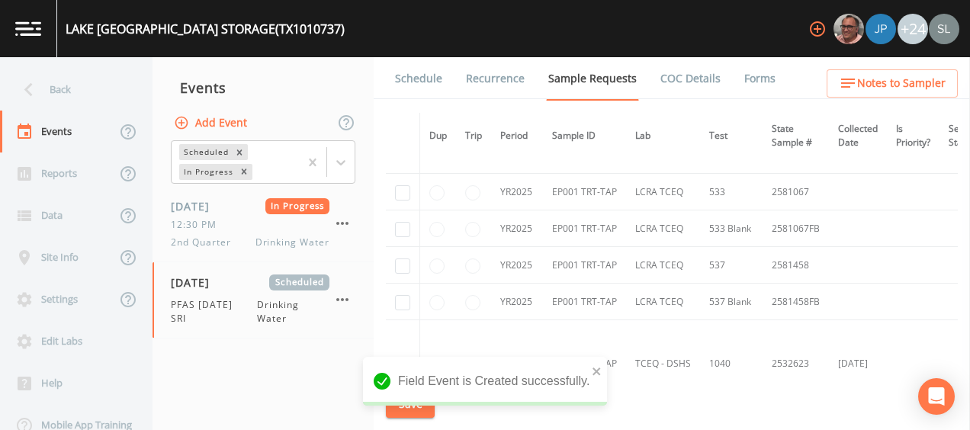
scroll to position [839, 0]
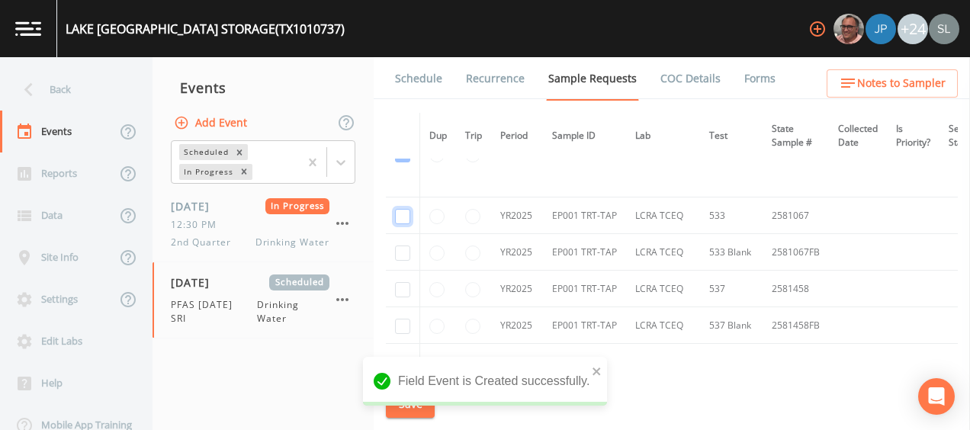
click at [401, 209] on input "checkbox" at bounding box center [402, 216] width 15 height 15
checkbox input "true"
click at [404, 250] on input "checkbox" at bounding box center [402, 253] width 15 height 15
checkbox input "true"
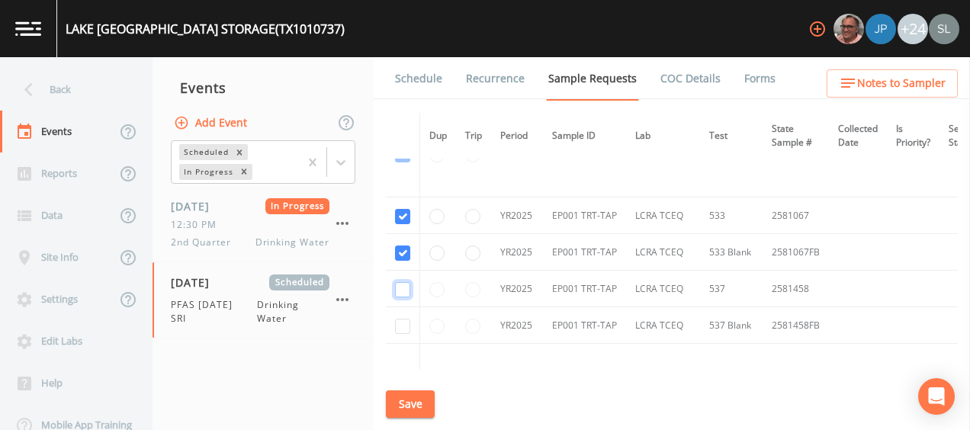
click at [400, 287] on input "checkbox" at bounding box center [402, 289] width 15 height 15
checkbox input "true"
click at [402, 323] on input "checkbox" at bounding box center [402, 326] width 15 height 15
checkbox input "true"
click at [413, 400] on button "Save" at bounding box center [410, 404] width 49 height 28
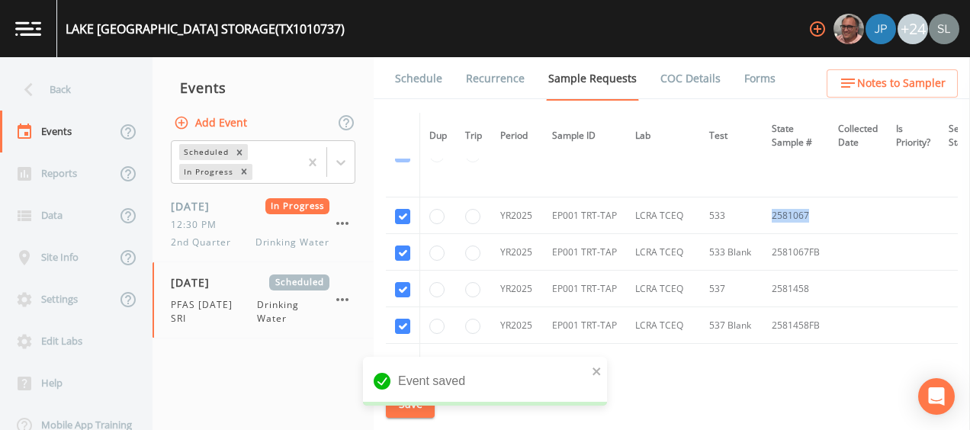
drag, startPoint x: 811, startPoint y: 215, endPoint x: 758, endPoint y: 209, distance: 53.7
click at [758, 209] on tr "YR2025 EP001 TRT-TAP LCRA TCEQ [PHONE_NUMBER]" at bounding box center [768, 216] width 765 height 37
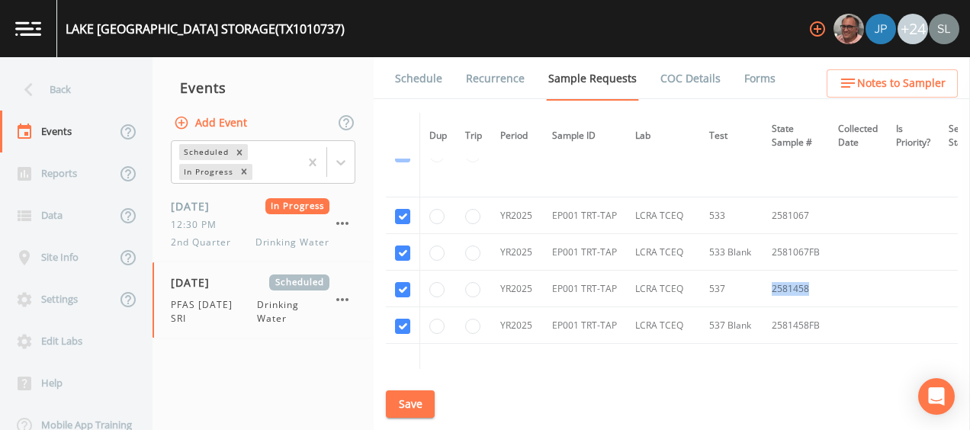
drag, startPoint x: 814, startPoint y: 280, endPoint x: 755, endPoint y: 281, distance: 58.7
click at [755, 281] on tr "YR2025 EP001 TRT-TAP LCRA TCEQ [PHONE_NUMBER]" at bounding box center [768, 289] width 765 height 37
click at [416, 411] on button "Save" at bounding box center [410, 404] width 49 height 28
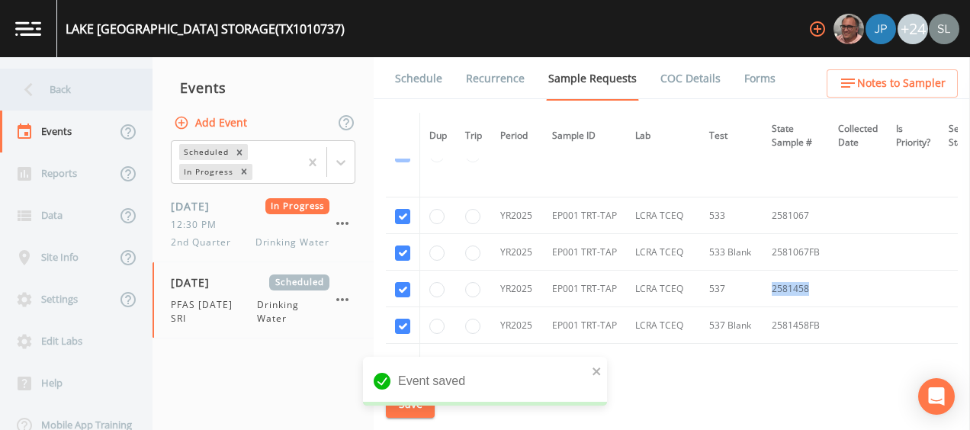
click at [82, 81] on div "Back" at bounding box center [68, 90] width 137 height 42
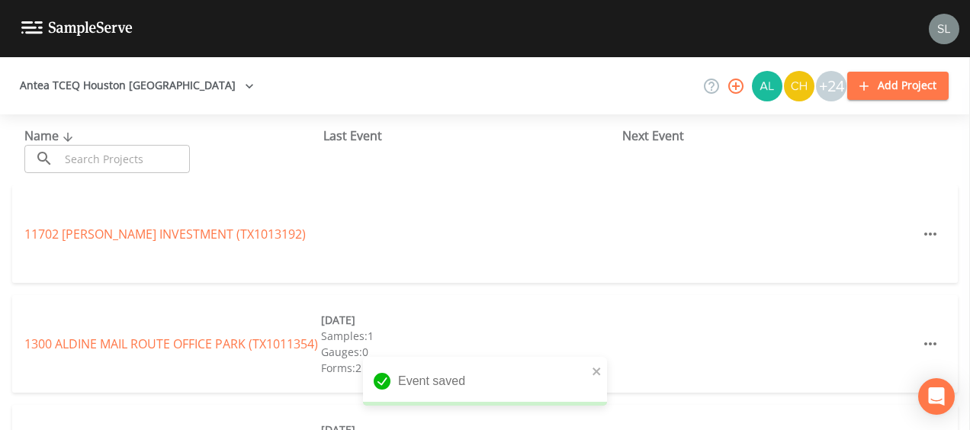
click at [120, 156] on input "text" at bounding box center [124, 159] width 130 height 28
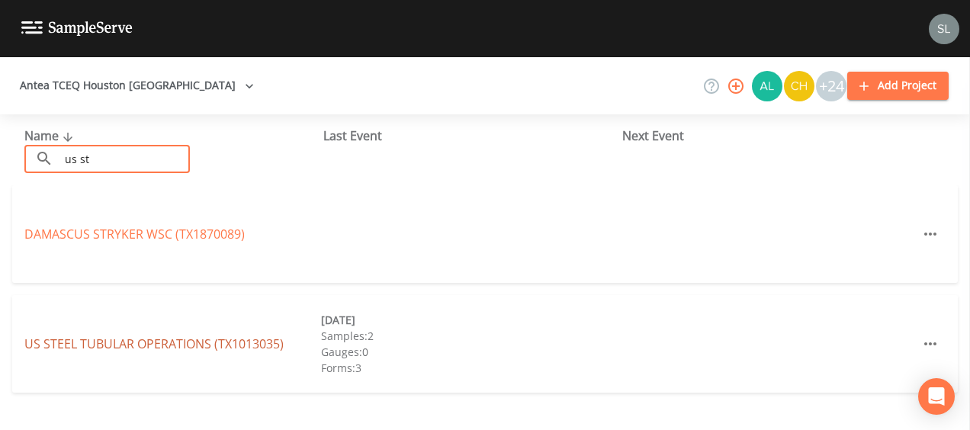
type input "us st"
click at [201, 339] on link "US STEEL TUBULAR OPERATIONS (TX1013035)" at bounding box center [153, 344] width 259 height 17
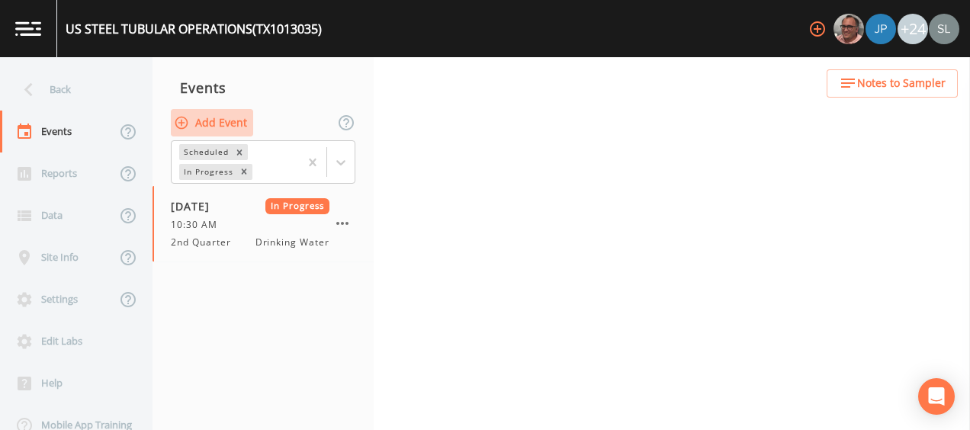
click at [207, 118] on button "Add Event" at bounding box center [212, 123] width 82 height 28
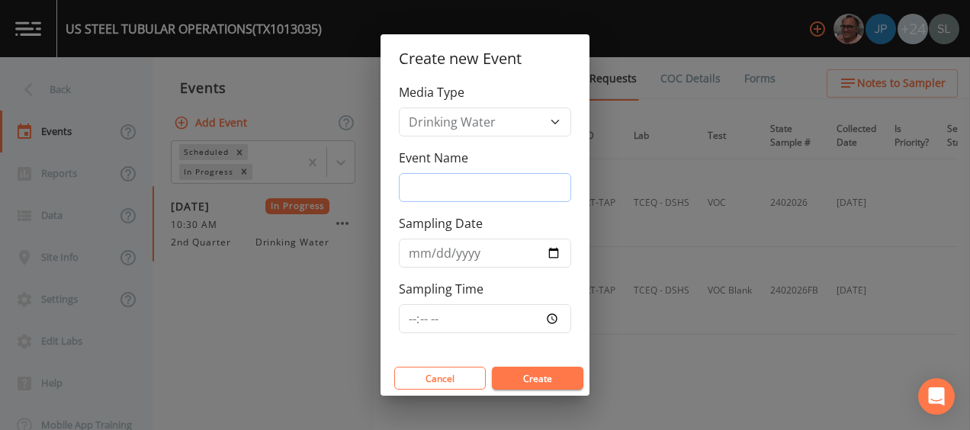
click at [471, 191] on input "Event Name" at bounding box center [485, 187] width 172 height 29
type input "PFAS [DATE] SRI"
drag, startPoint x: 519, startPoint y: 153, endPoint x: 537, endPoint y: 189, distance: 40.2
click at [519, 153] on div "Event Name PFAS [DATE] SRI" at bounding box center [485, 175] width 172 height 53
drag, startPoint x: 557, startPoint y: 252, endPoint x: 552, endPoint y: 259, distance: 8.2
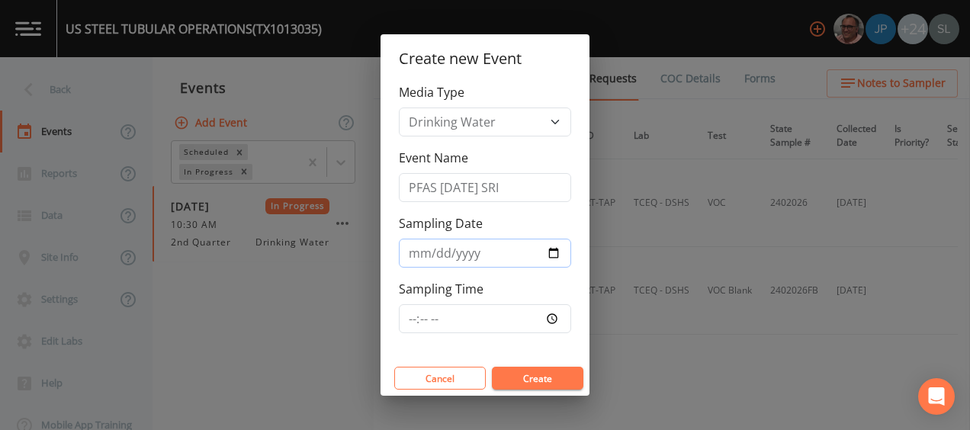
click at [556, 251] on input "Sampling Date" at bounding box center [485, 253] width 172 height 29
type input "[DATE]"
click at [541, 372] on button "Create" at bounding box center [538, 378] width 92 height 23
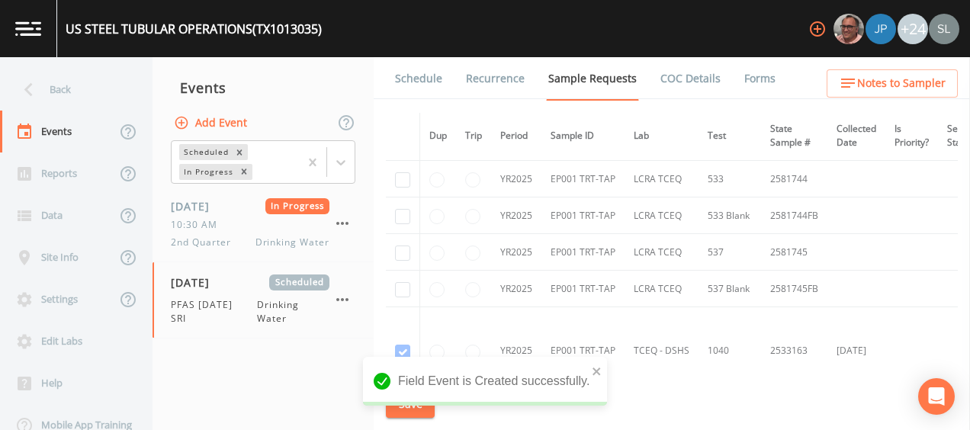
scroll to position [305, 0]
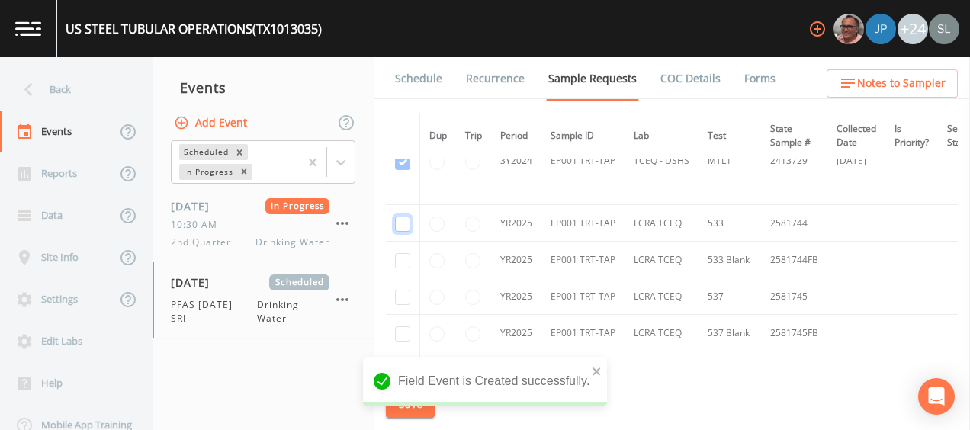
click at [401, 220] on input "checkbox" at bounding box center [402, 224] width 15 height 15
checkbox input "true"
drag, startPoint x: 403, startPoint y: 255, endPoint x: 407, endPoint y: 281, distance: 27.1
click at [403, 255] on input "checkbox" at bounding box center [402, 260] width 15 height 15
checkbox input "true"
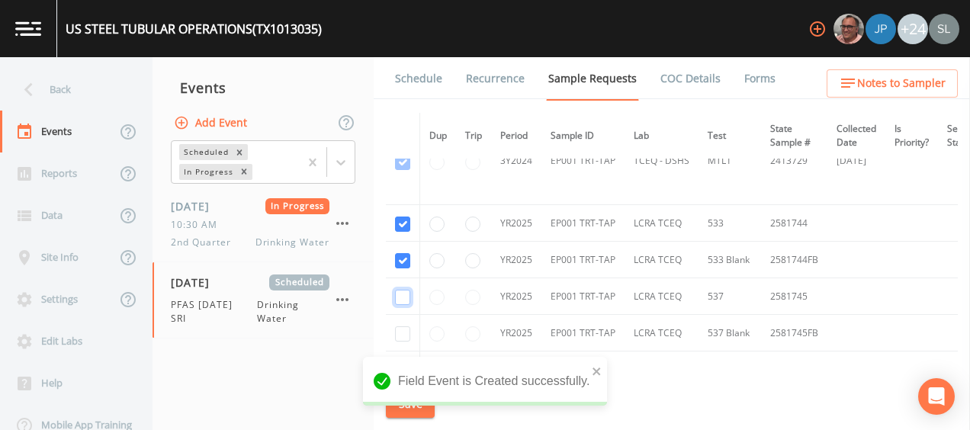
click at [406, 295] on input "checkbox" at bounding box center [402, 297] width 15 height 15
checkbox input "true"
click at [403, 331] on input "checkbox" at bounding box center [402, 333] width 15 height 15
checkbox input "true"
click at [397, 410] on div "Field Event is Created successfully." at bounding box center [485, 387] width 244 height 61
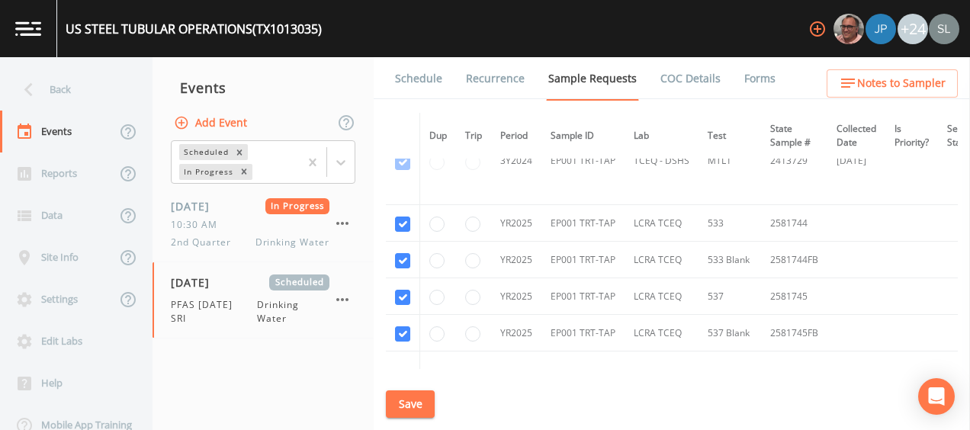
click at [413, 400] on button "Save" at bounding box center [410, 404] width 49 height 28
drag, startPoint x: 808, startPoint y: 215, endPoint x: 756, endPoint y: 212, distance: 51.9
click at [756, 212] on tr "YR2025 EP001 TRT-TAP LCRA TCEQ [PHONE_NUMBER]" at bounding box center [767, 223] width 763 height 37
drag, startPoint x: 809, startPoint y: 291, endPoint x: 758, endPoint y: 287, distance: 51.2
click at [761, 287] on td "2581745" at bounding box center [794, 296] width 66 height 37
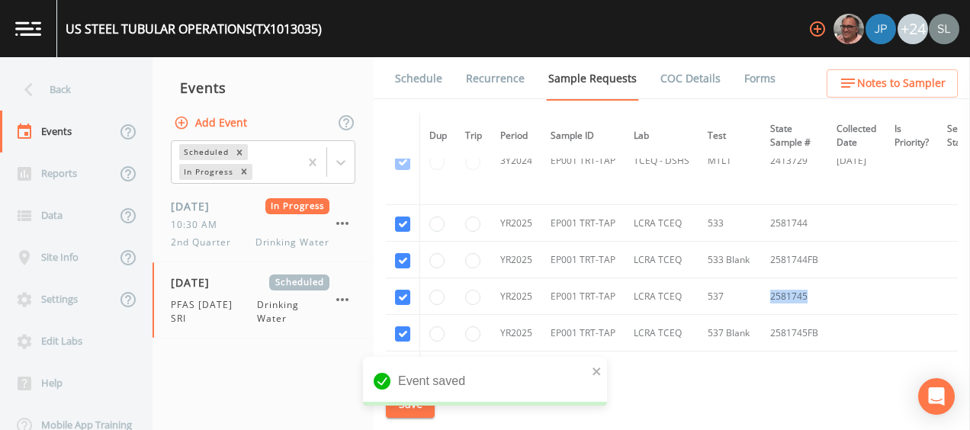
click at [82, 83] on div "Back" at bounding box center [68, 90] width 137 height 42
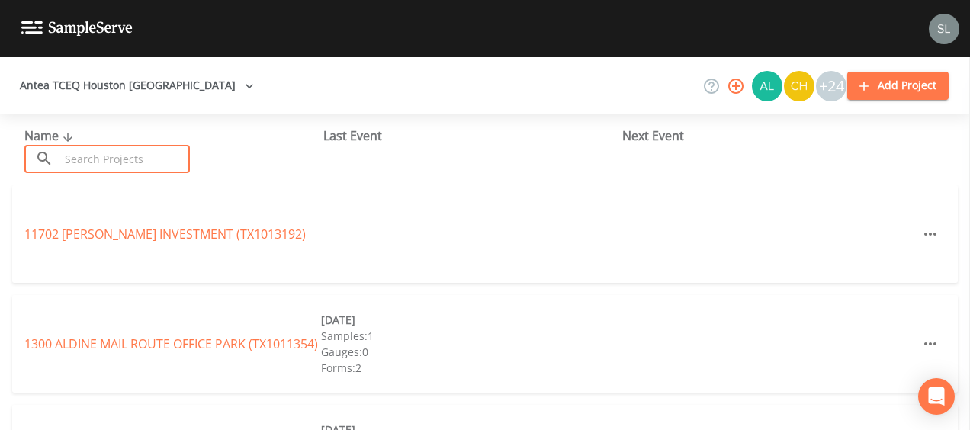
click at [128, 165] on input "text" at bounding box center [124, 159] width 130 height 28
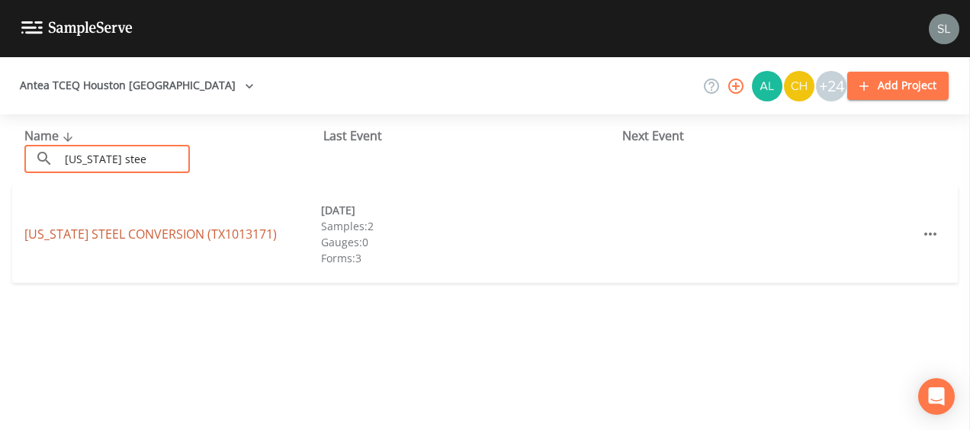
type input "[US_STATE] stee"
click at [153, 234] on link "[US_STATE] STEEL CONVERSION (TX1013171)" at bounding box center [150, 234] width 252 height 17
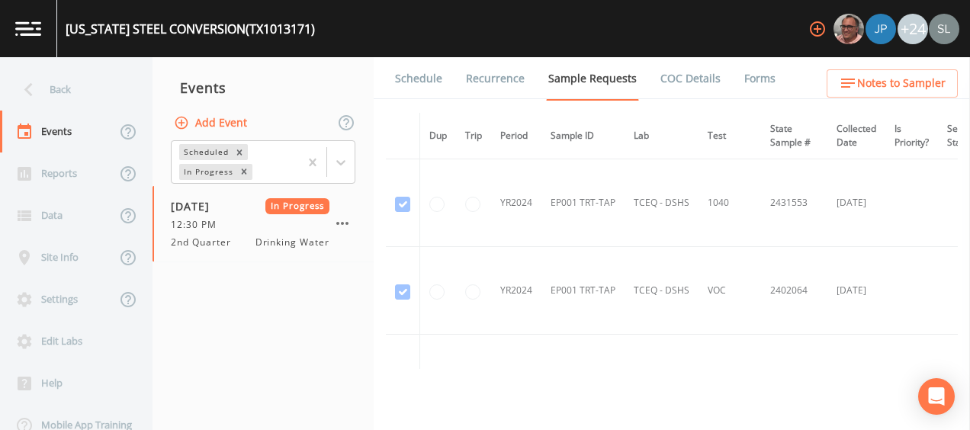
click at [234, 127] on button "Add Event" at bounding box center [212, 123] width 82 height 28
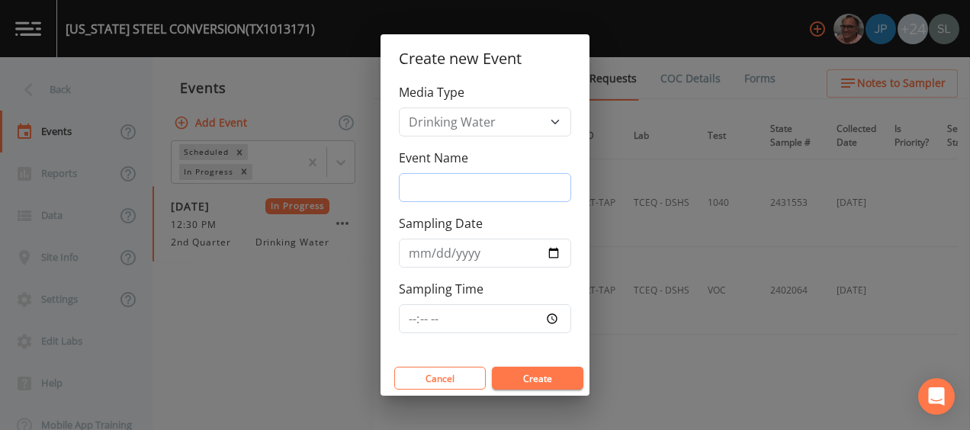
click at [480, 194] on input "Event Name" at bounding box center [485, 187] width 172 height 29
type input "PFAS [DATE] SRI"
click at [523, 157] on div "Event Name PFAS [DATE] SRI" at bounding box center [485, 175] width 172 height 53
click at [558, 258] on input "Sampling Date" at bounding box center [485, 253] width 172 height 29
type input "[DATE]"
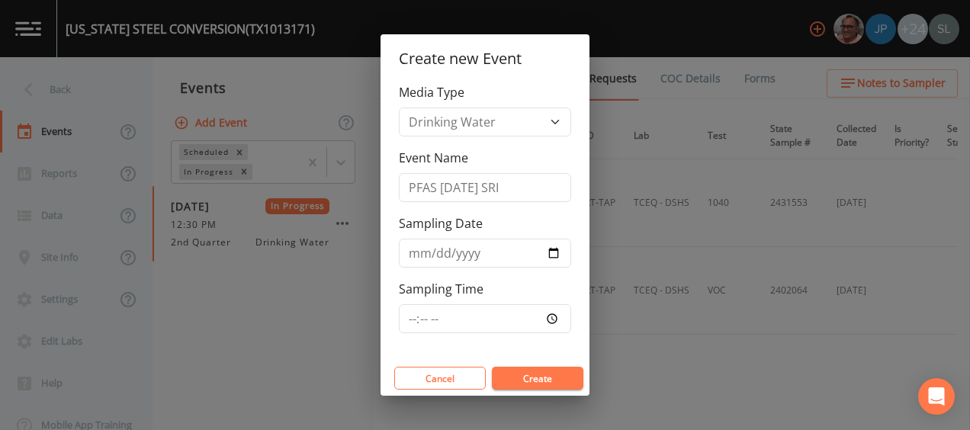
click at [541, 388] on button "Create" at bounding box center [538, 378] width 92 height 23
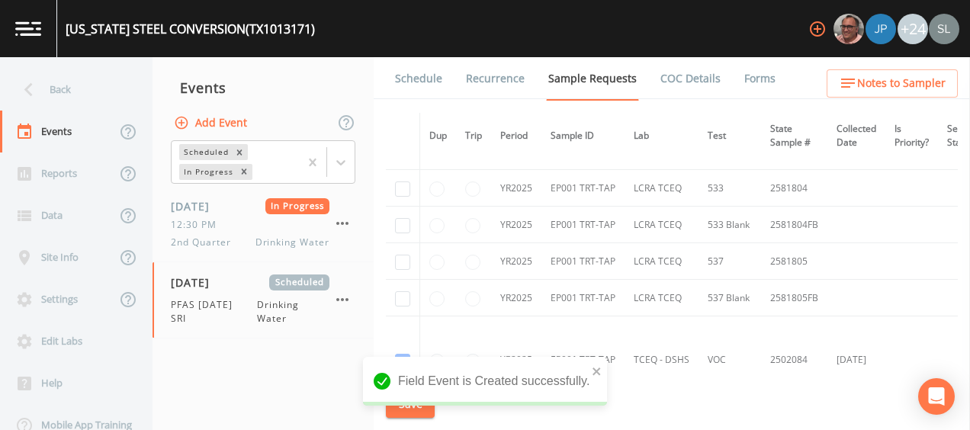
scroll to position [229, 0]
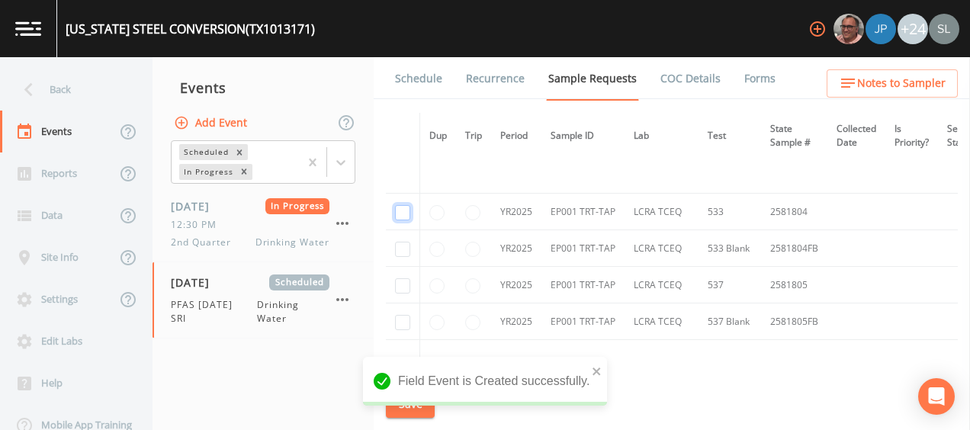
click at [400, 211] on input "checkbox" at bounding box center [402, 212] width 15 height 15
checkbox input "true"
click at [402, 247] on input "checkbox" at bounding box center [402, 249] width 15 height 15
checkbox input "true"
click at [401, 279] on input "checkbox" at bounding box center [402, 285] width 15 height 15
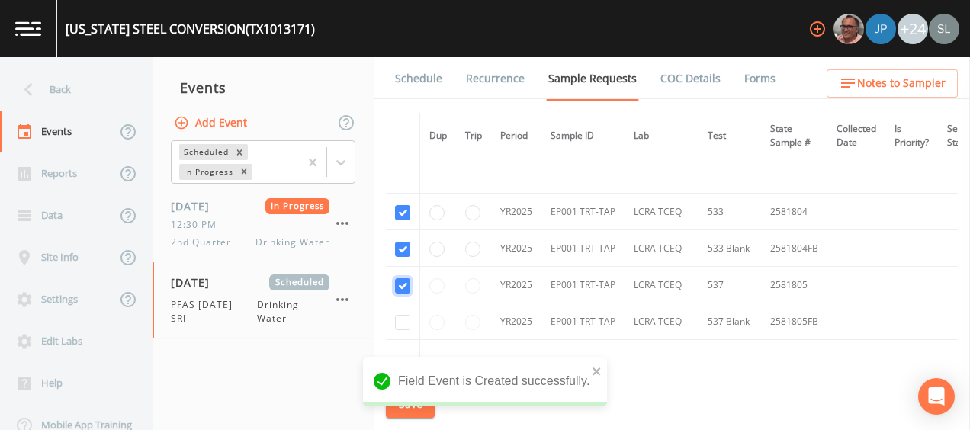
checkbox input "true"
click at [403, 313] on td at bounding box center [403, 322] width 34 height 37
click at [402, 318] on input "checkbox" at bounding box center [402, 322] width 15 height 15
checkbox input "true"
click at [594, 365] on button "close" at bounding box center [597, 370] width 11 height 18
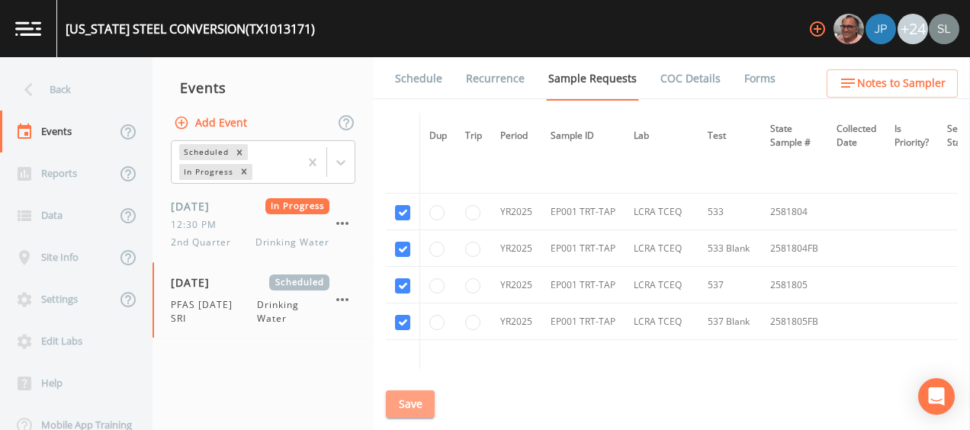
click at [416, 400] on button "Save" at bounding box center [410, 404] width 49 height 28
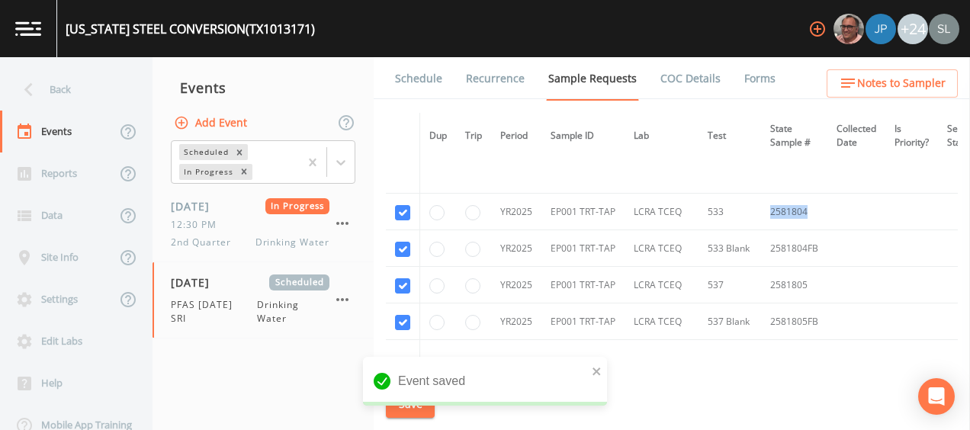
drag, startPoint x: 782, startPoint y: 206, endPoint x: 747, endPoint y: 207, distance: 35.1
click at [747, 207] on tr "YR2025 EP001 TRT-TAP LCRA TCEQ [PHONE_NUMBER]" at bounding box center [767, 212] width 763 height 37
drag, startPoint x: 782, startPoint y: 284, endPoint x: 763, endPoint y: 284, distance: 19.8
click at [763, 284] on td "2581805" at bounding box center [794, 285] width 66 height 37
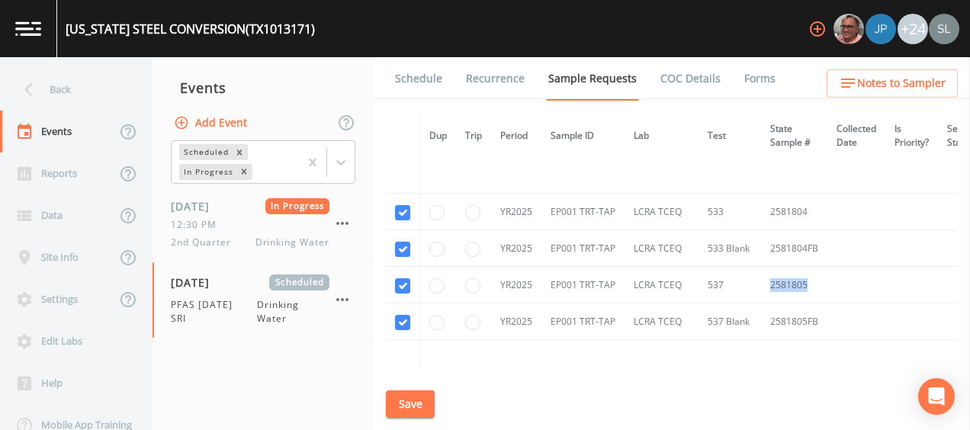
click at [416, 400] on button "Save" at bounding box center [410, 404] width 49 height 28
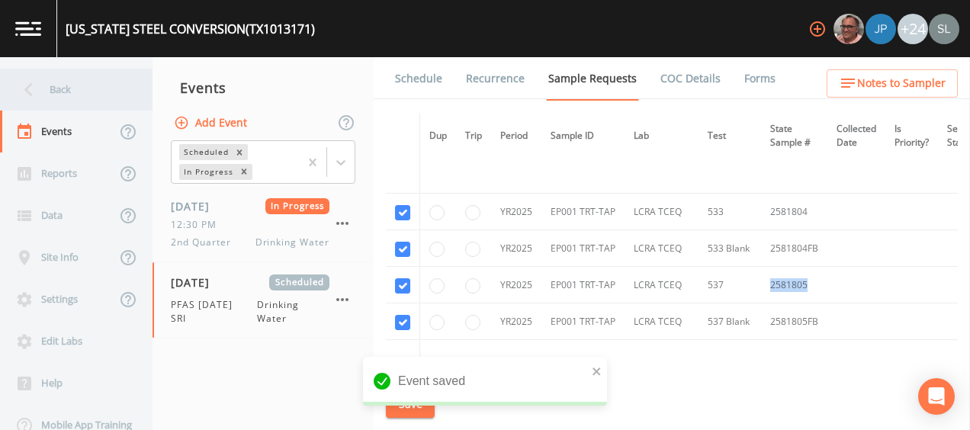
click at [111, 94] on div "Back" at bounding box center [68, 90] width 137 height 42
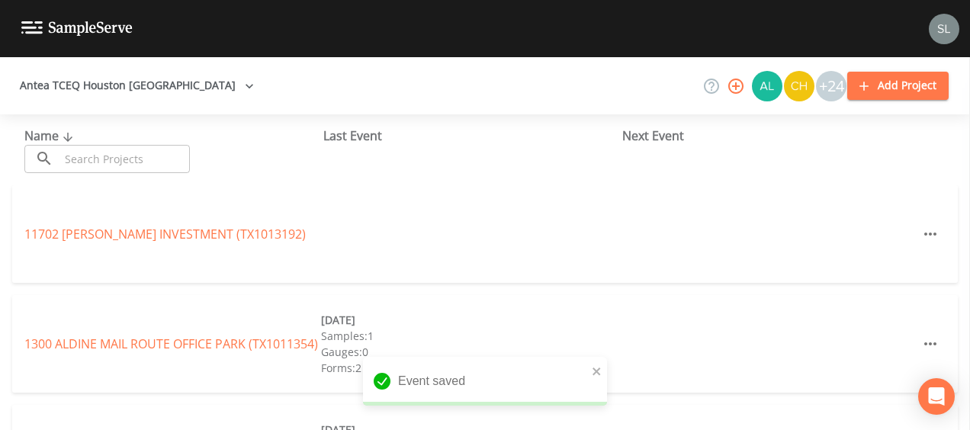
click at [176, 162] on input "text" at bounding box center [124, 159] width 130 height 28
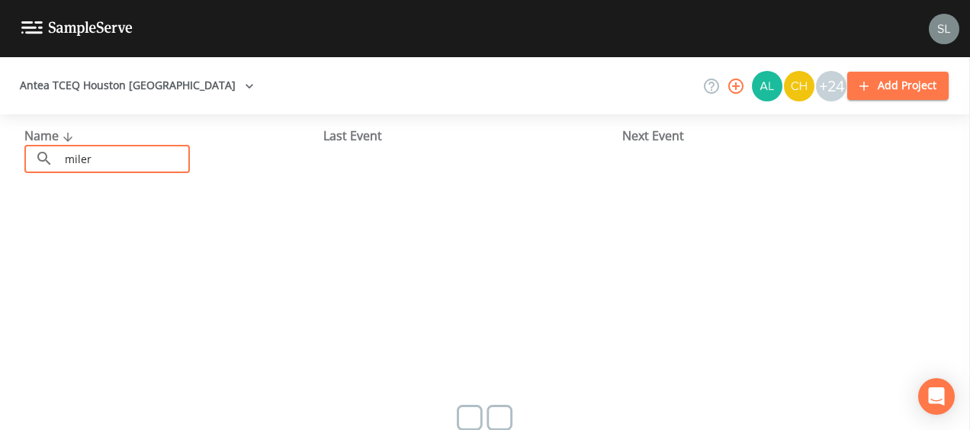
click at [114, 153] on input "miler" at bounding box center [124, 159] width 130 height 28
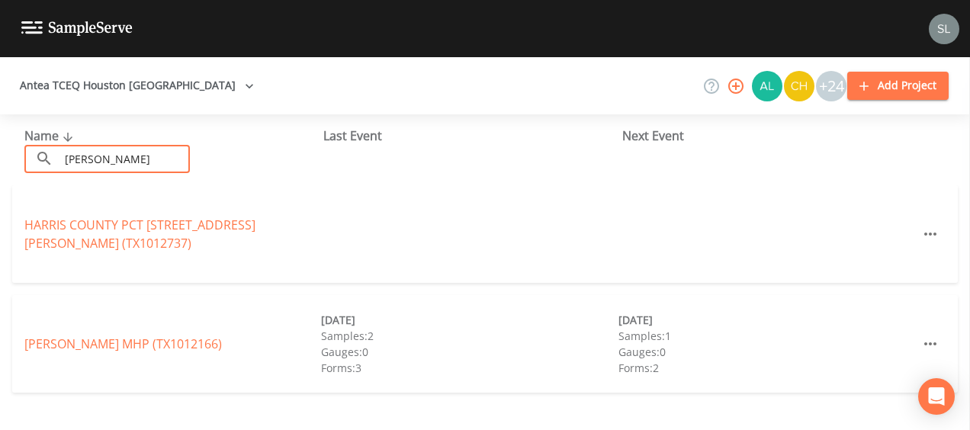
type input "[PERSON_NAME]"
click at [102, 354] on div "[PERSON_NAME] MHP (TX1012166) [DATE] Samples: 2 Gauges: 0 Forms: 3 [DATE] Sampl…" at bounding box center [485, 344] width 946 height 98
click at [105, 339] on link "[PERSON_NAME] MHP (TX1012166)" at bounding box center [123, 344] width 198 height 17
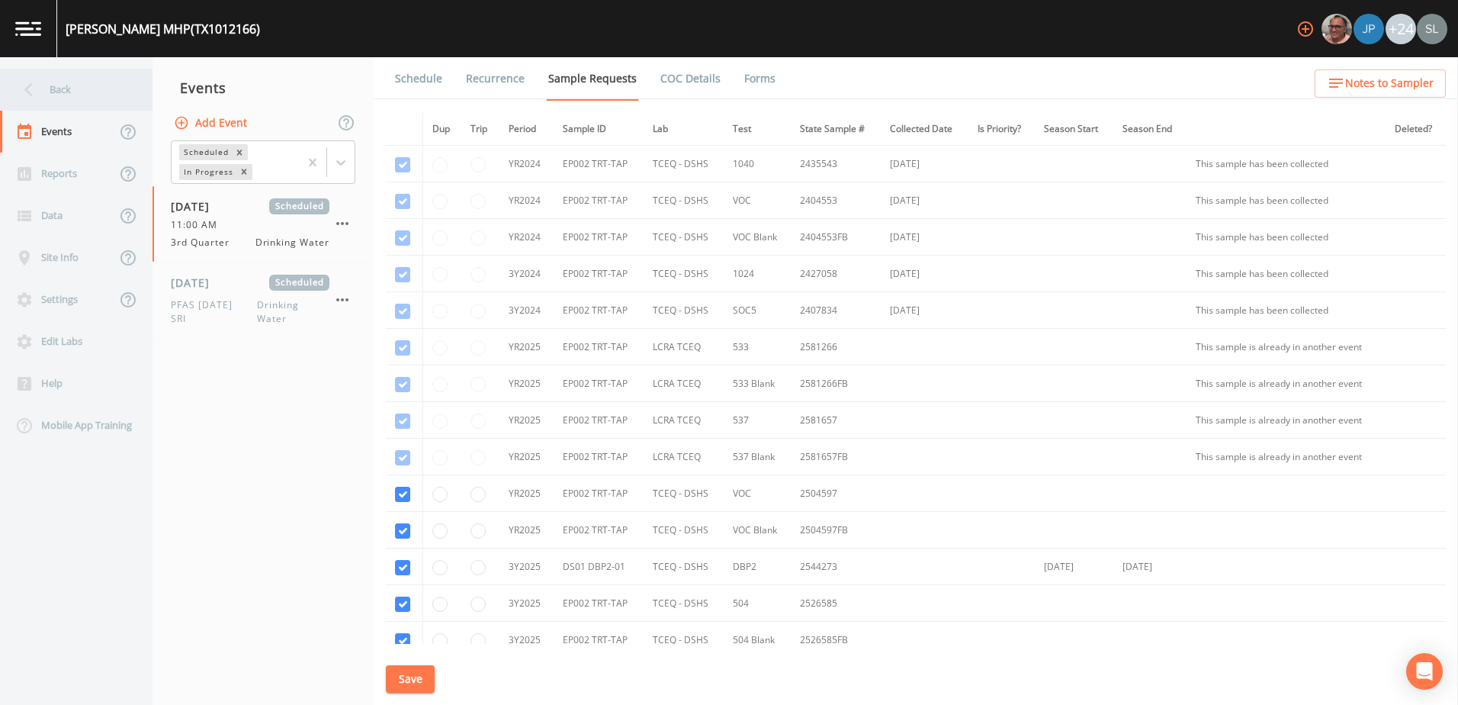
click at [105, 98] on div "Back" at bounding box center [68, 90] width 137 height 42
